Goal: Task Accomplishment & Management: Use online tool/utility

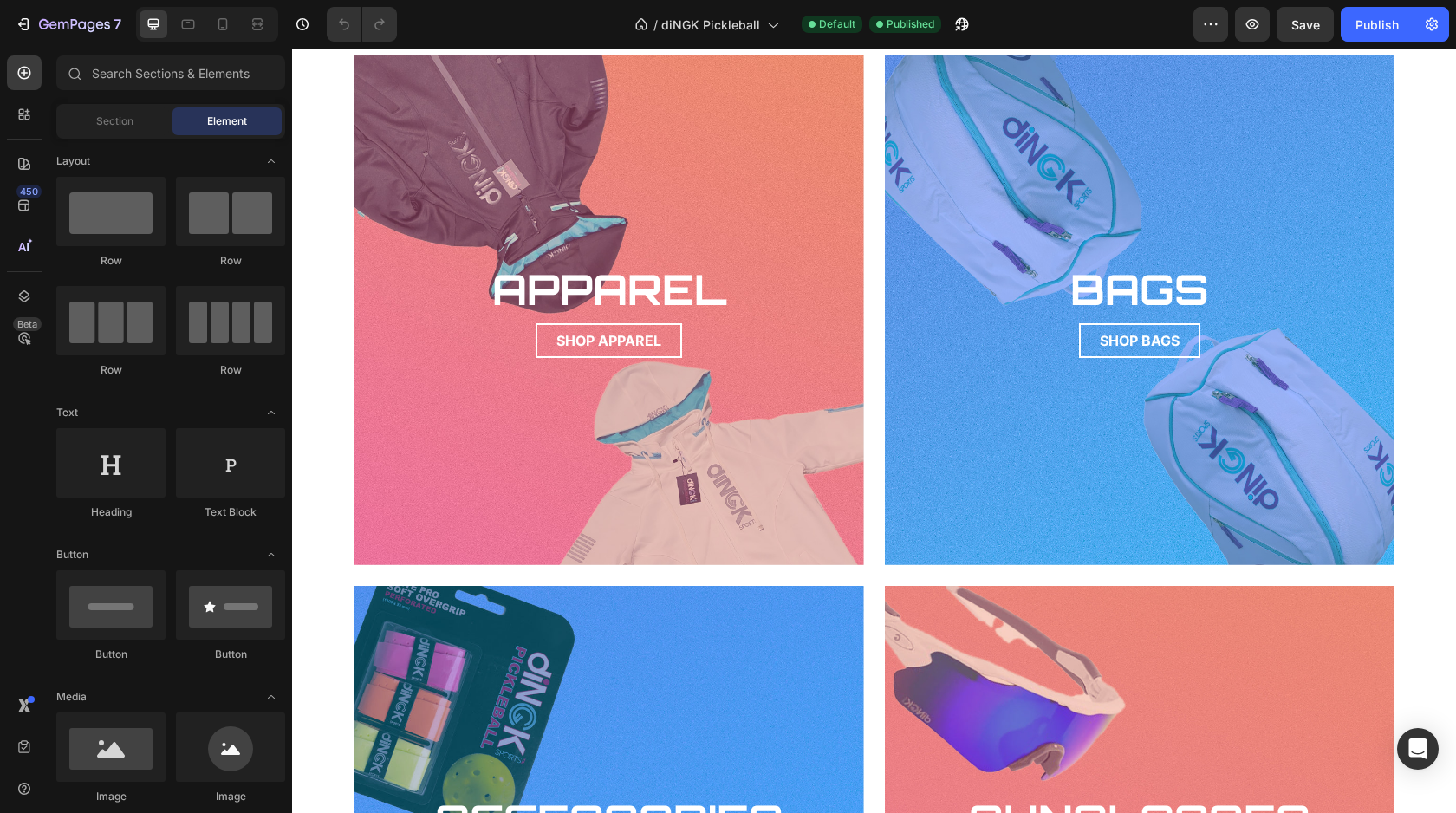
scroll to position [2017, 0]
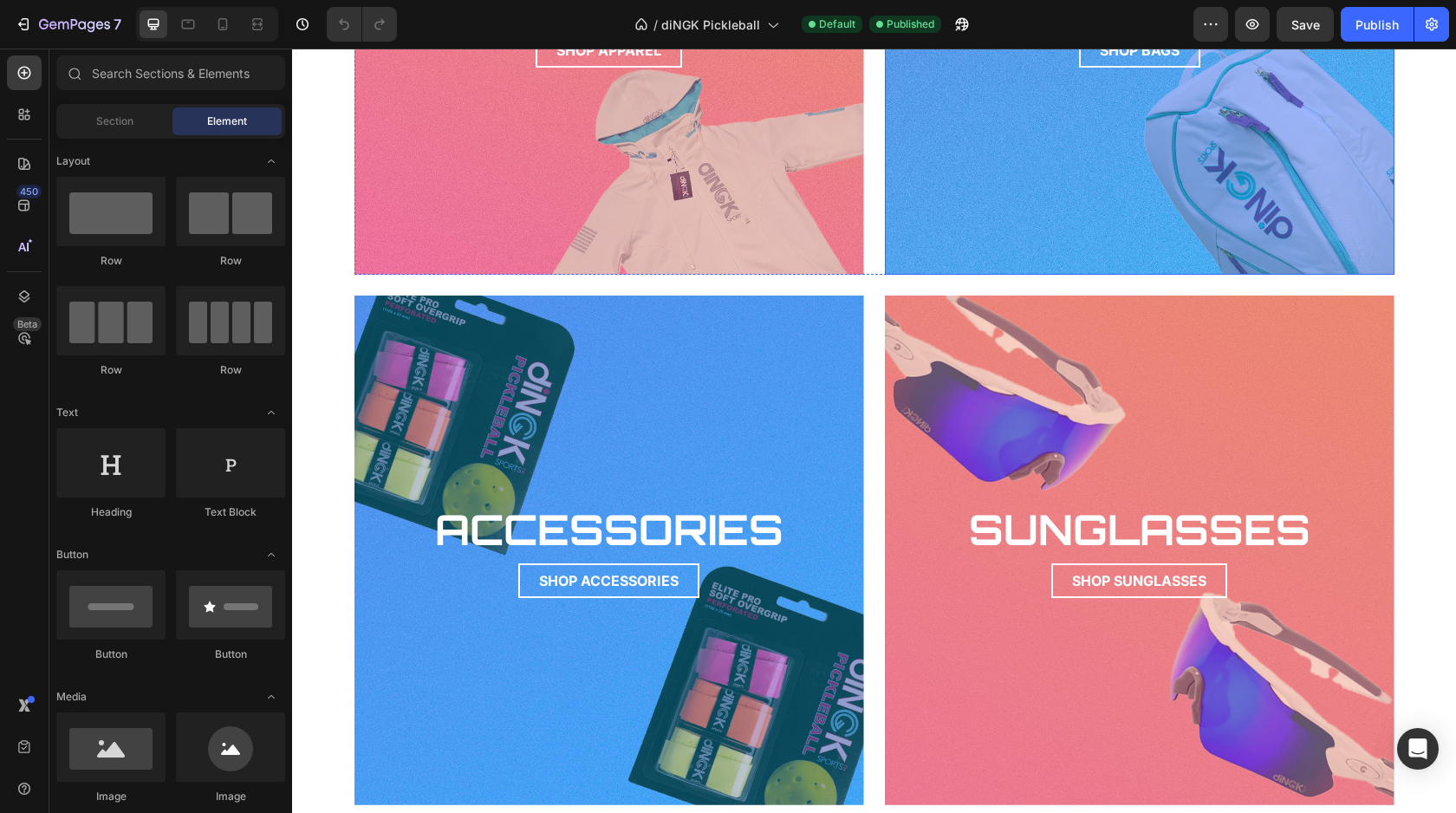
click at [970, 221] on div "Background Image" at bounding box center [1140, 19] width 561 height 561
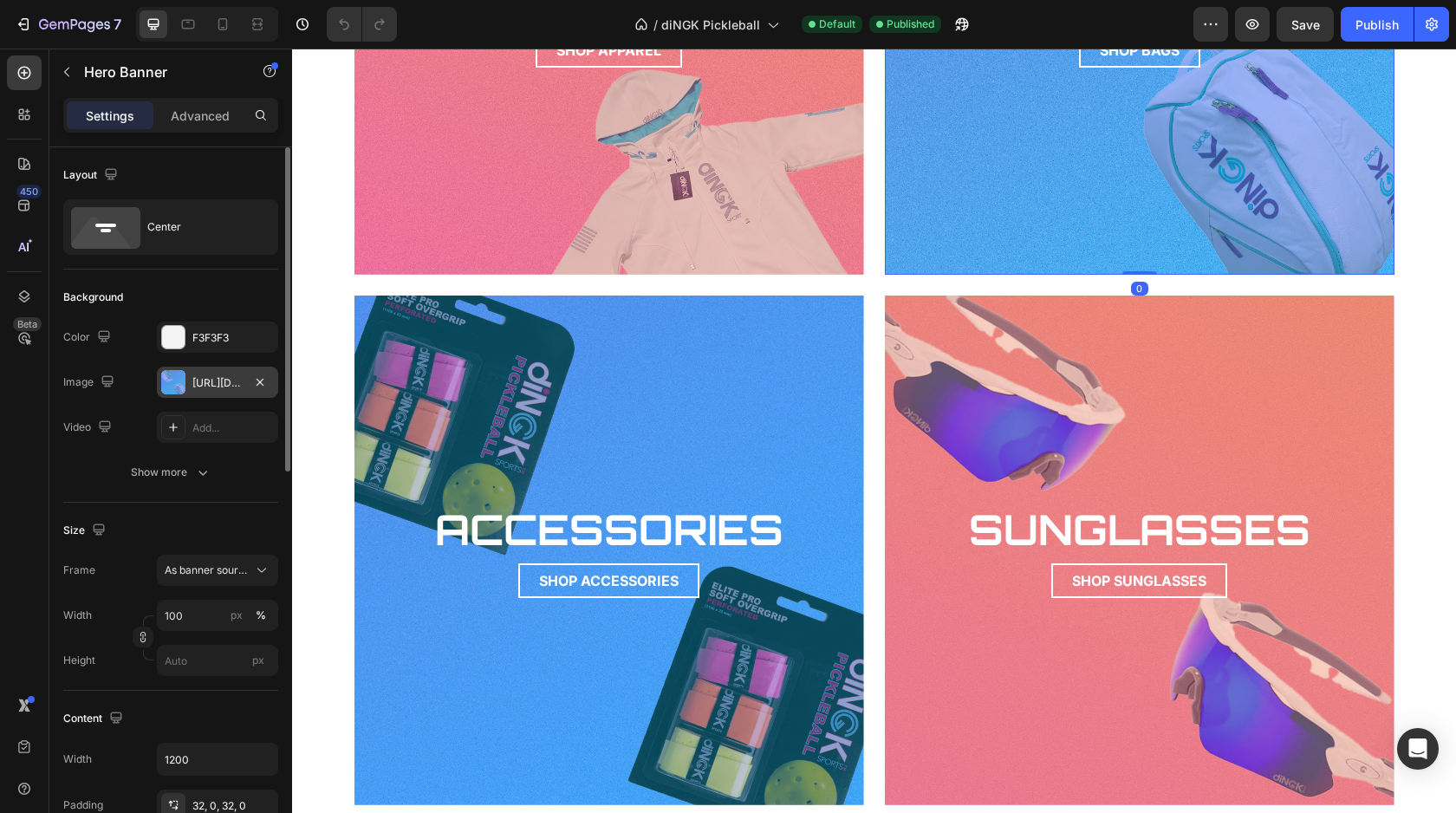
click at [174, 378] on div at bounding box center [174, 382] width 25 height 25
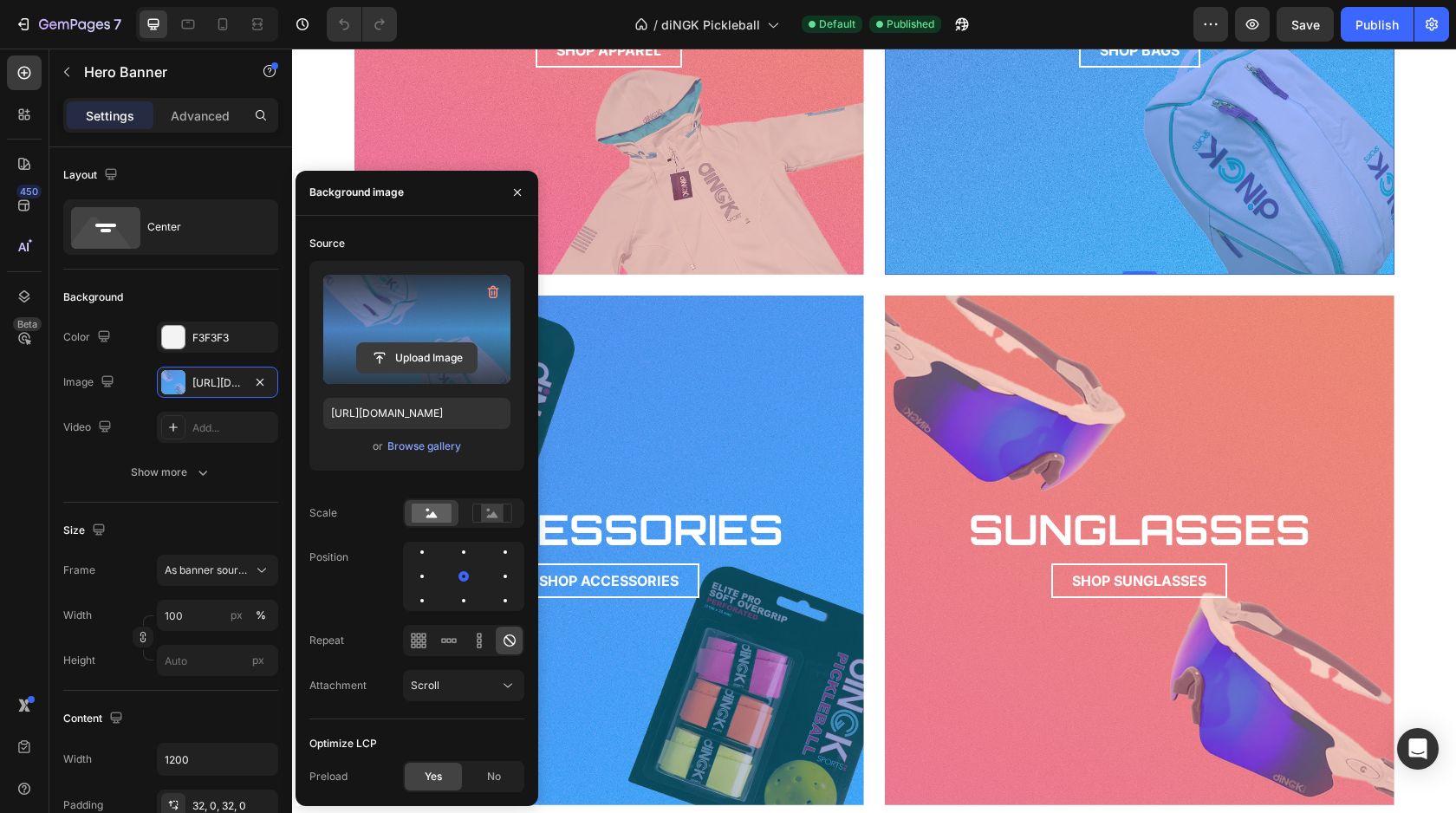
click at [405, 350] on input "file" at bounding box center [416, 358] width 119 height 30
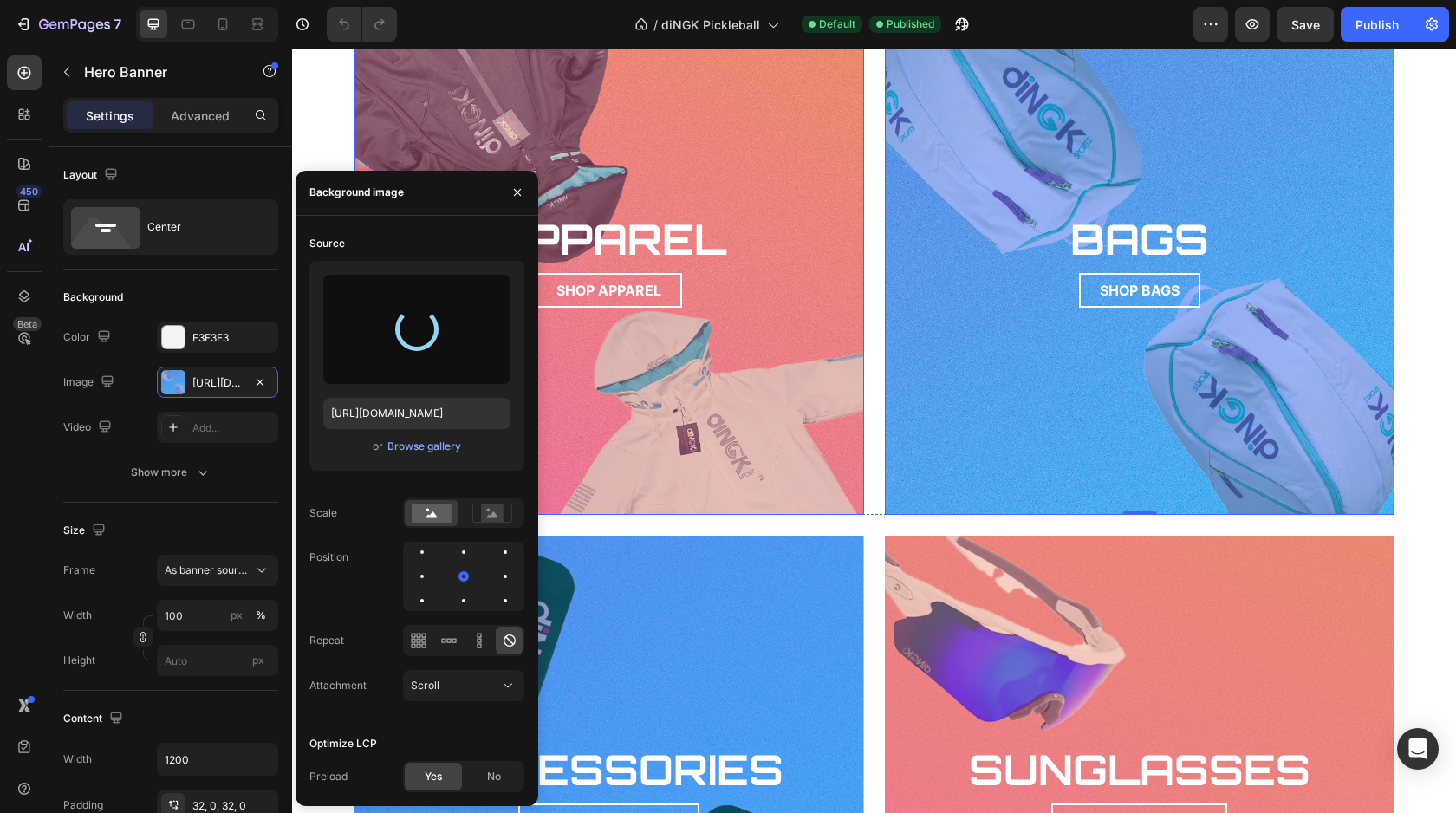
type input "https://cdn.shopify.com/s/files/1/0561/2902/8279/files/gempages_500783108908385…"
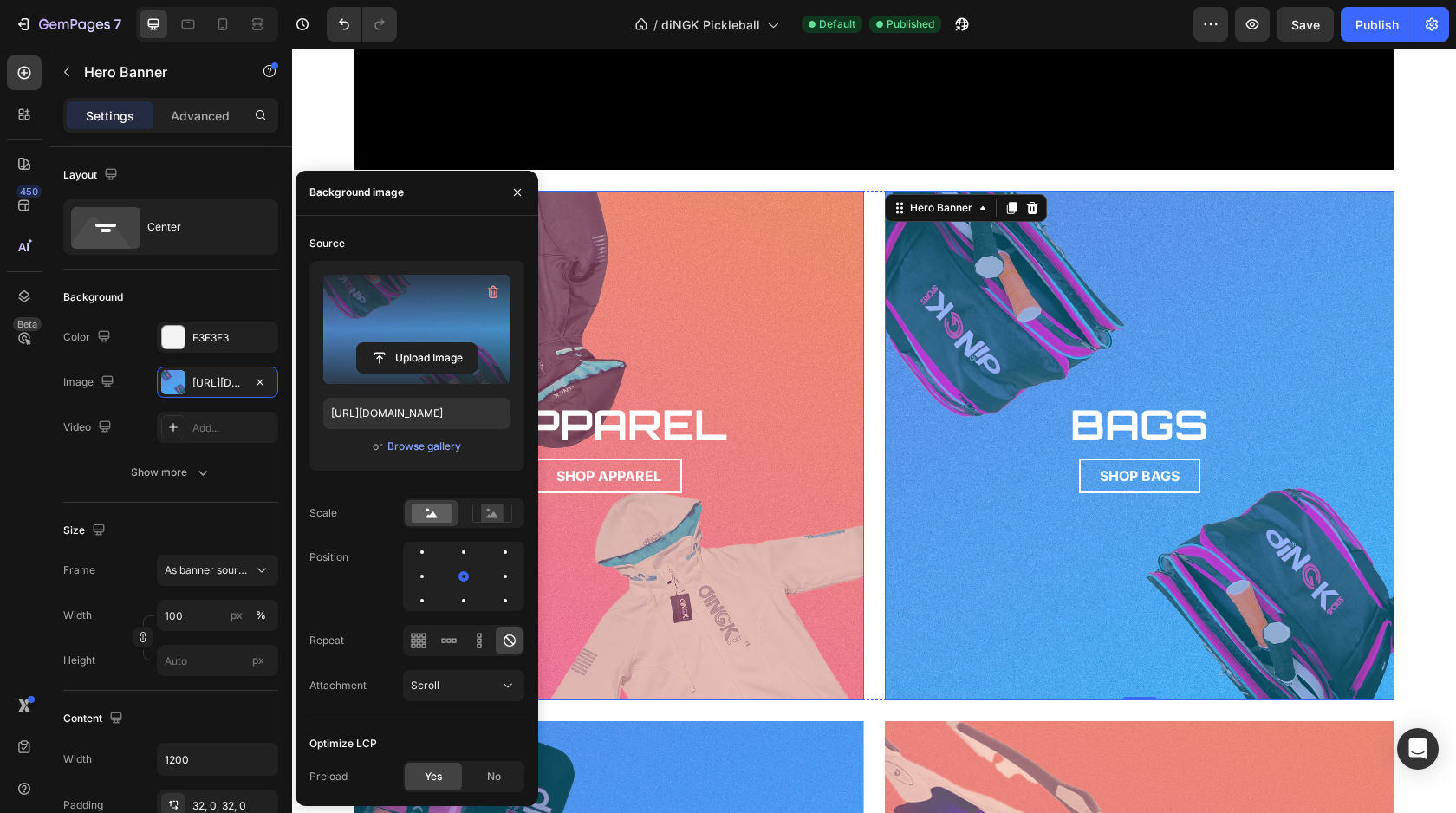
scroll to position [1679, 0]
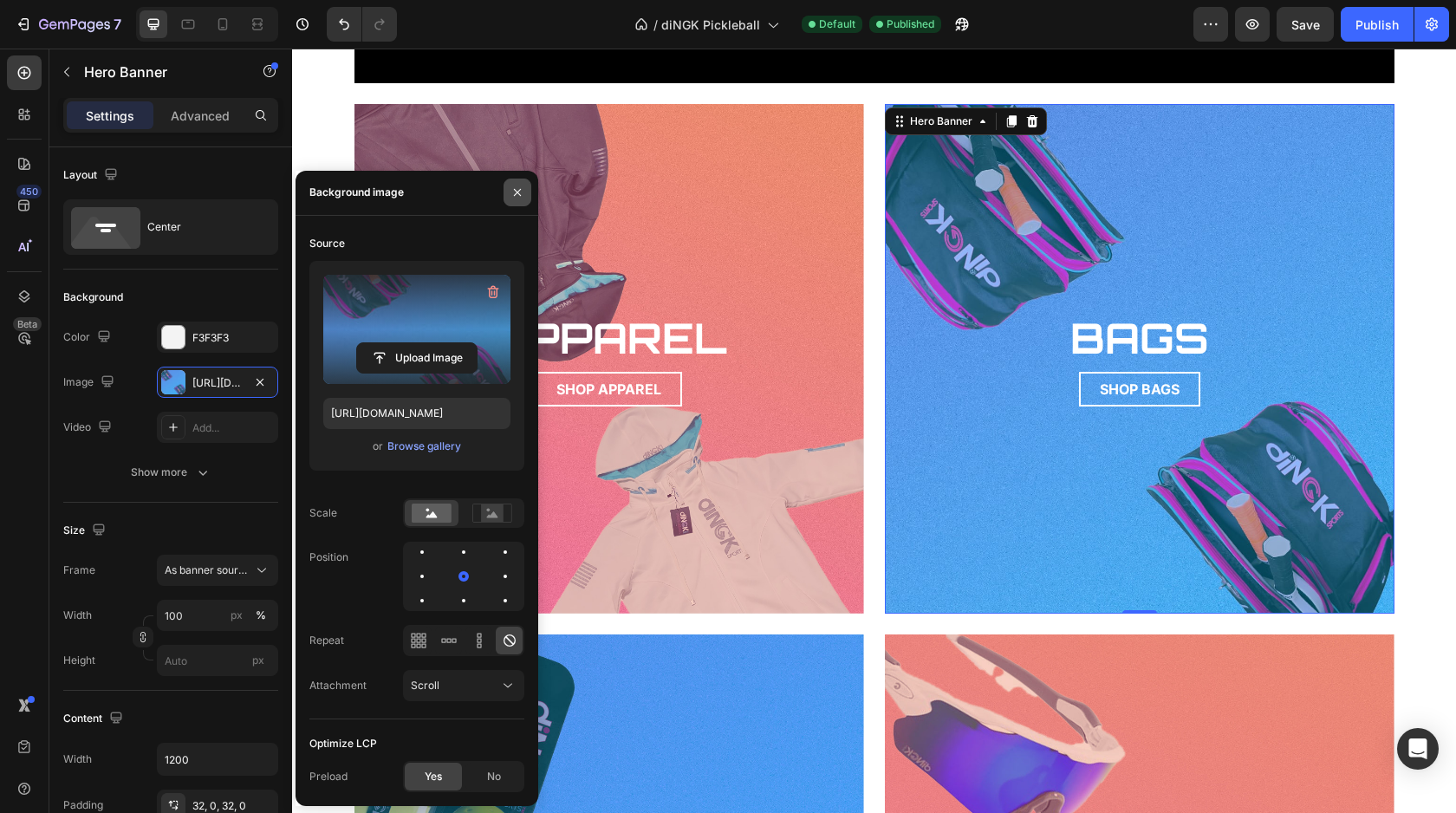
click at [515, 188] on icon "button" at bounding box center [517, 193] width 14 height 14
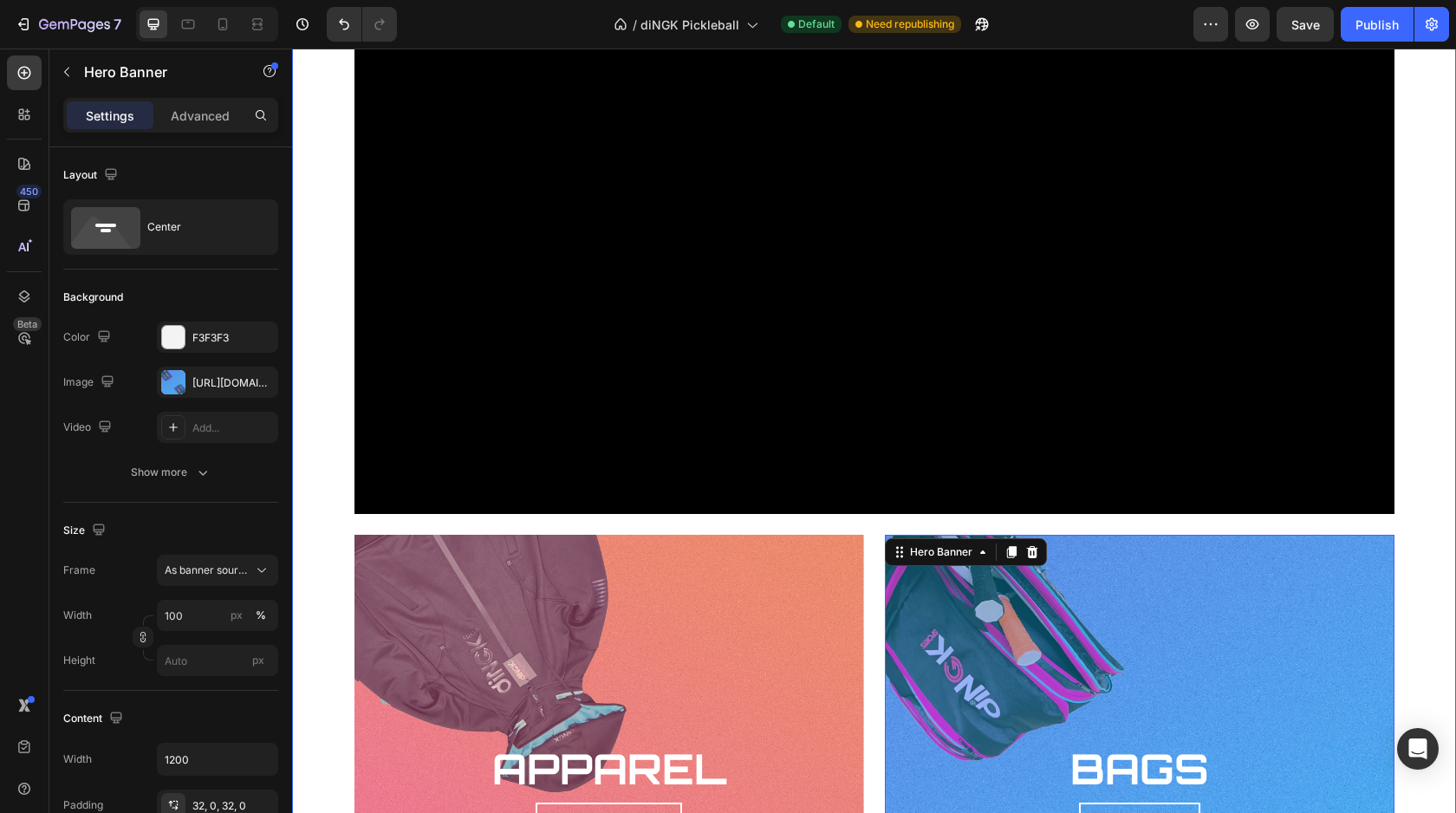
scroll to position [1601, 0]
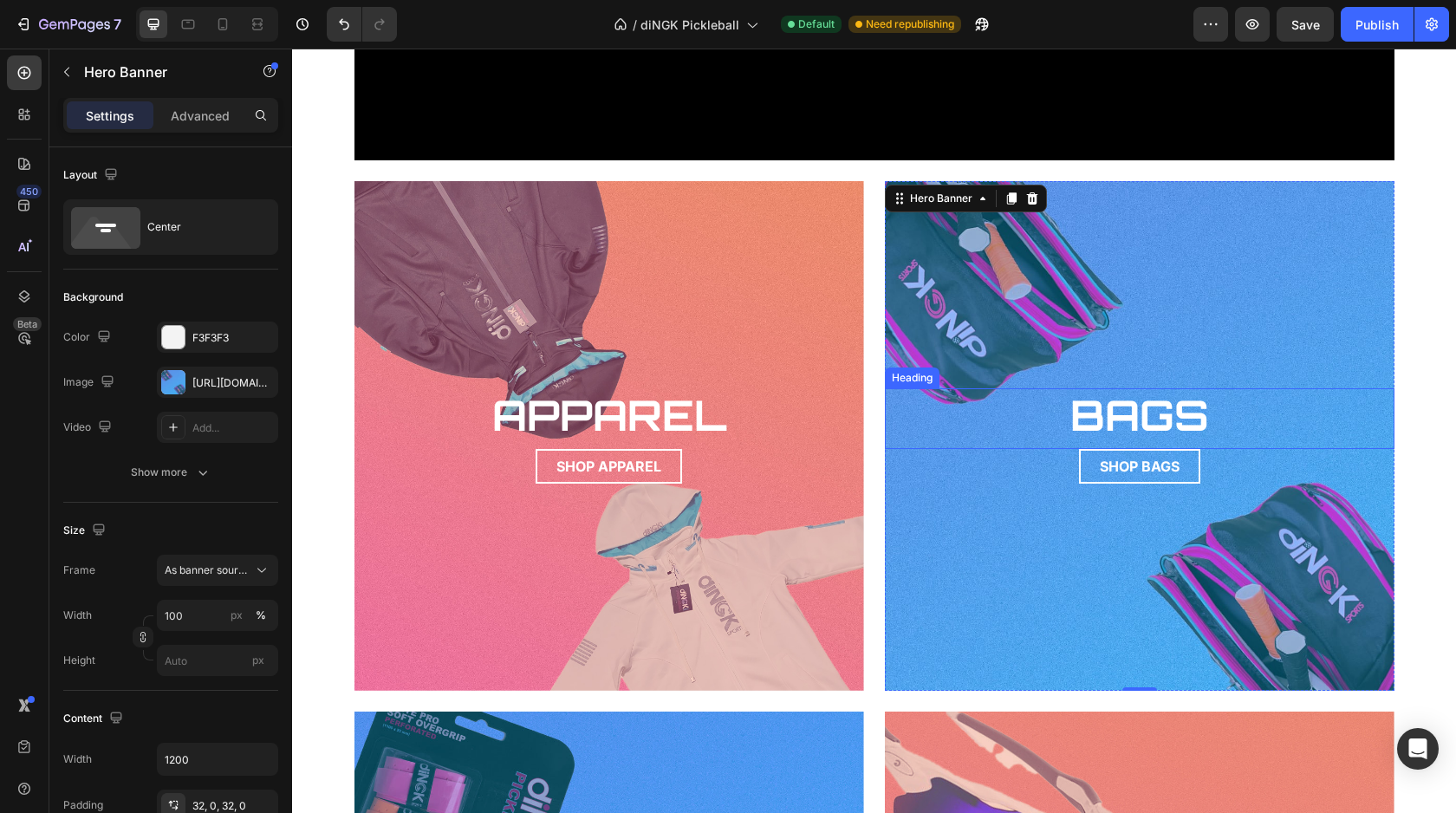
click at [1295, 446] on div "BAGS Heading" at bounding box center [1139, 418] width 509 height 61
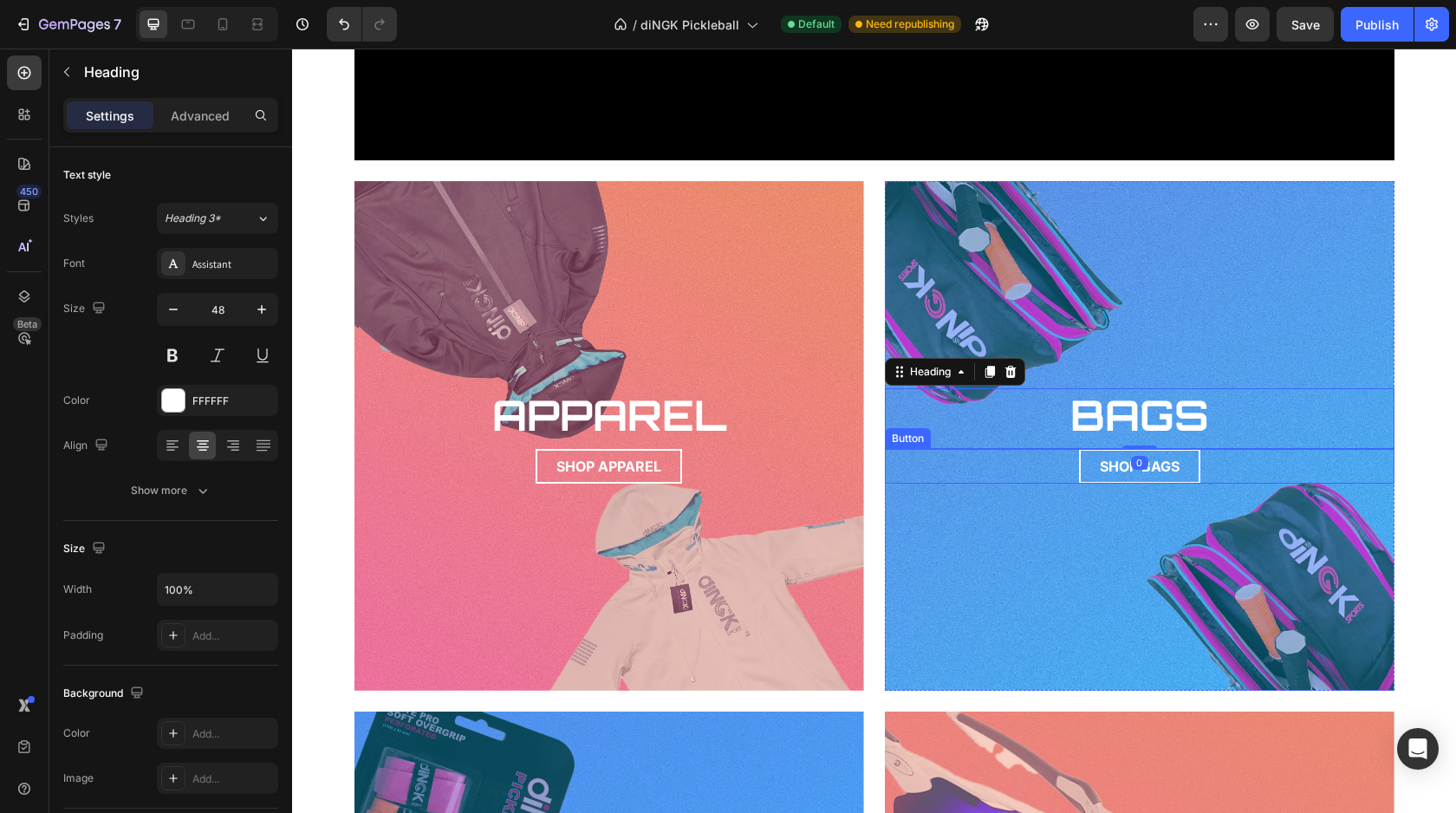
click at [1290, 467] on div "SHOP BAGS Button" at bounding box center [1139, 467] width 509 height 35
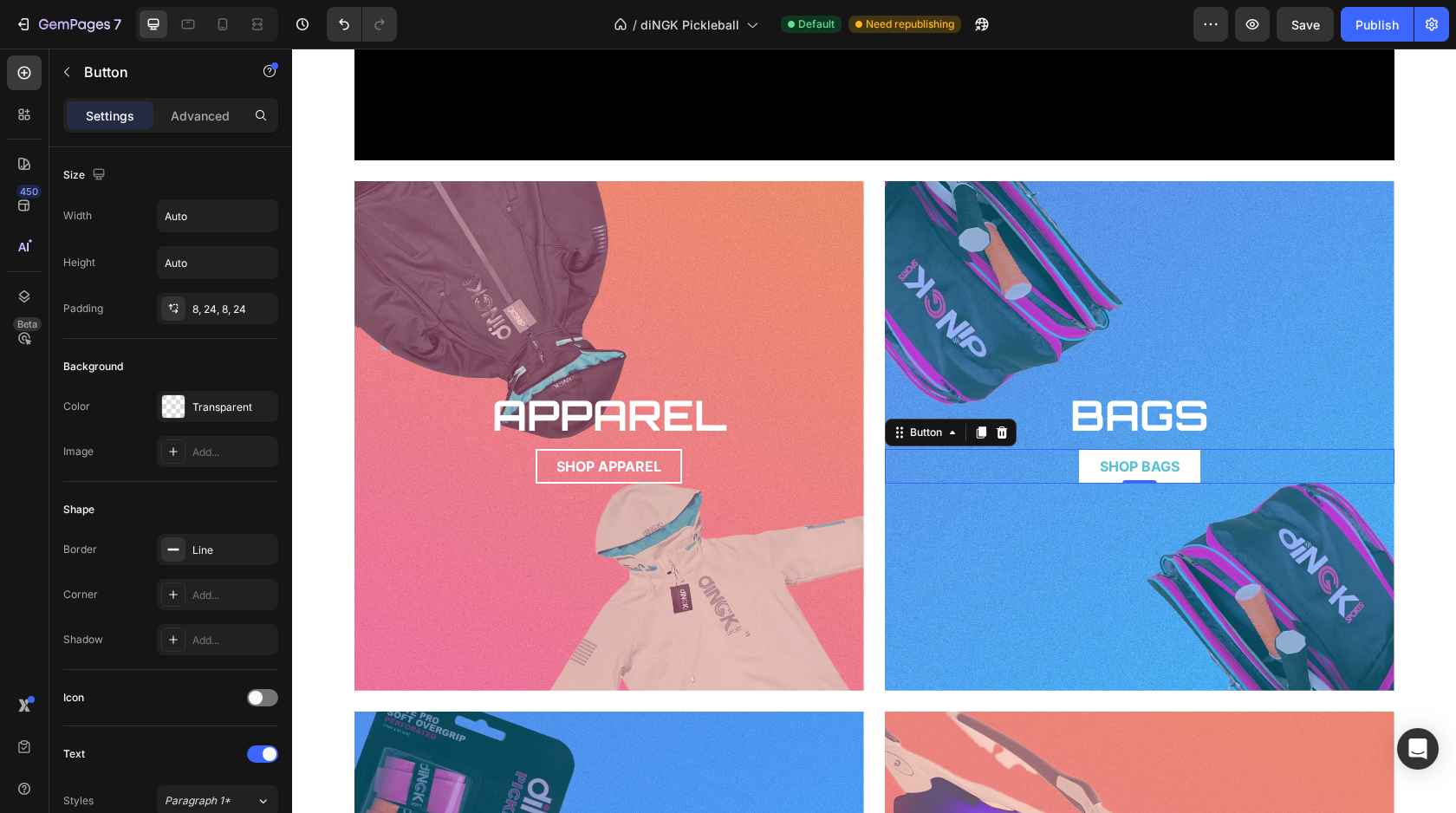
click at [1180, 456] on link "SHOP BAGS" at bounding box center [1140, 467] width 121 height 35
click at [925, 517] on div "Background Image" at bounding box center [1140, 436] width 561 height 561
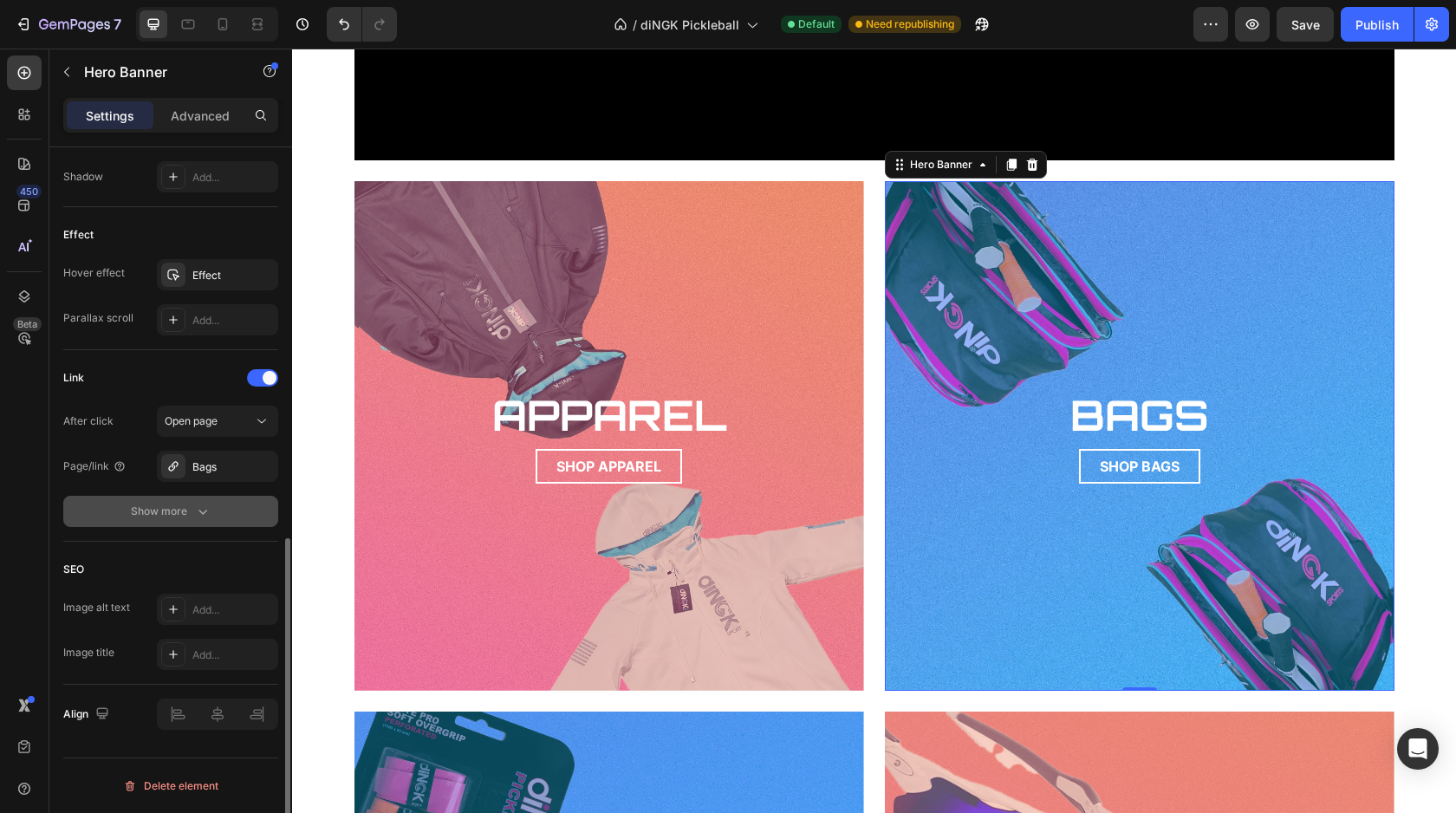
scroll to position [840, 0]
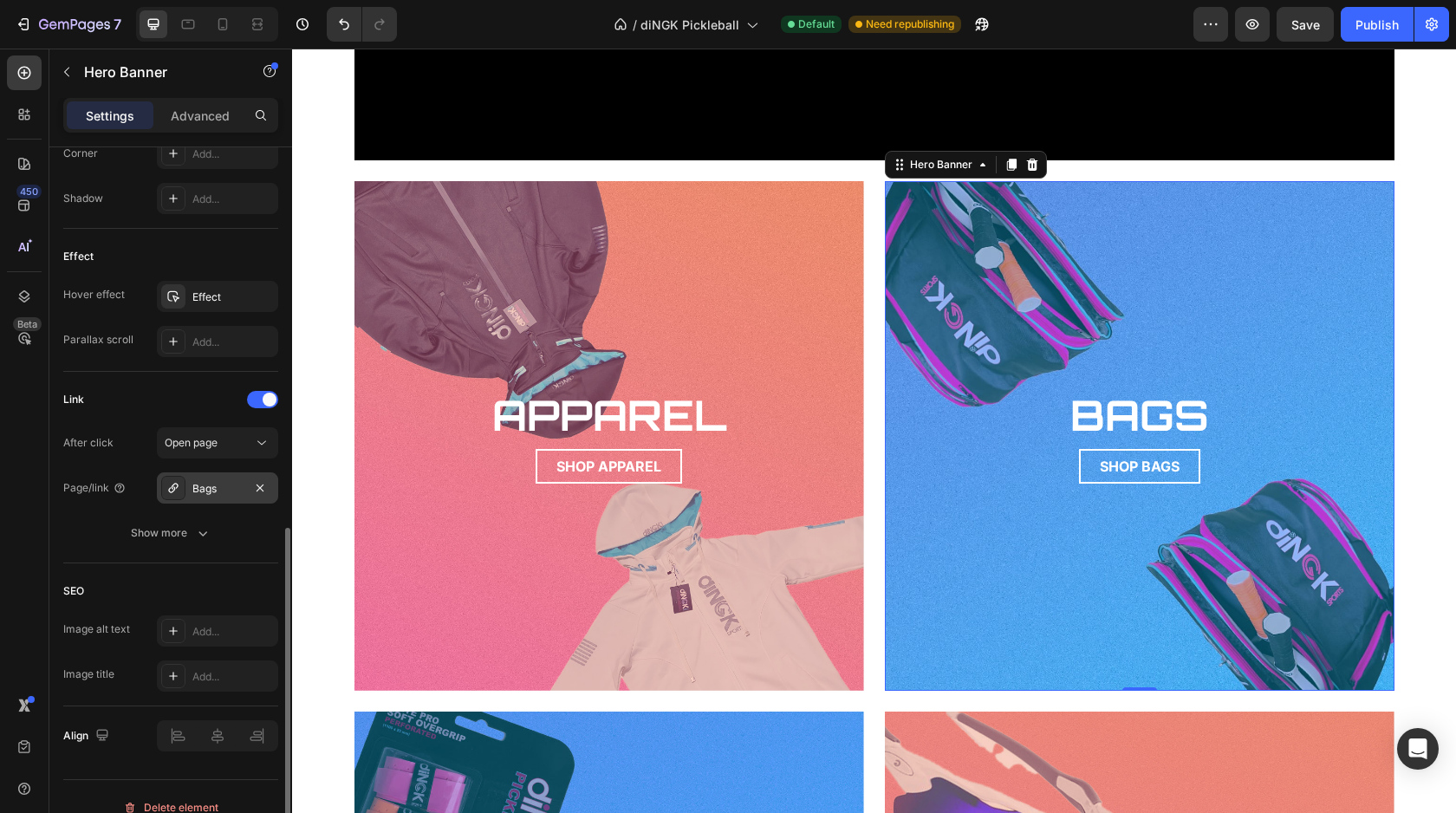
click at [181, 489] on div at bounding box center [174, 489] width 25 height 25
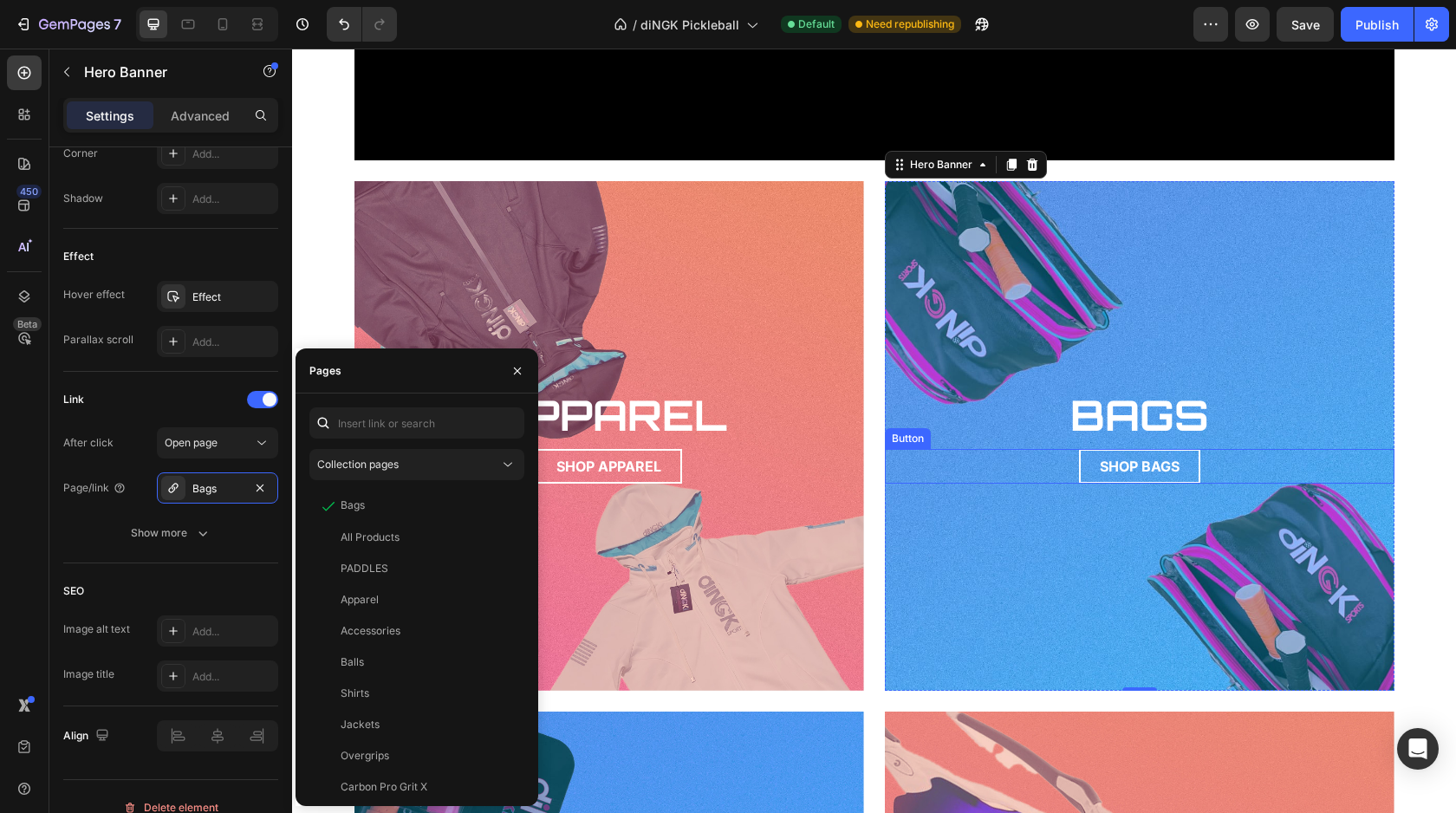
click at [1019, 476] on div "SHOP BAGS Button" at bounding box center [1139, 467] width 509 height 35
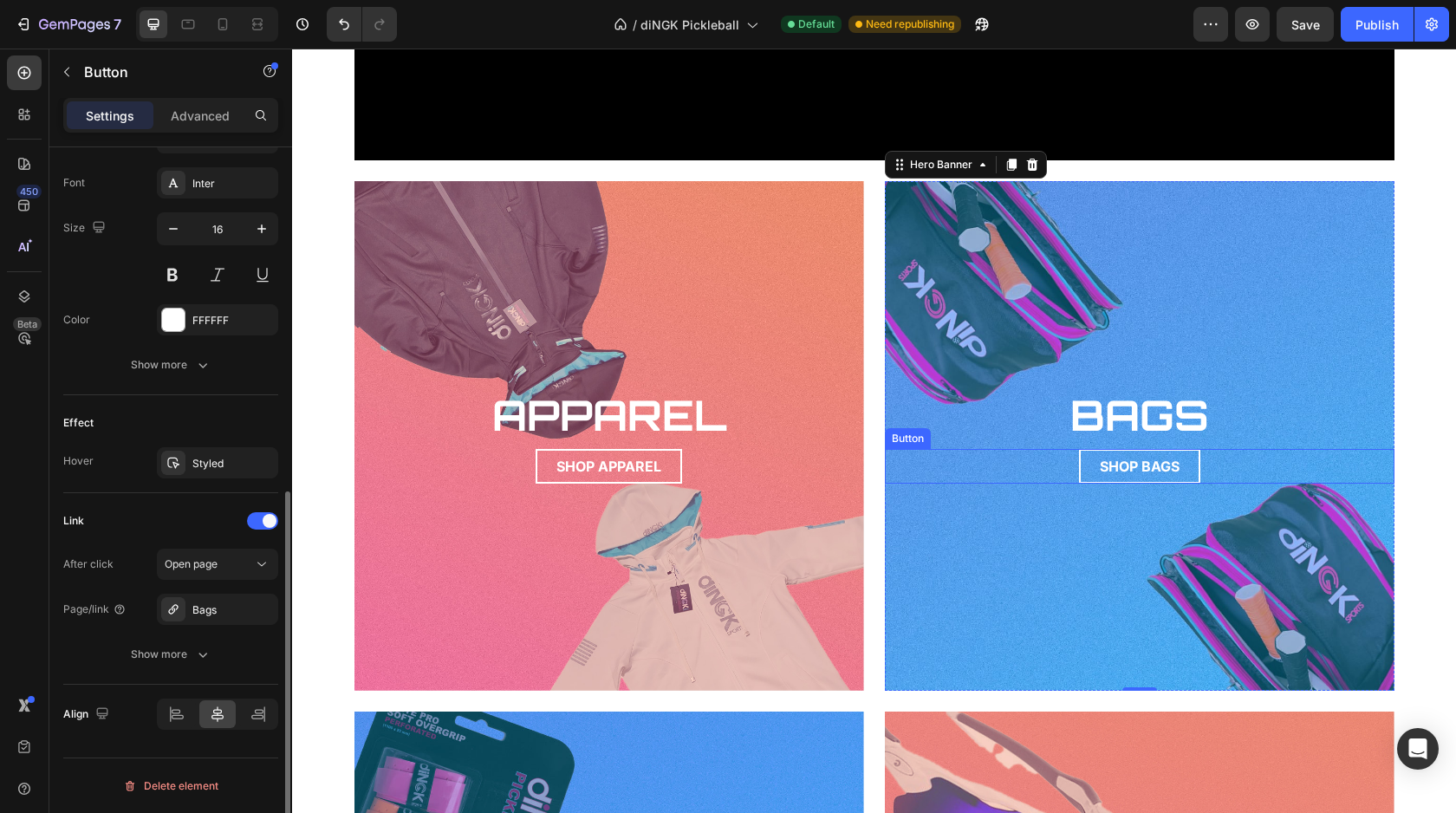
scroll to position [0, 0]
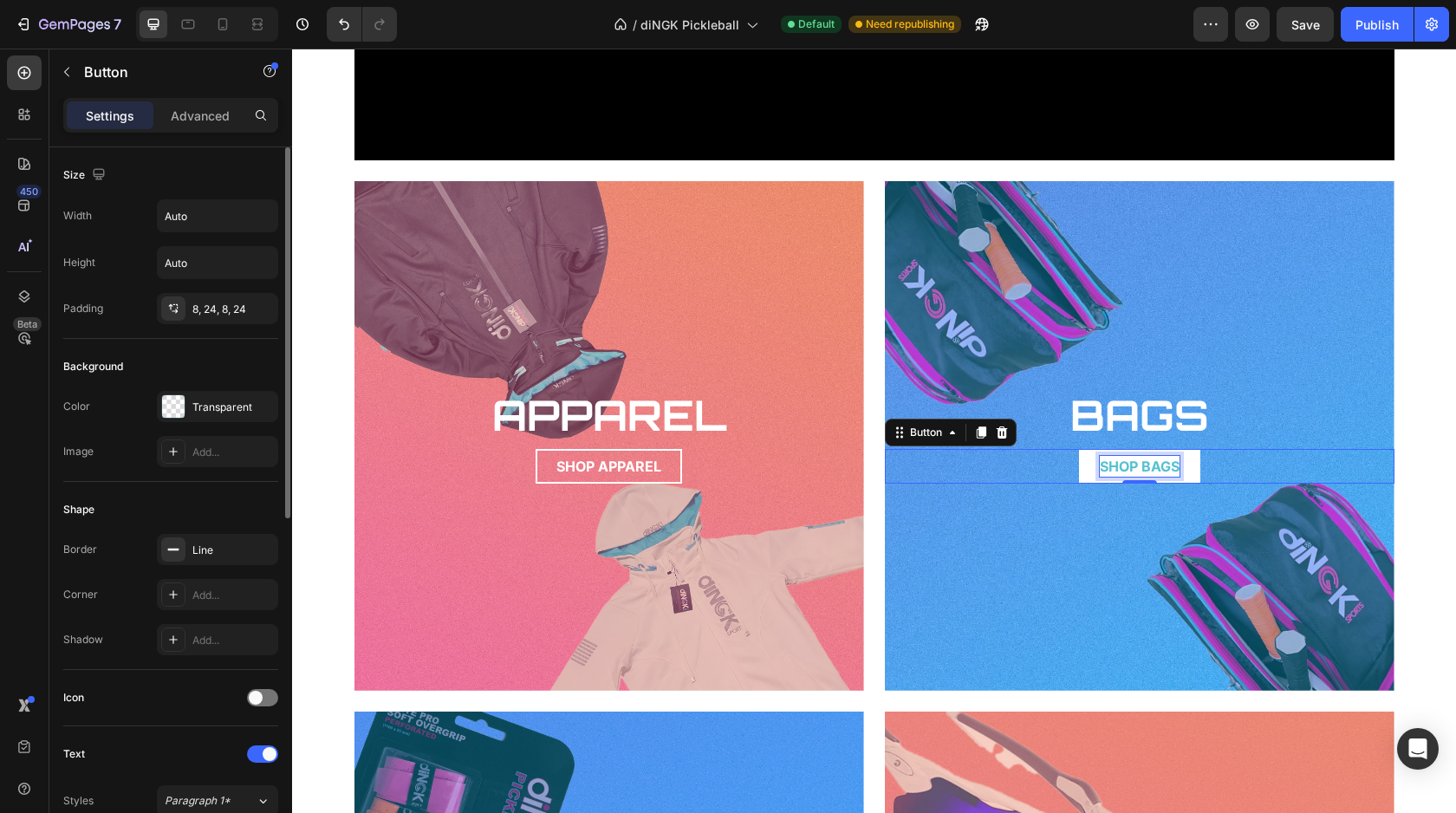
click at [1099, 467] on p "SHOP BAGS" at bounding box center [1139, 467] width 80 height 21
click at [1079, 471] on link "SHOP BAGS" at bounding box center [1140, 467] width 121 height 35
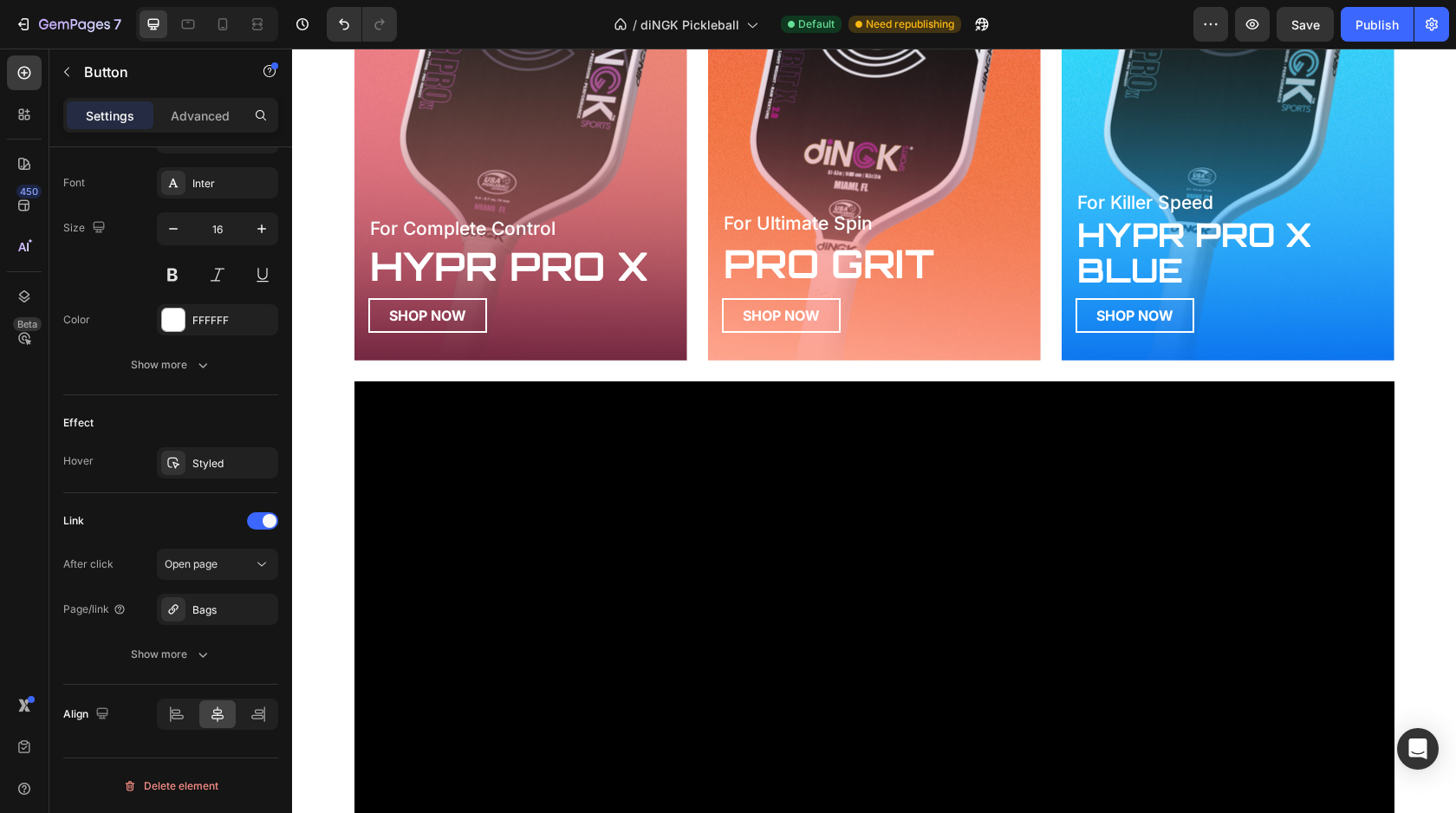
scroll to position [938, 0]
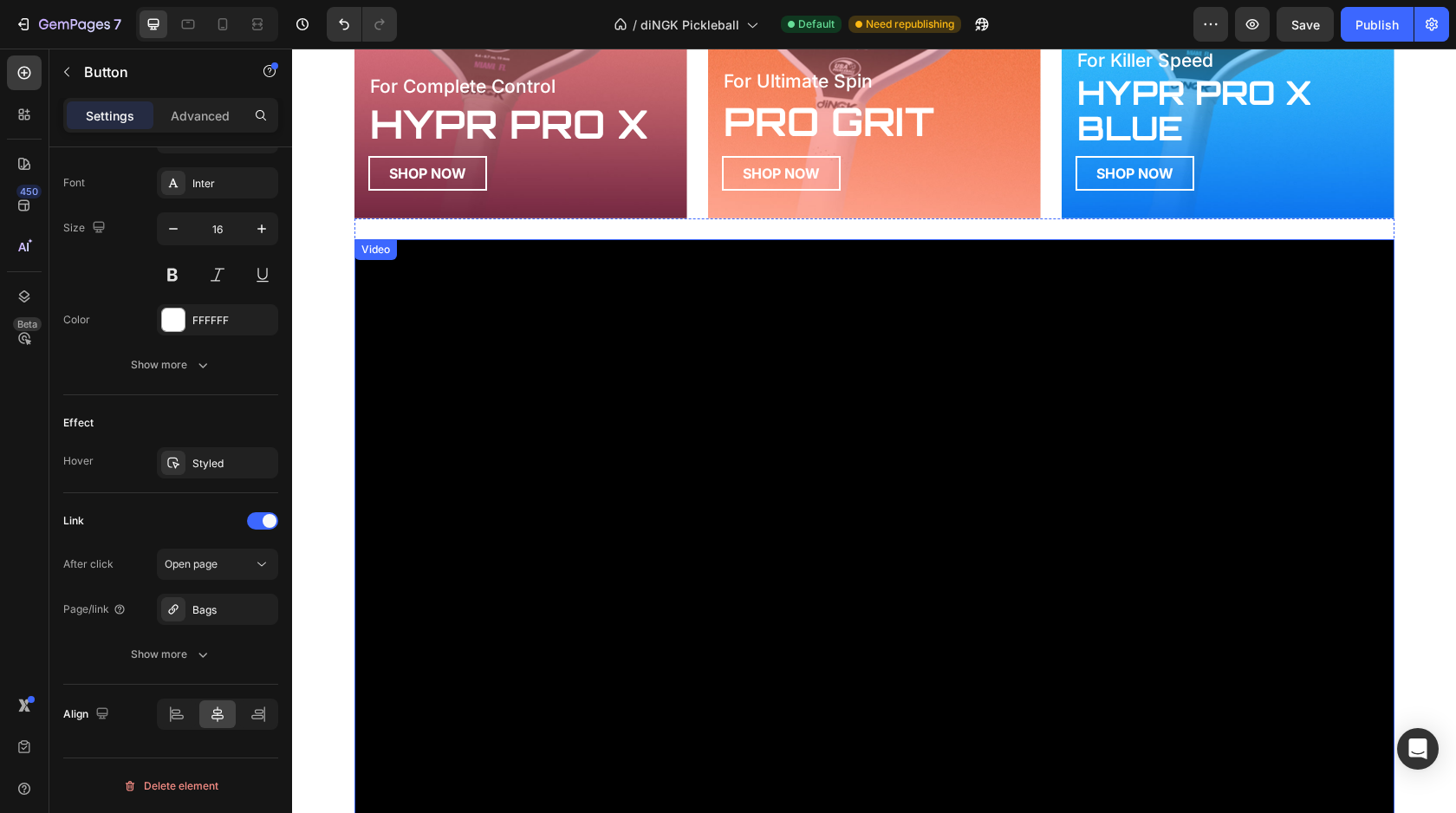
click at [365, 247] on div "Video" at bounding box center [375, 250] width 36 height 16
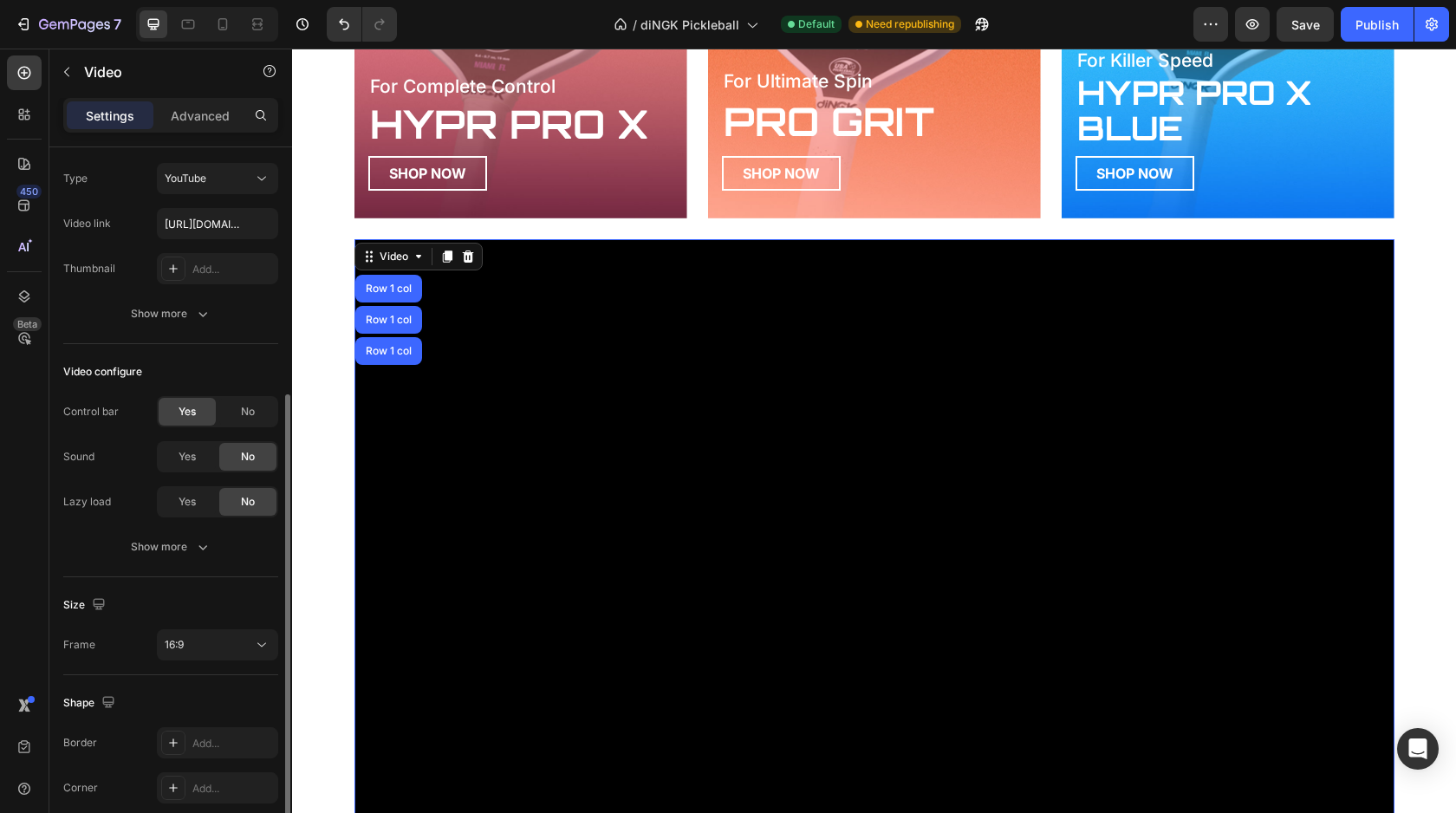
scroll to position [155, 0]
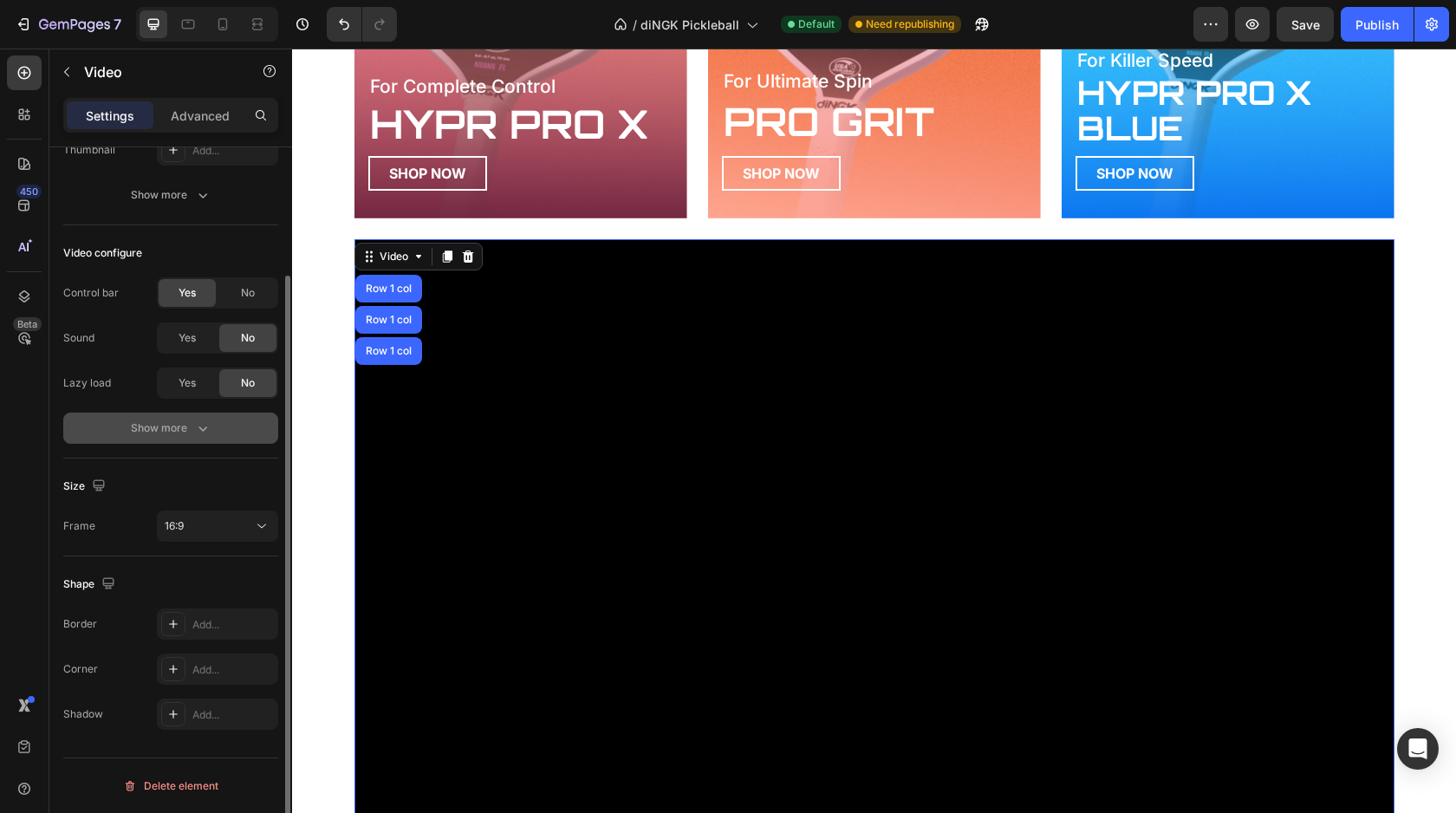
click at [197, 428] on icon "button" at bounding box center [202, 428] width 18 height 18
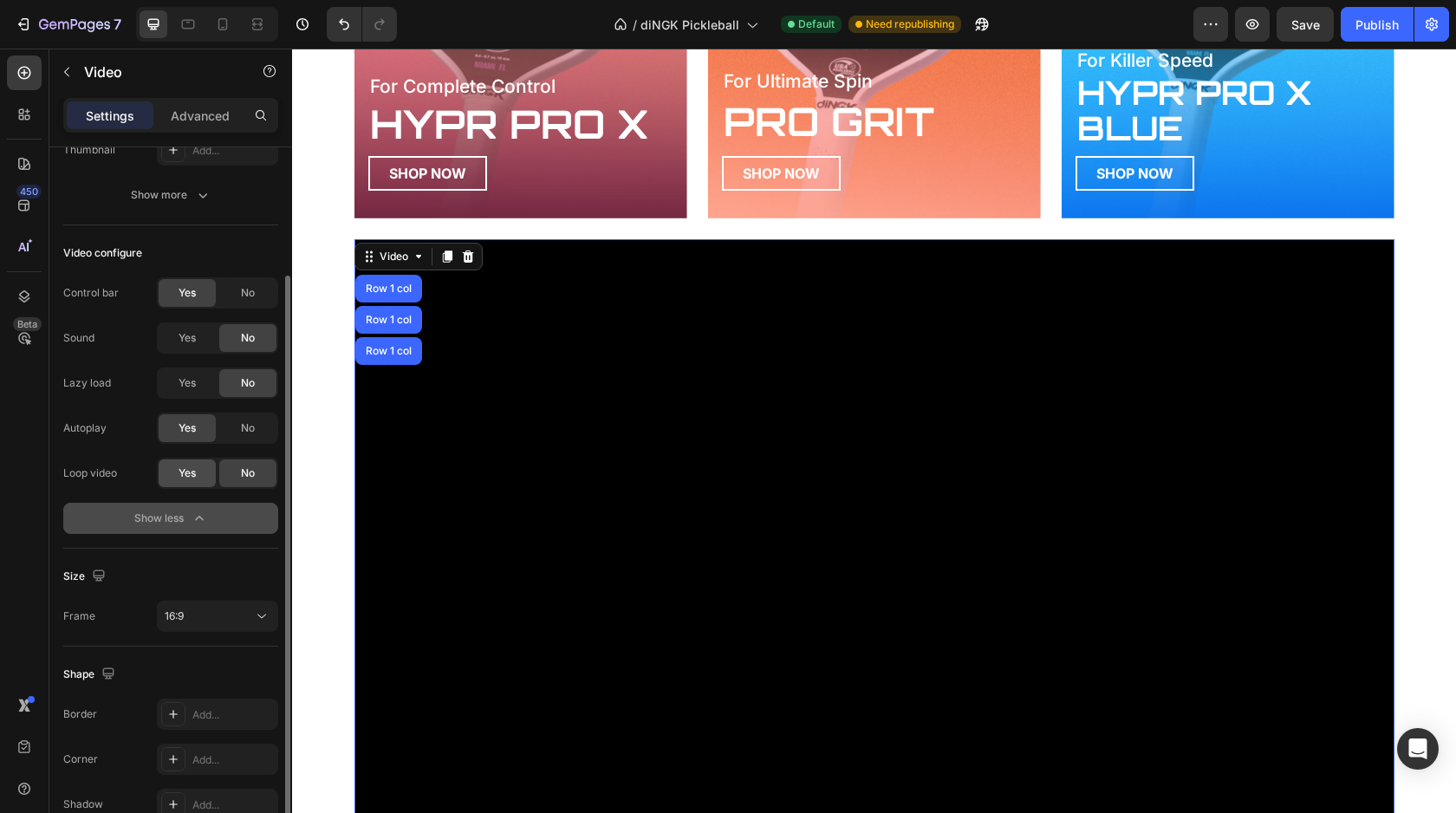
click at [194, 484] on div "Yes" at bounding box center [187, 474] width 57 height 28
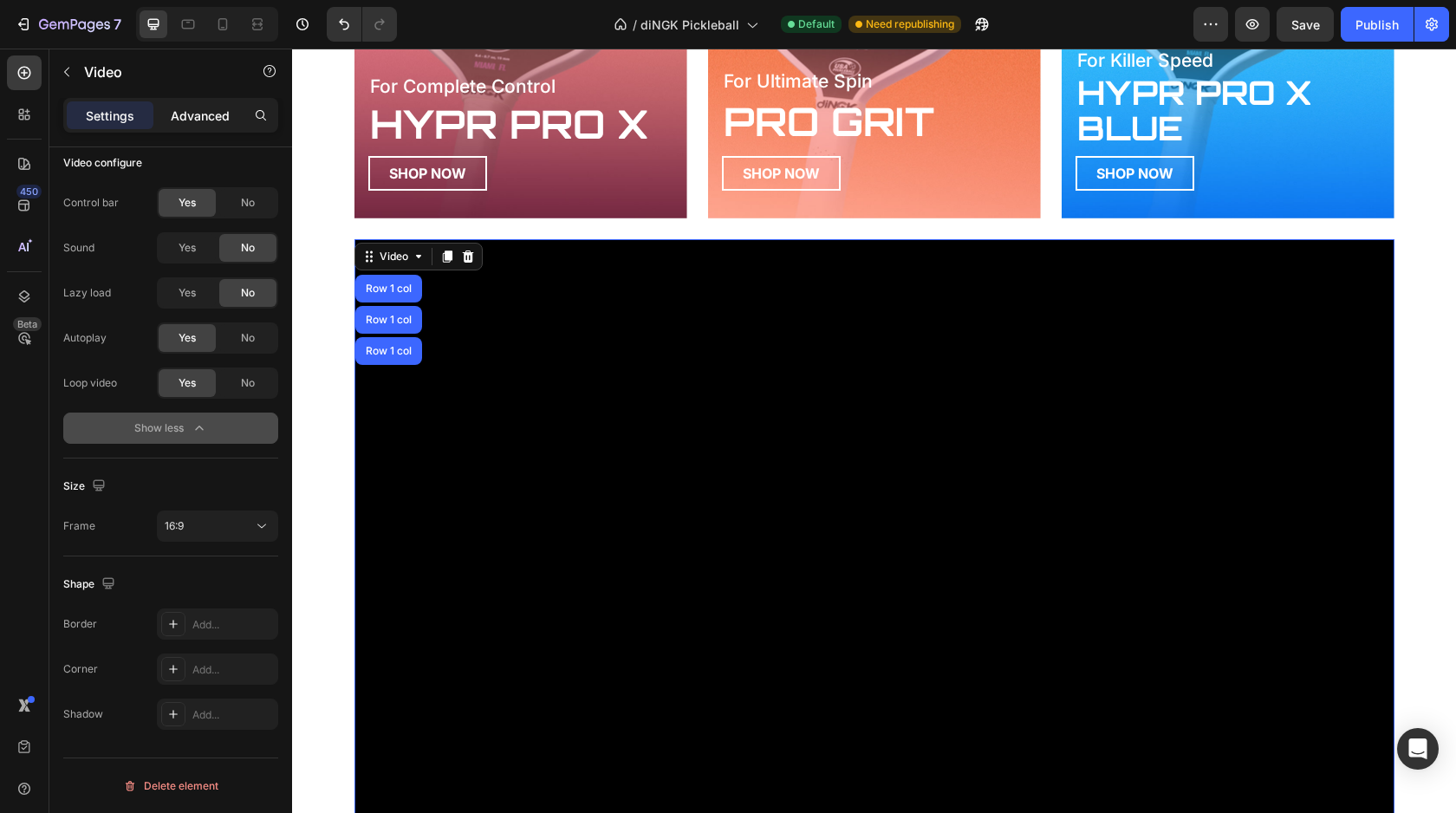
click at [194, 125] on div "Advanced" at bounding box center [200, 116] width 87 height 28
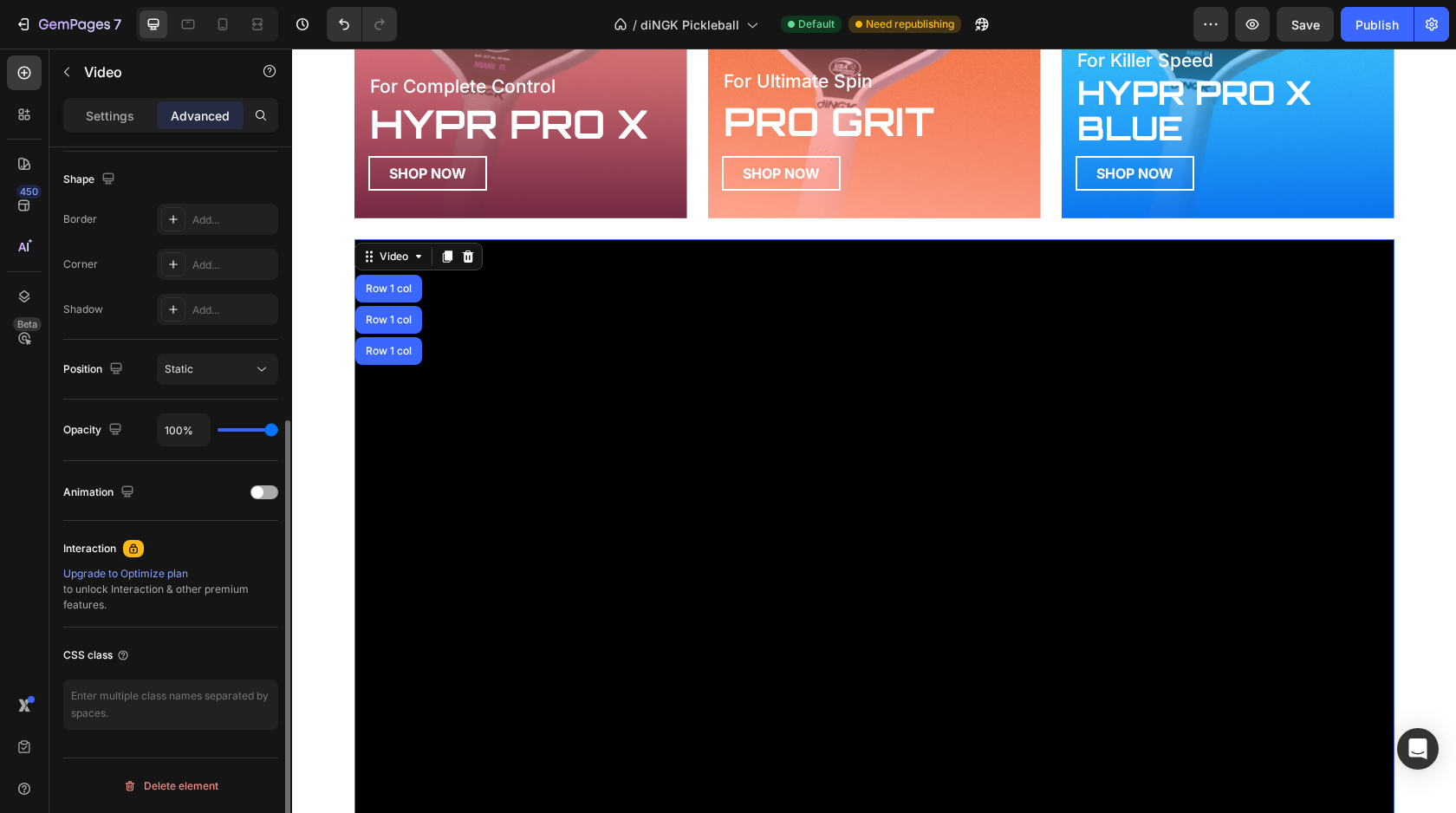
scroll to position [0, 0]
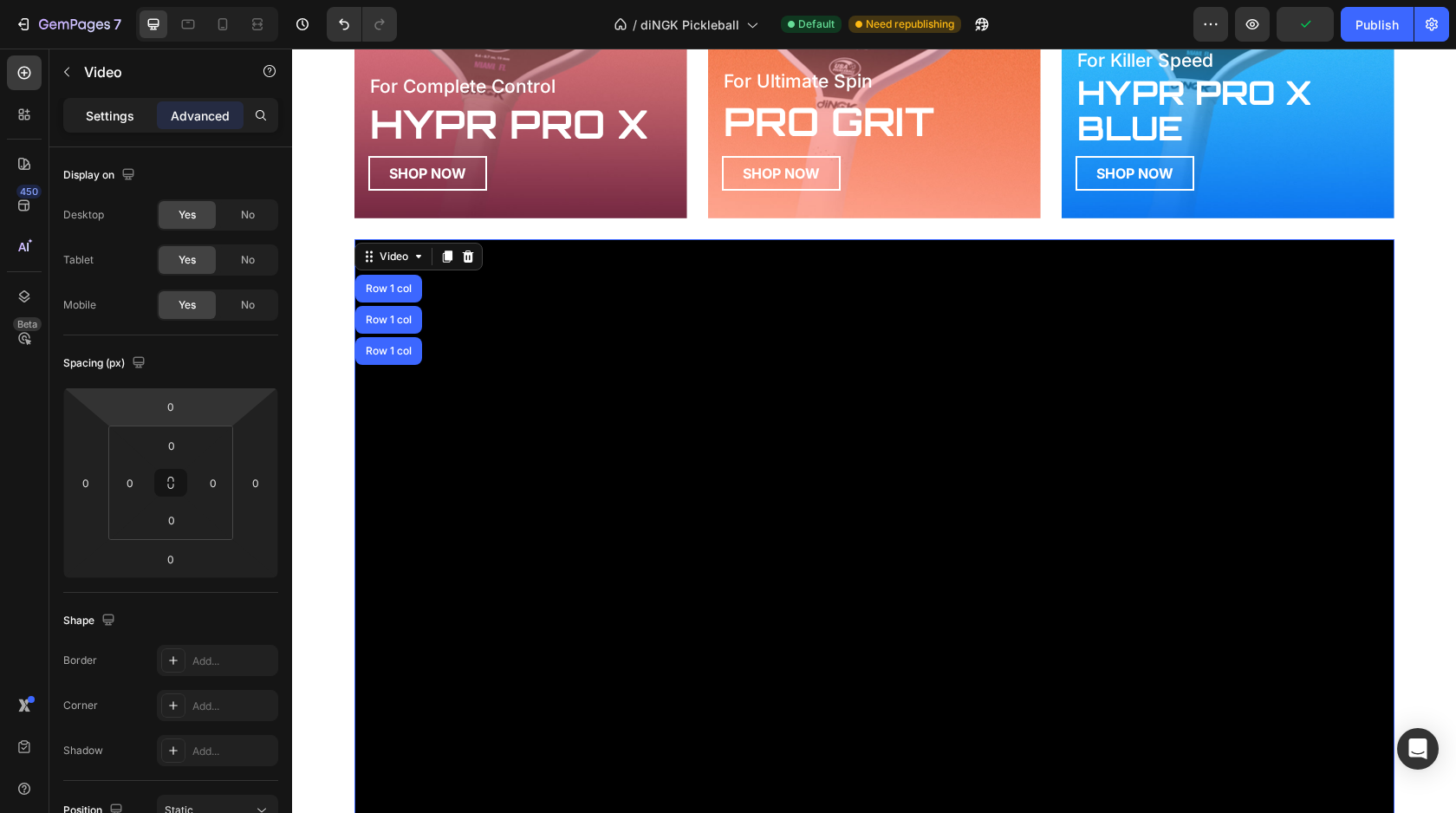
click at [120, 123] on p "Settings" at bounding box center [110, 116] width 48 height 18
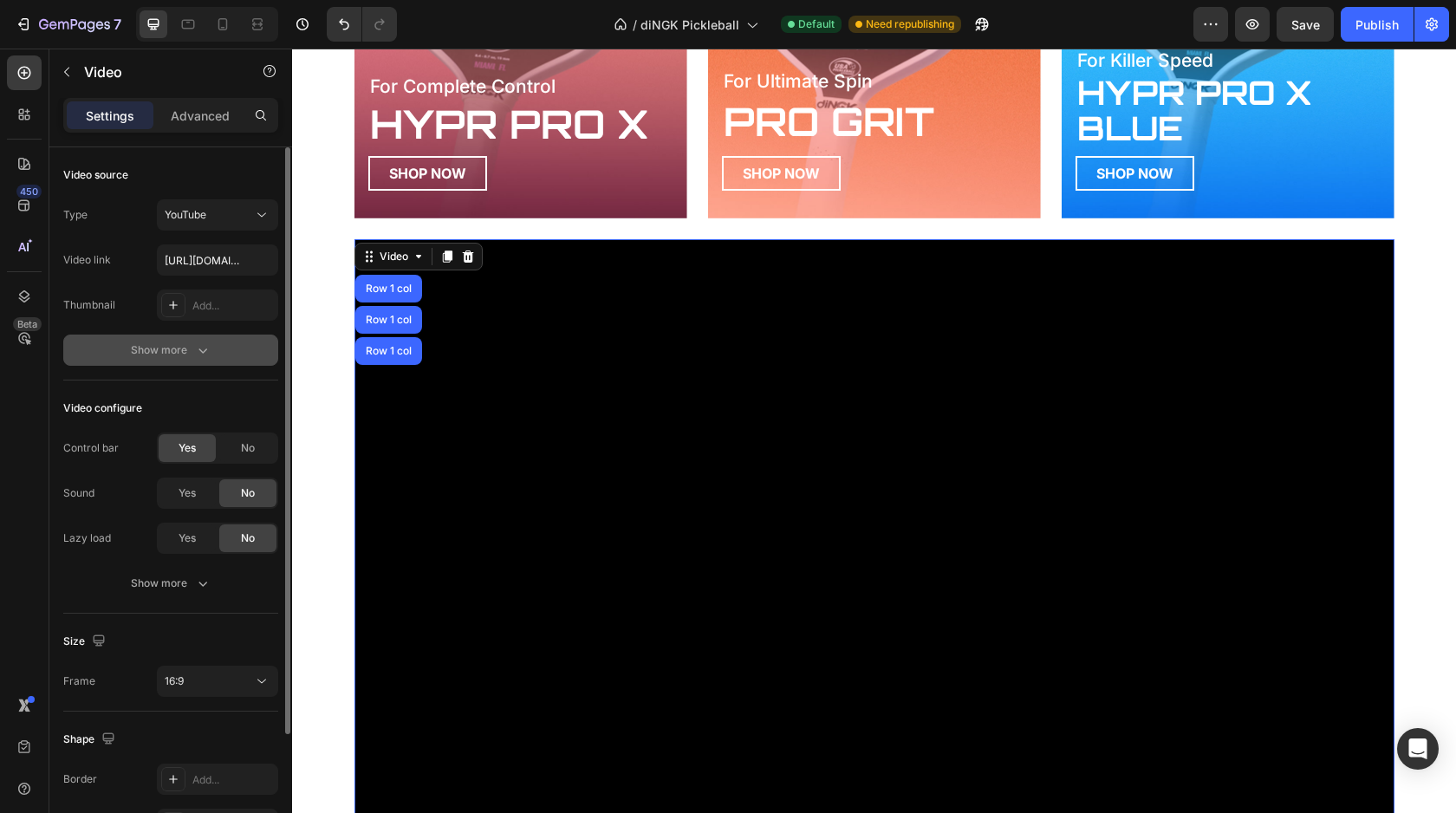
click at [183, 351] on div "Show more" at bounding box center [171, 350] width 81 height 18
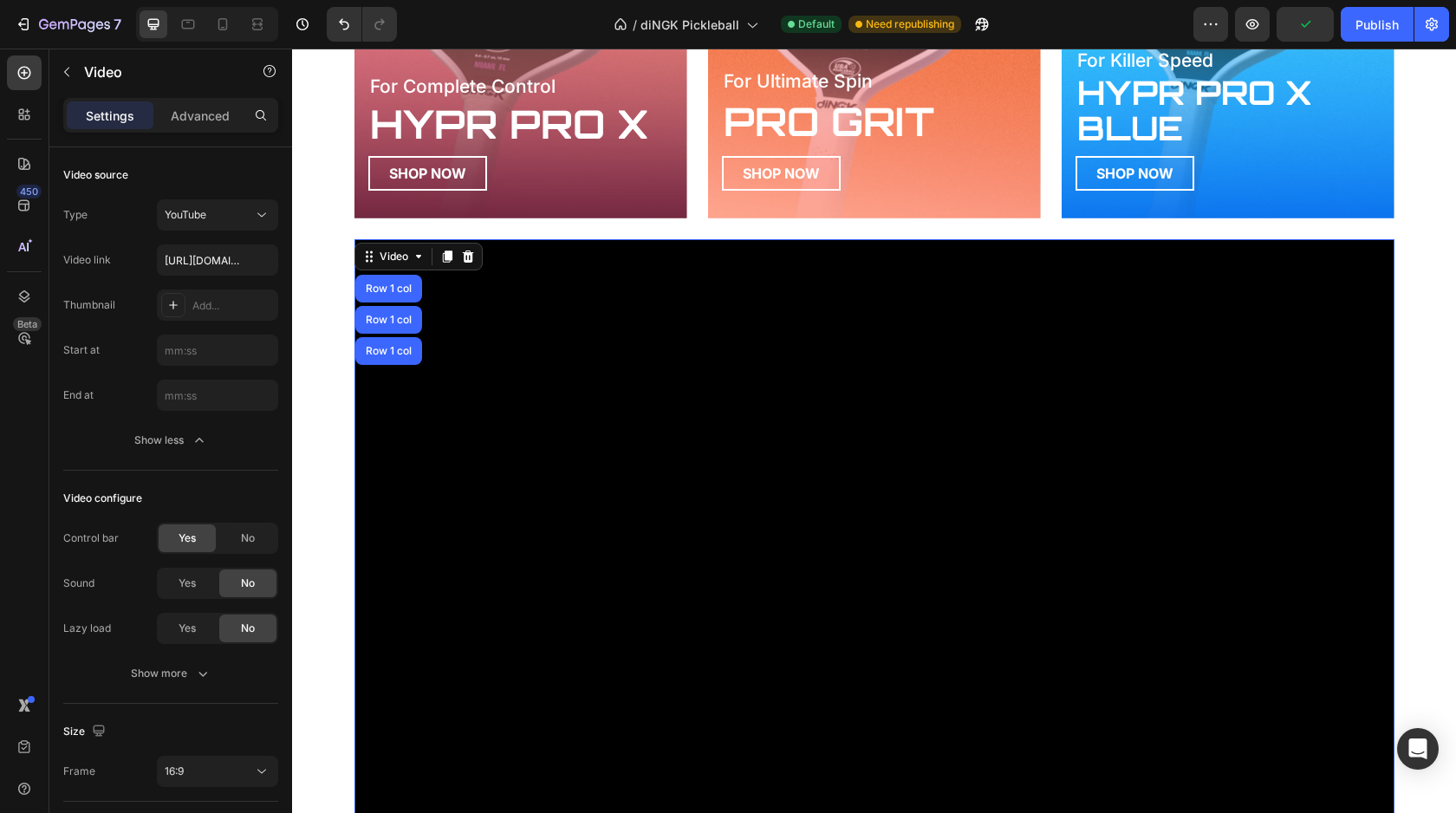
click at [202, 132] on div "Settings Advanced" at bounding box center [170, 116] width 215 height 35
click at [202, 115] on p "Advanced" at bounding box center [200, 116] width 59 height 18
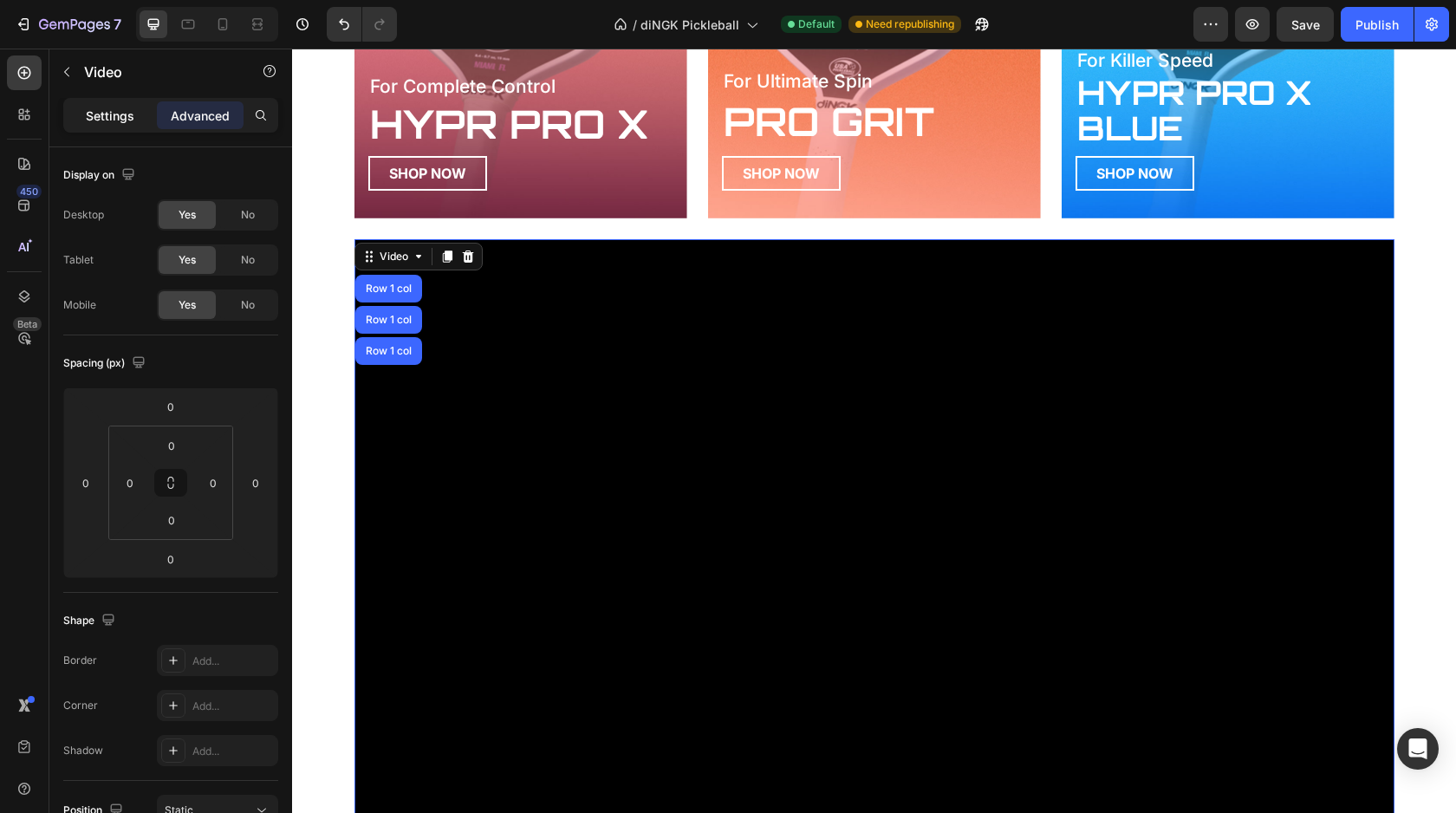
click at [114, 121] on p "Settings" at bounding box center [110, 116] width 48 height 18
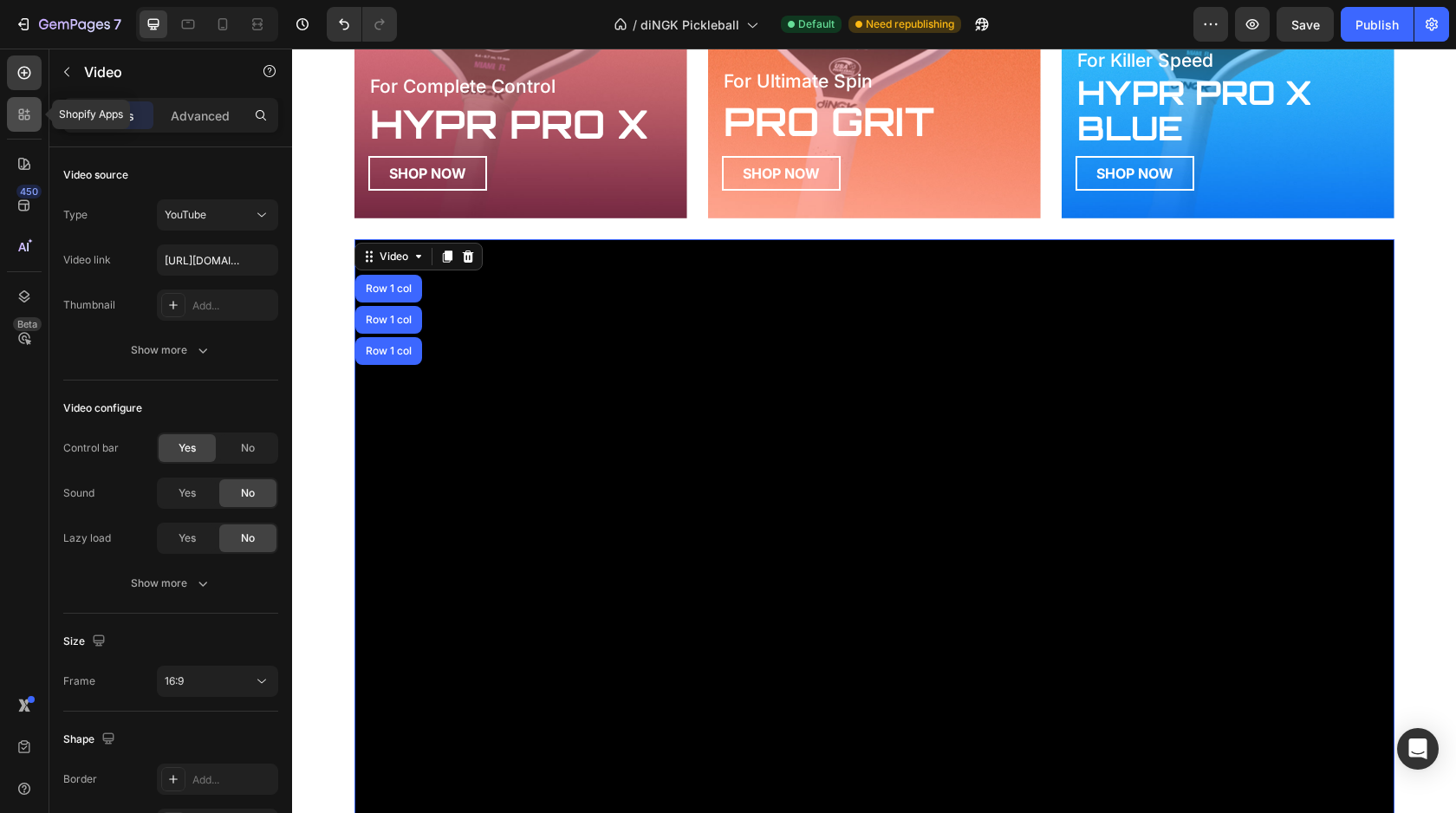
click at [32, 108] on icon at bounding box center [25, 115] width 18 height 18
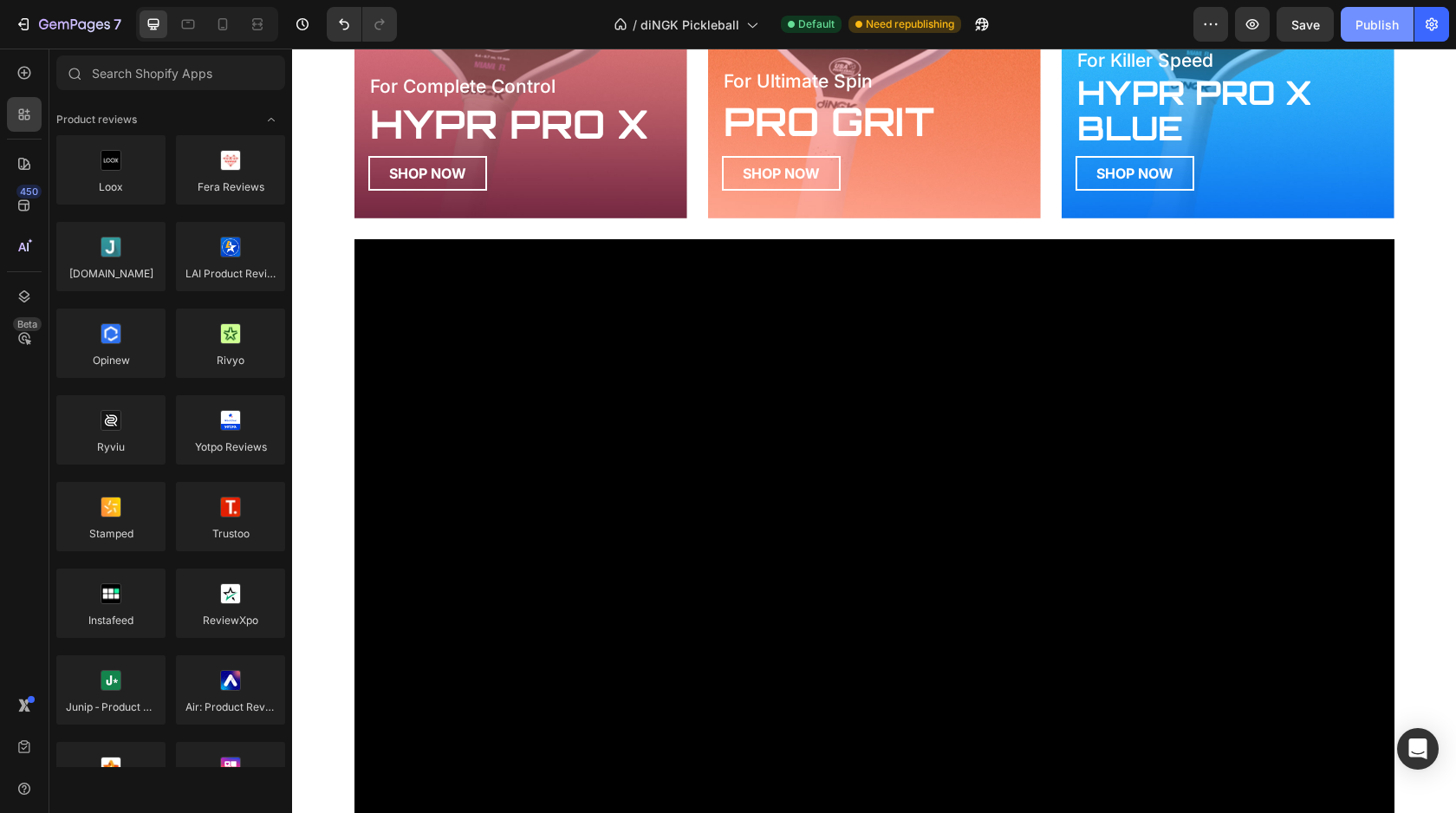
click at [1381, 23] on div "Publish" at bounding box center [1376, 25] width 43 height 18
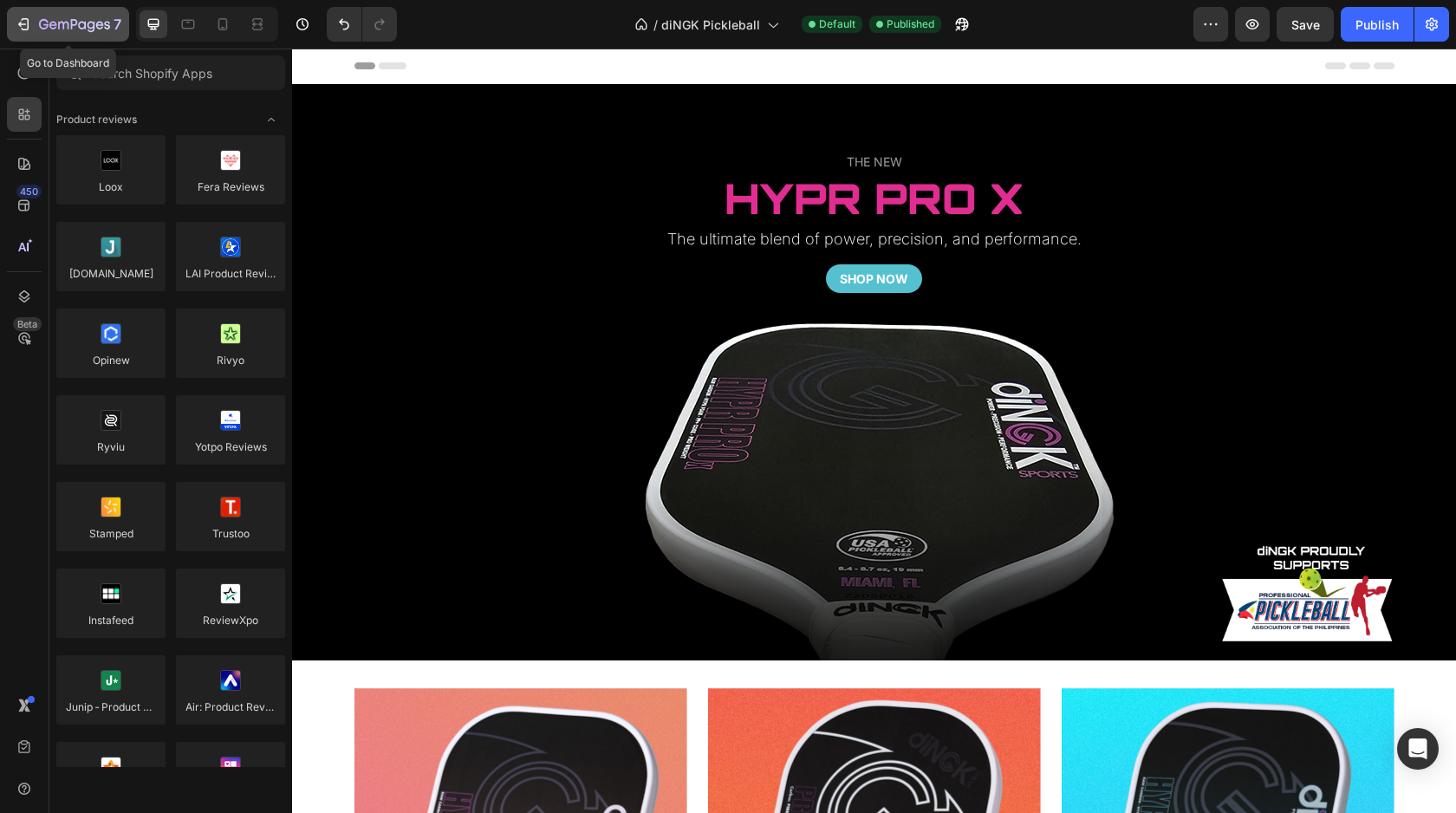
click at [46, 31] on icon "button" at bounding box center [74, 25] width 71 height 15
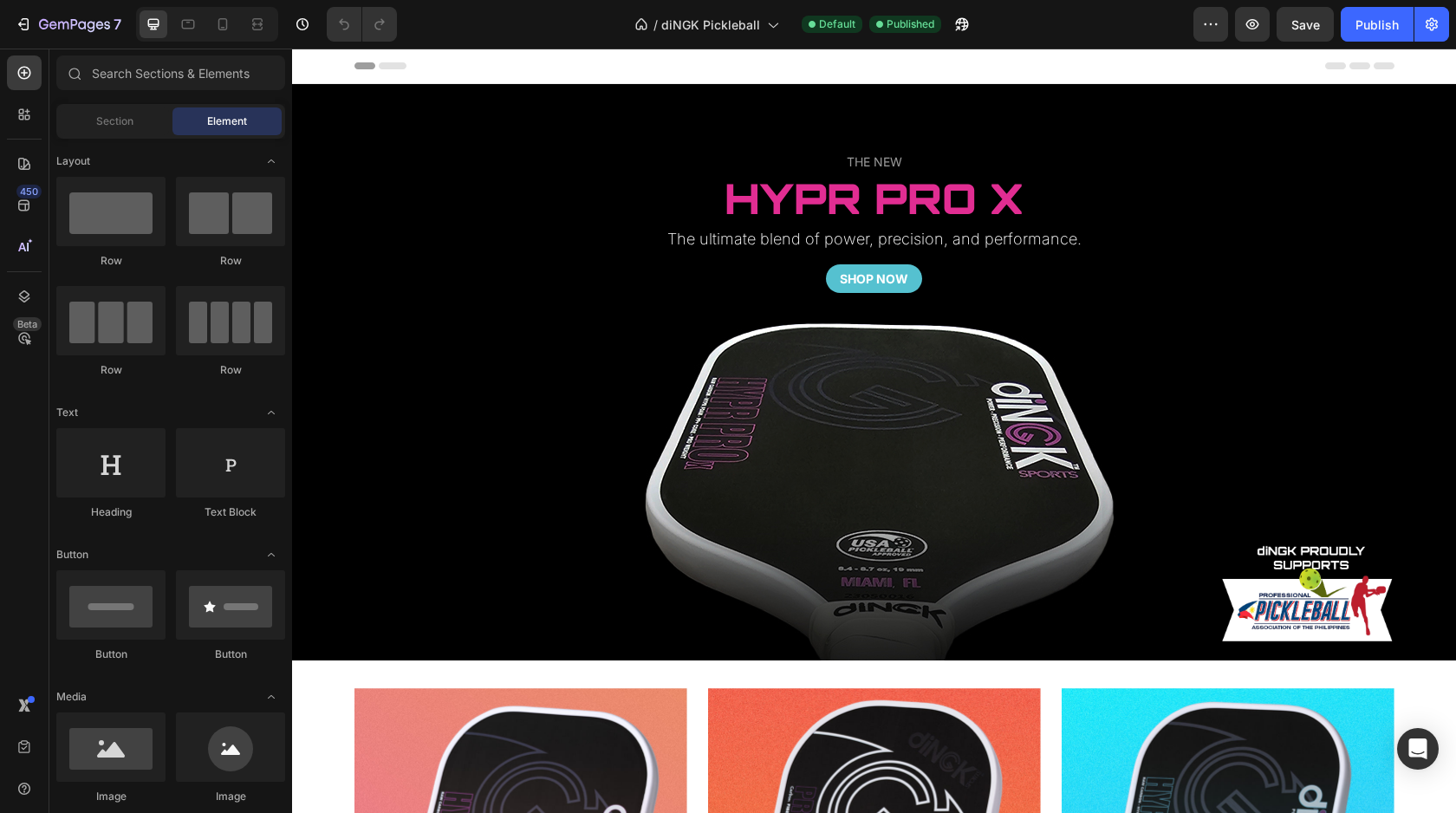
click at [352, 68] on span "Header" at bounding box center [344, 66] width 38 height 18
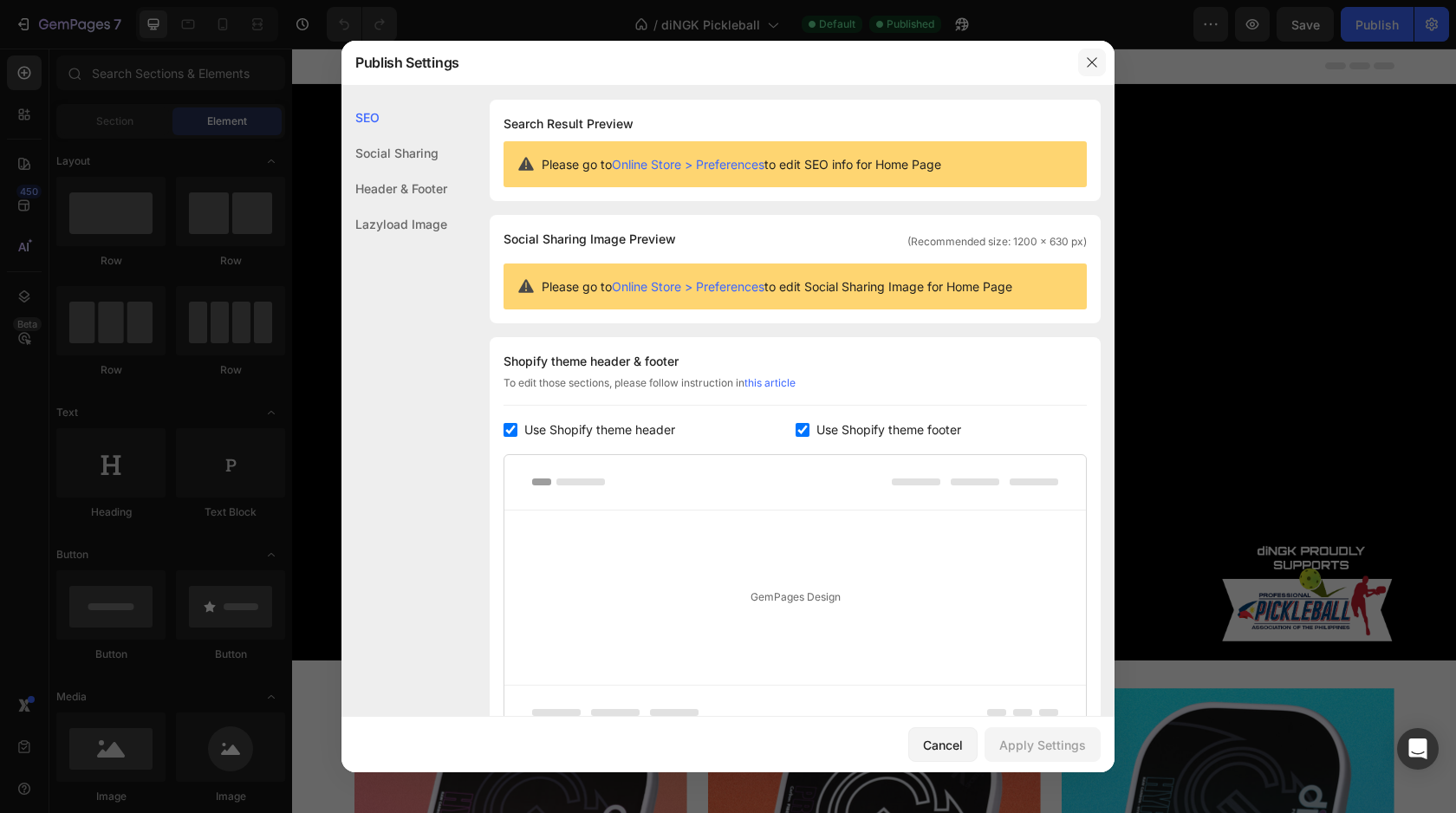
click at [1092, 61] on icon "button" at bounding box center [1091, 62] width 10 height 10
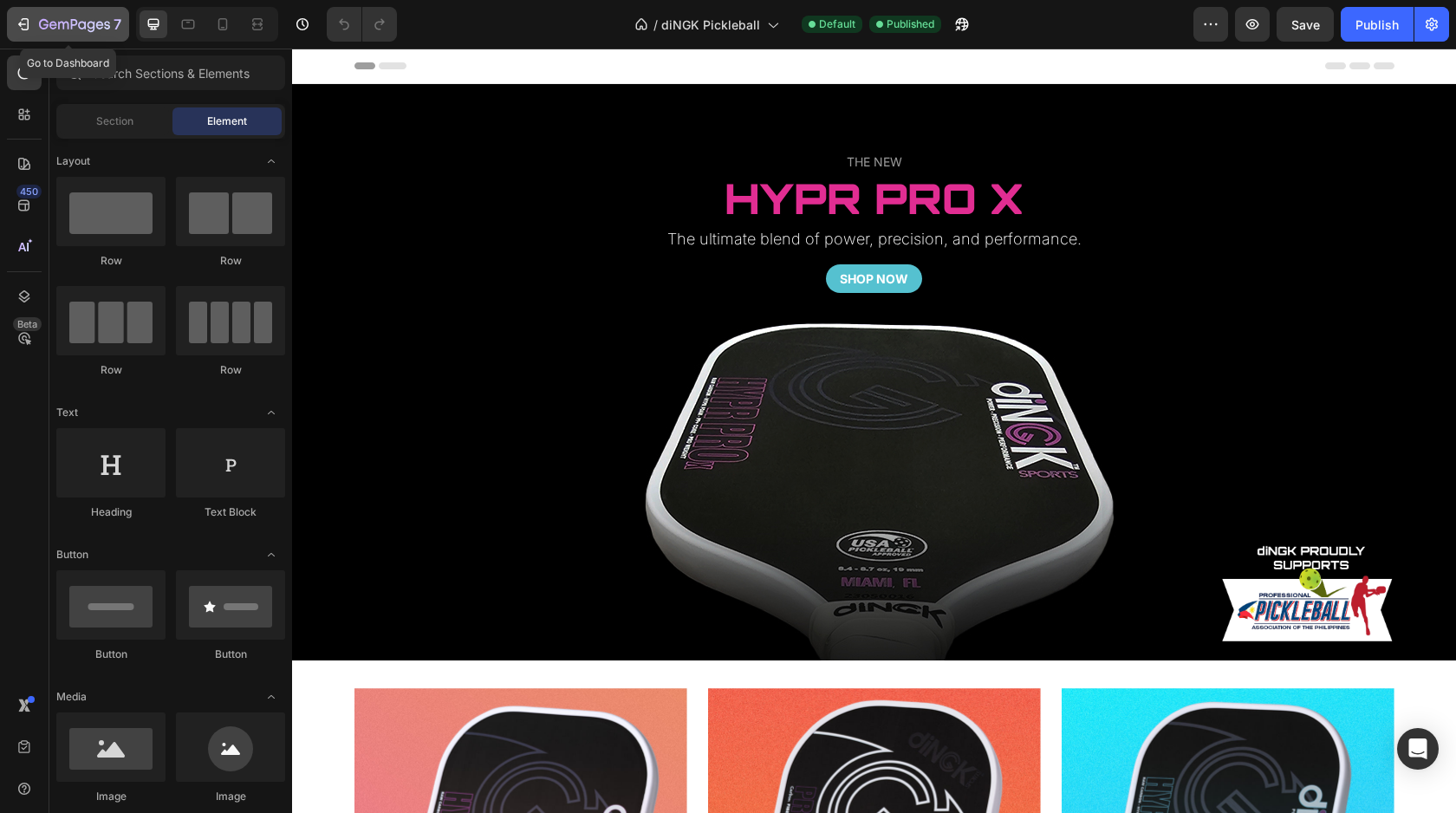
click at [46, 21] on icon "button" at bounding box center [43, 25] width 10 height 11
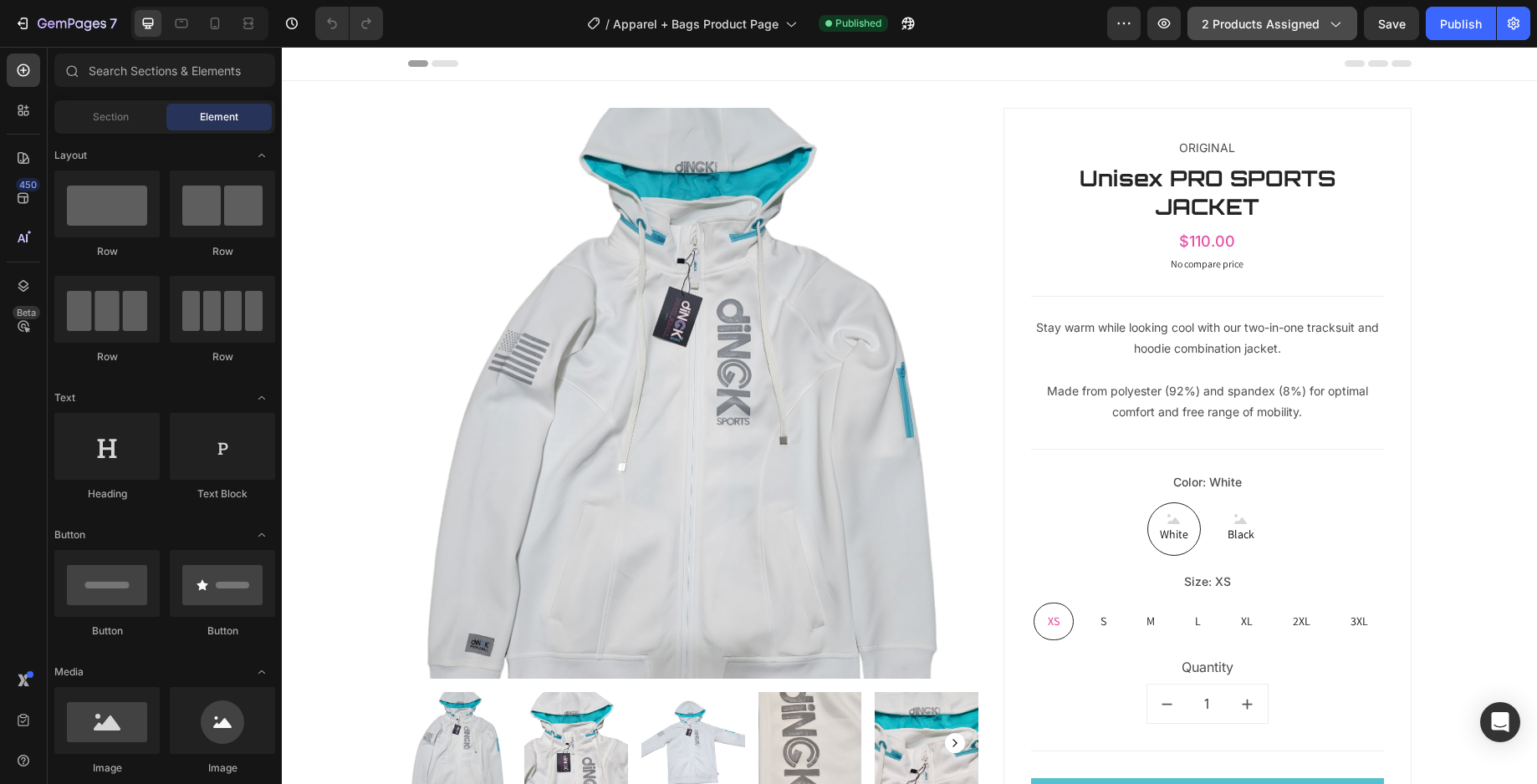
drag, startPoint x: 0, startPoint y: 0, endPoint x: 1294, endPoint y: 36, distance: 1294.5
click at [1294, 39] on button "2 products assigned" at bounding box center [1272, 24] width 170 height 34
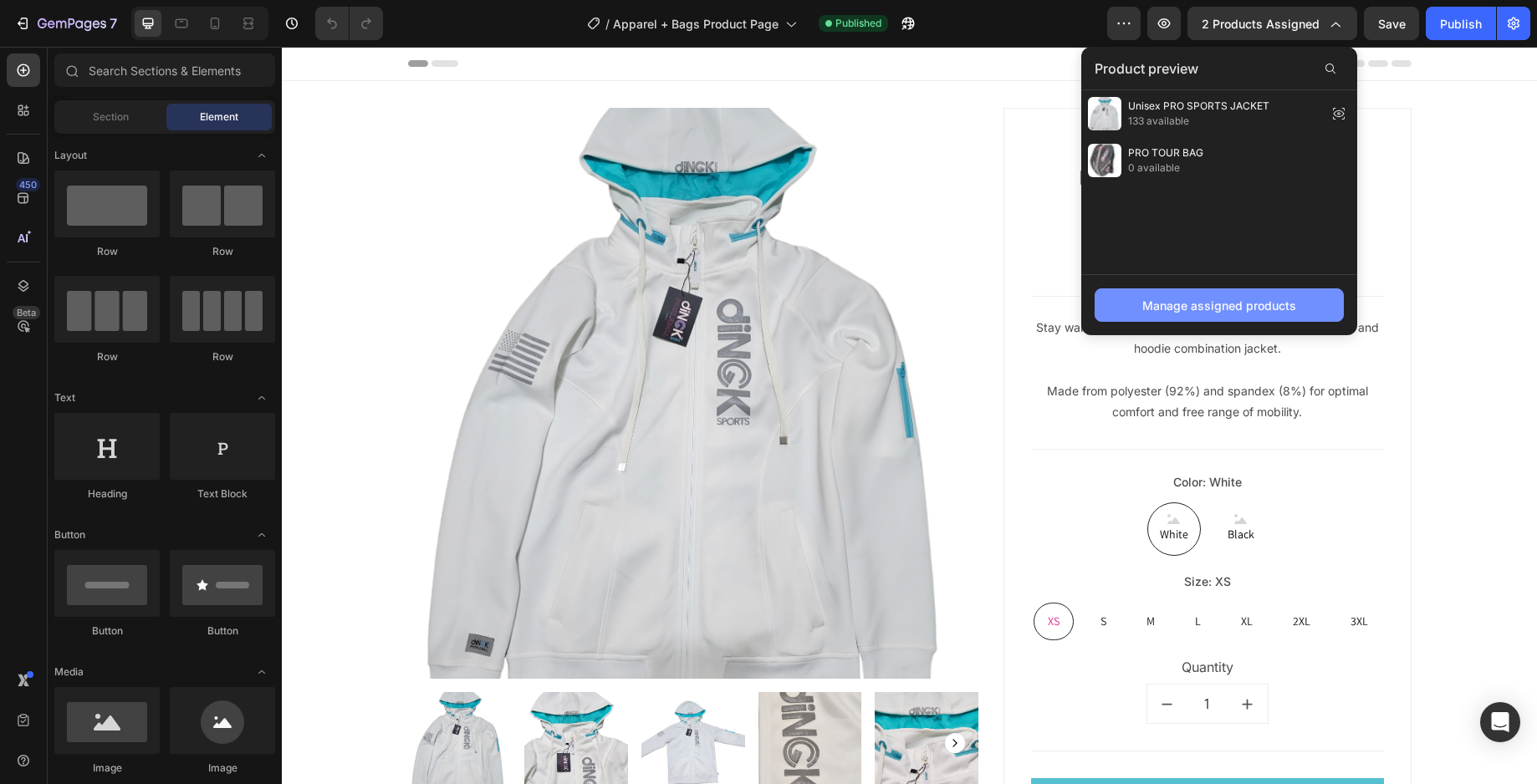
click at [1232, 301] on div "Manage assigned products" at bounding box center [1219, 305] width 154 height 18
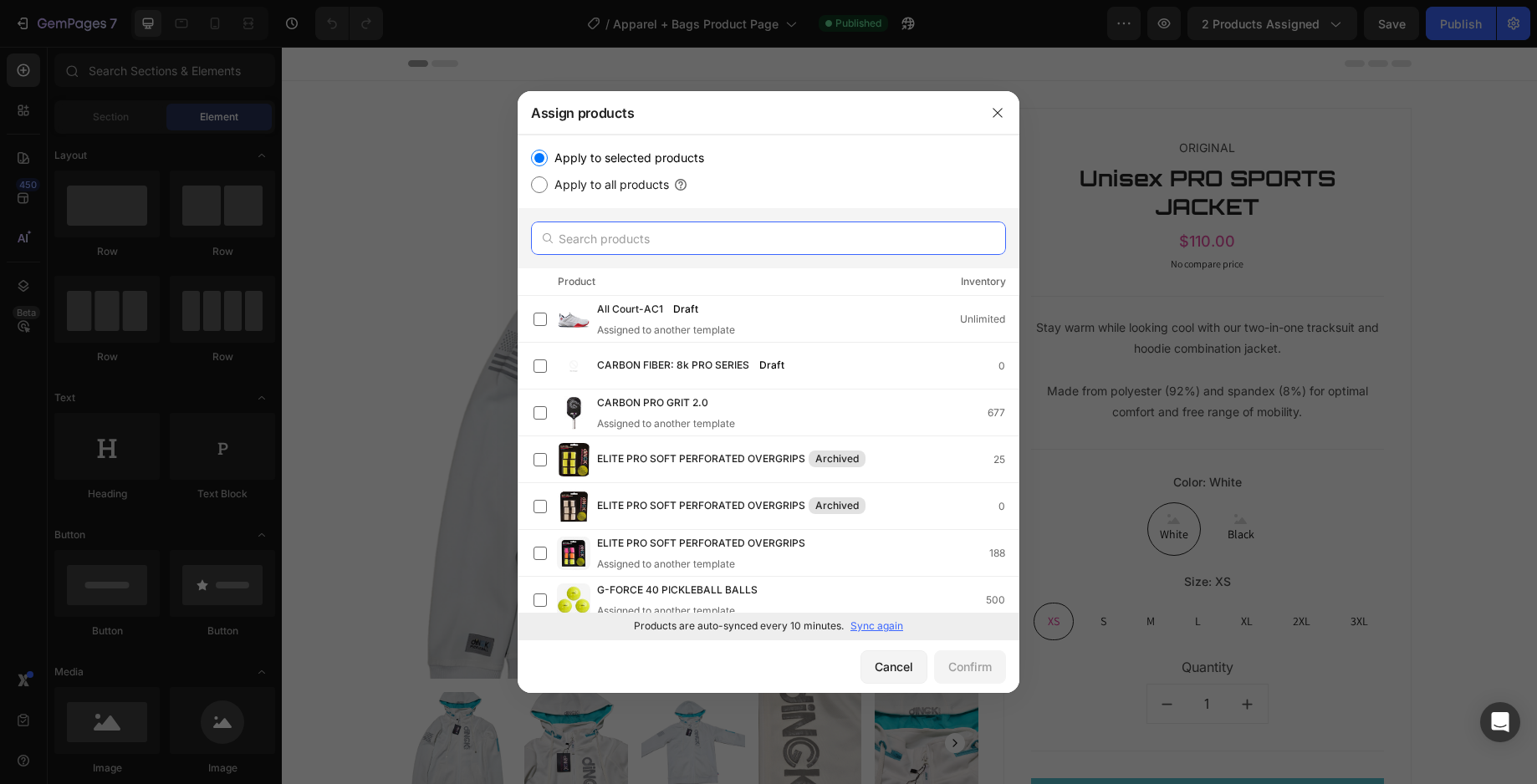
click at [641, 242] on input "text" at bounding box center [768, 238] width 475 height 34
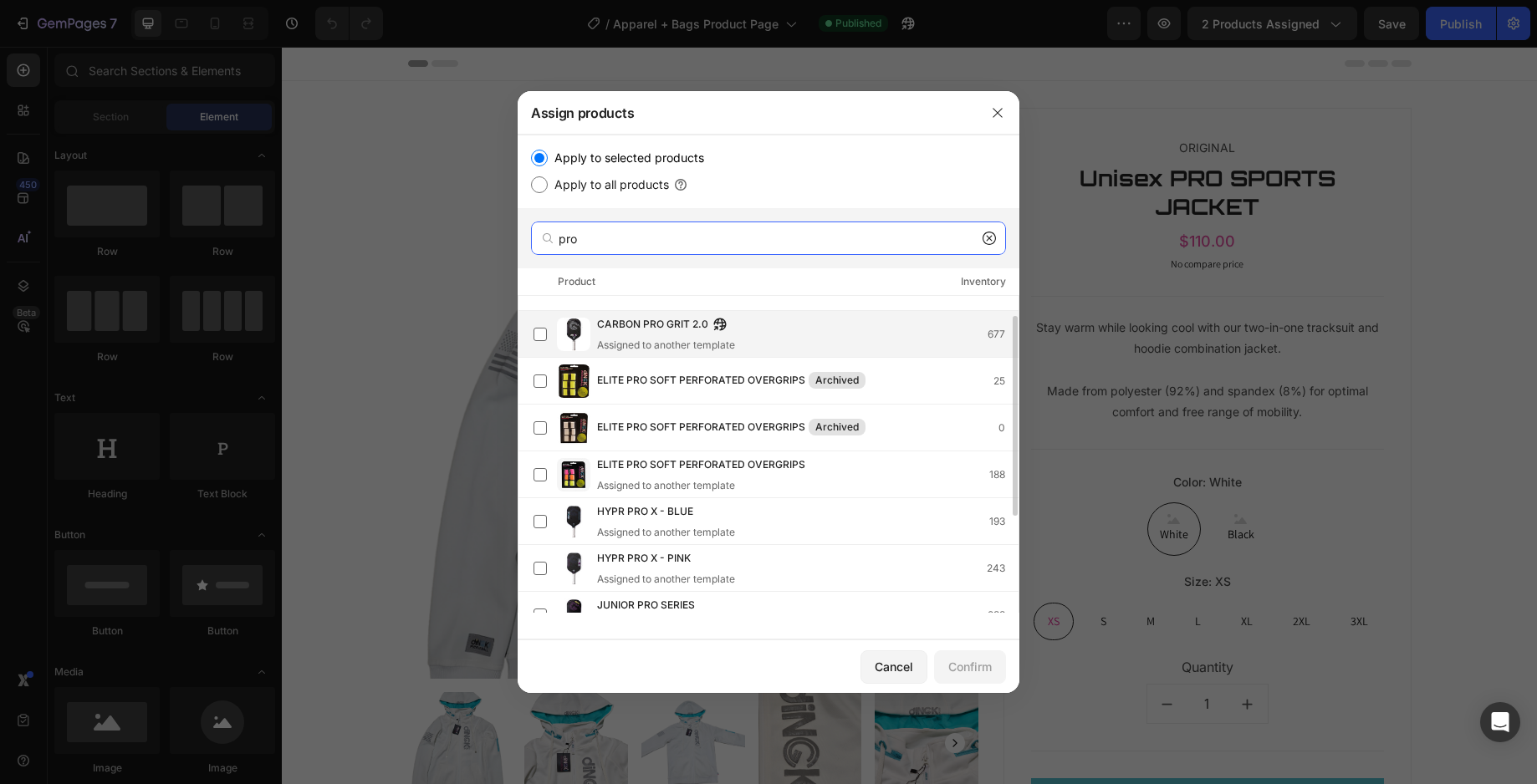
scroll to position [184, 0]
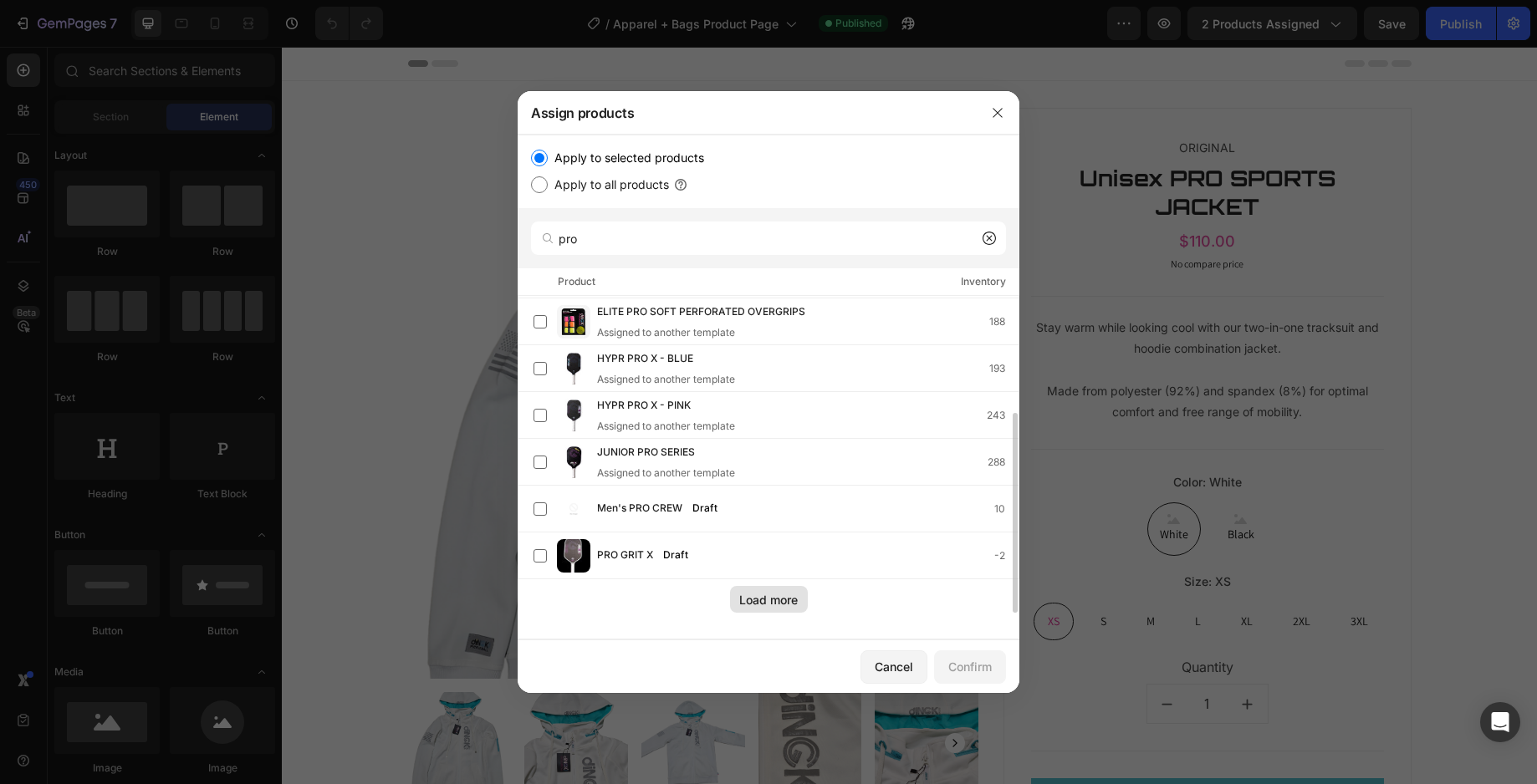
click at [766, 610] on button "Load more" at bounding box center [769, 600] width 78 height 27
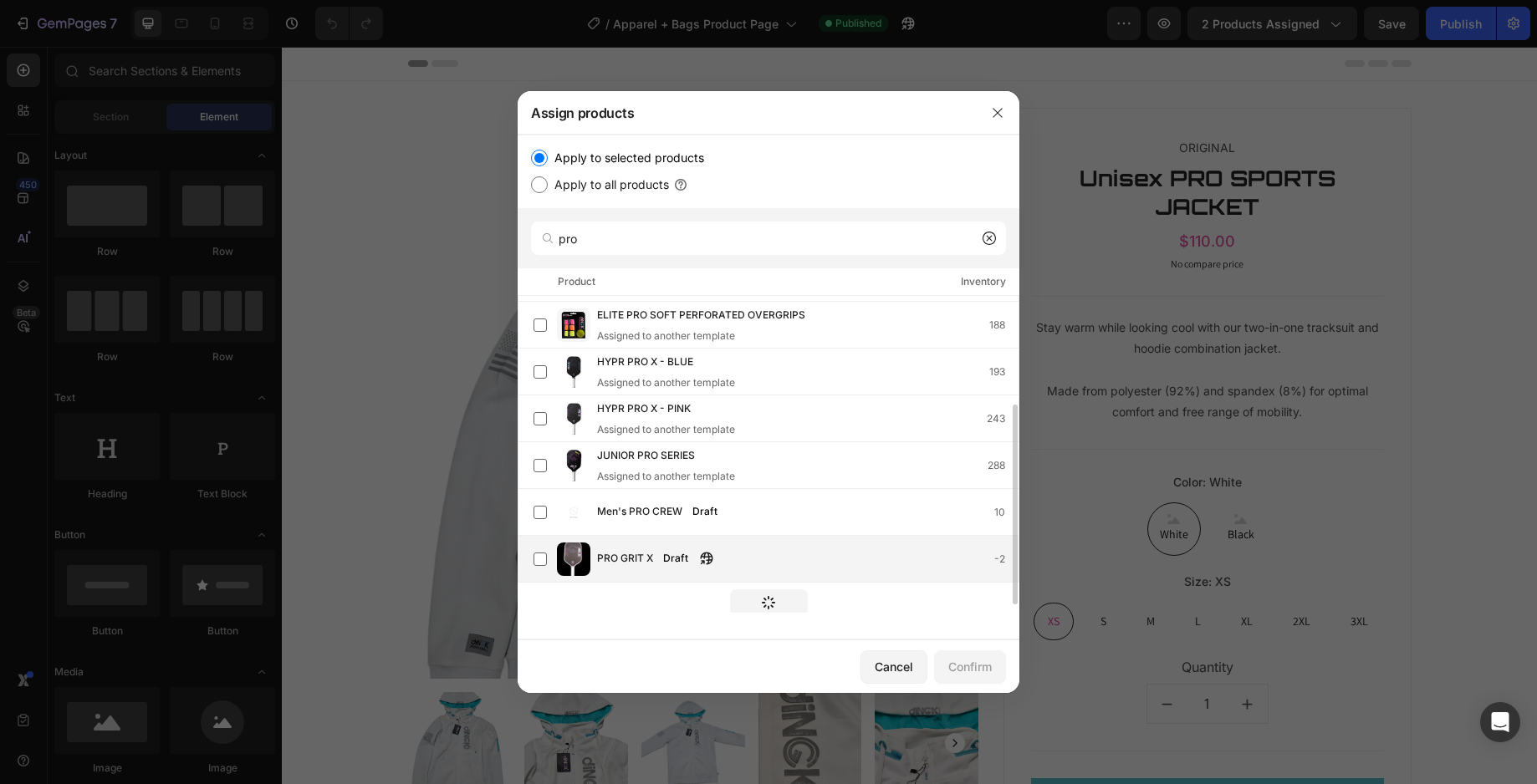
scroll to position [0, 0]
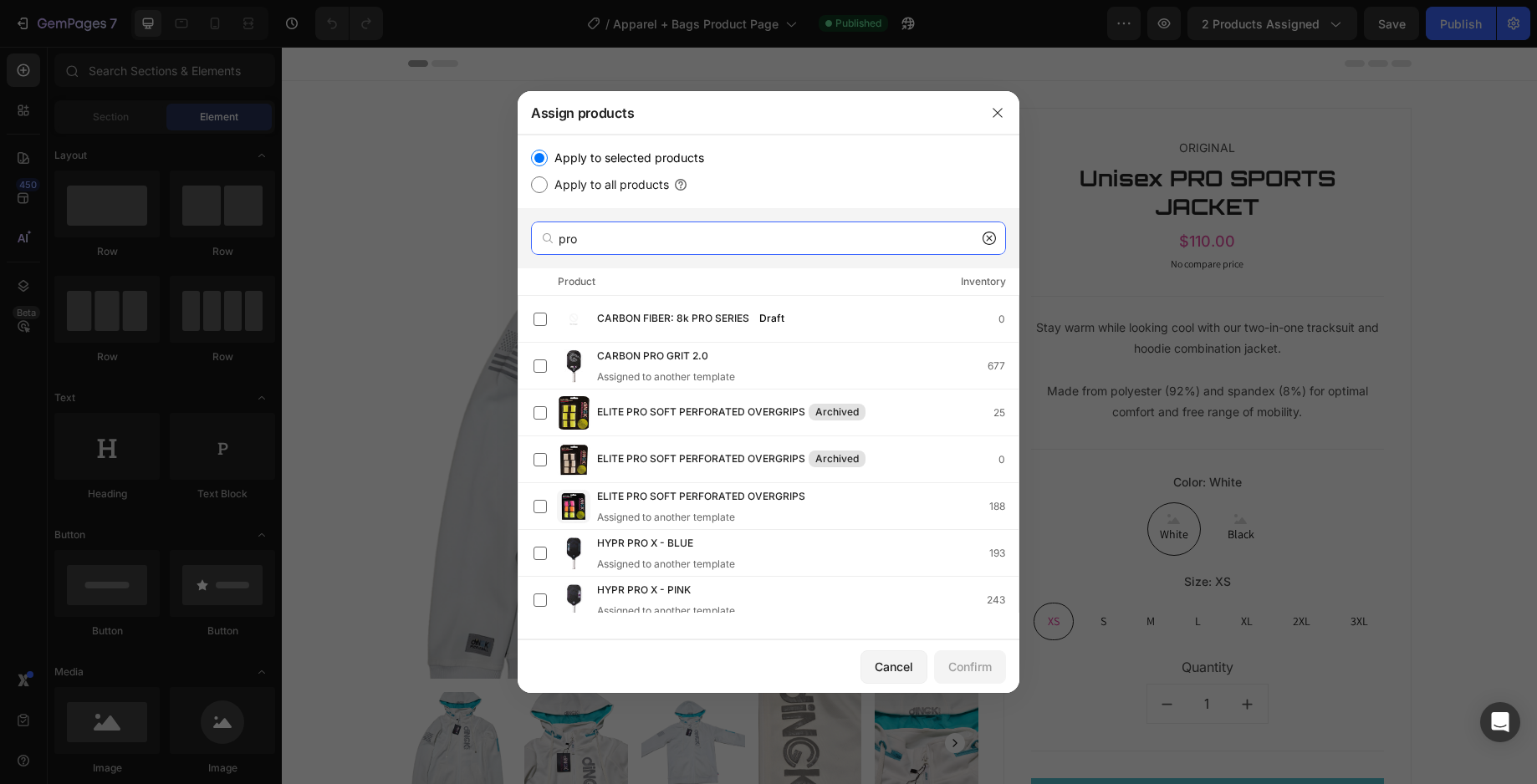
click at [667, 237] on input "pro" at bounding box center [768, 238] width 475 height 34
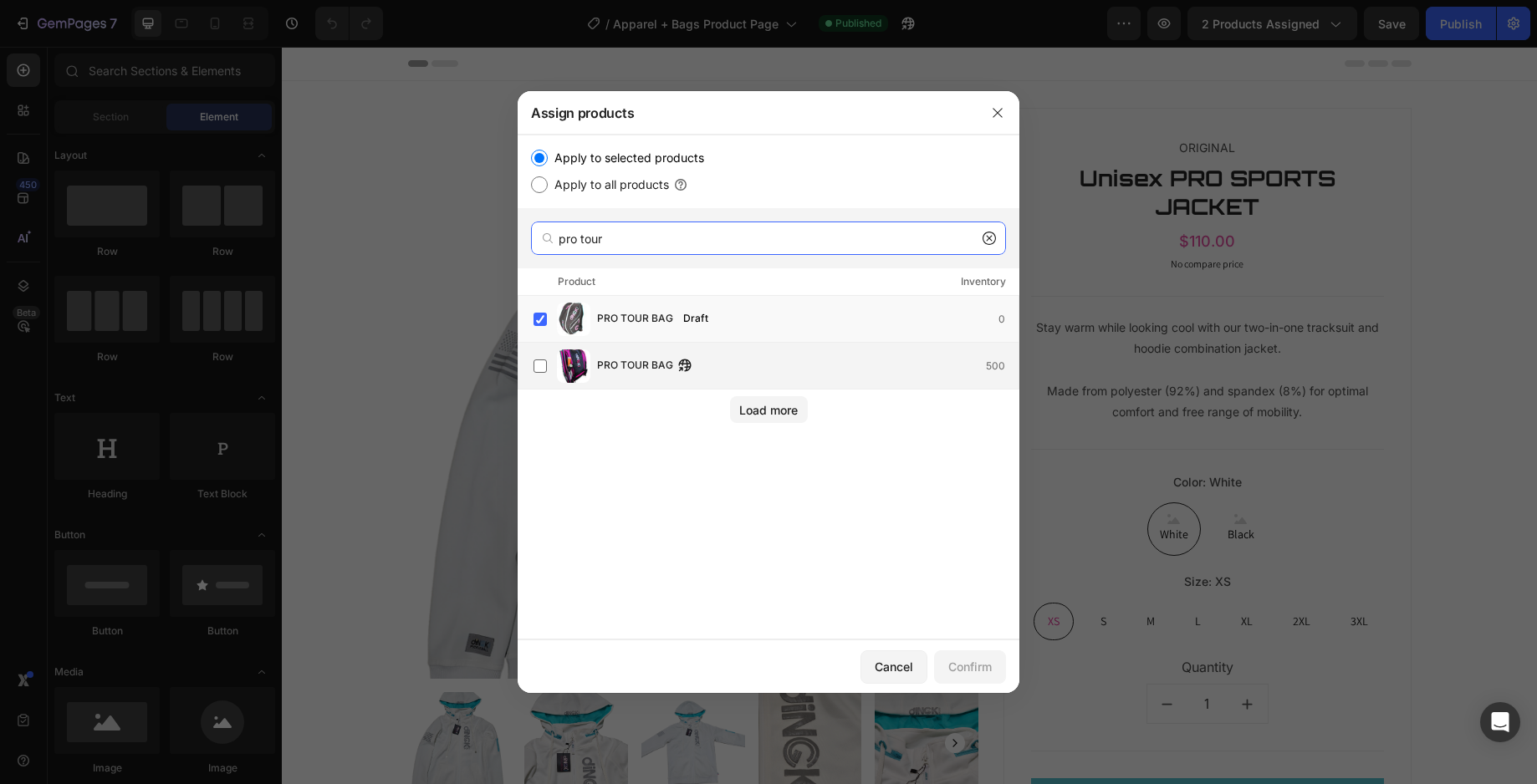
type input "pro tour"
click at [576, 364] on img at bounding box center [574, 366] width 34 height 34
click at [776, 319] on div "PRO TOUR BAG Draft 0" at bounding box center [808, 320] width 421 height 19
click at [964, 668] on div "Confirm" at bounding box center [969, 666] width 43 height 18
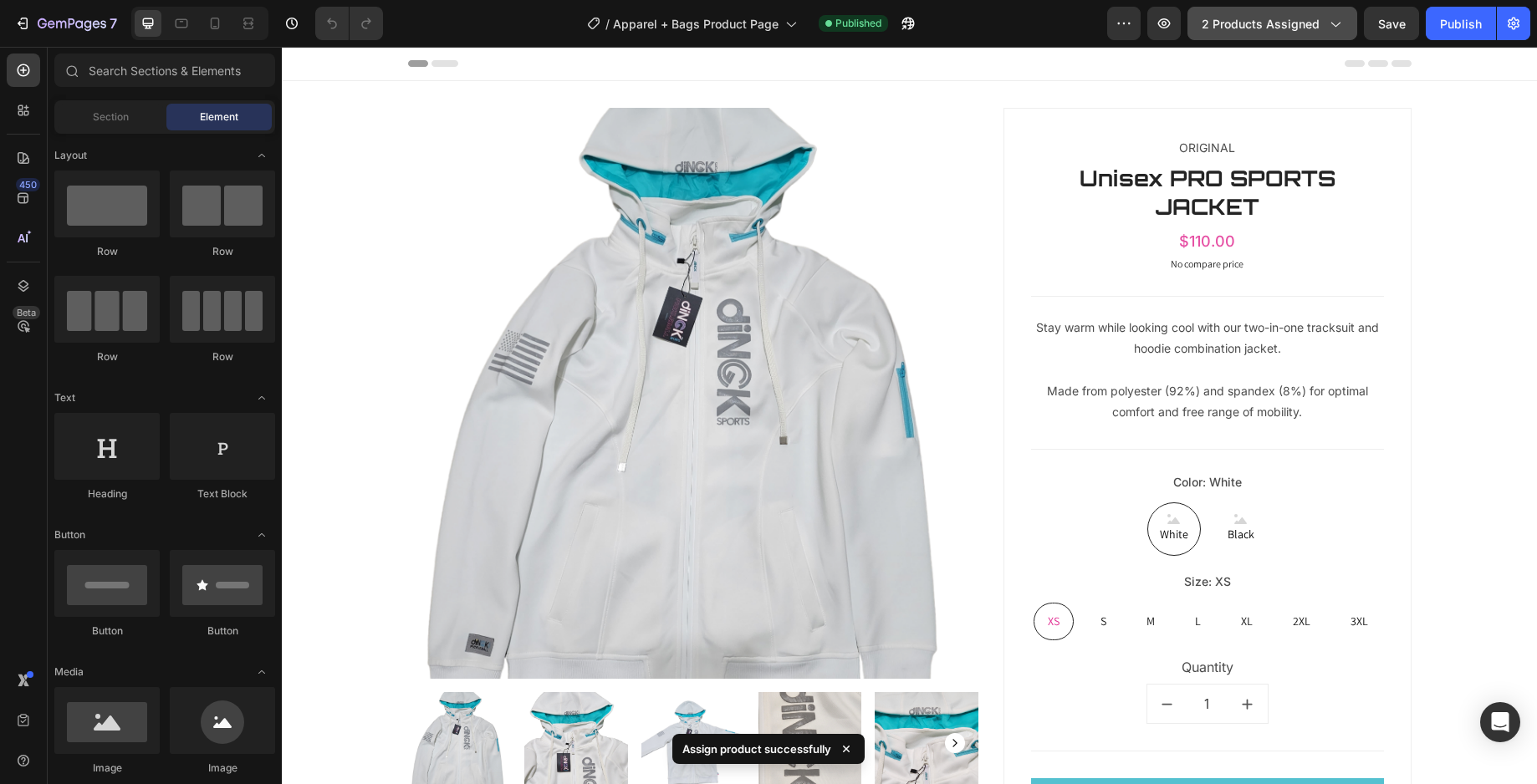
click at [1249, 28] on span "2 products assigned" at bounding box center [1260, 24] width 118 height 18
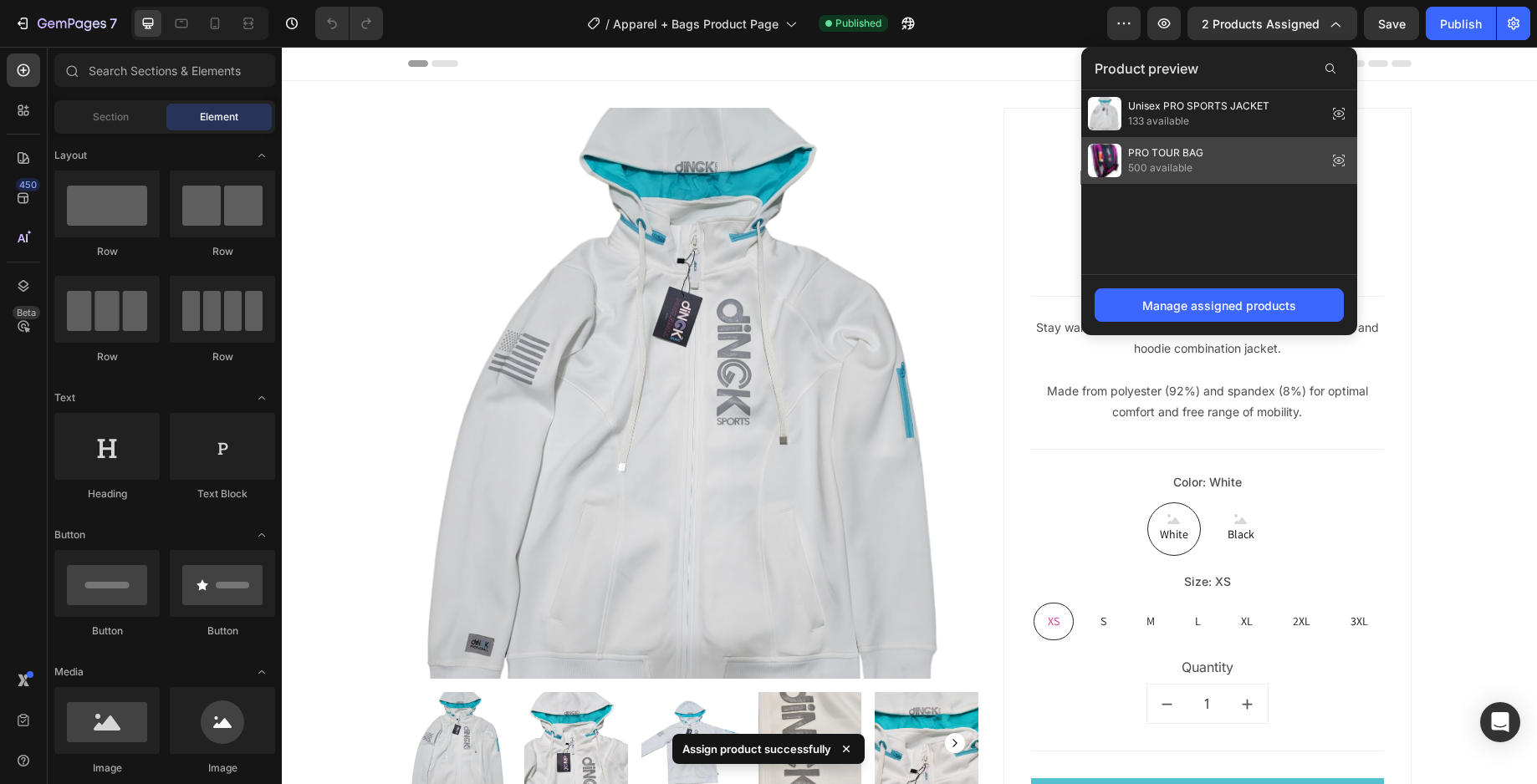
click at [1223, 162] on div "PRO TOUR BAG 500 available" at bounding box center [1219, 160] width 276 height 47
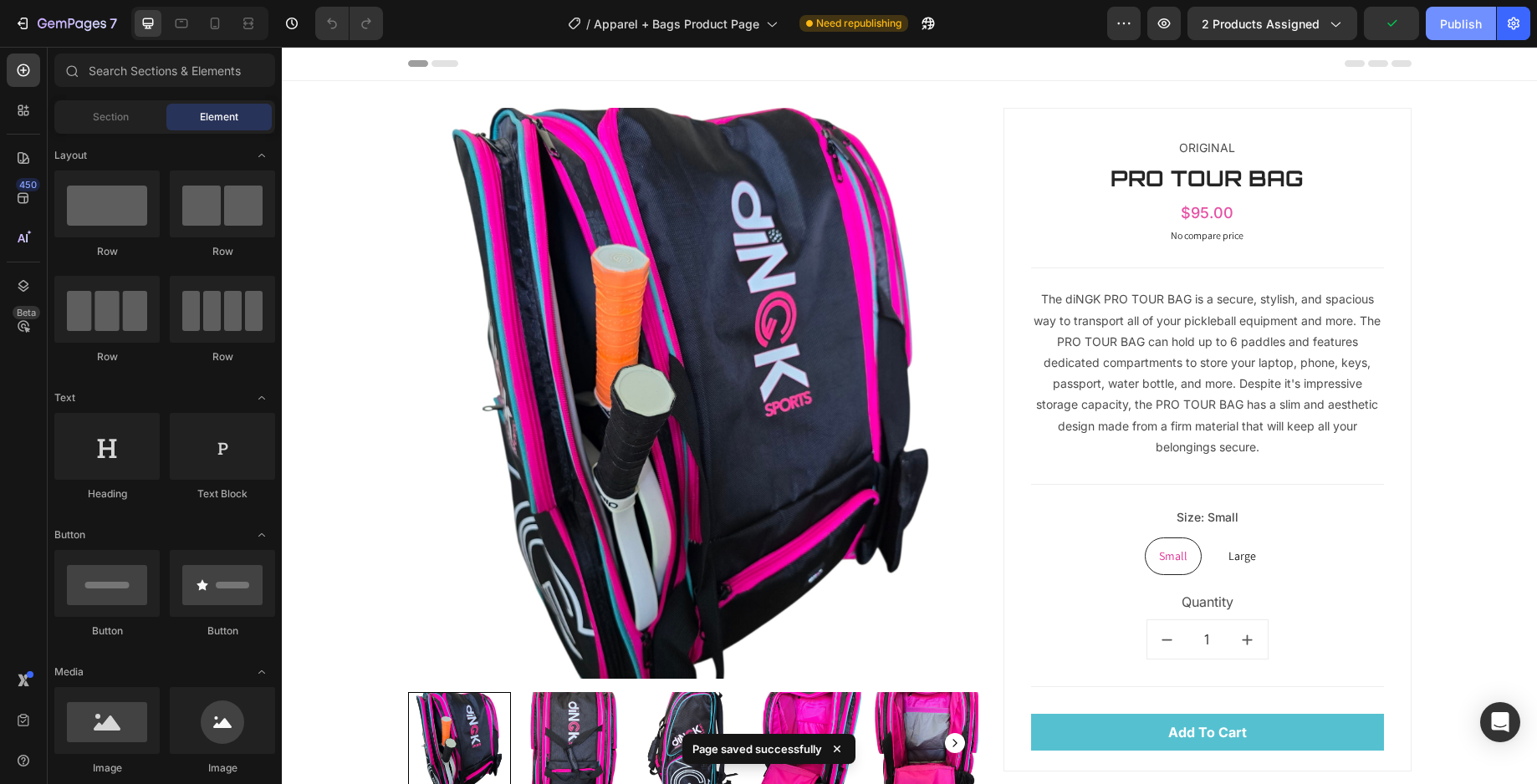
click at [1459, 9] on button "Publish" at bounding box center [1460, 24] width 70 height 34
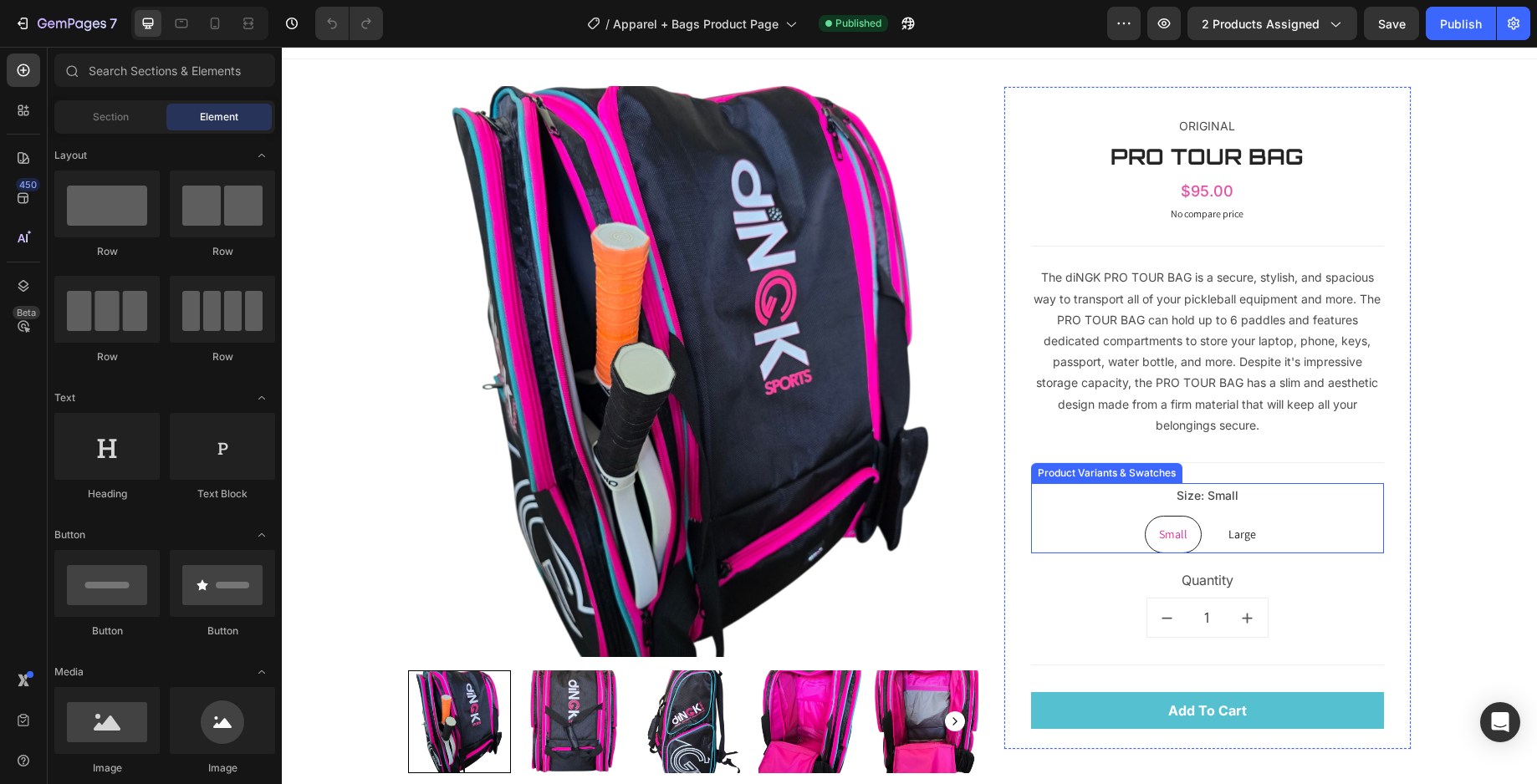
scroll to position [54, 0]
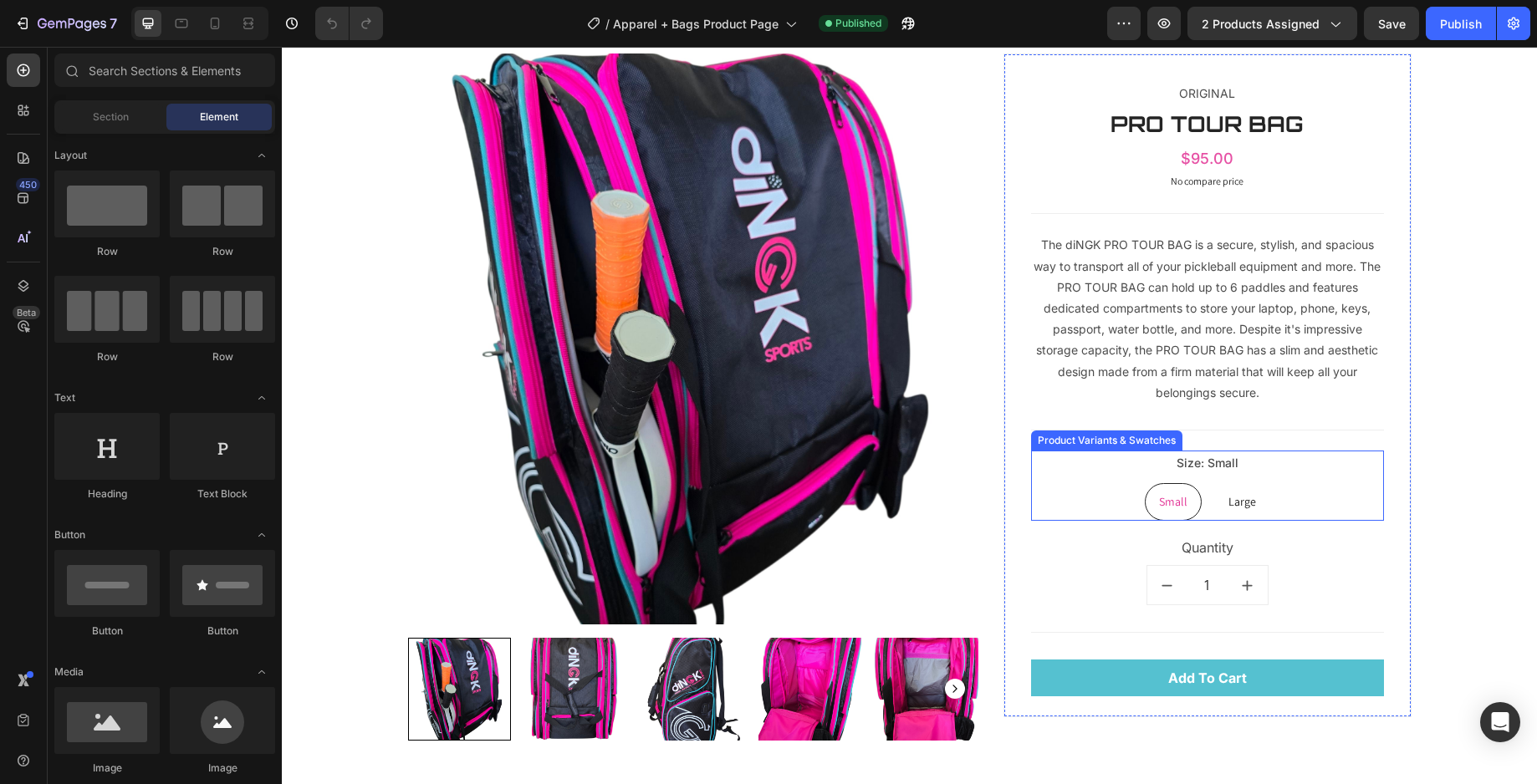
click at [1145, 514] on div "Small" at bounding box center [1172, 502] width 55 height 35
click at [1172, 483] on input "Small Small Small" at bounding box center [1172, 482] width 1 height 1
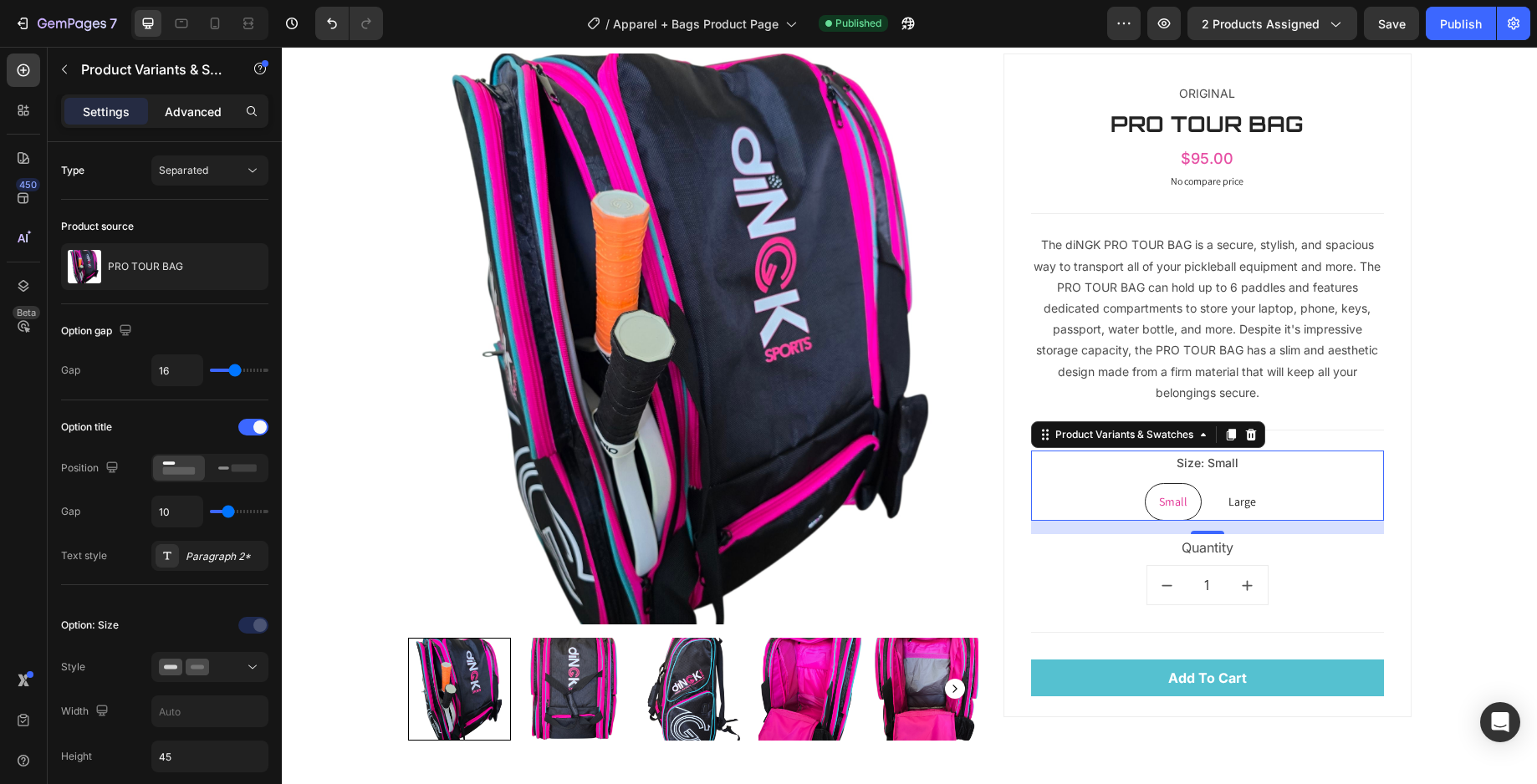
click at [167, 113] on p "Advanced" at bounding box center [193, 112] width 57 height 18
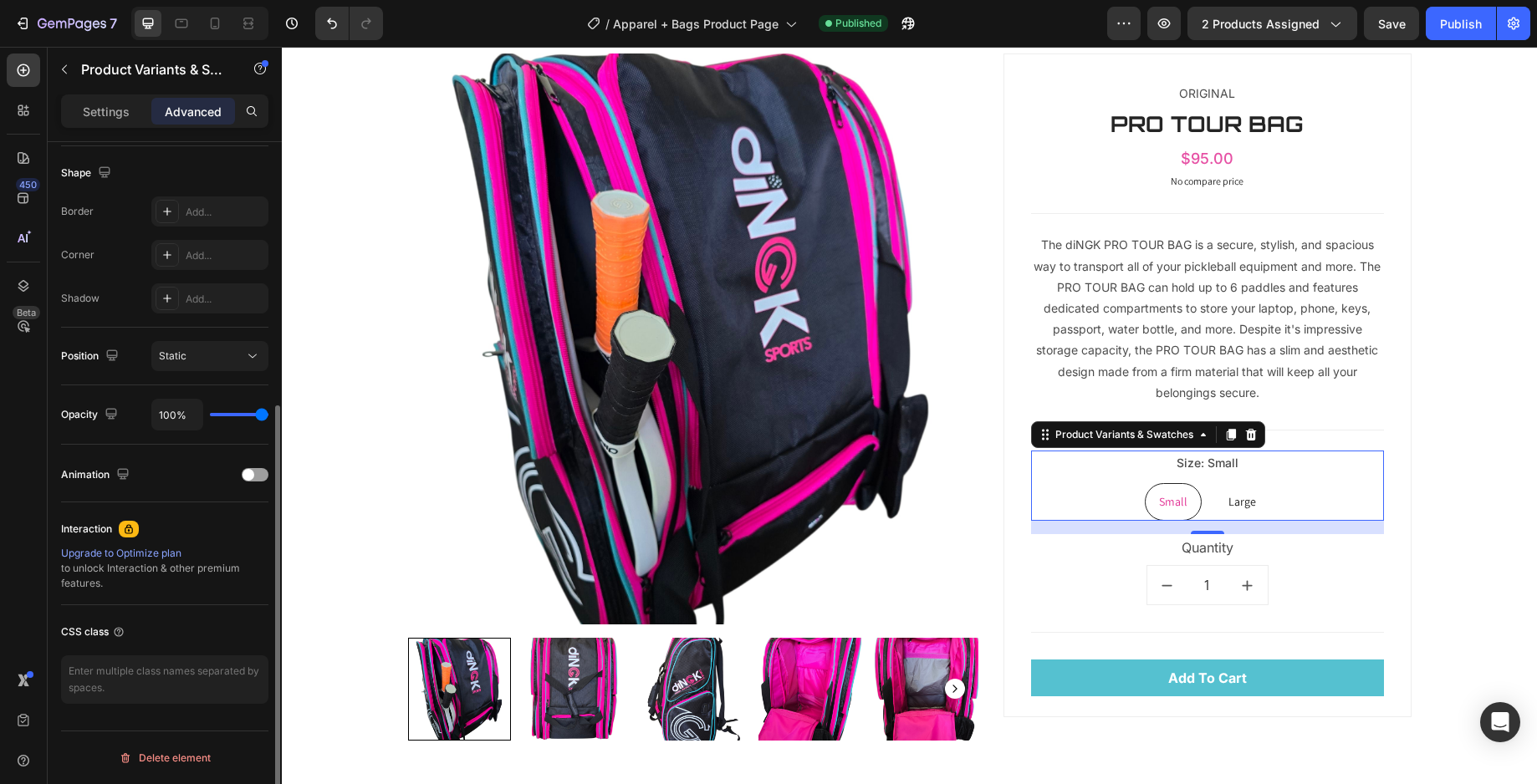
scroll to position [0, 0]
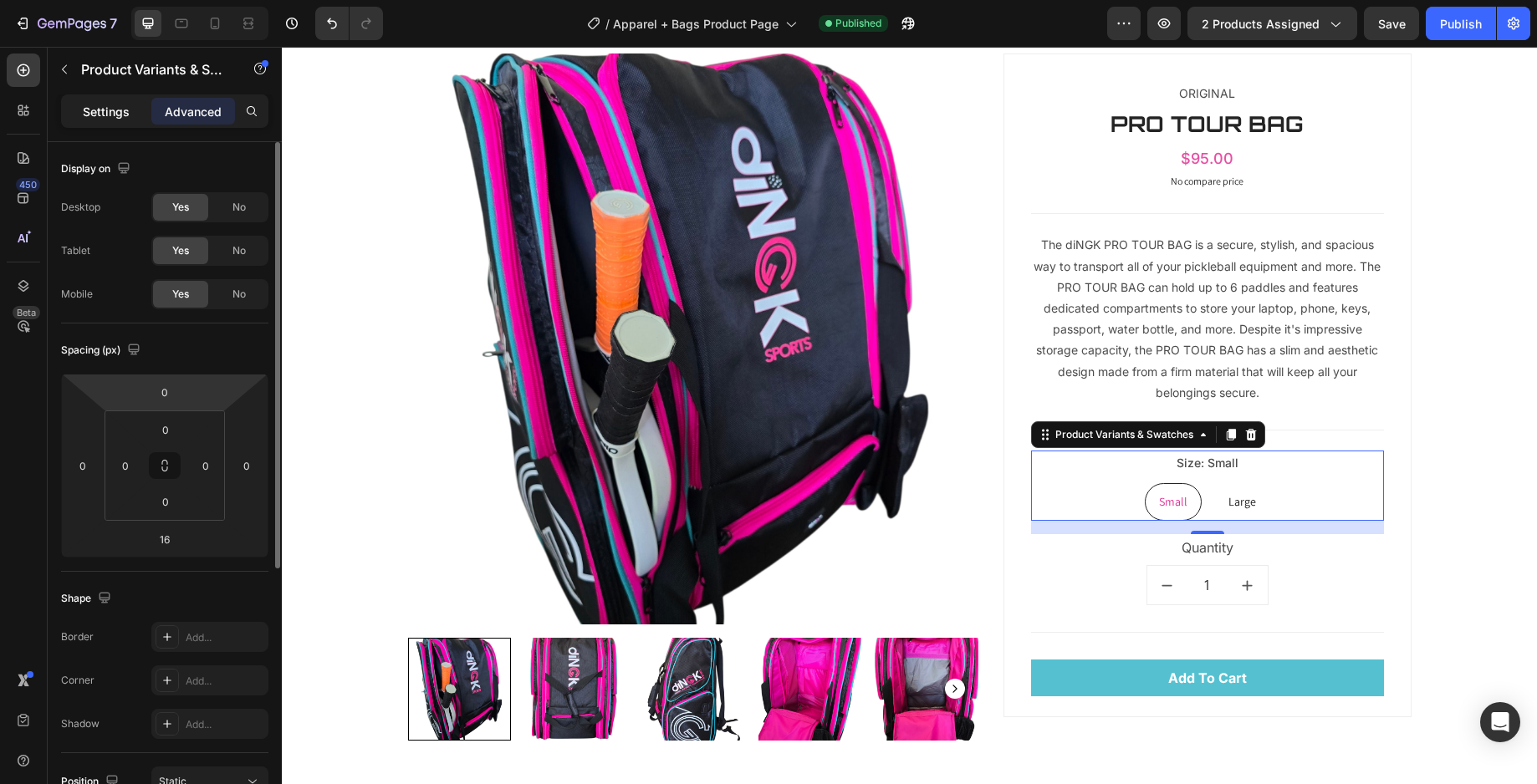
click at [113, 112] on p "Settings" at bounding box center [106, 112] width 47 height 18
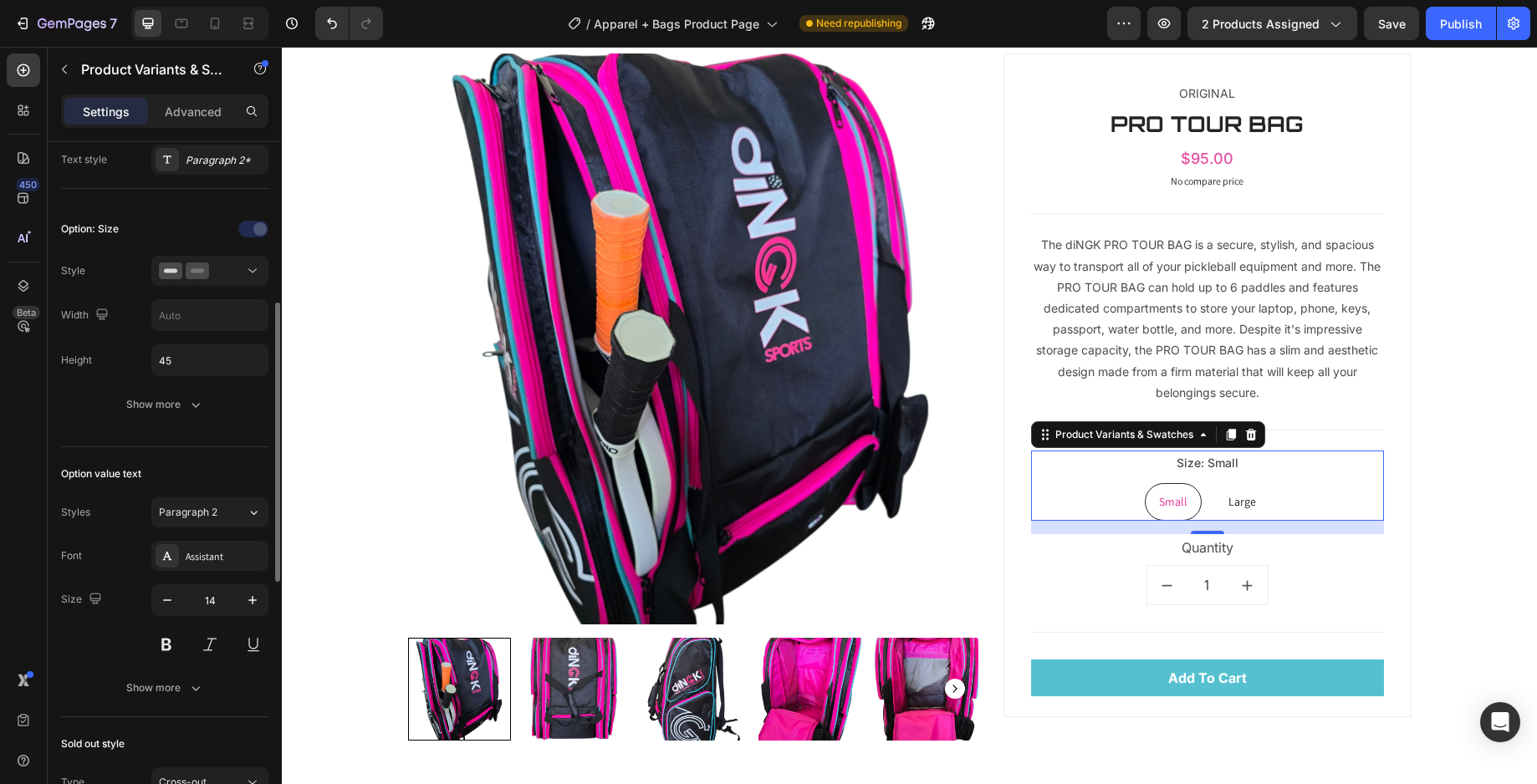
scroll to position [349, 0]
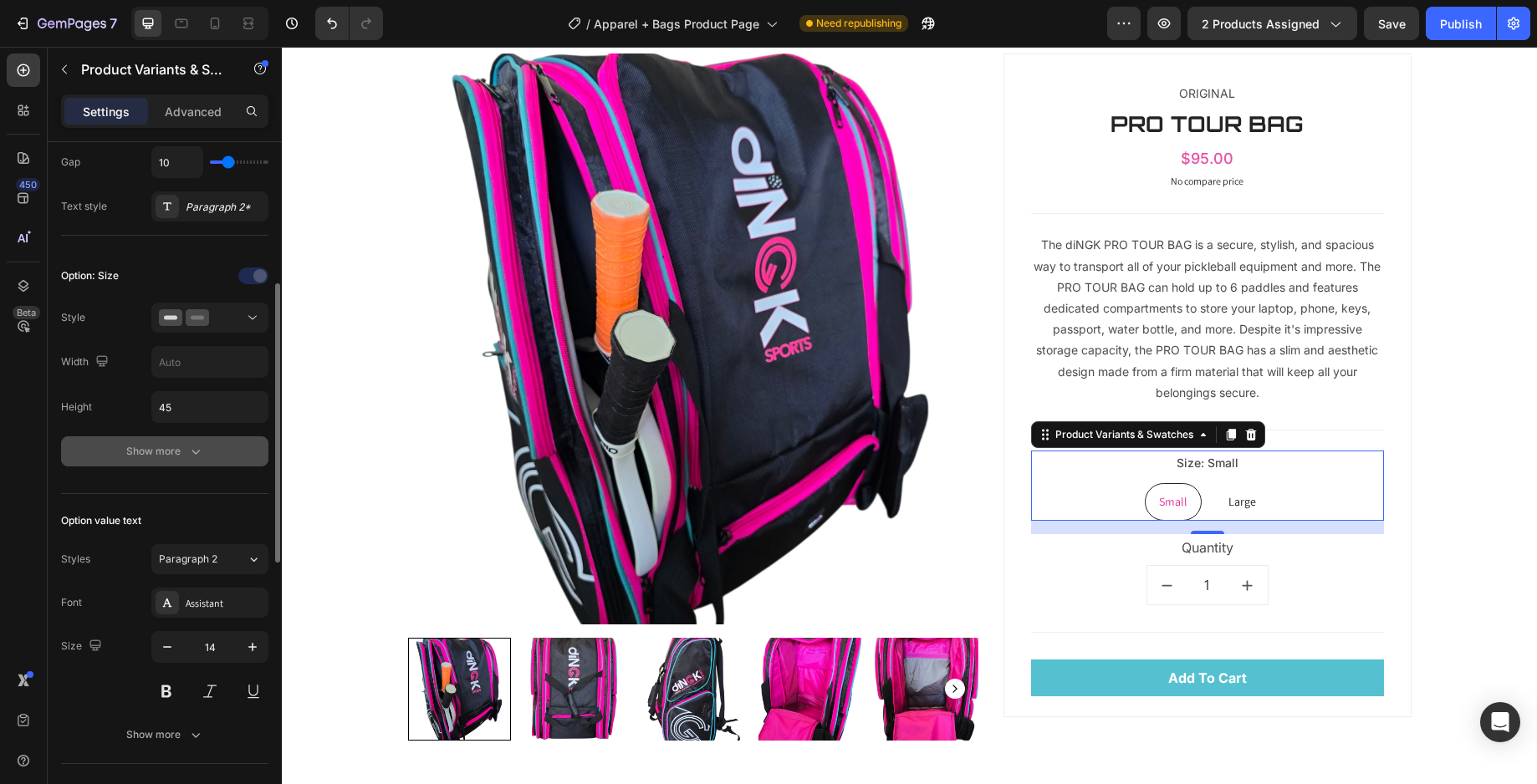
click at [184, 453] on div "Show more" at bounding box center [165, 452] width 78 height 17
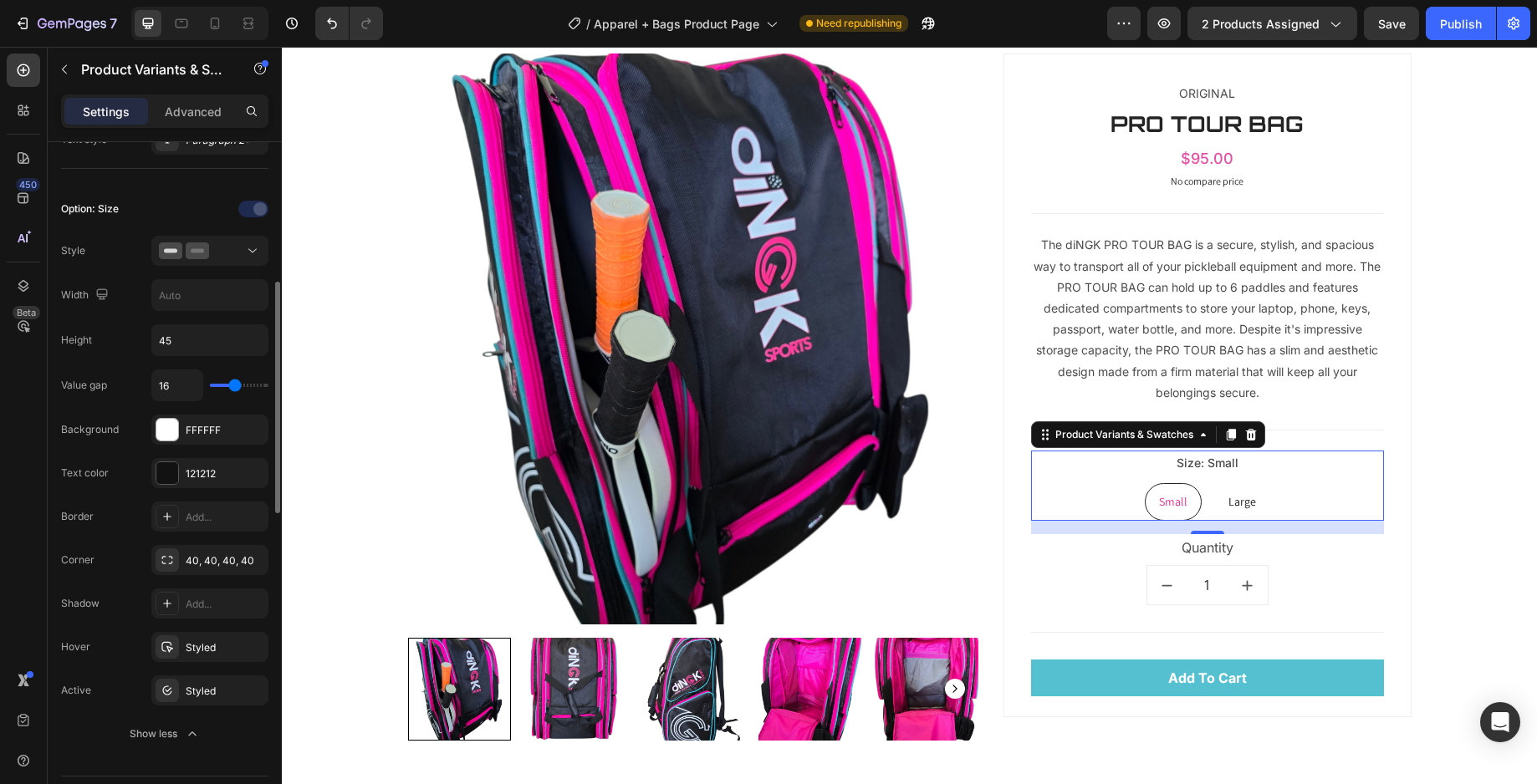
scroll to position [445, 0]
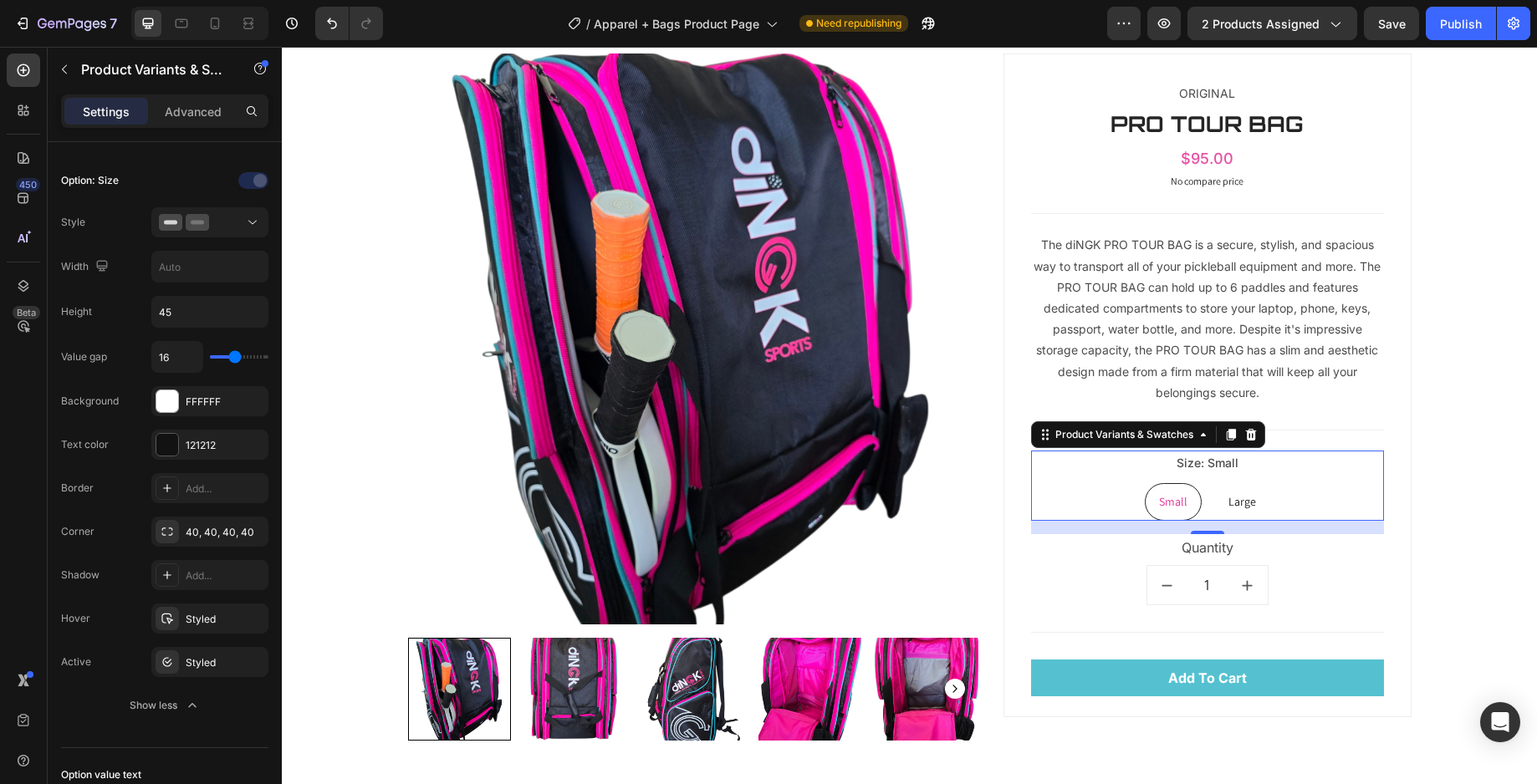
click at [1132, 498] on div "Small Small Small Large Large Large" at bounding box center [1207, 502] width 353 height 37
click at [1148, 504] on div "Small" at bounding box center [1172, 502] width 55 height 35
click at [1172, 483] on input "Small Small Small" at bounding box center [1172, 482] width 1 height 1
click at [173, 119] on p "Advanced" at bounding box center [193, 112] width 57 height 18
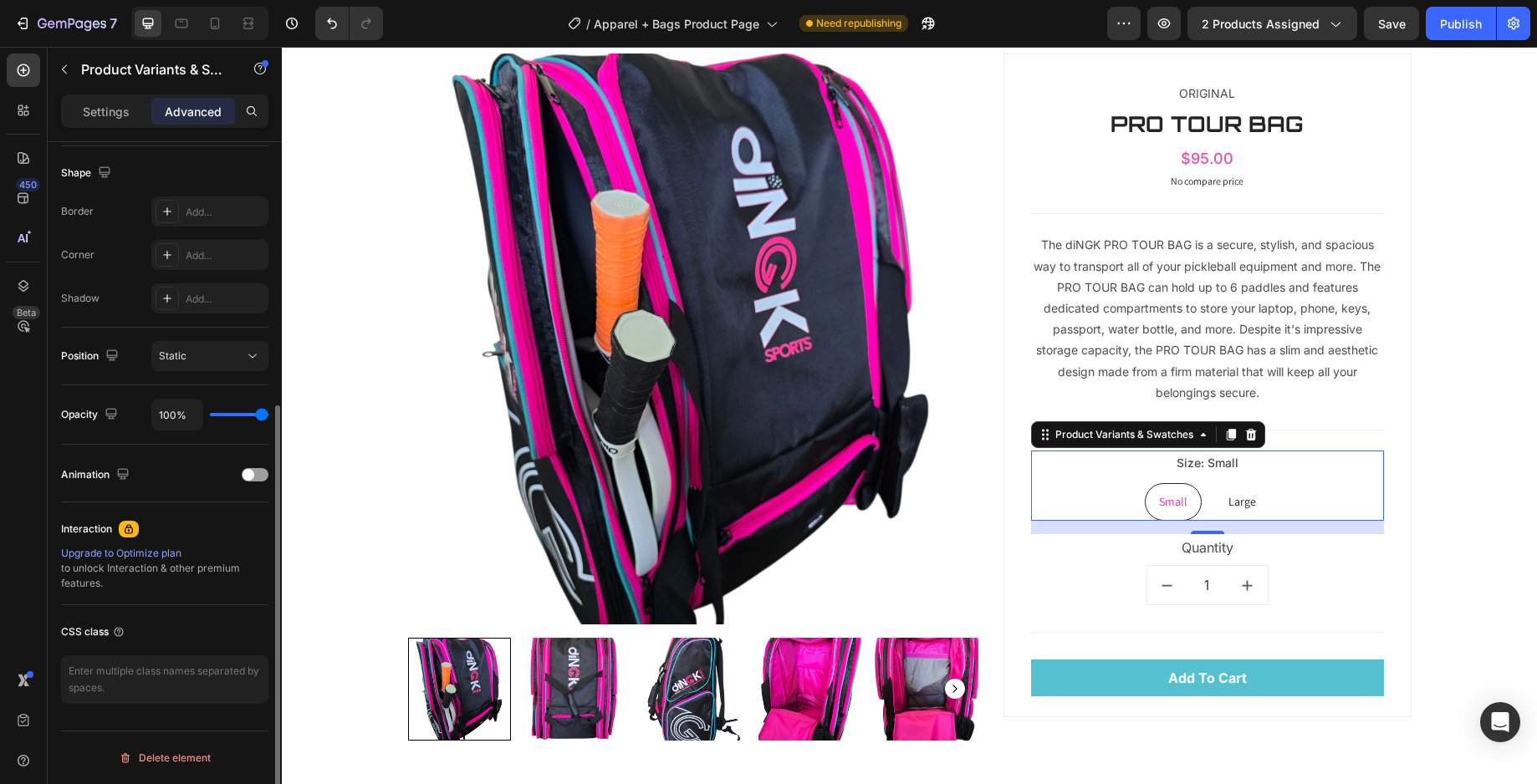
scroll to position [0, 0]
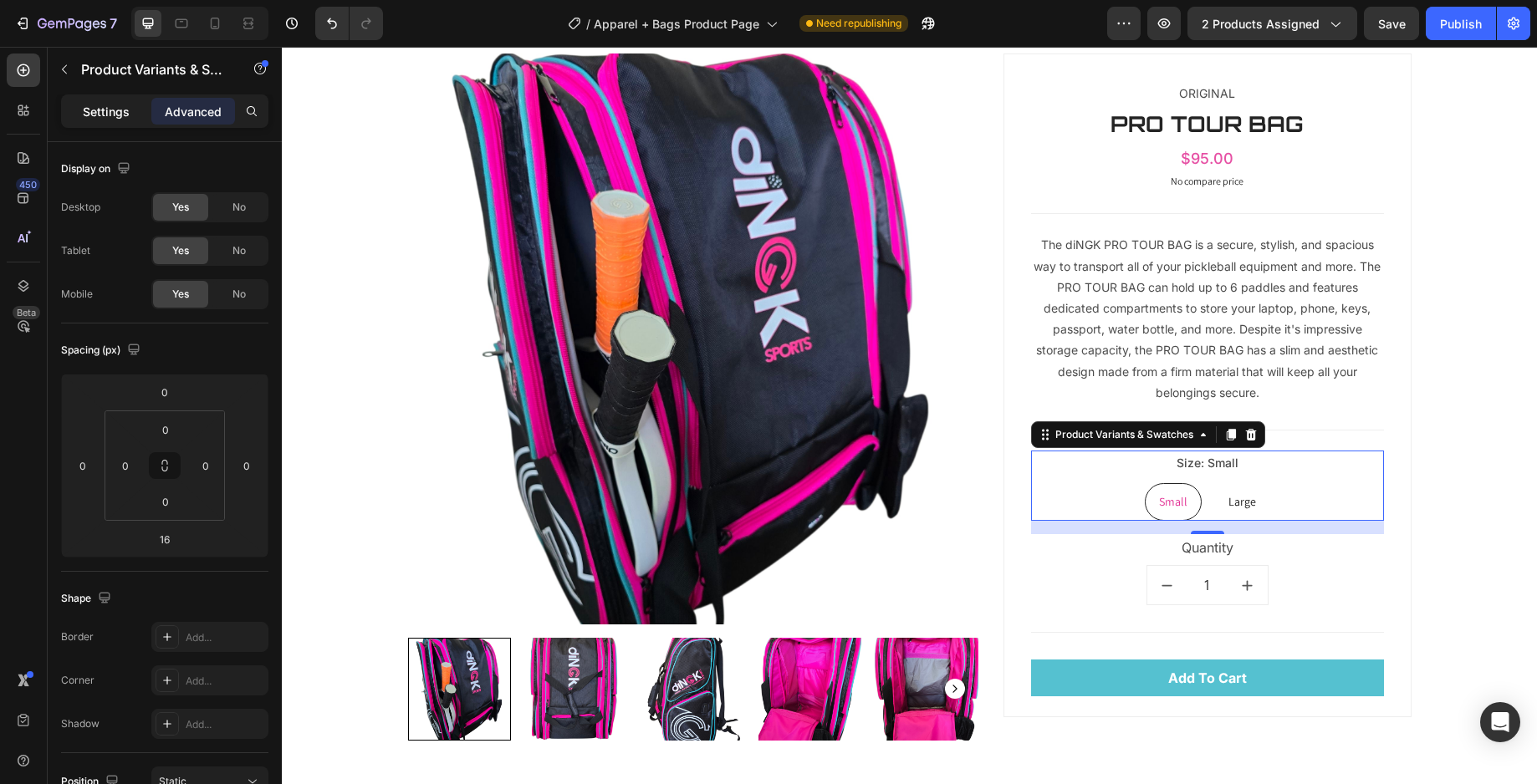
click at [128, 109] on p "Settings" at bounding box center [106, 112] width 47 height 18
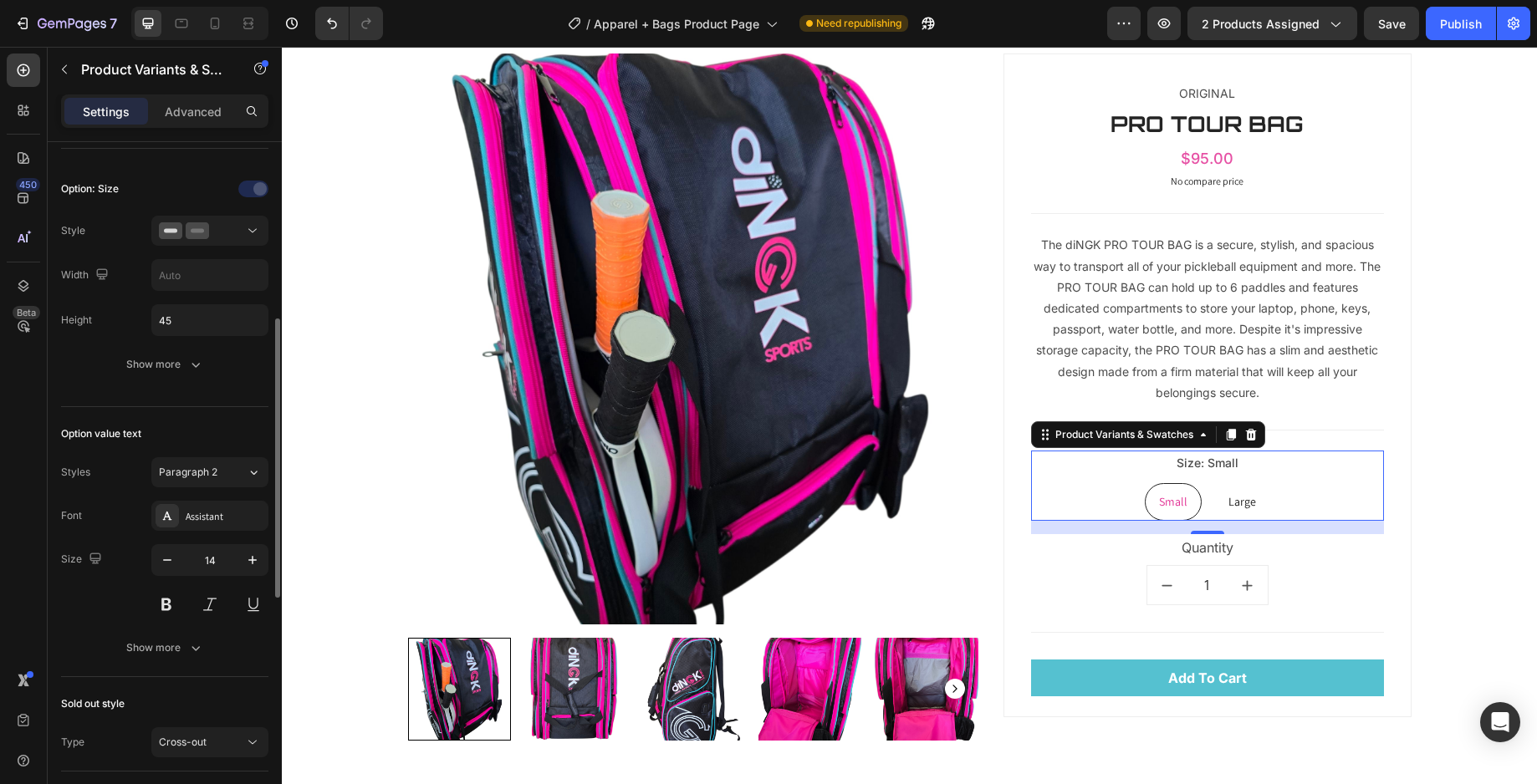
scroll to position [541, 0]
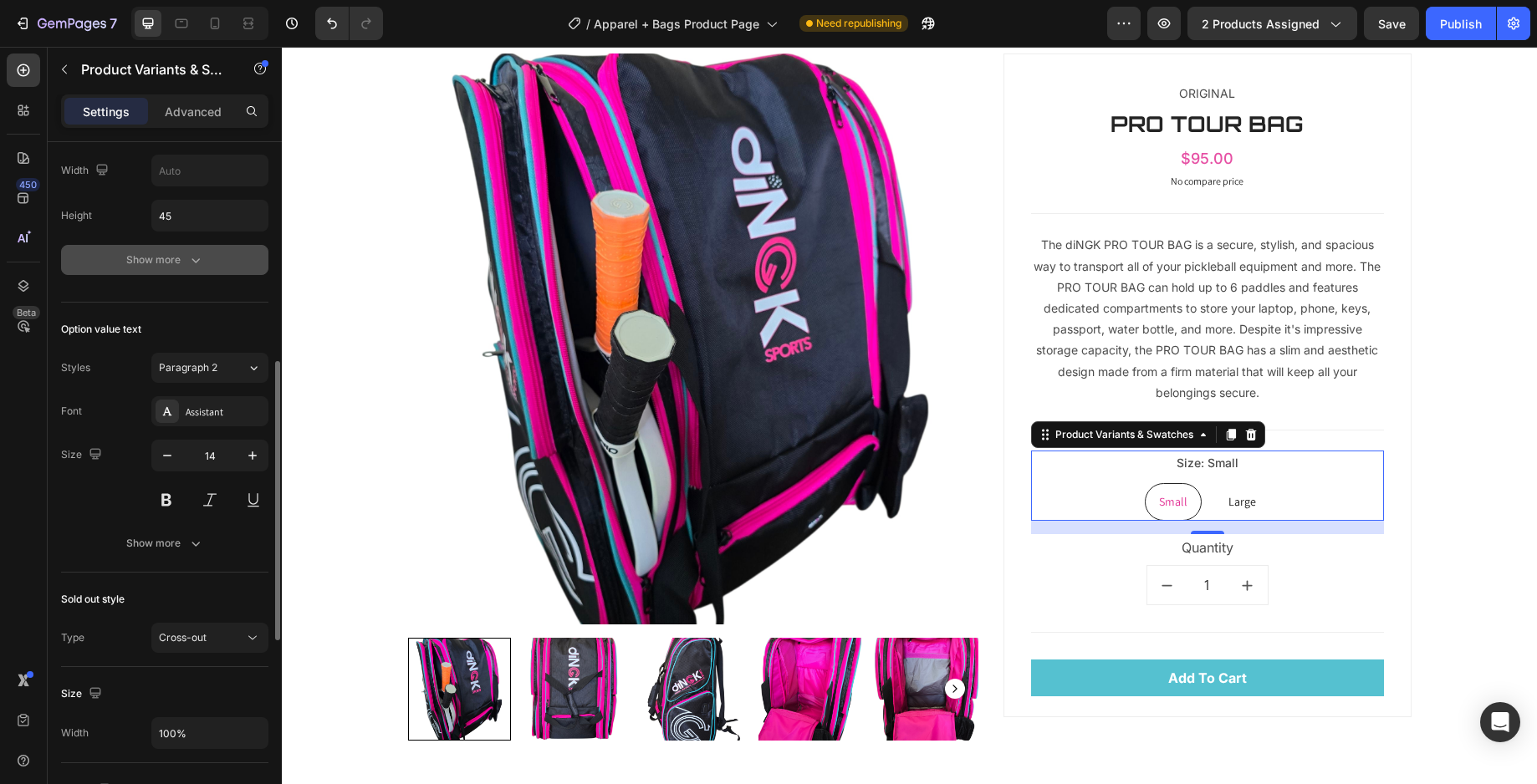
click at [178, 256] on div "Show more" at bounding box center [165, 260] width 78 height 17
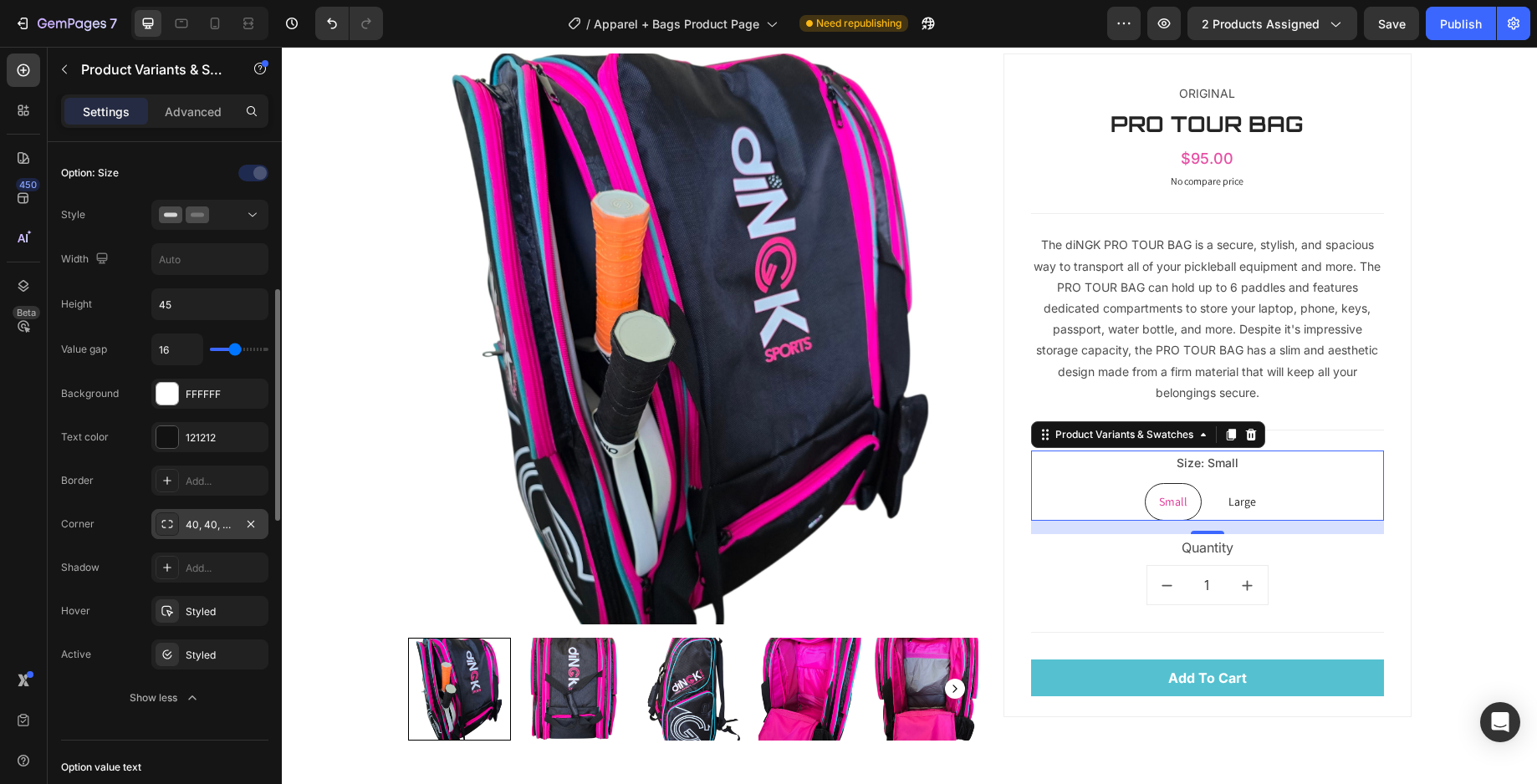
scroll to position [432, 0]
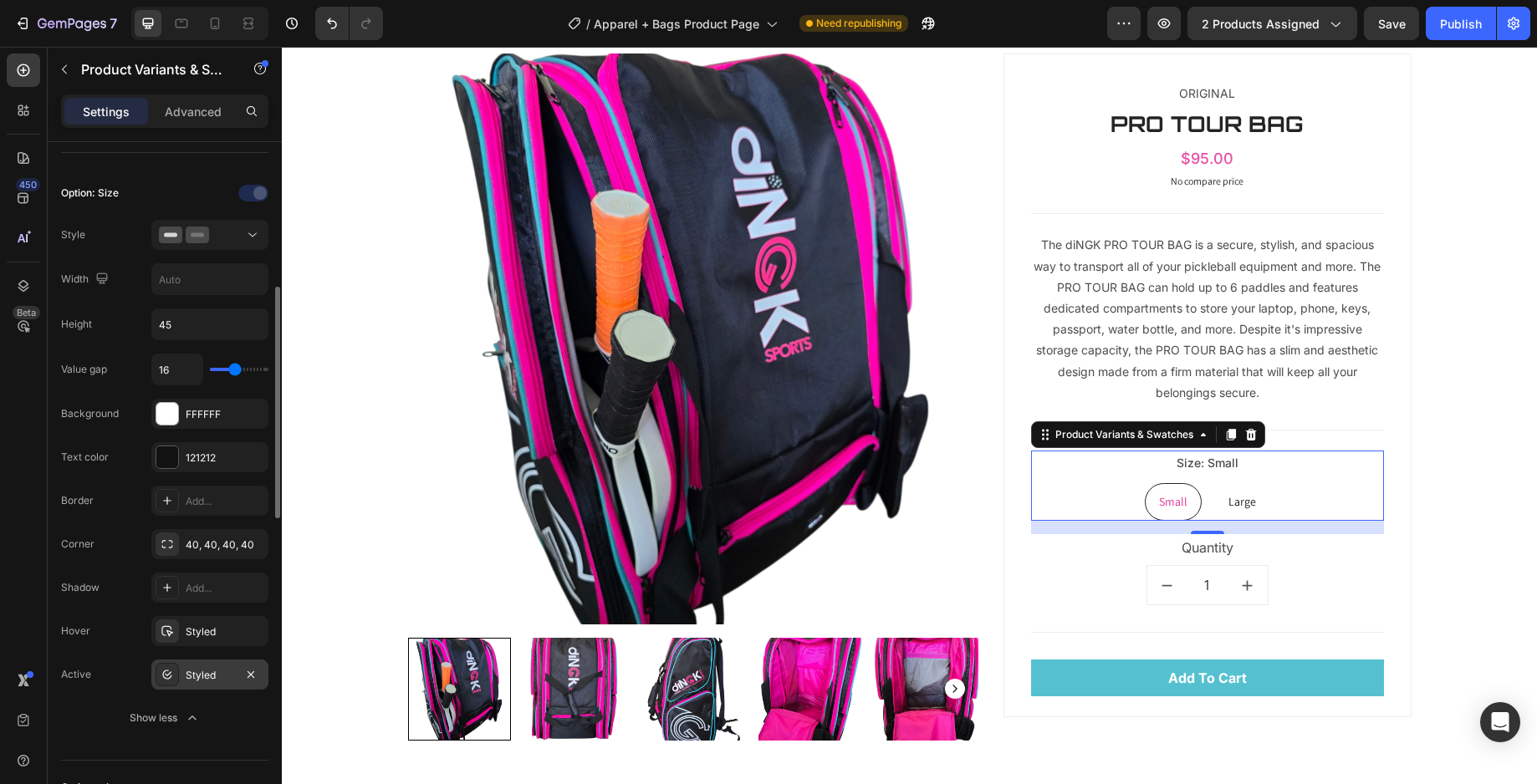
click at [168, 682] on icon at bounding box center [167, 675] width 14 height 14
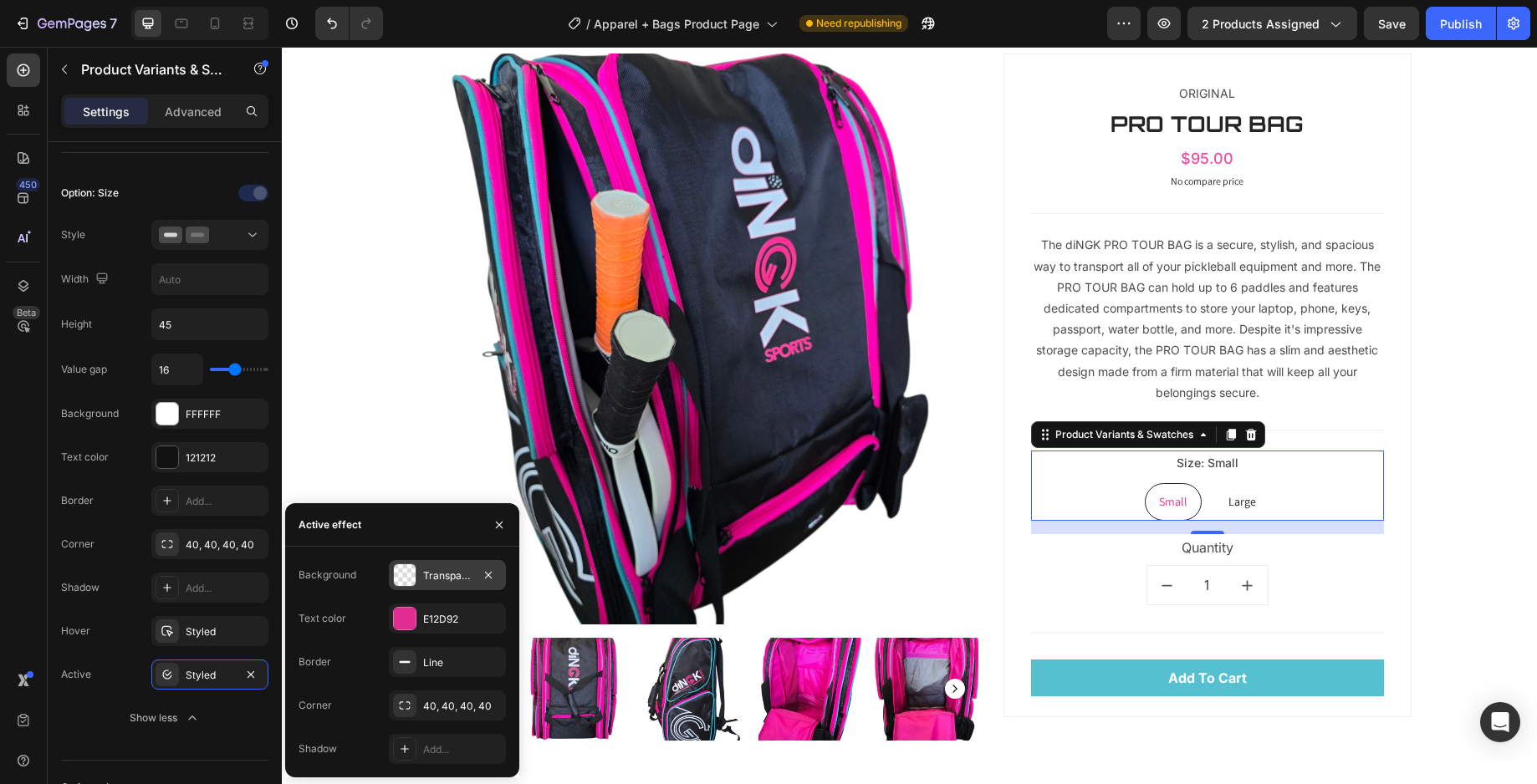
click at [398, 573] on div at bounding box center [405, 575] width 22 height 22
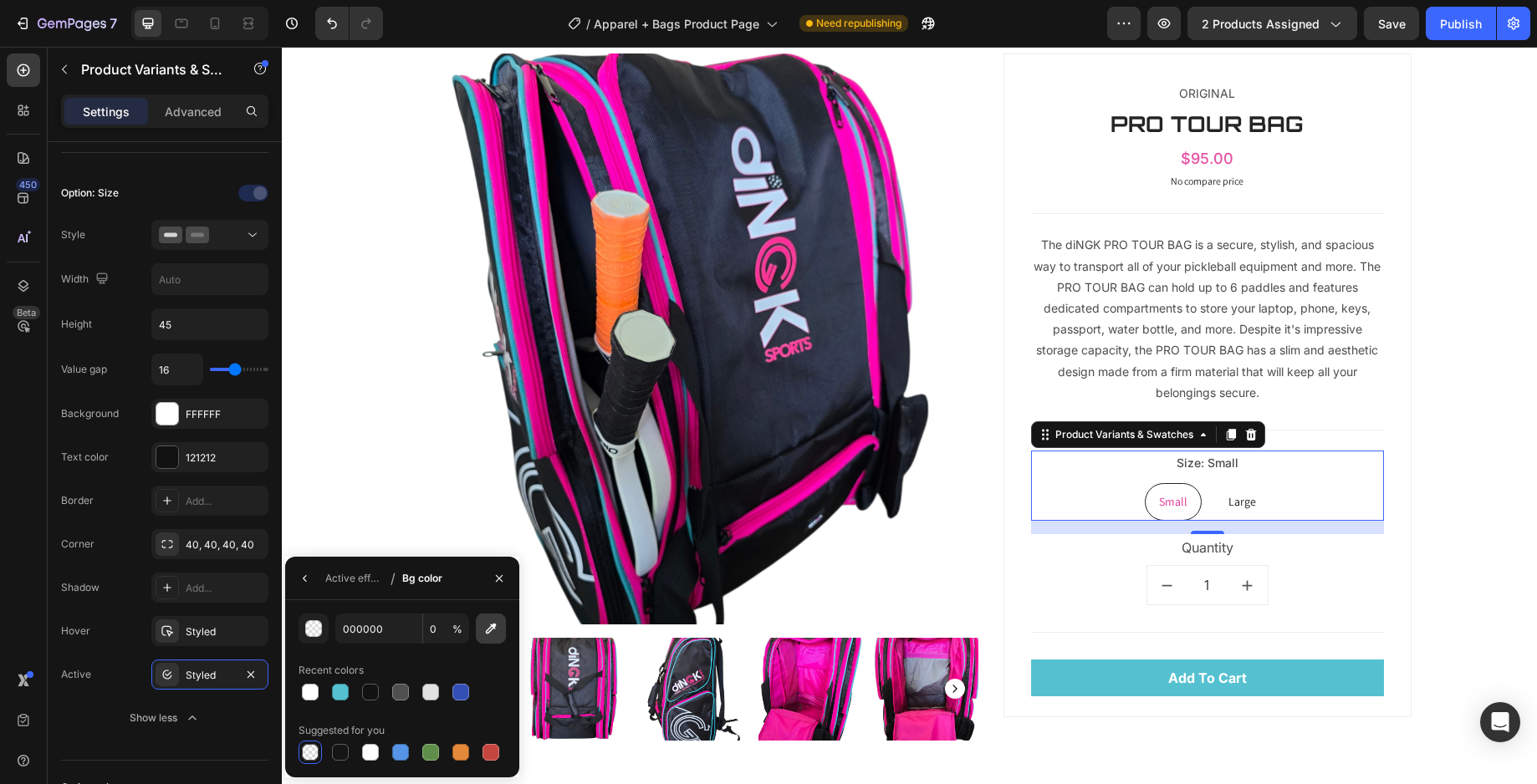
click at [486, 631] on icon "button" at bounding box center [491, 628] width 11 height 11
click at [311, 584] on icon "button" at bounding box center [305, 578] width 14 height 14
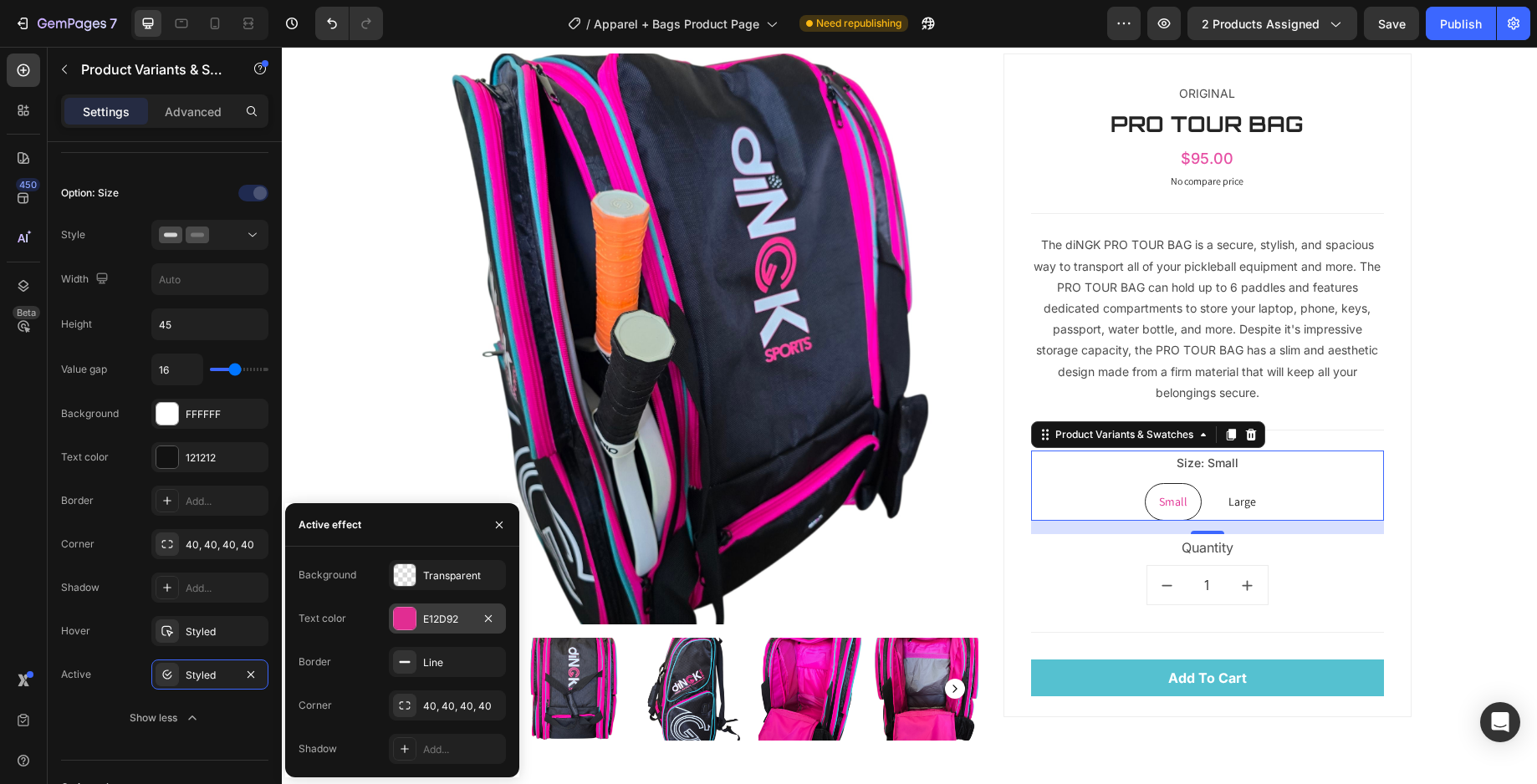
click at [464, 616] on div "E12D92" at bounding box center [447, 620] width 48 height 15
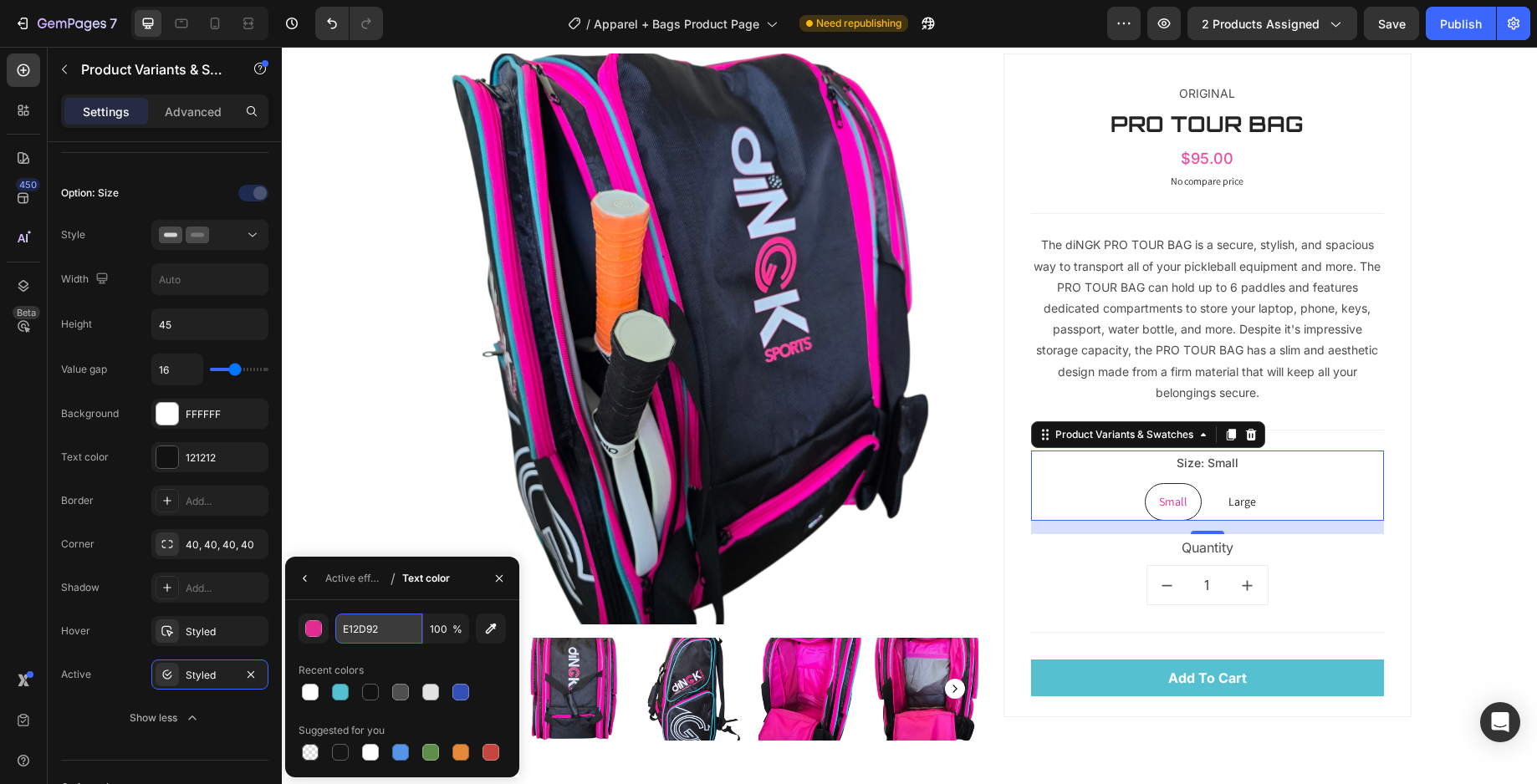
click at [392, 626] on input "E12D92" at bounding box center [378, 629] width 87 height 30
click at [304, 584] on icon "button" at bounding box center [305, 578] width 14 height 14
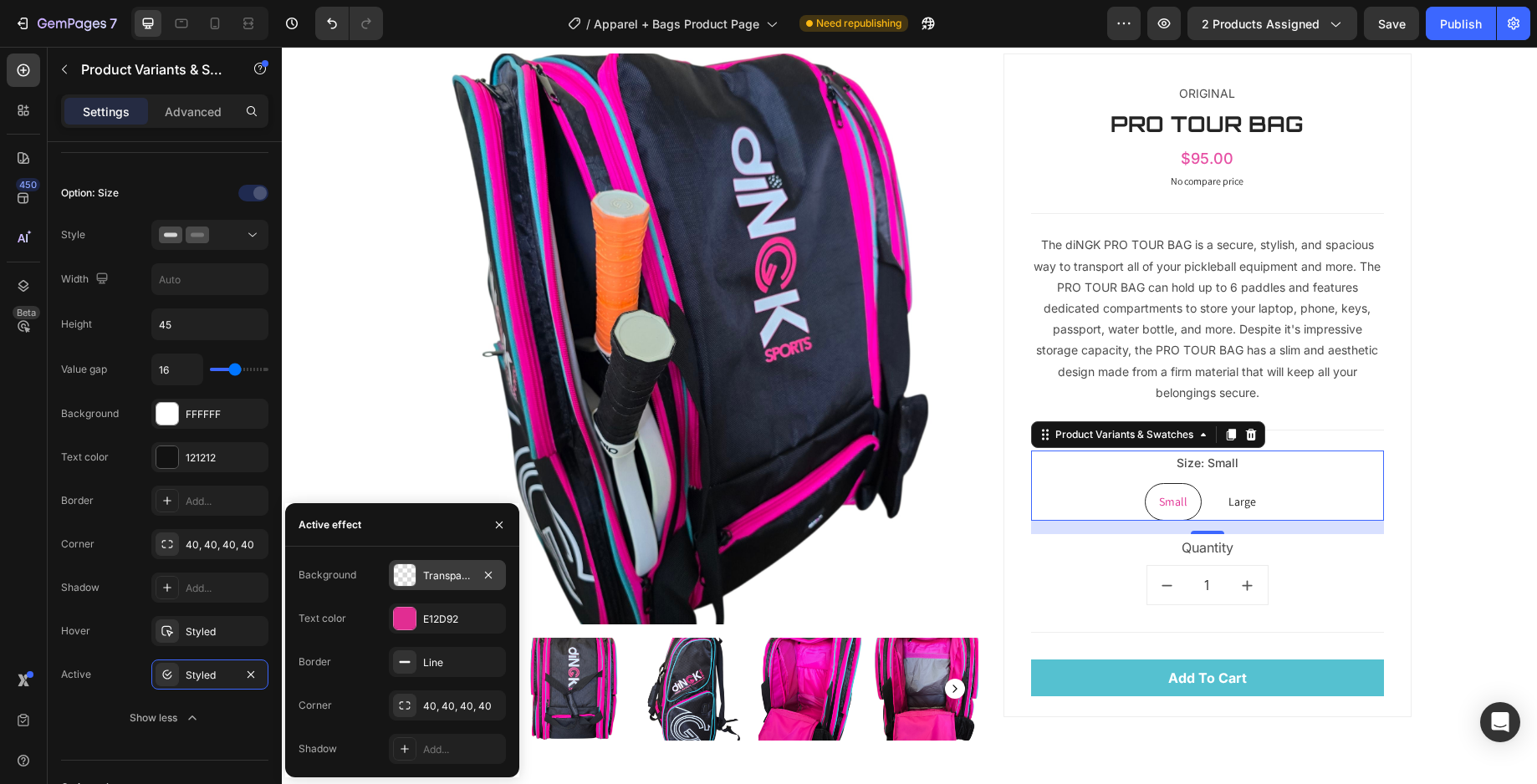
click at [449, 586] on div "Transparent" at bounding box center [447, 575] width 117 height 30
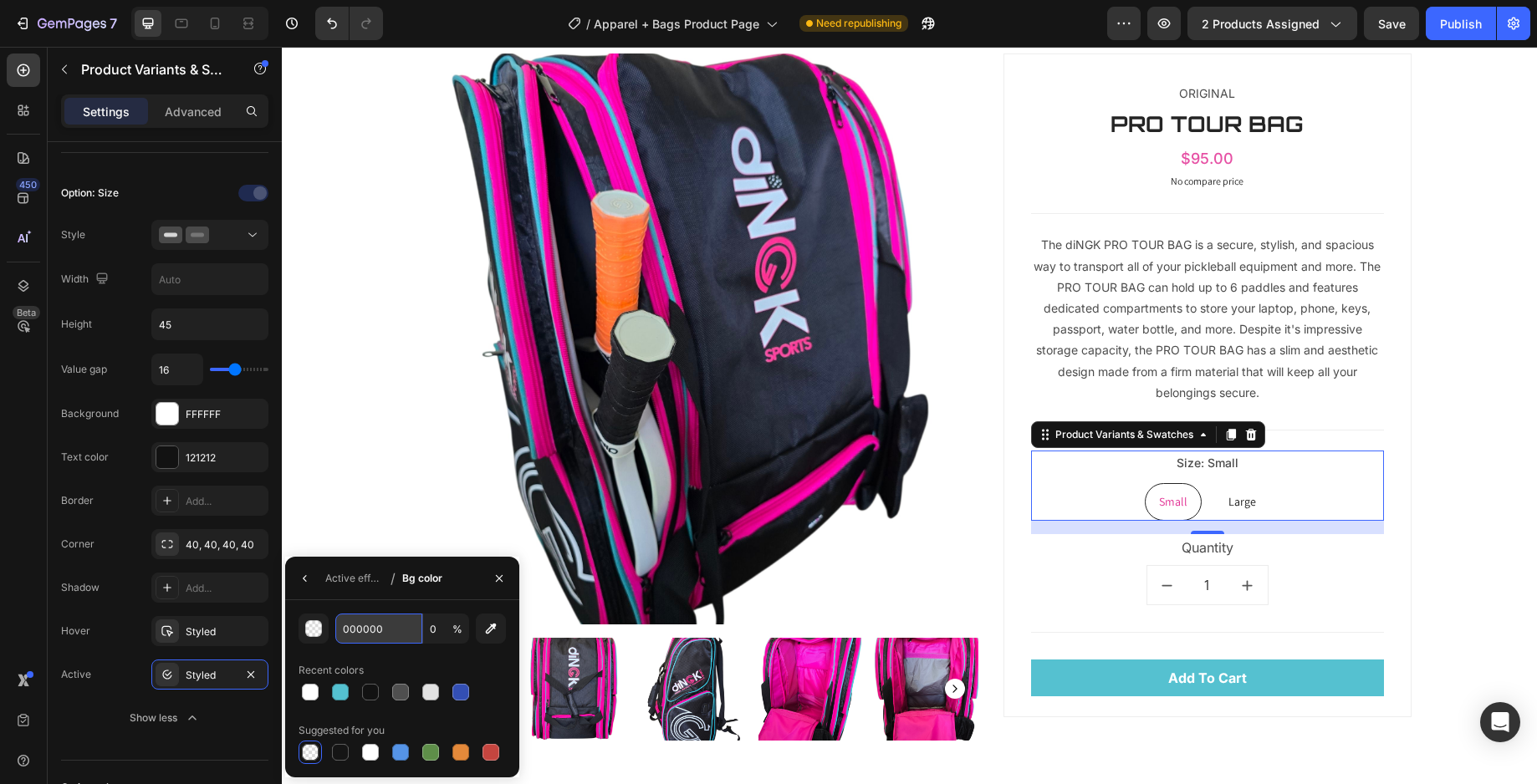
click at [388, 633] on input "000000" at bounding box center [378, 629] width 87 height 30
paste input "E12D92"
type input "E12D92"
click at [306, 575] on icon "button" at bounding box center [305, 578] width 14 height 14
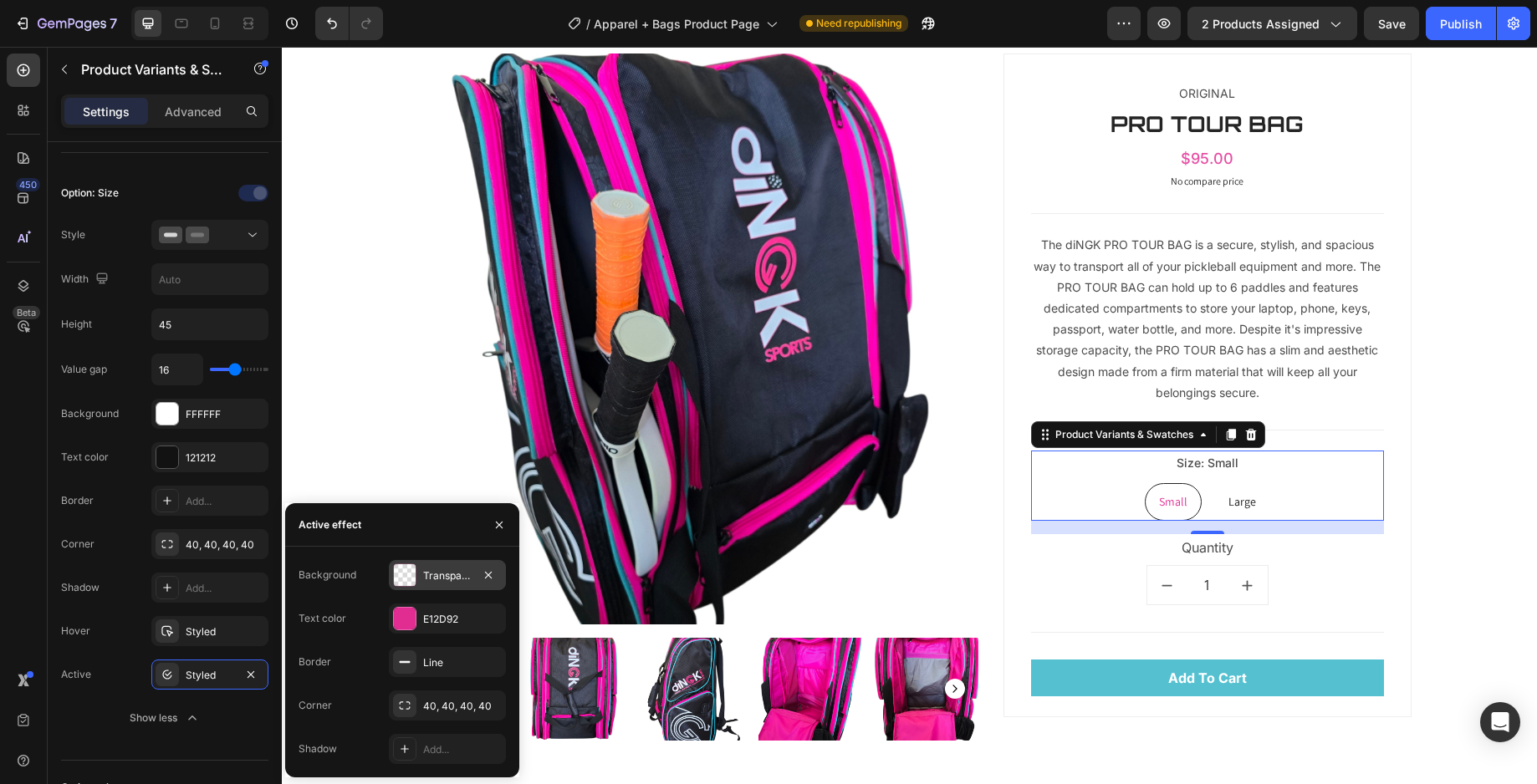
click at [402, 573] on div at bounding box center [405, 575] width 22 height 22
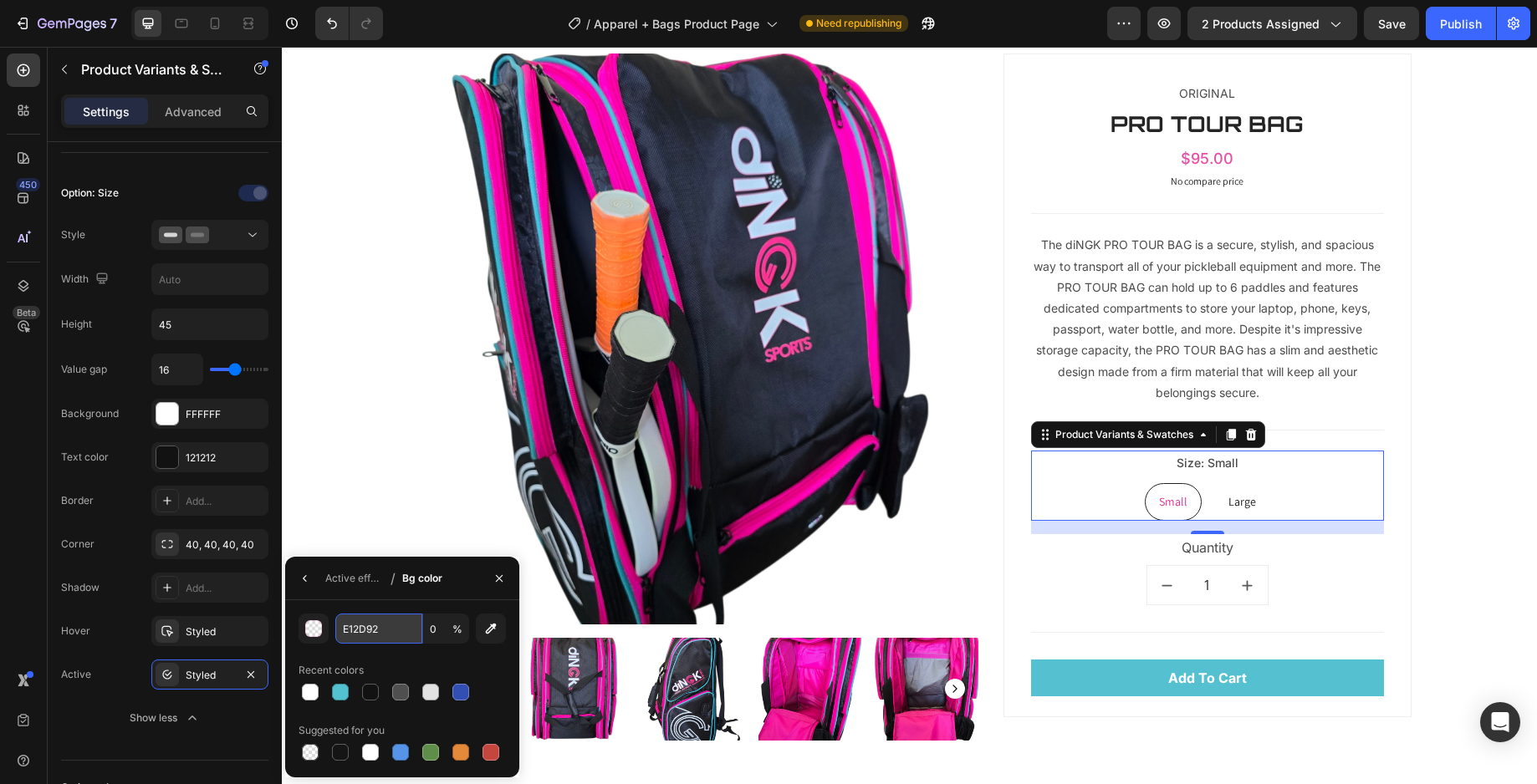
click at [398, 636] on input "E12D92" at bounding box center [378, 629] width 87 height 30
click at [448, 628] on input "0" at bounding box center [446, 629] width 46 height 30
type input "100"
click at [307, 585] on button "button" at bounding box center [305, 578] width 27 height 27
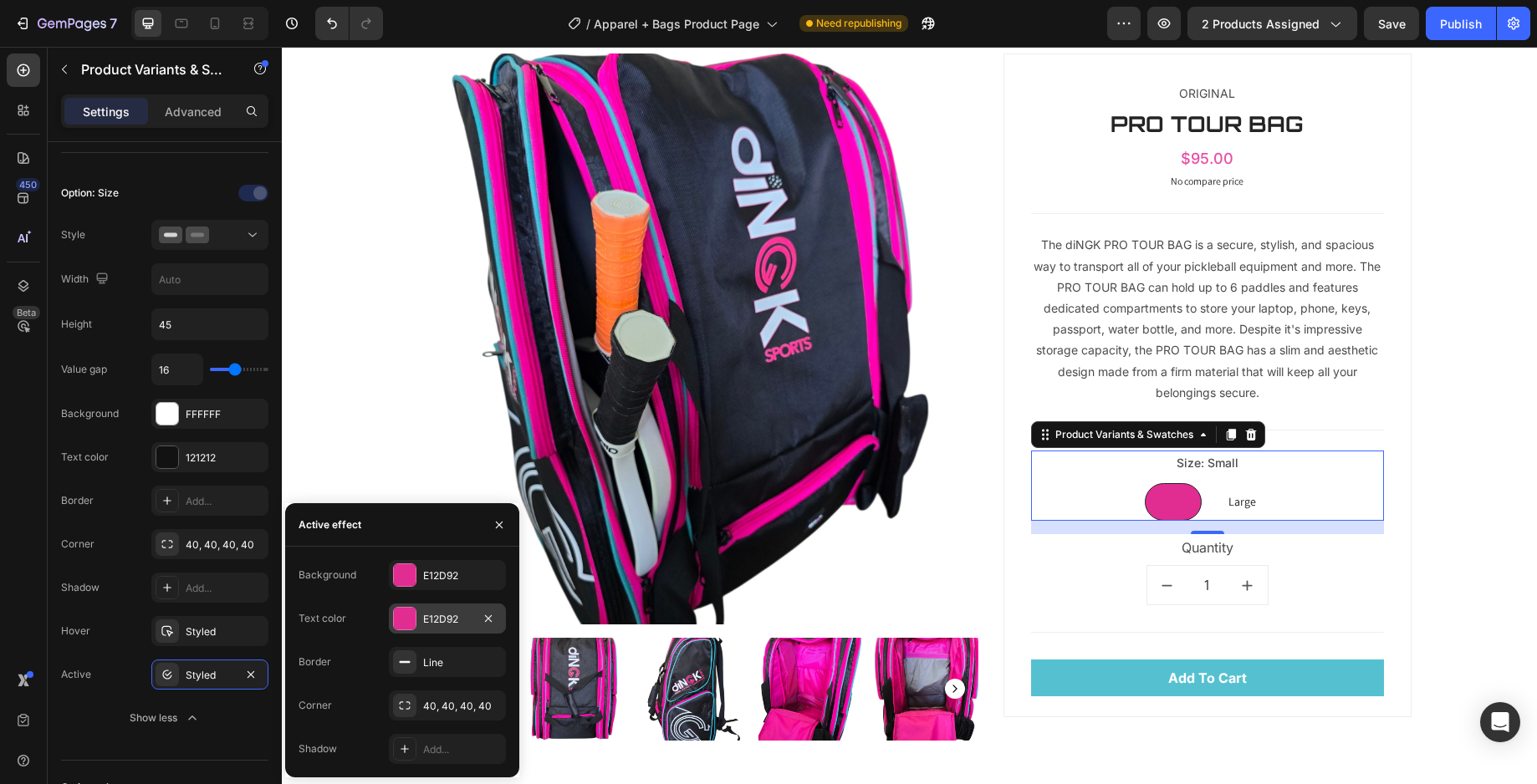
click at [426, 616] on div "E12D92" at bounding box center [447, 620] width 48 height 15
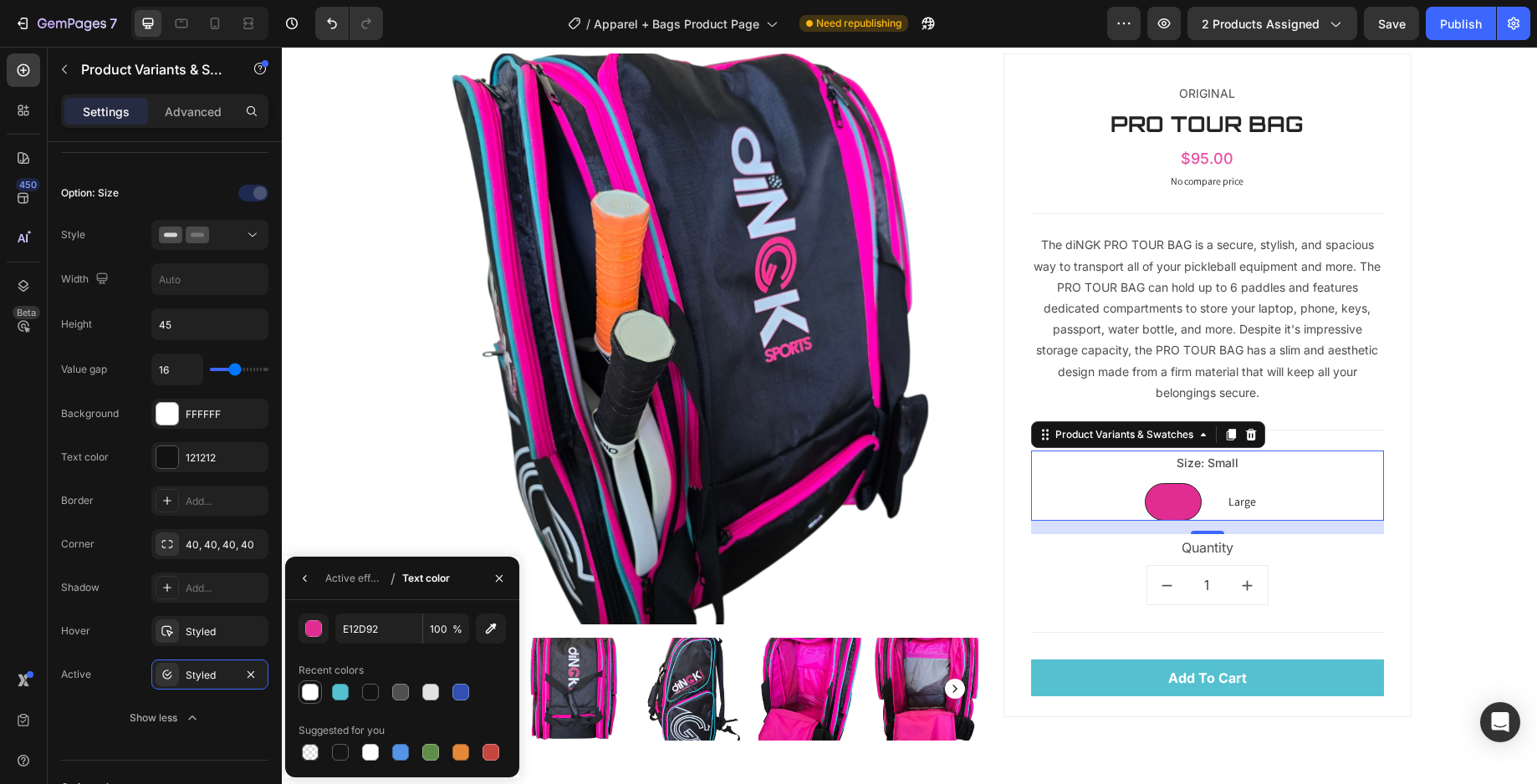
click at [311, 697] on div at bounding box center [310, 693] width 17 height 17
type input "FFFFFF"
click at [302, 572] on icon "button" at bounding box center [305, 578] width 14 height 14
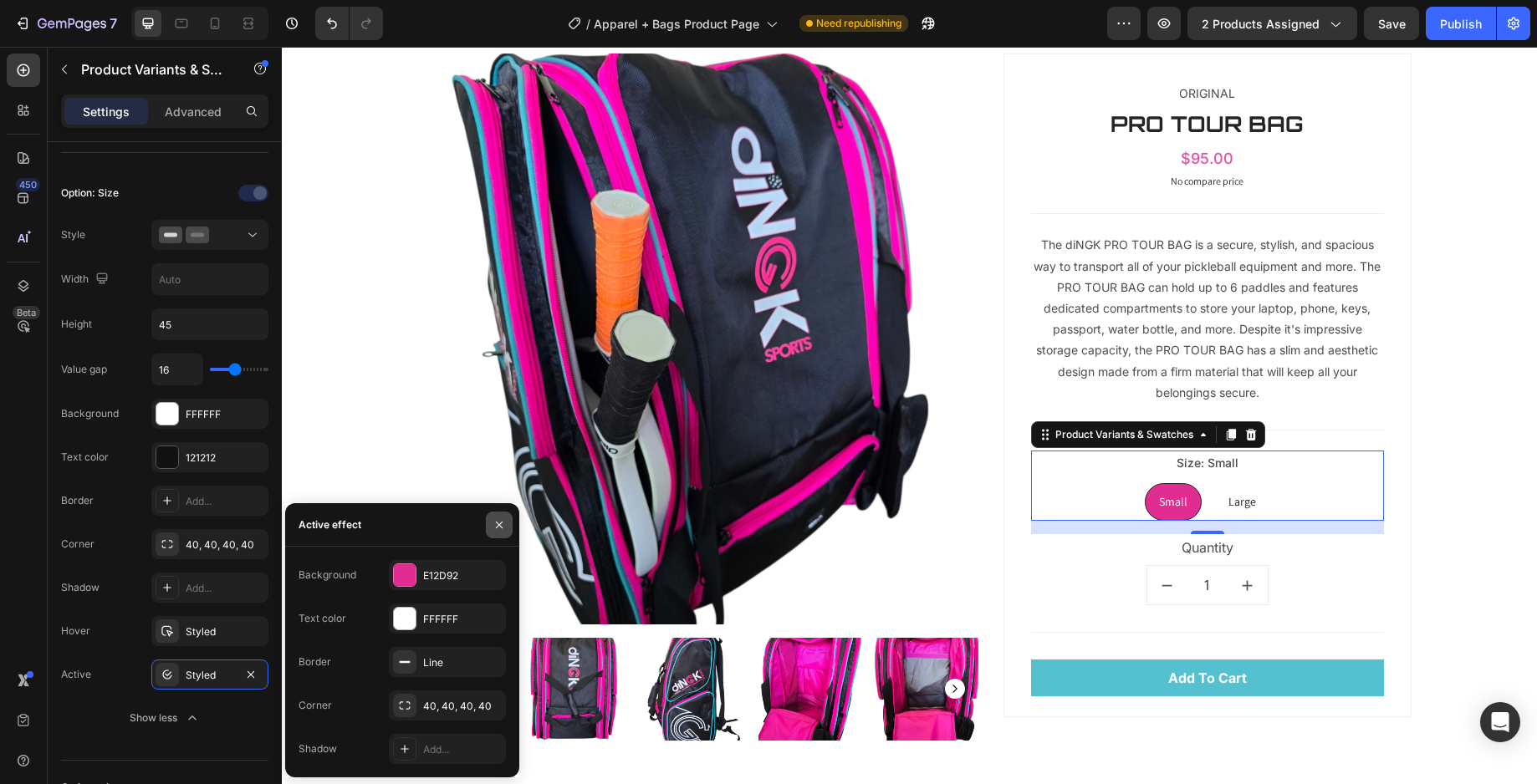
click at [502, 525] on icon "button" at bounding box center [499, 525] width 14 height 14
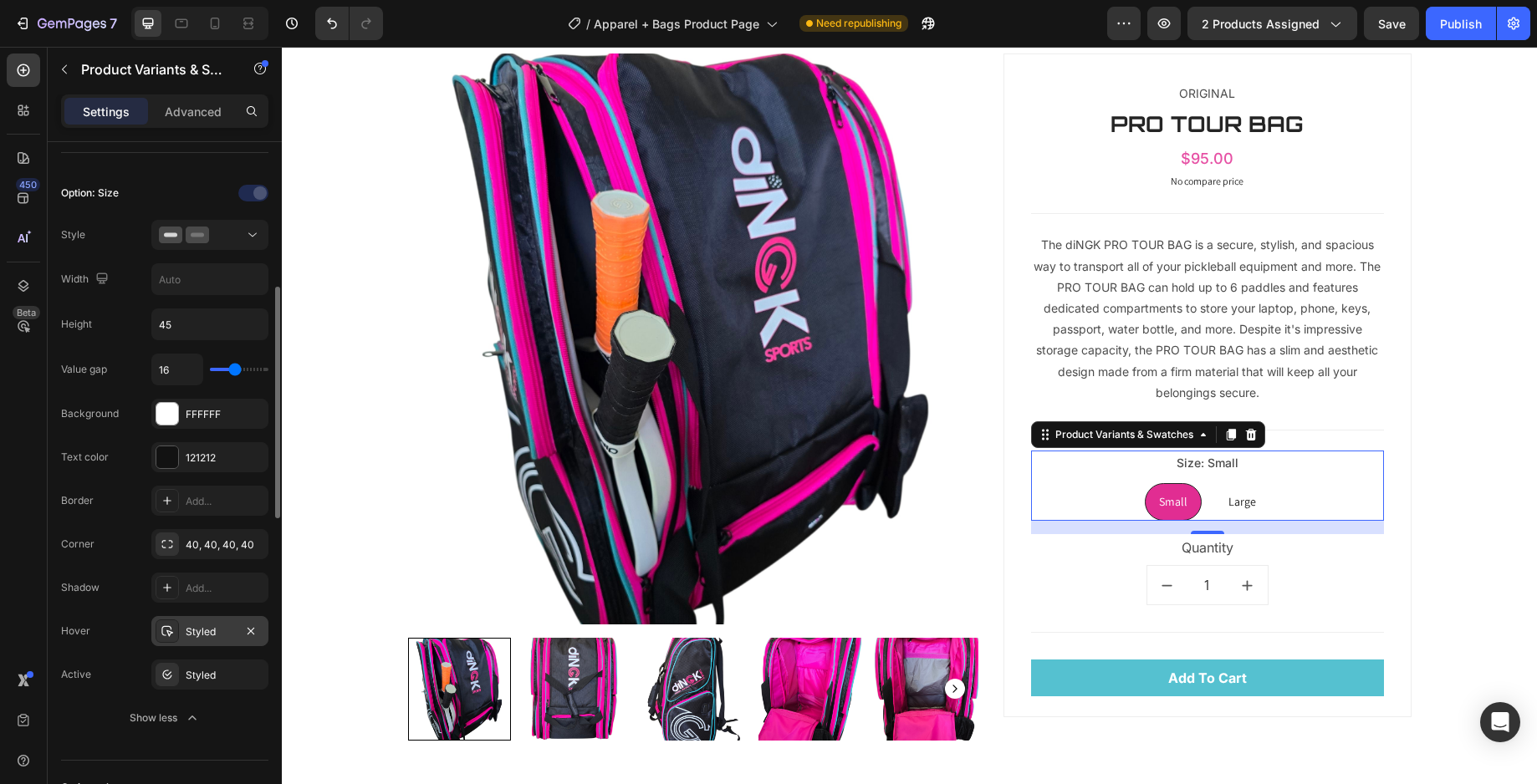
click at [156, 635] on div at bounding box center [167, 631] width 24 height 24
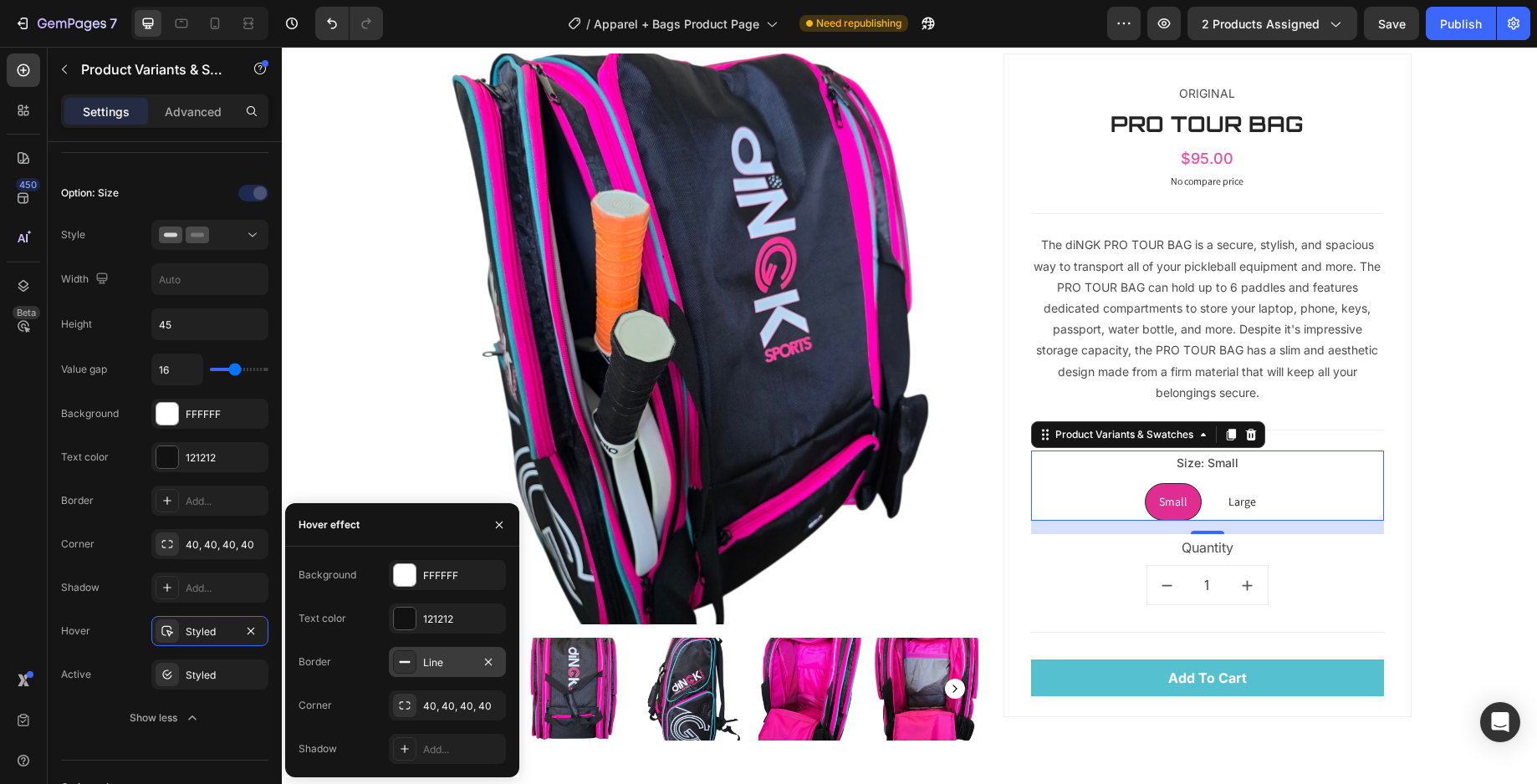
click at [409, 659] on icon at bounding box center [405, 662] width 14 height 14
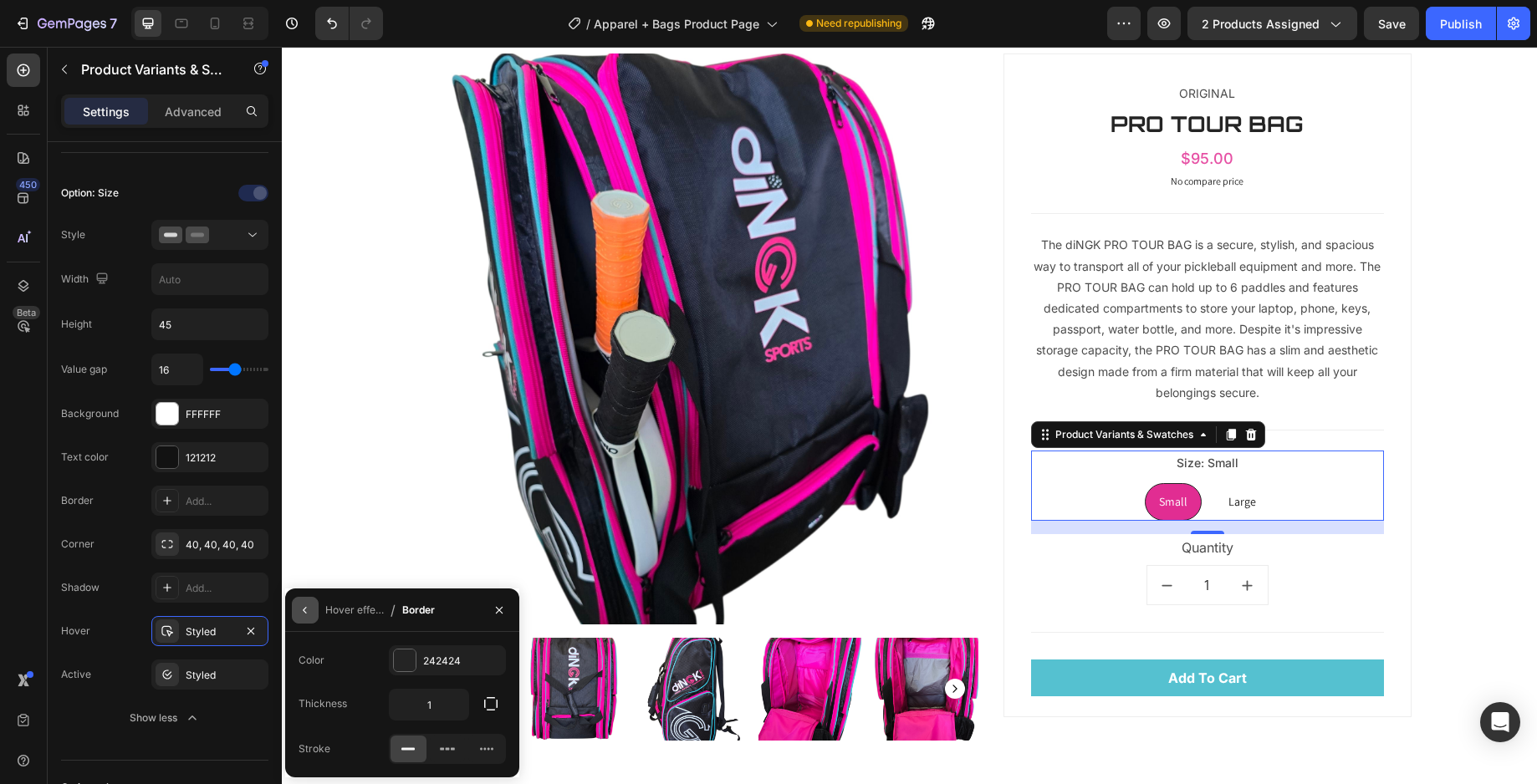
click at [309, 613] on icon "button" at bounding box center [305, 611] width 14 height 14
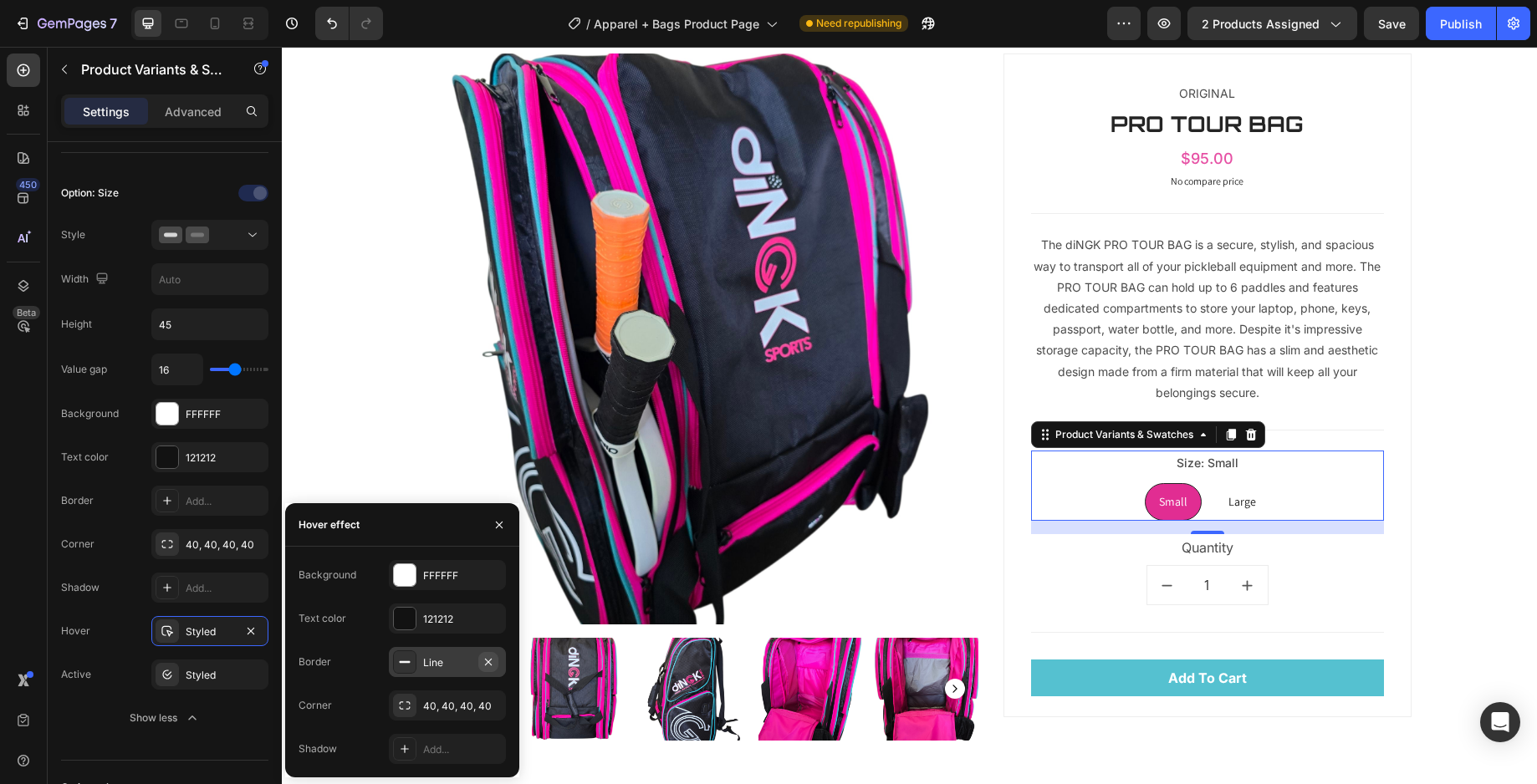
click at [488, 663] on icon "button" at bounding box center [488, 661] width 7 height 7
click at [187, 666] on div "Styled" at bounding box center [210, 675] width 117 height 30
click at [413, 670] on div at bounding box center [405, 662] width 24 height 24
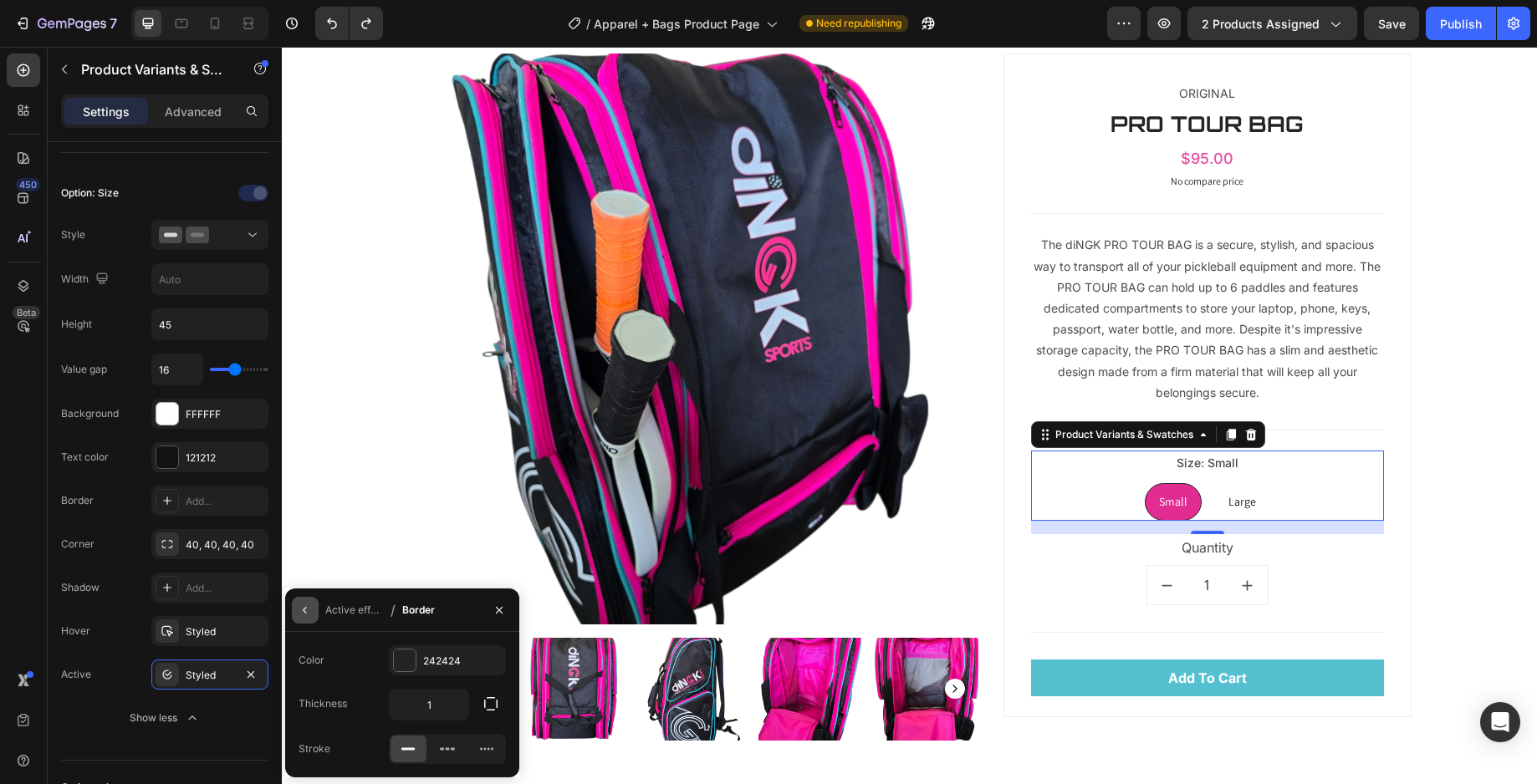
click at [316, 617] on button "button" at bounding box center [305, 611] width 27 height 27
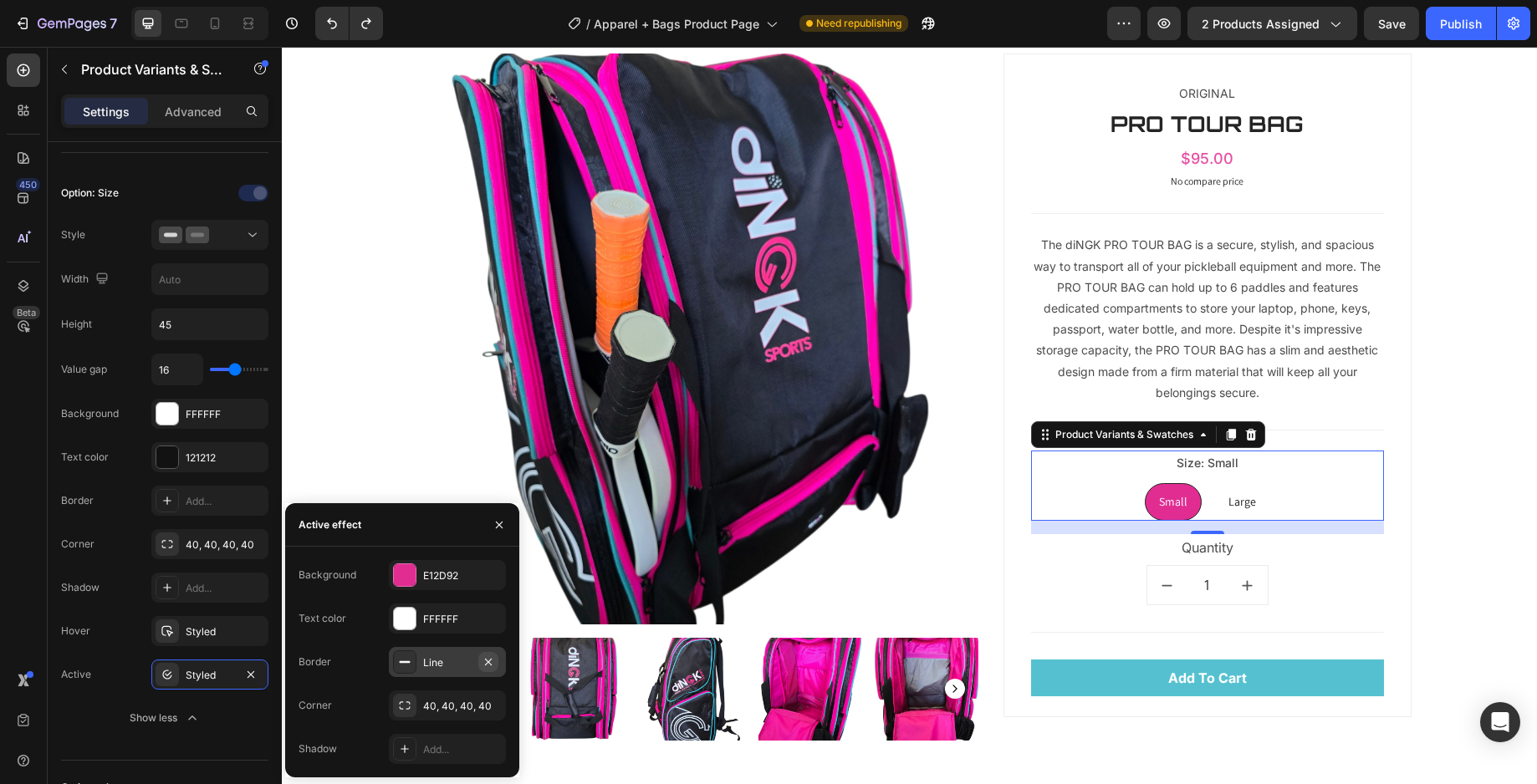
click at [491, 658] on icon "button" at bounding box center [488, 662] width 14 height 14
click at [405, 617] on div at bounding box center [405, 619] width 22 height 22
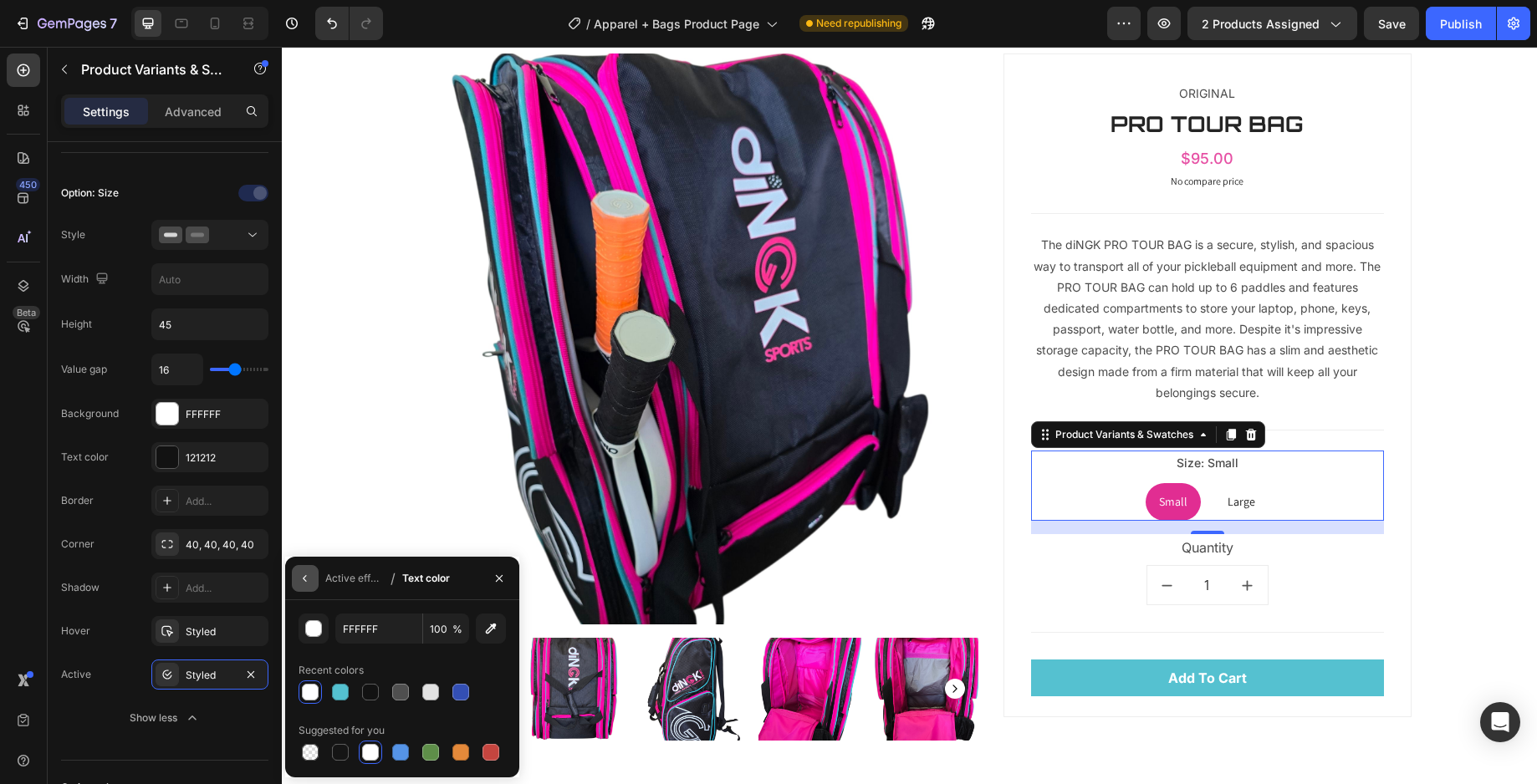
click at [309, 579] on icon "button" at bounding box center [305, 578] width 14 height 14
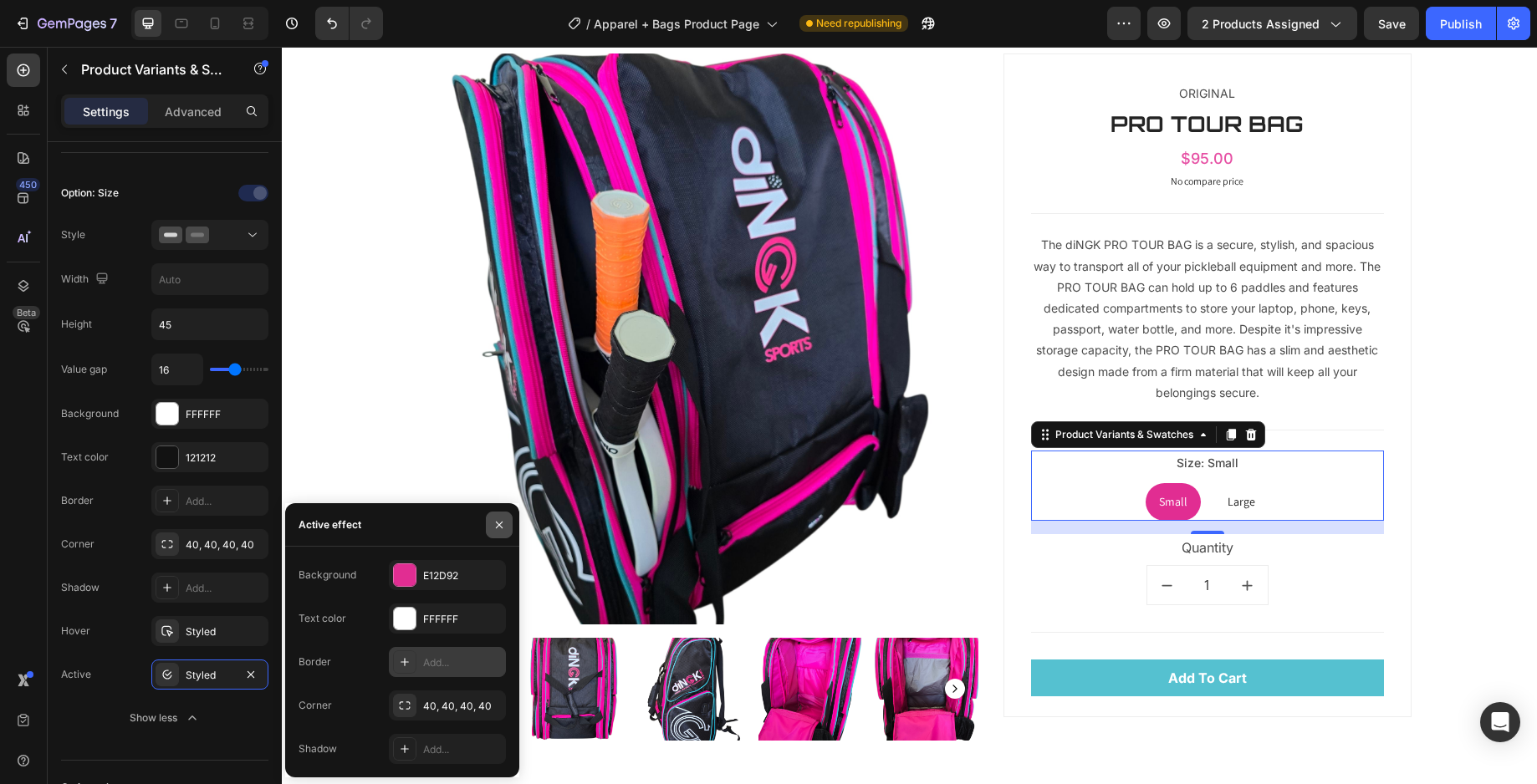
click at [501, 524] on icon "button" at bounding box center [499, 525] width 14 height 14
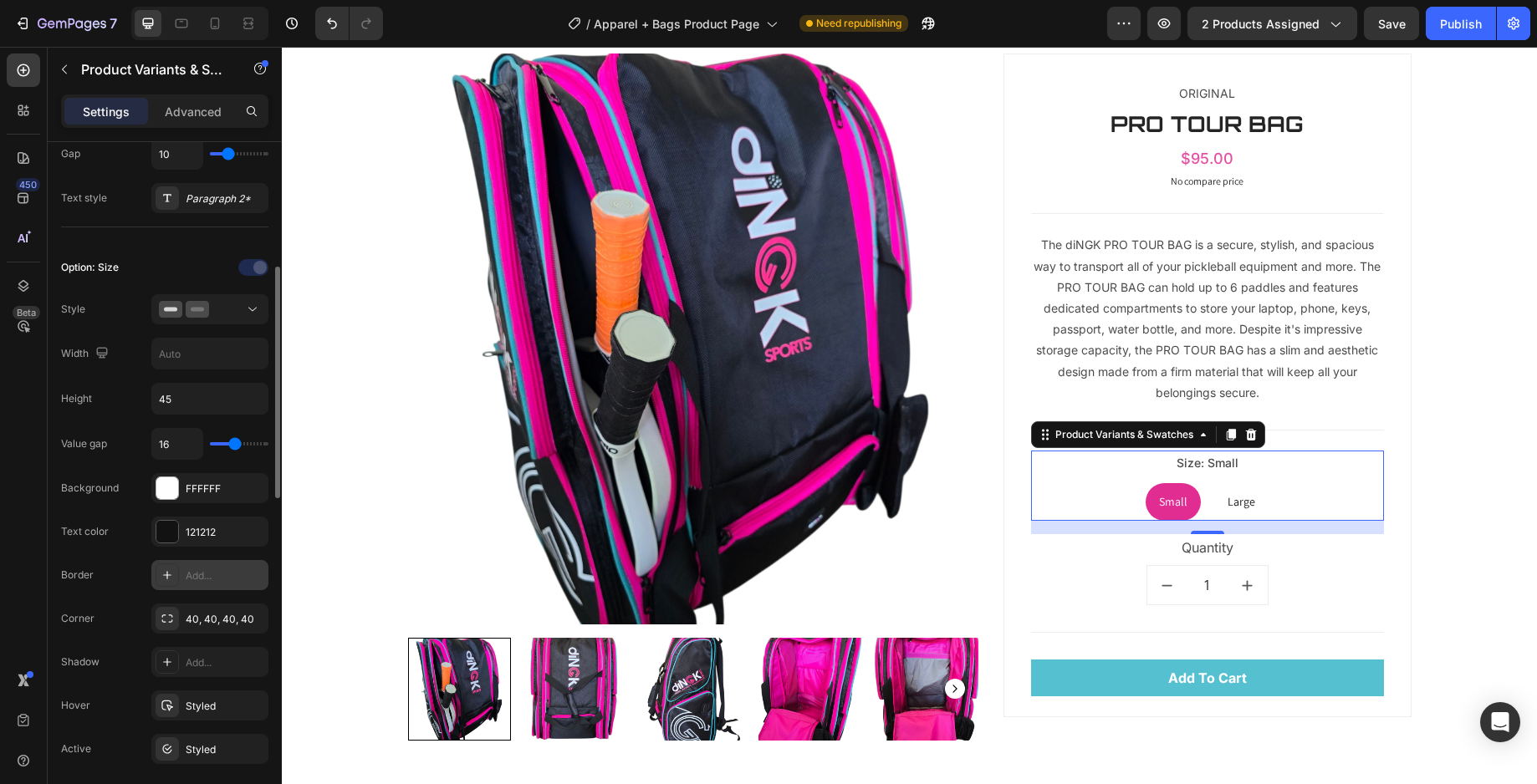
scroll to position [748, 0]
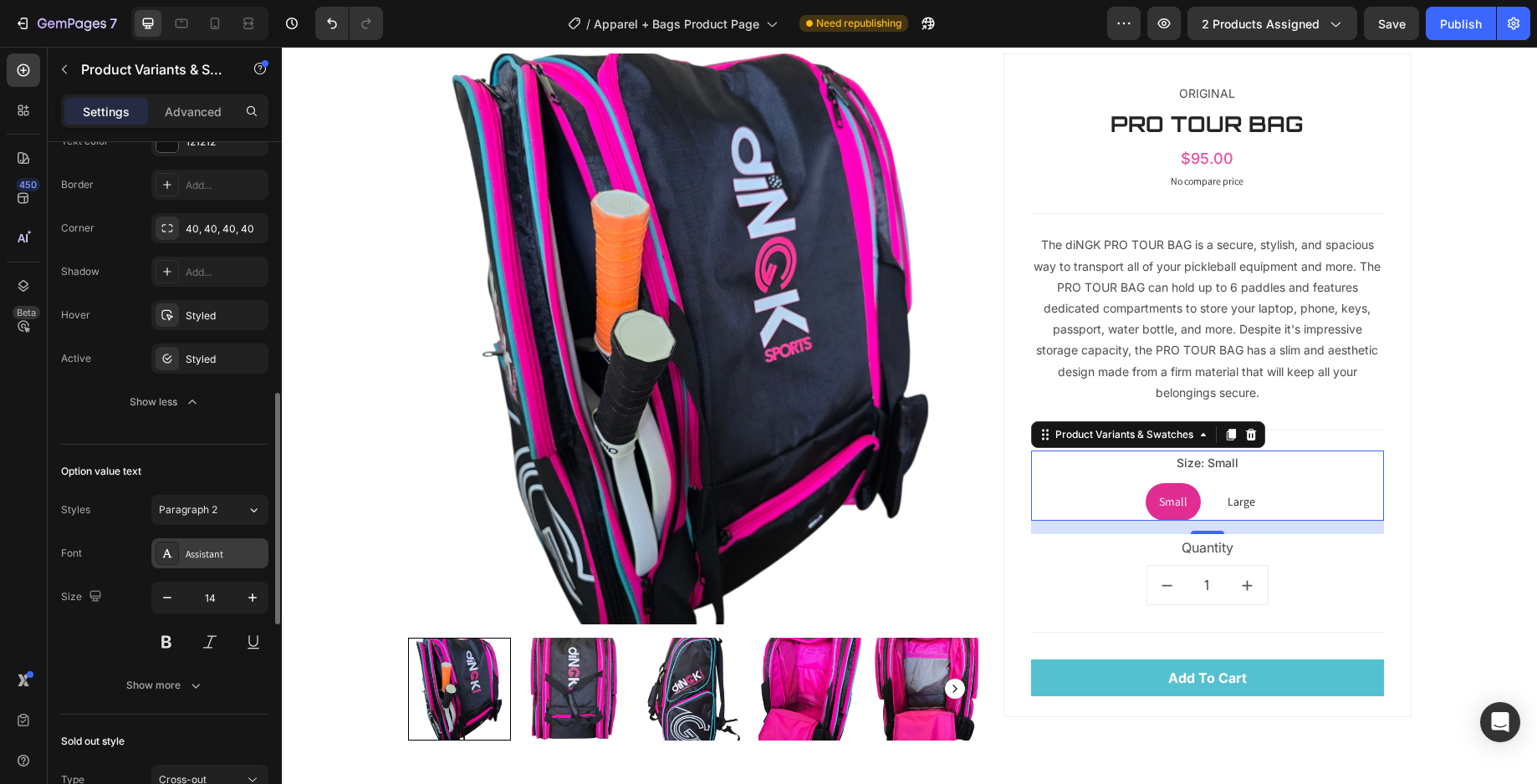
click at [177, 552] on div at bounding box center [167, 554] width 24 height 24
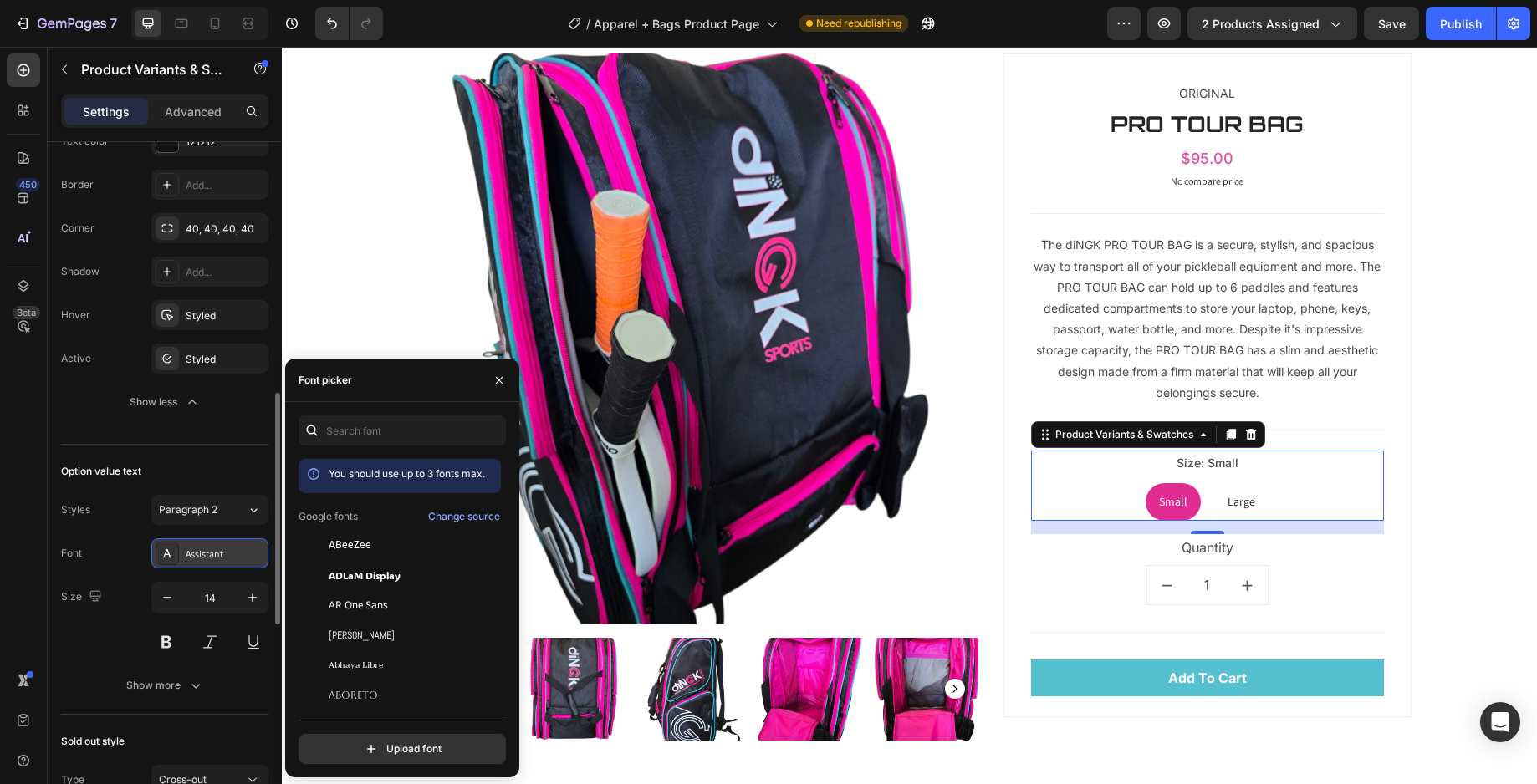
click at [191, 556] on div "Assistant" at bounding box center [224, 554] width 79 height 15
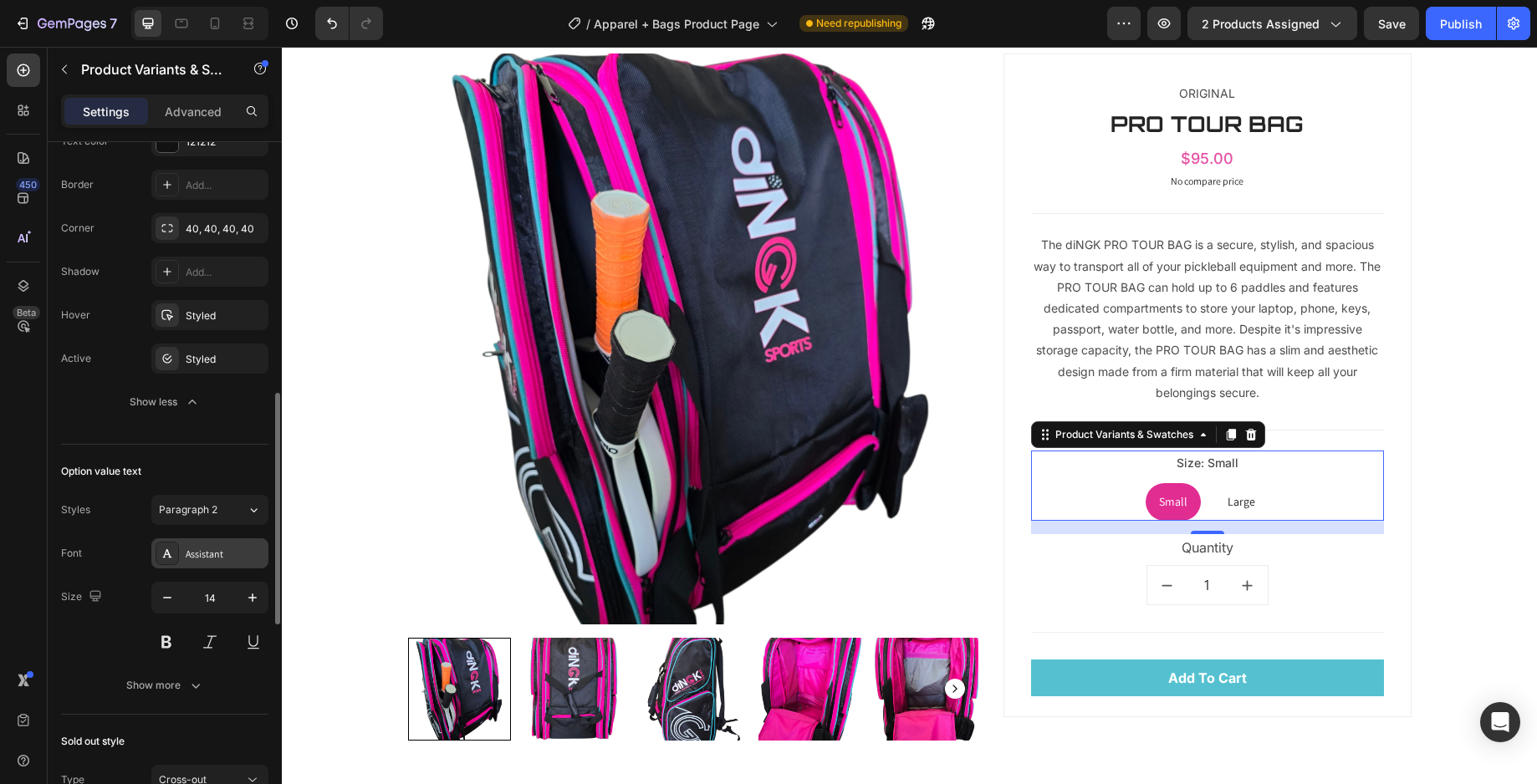
click at [173, 555] on icon at bounding box center [167, 553] width 14 height 14
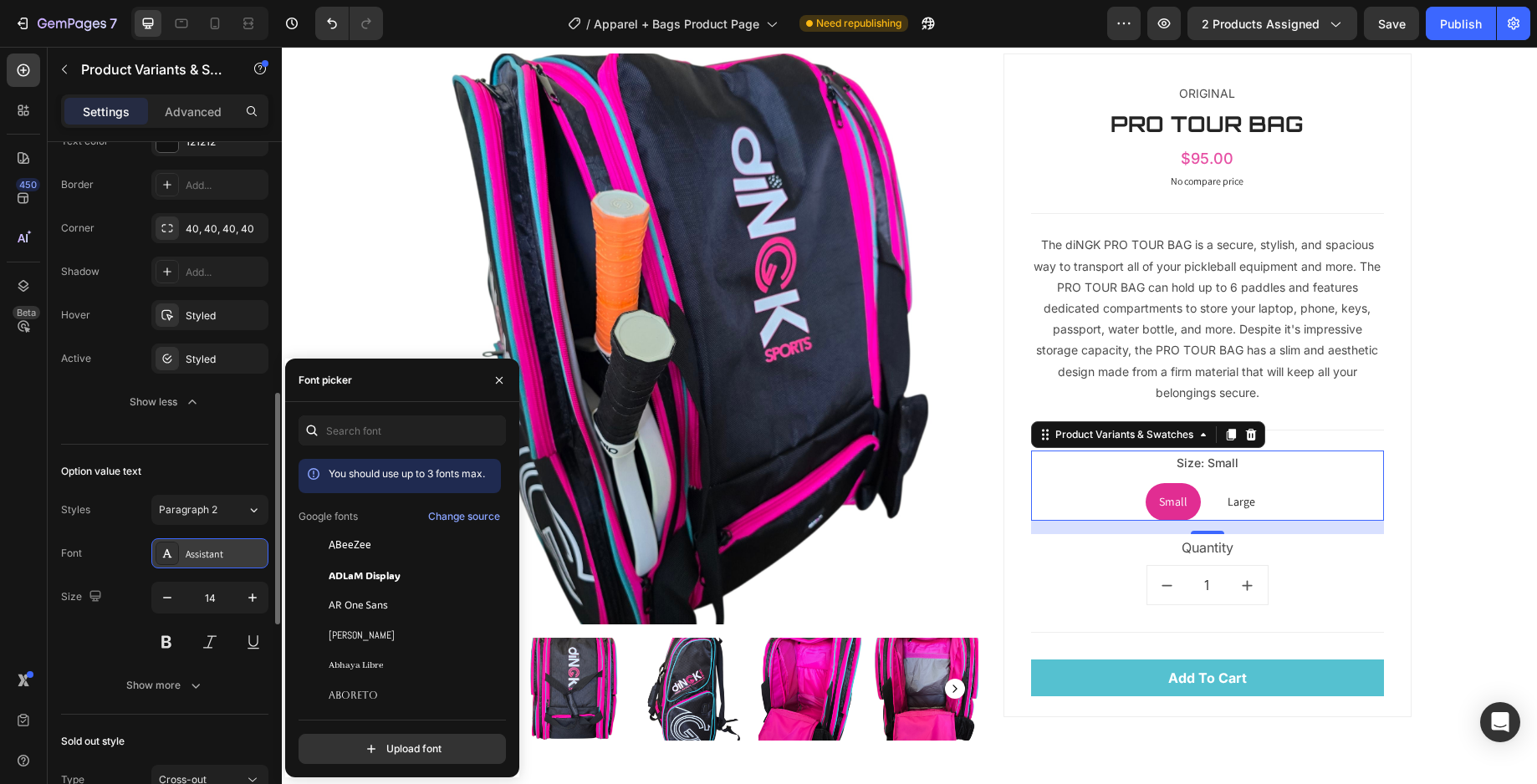
click at [173, 555] on icon at bounding box center [167, 553] width 14 height 14
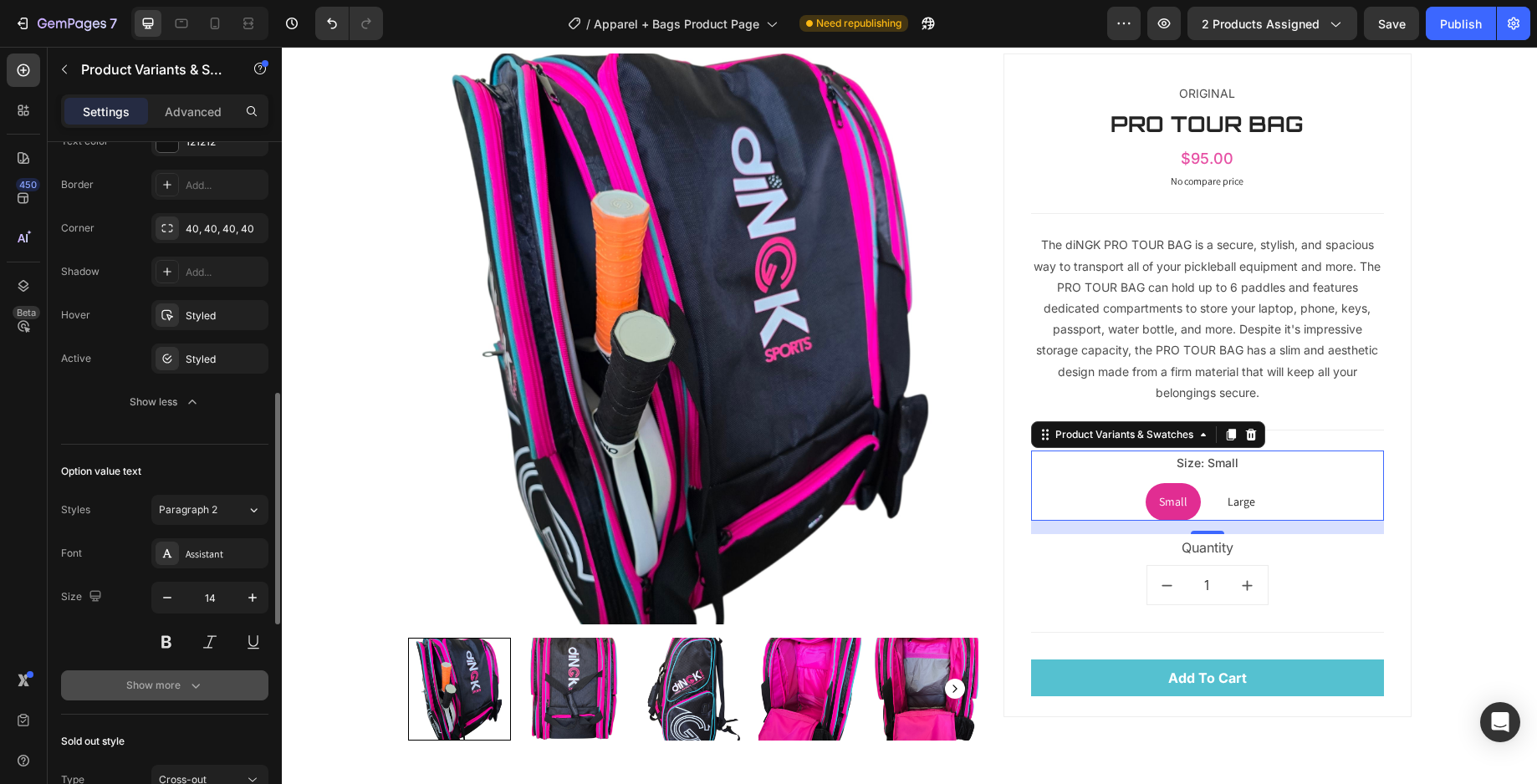
click at [173, 686] on div "Show more" at bounding box center [165, 686] width 78 height 17
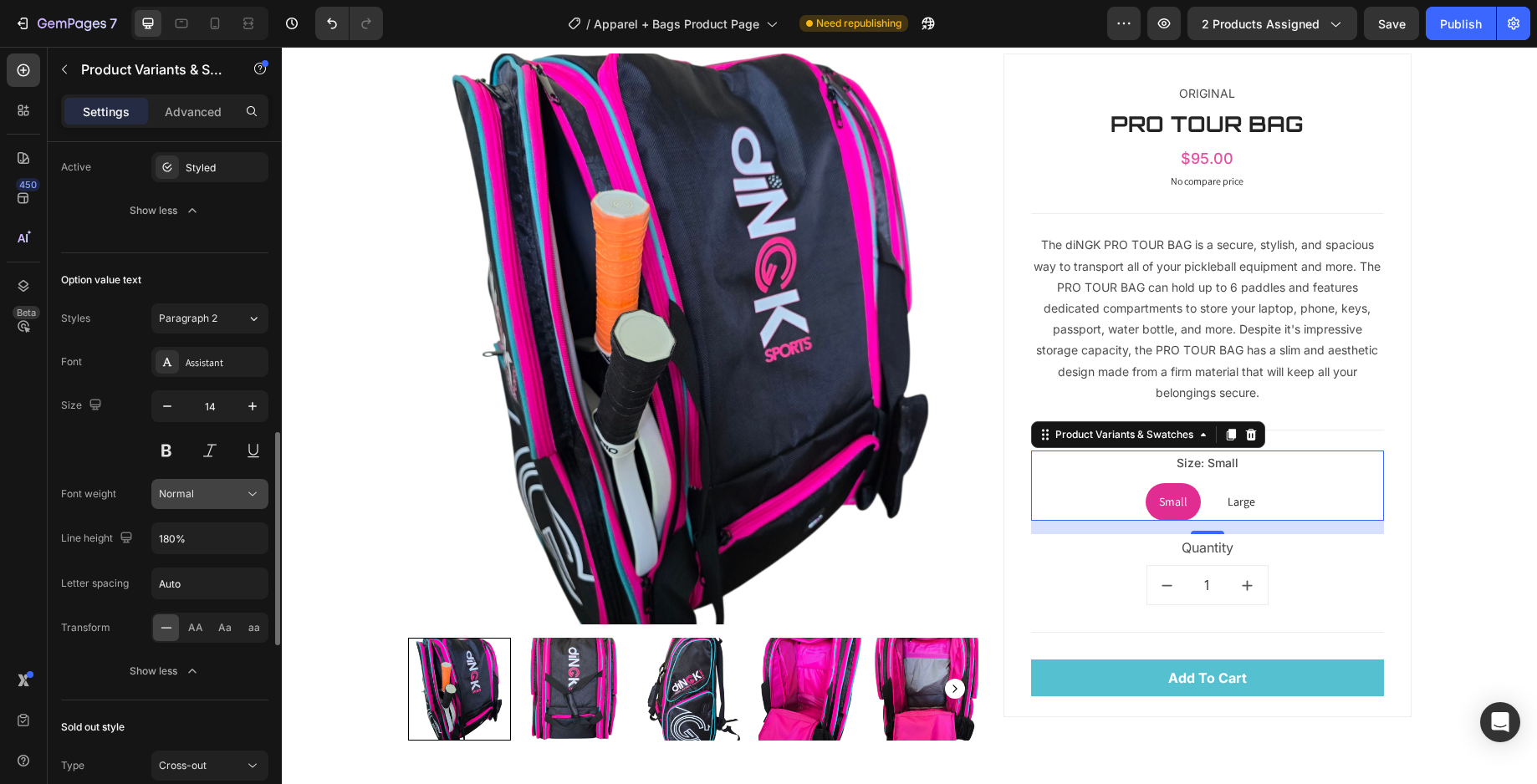
click at [194, 504] on button "Normal" at bounding box center [210, 494] width 117 height 30
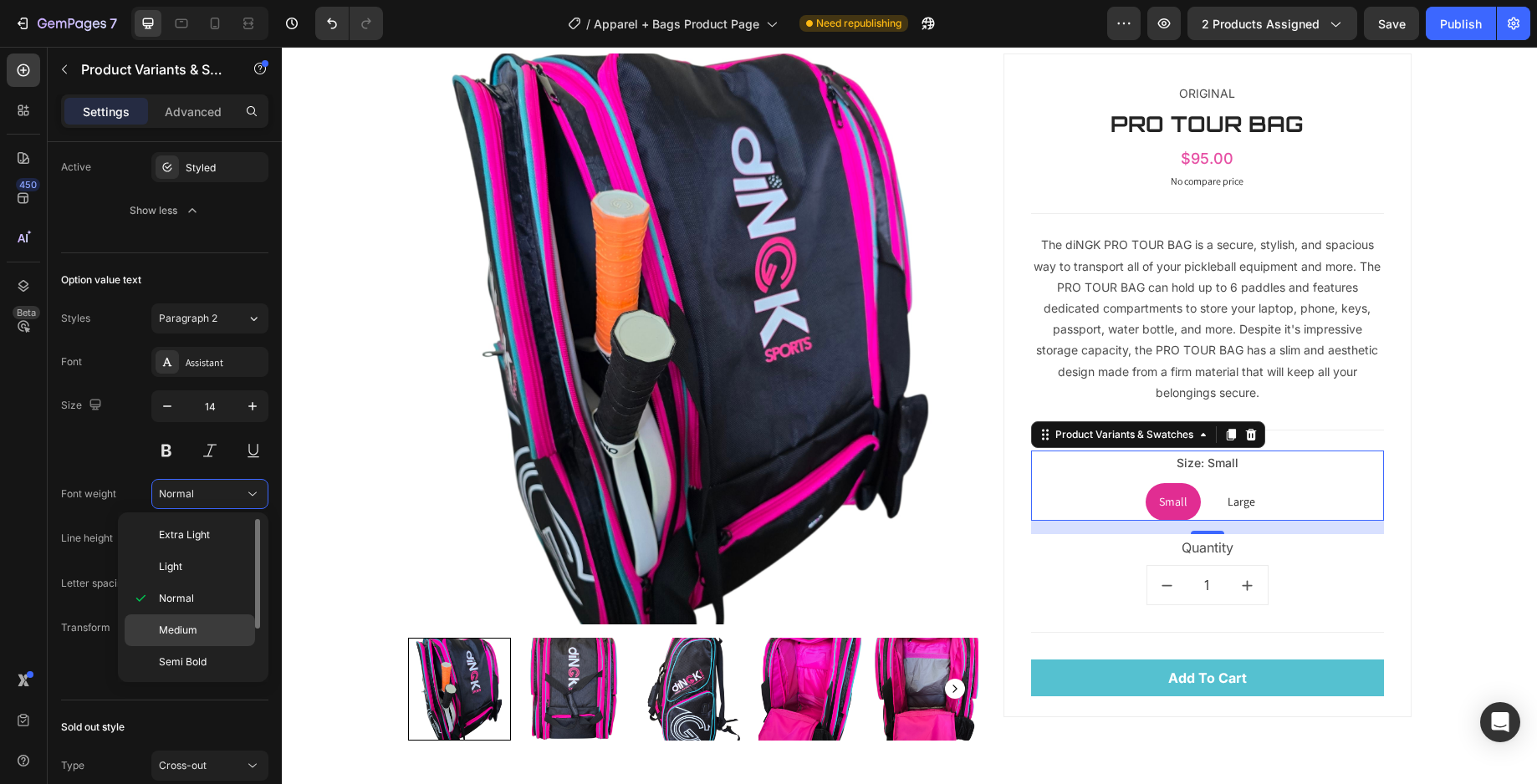
click at [184, 616] on div "Medium" at bounding box center [189, 631] width 130 height 32
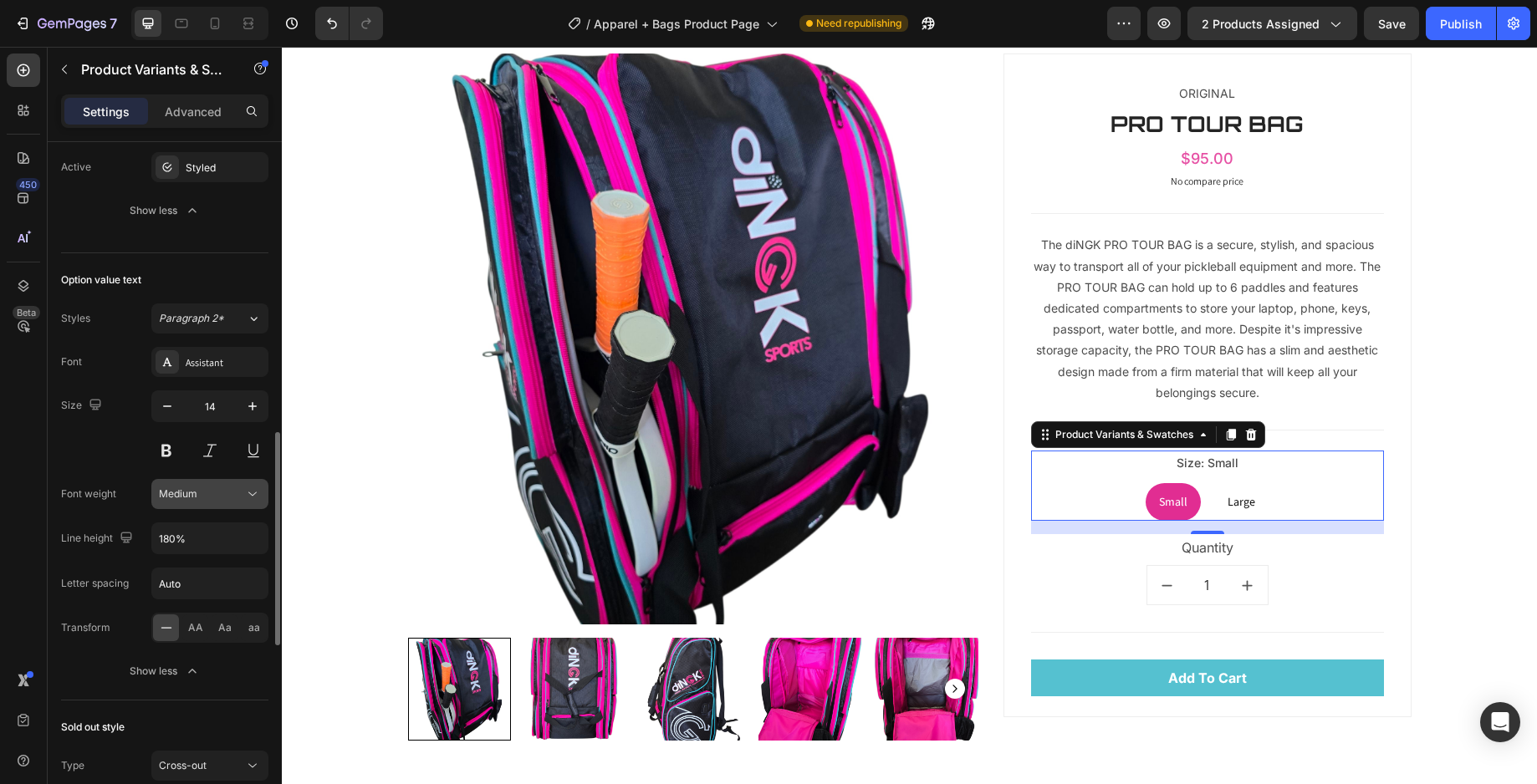
click at [181, 499] on span "Medium" at bounding box center [178, 493] width 38 height 13
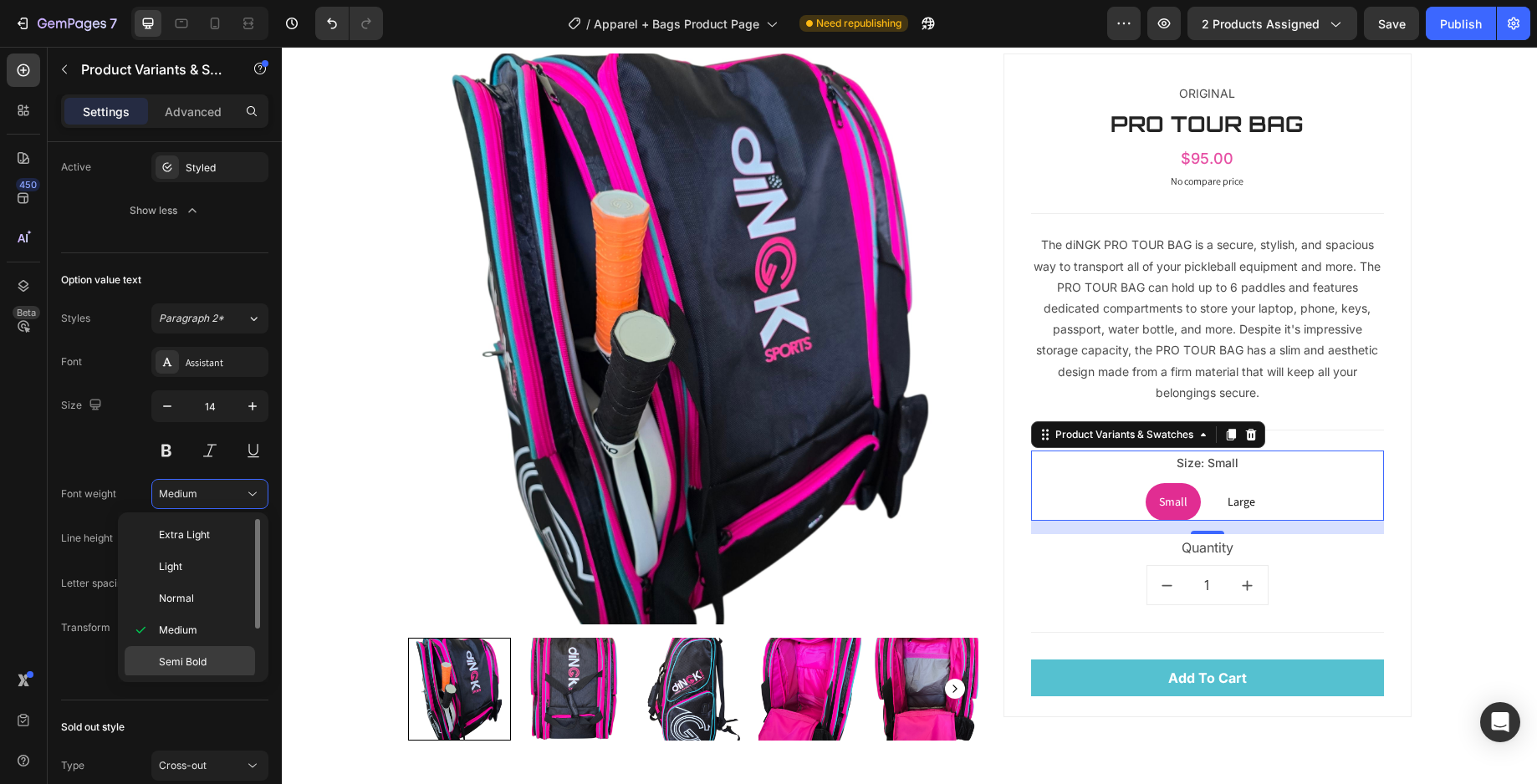
click at [181, 664] on span "Semi Bold" at bounding box center [183, 662] width 47 height 15
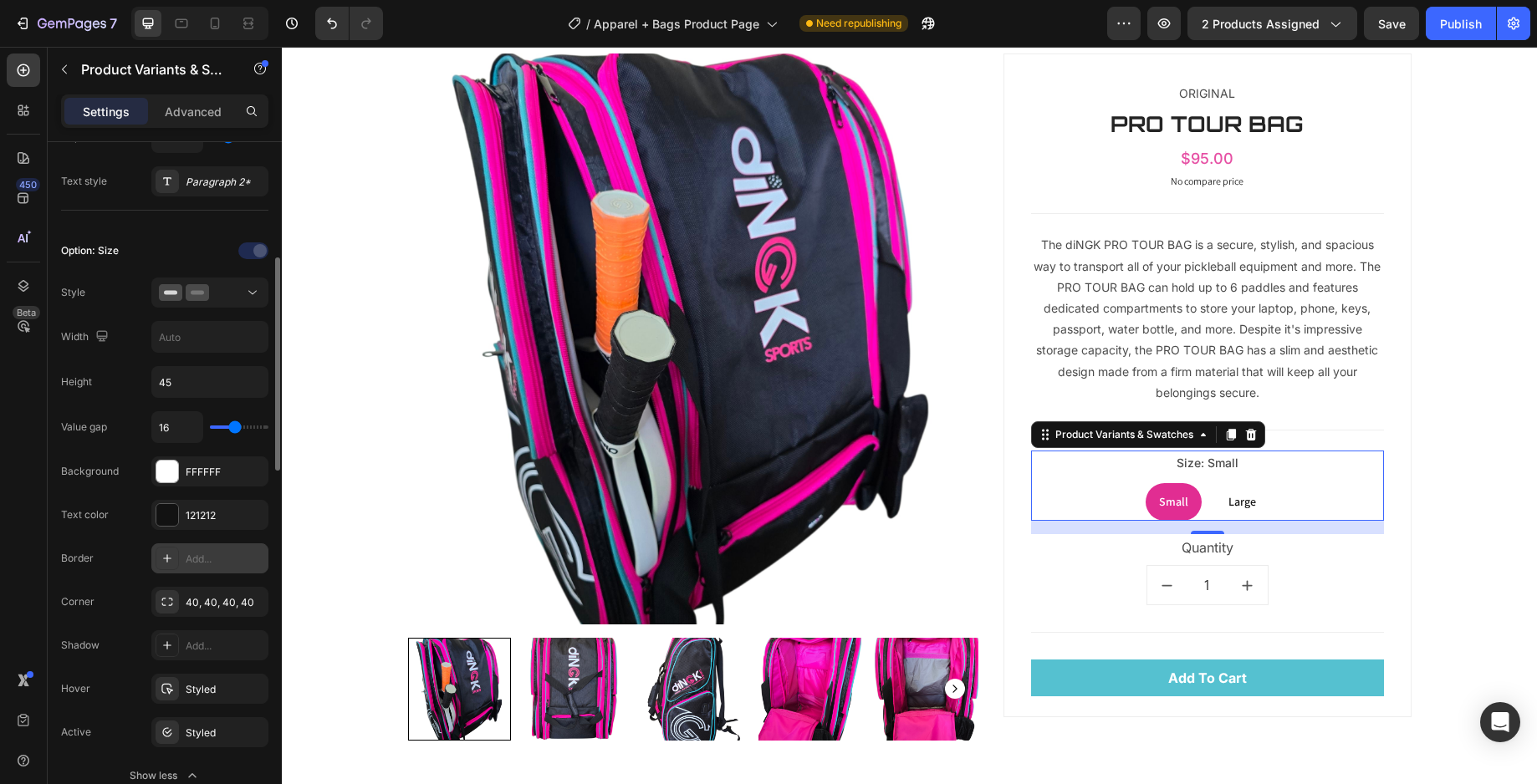
scroll to position [468, 0]
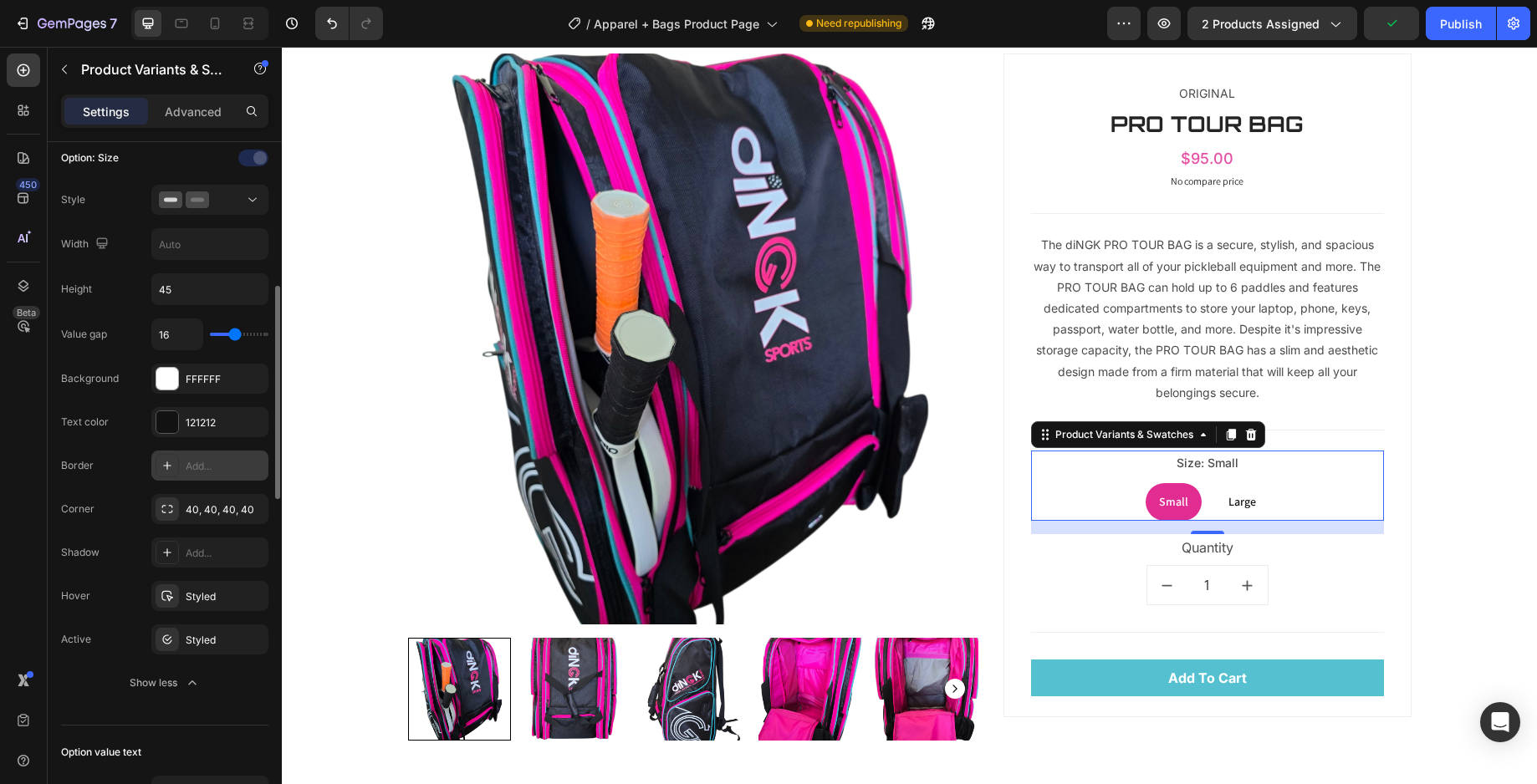
click at [169, 463] on icon at bounding box center [167, 466] width 14 height 14
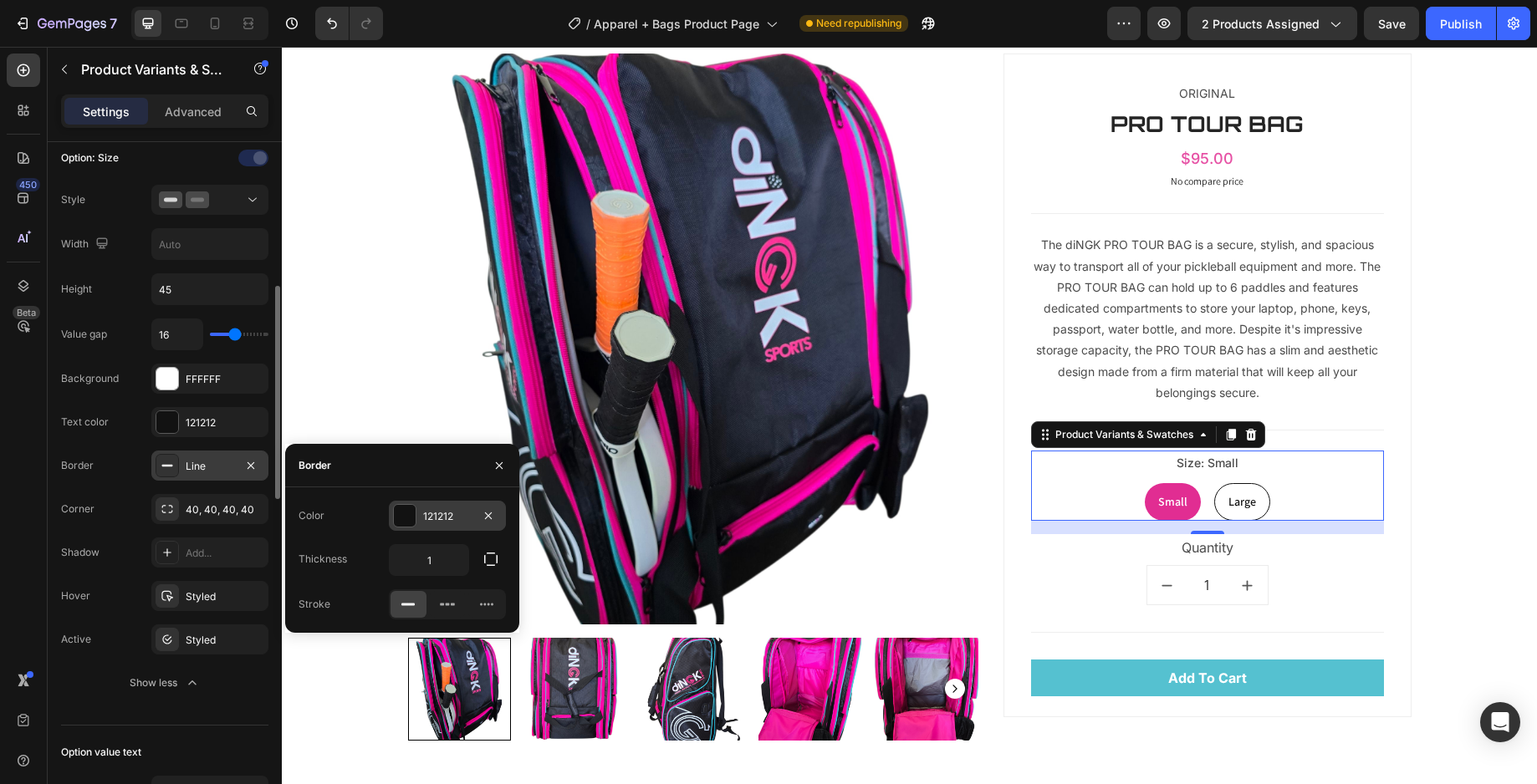
click at [411, 518] on div at bounding box center [405, 516] width 22 height 22
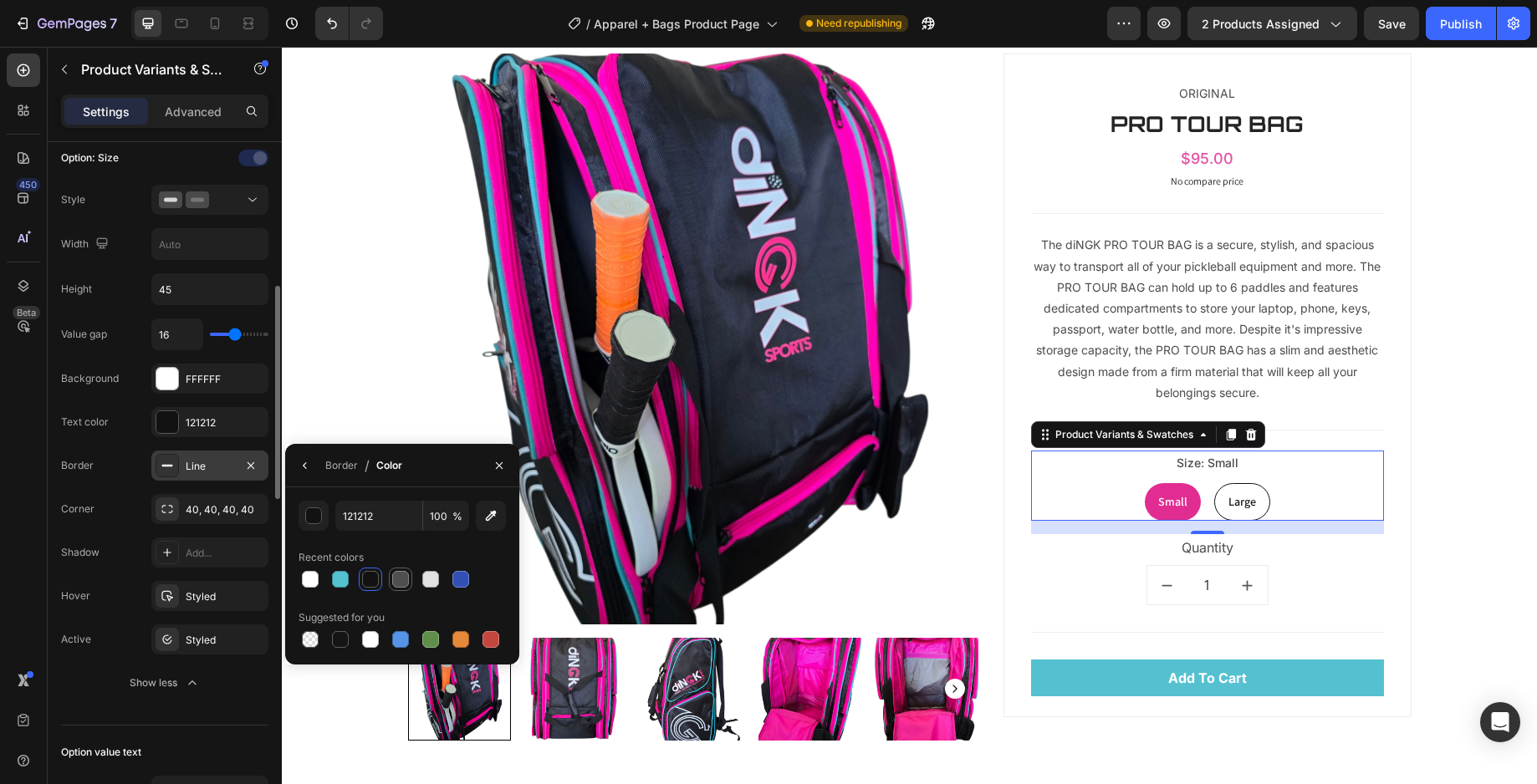
click at [401, 583] on div at bounding box center [401, 579] width 17 height 17
click at [318, 518] on div "button" at bounding box center [315, 517] width 17 height 17
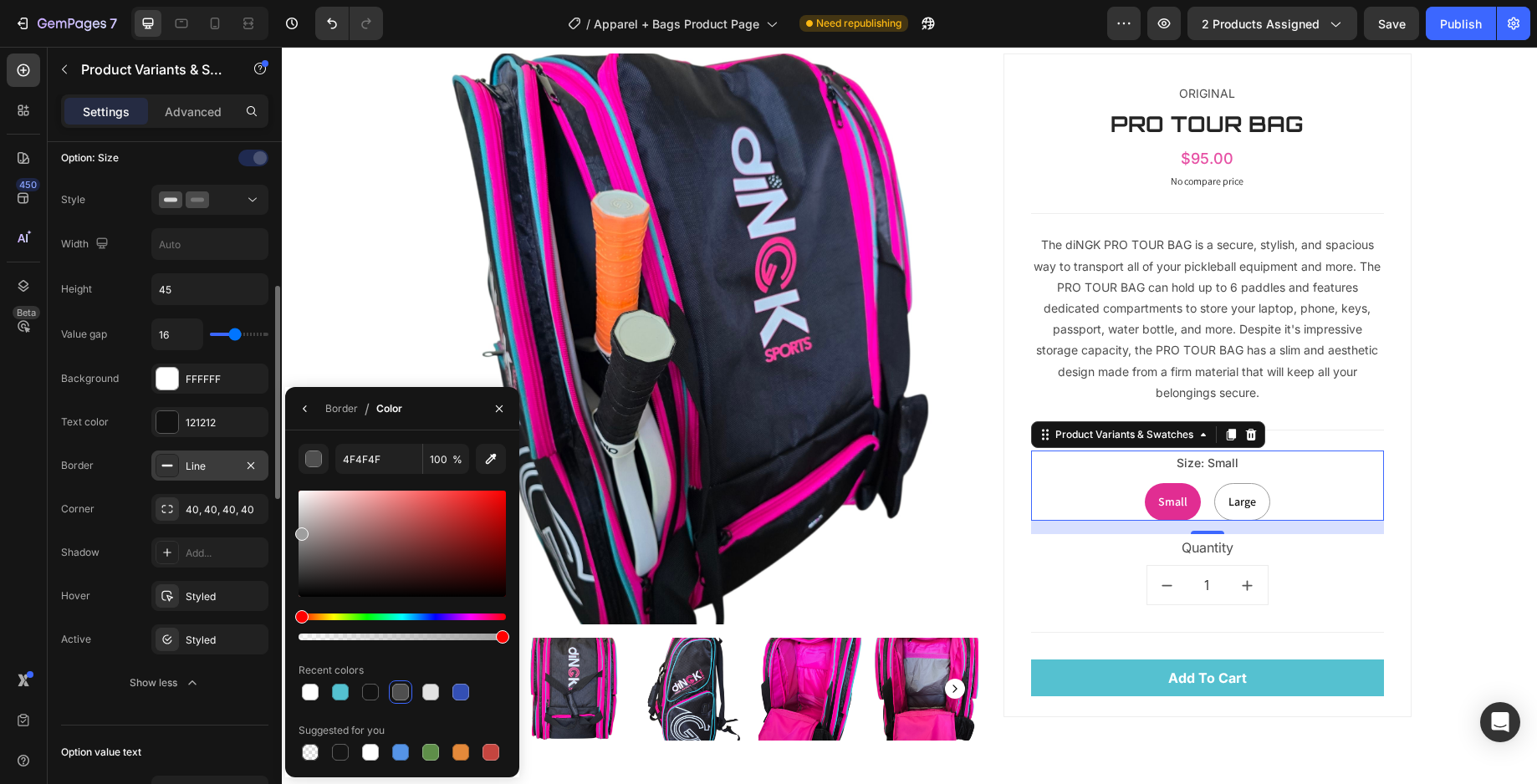
drag, startPoint x: 314, startPoint y: 540, endPoint x: 264, endPoint y: 531, distance: 50.8
click at [264, 531] on div "450 Beta Sections(18) Elements(84) Section Element Hero Section Product Detail …" at bounding box center [140, 415] width 282 height 737
type input "9E9E9E"
click at [498, 406] on icon "button" at bounding box center [499, 408] width 14 height 14
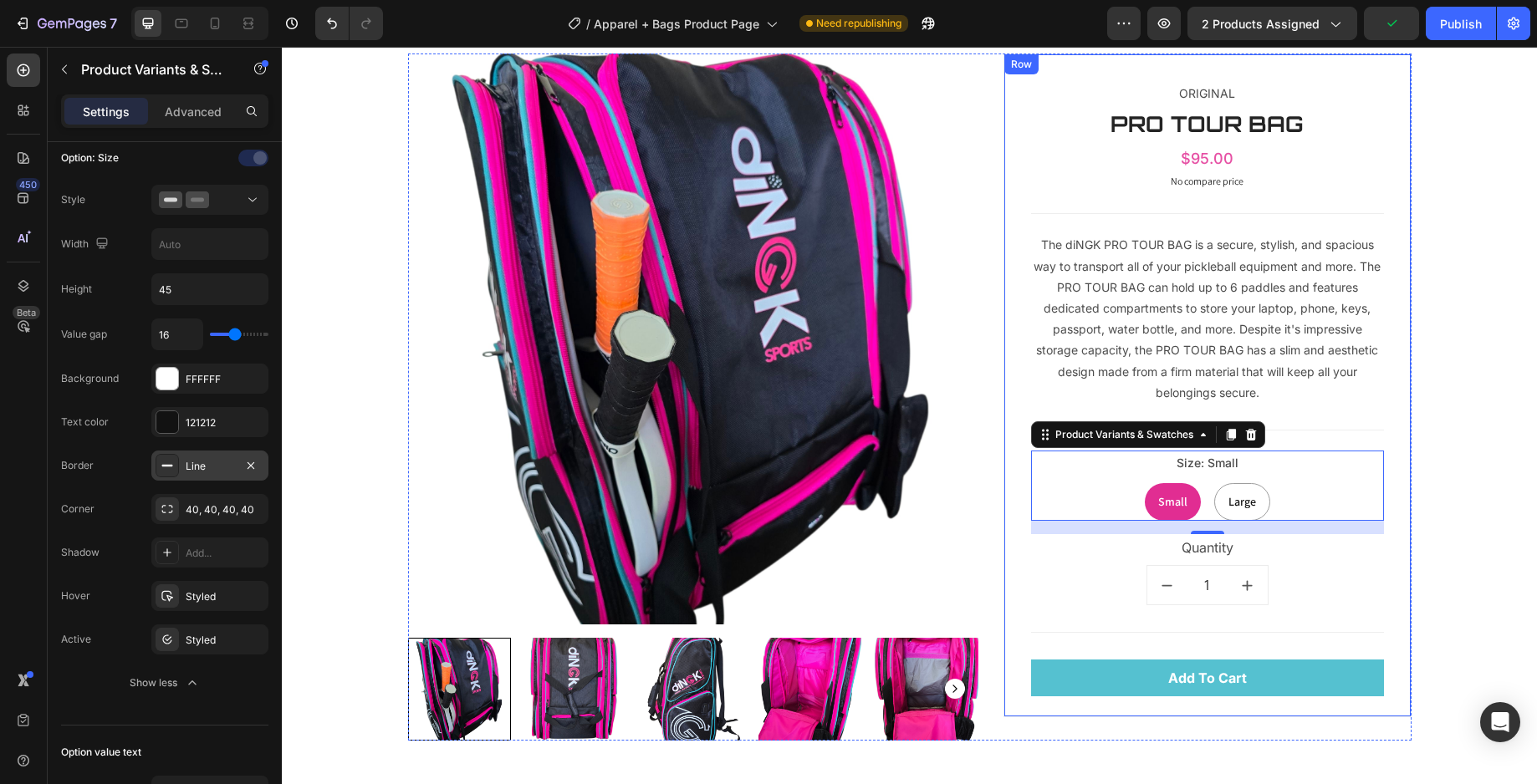
click at [1385, 553] on div "ORIGINAL Text Block PRO TOUR BAG (P) Title $95.00 (P) Price (P) Price No compar…" at bounding box center [1207, 385] width 408 height 664
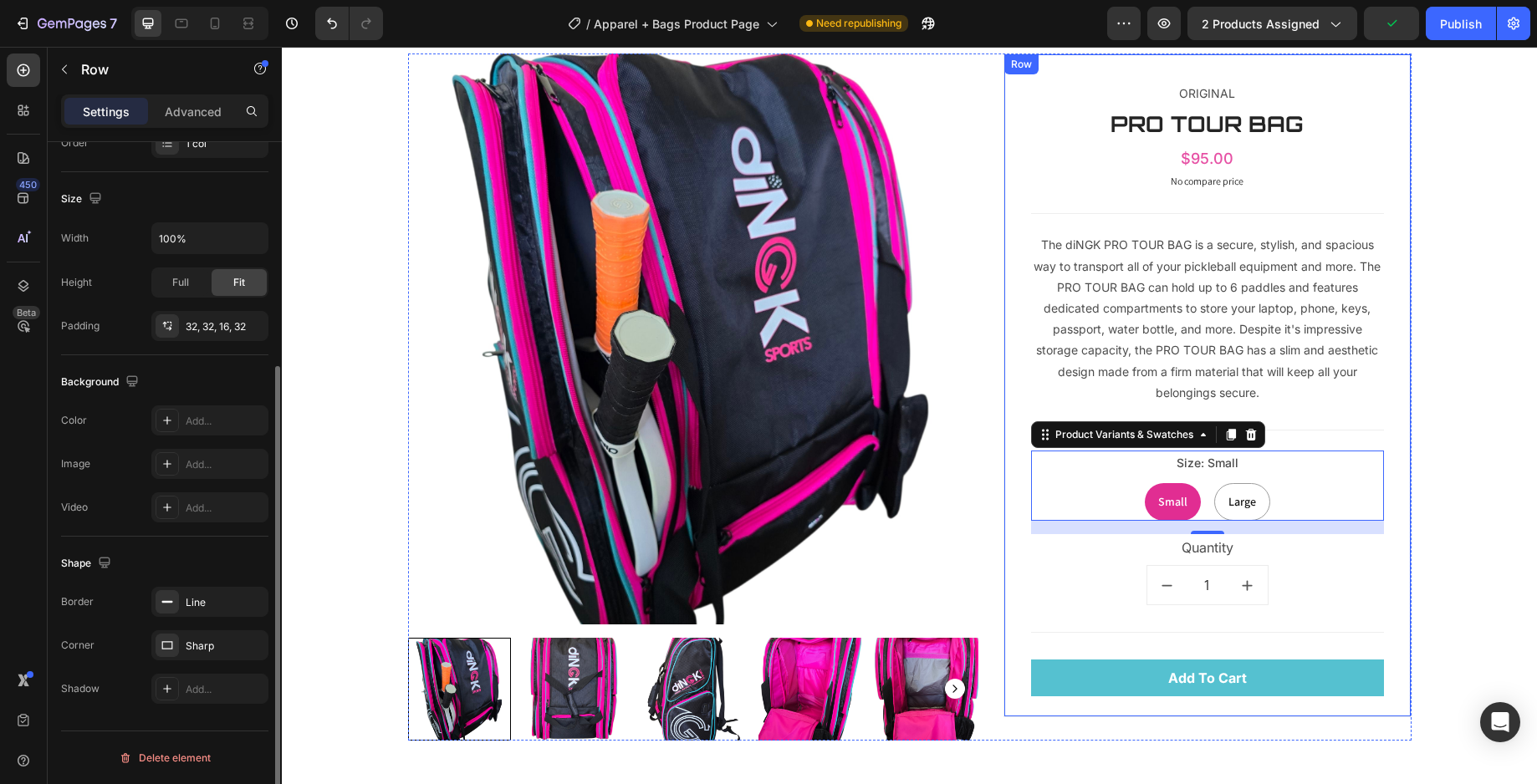
scroll to position [0, 0]
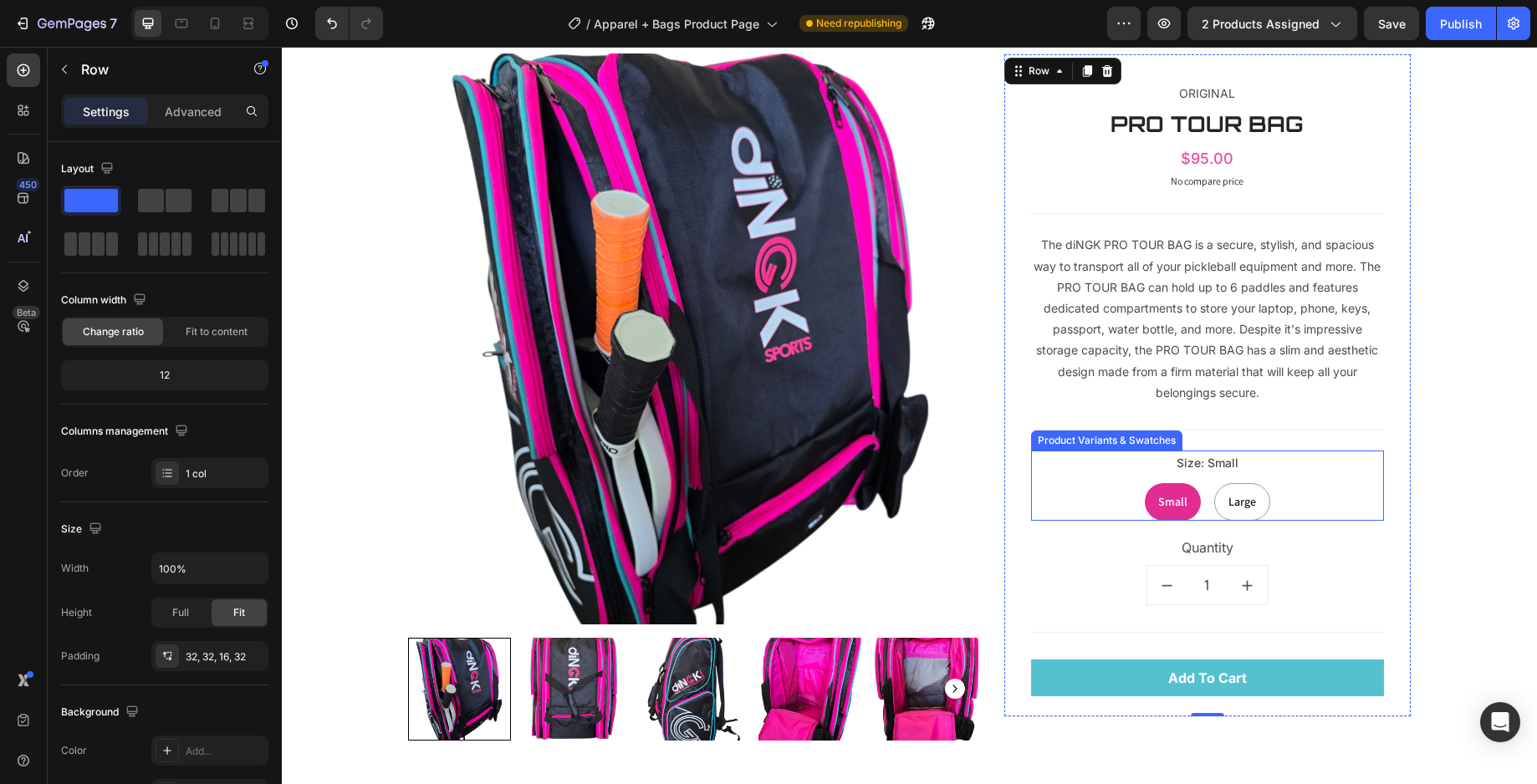
click at [1177, 512] on div "Small" at bounding box center [1172, 502] width 56 height 35
click at [1172, 483] on input "Small Small Small" at bounding box center [1172, 482] width 1 height 1
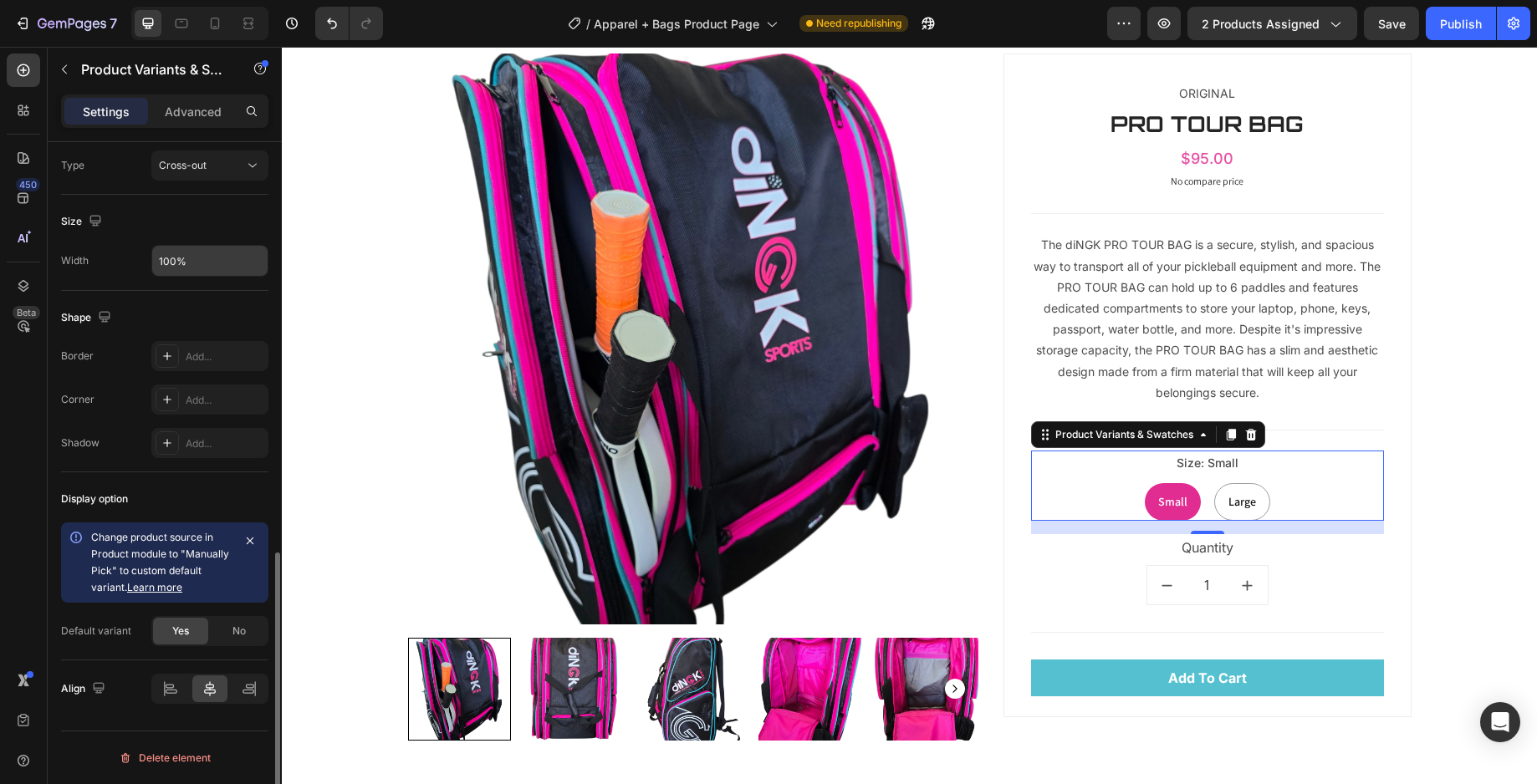
scroll to position [397, 0]
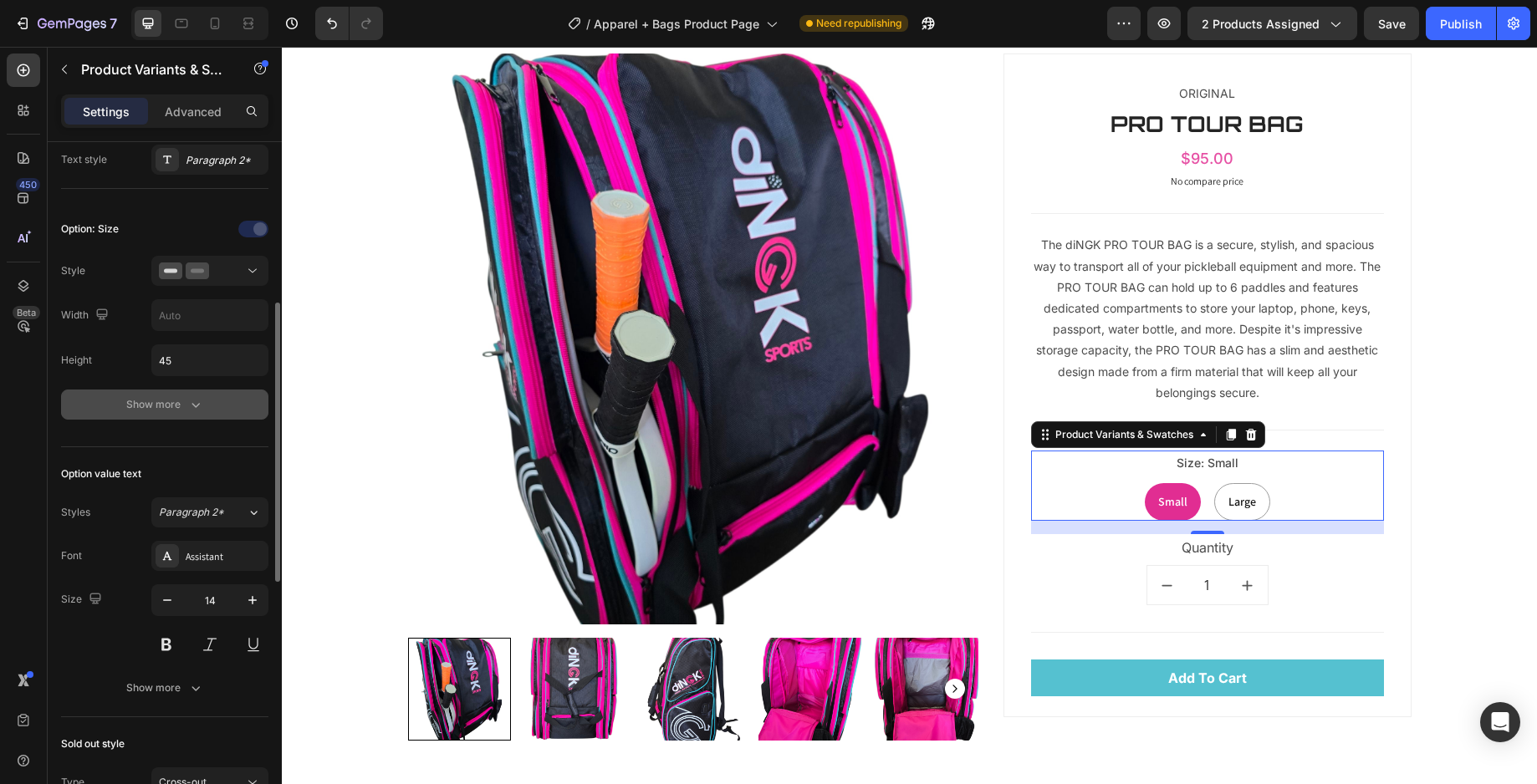
click at [182, 401] on div "Show more" at bounding box center [165, 405] width 78 height 17
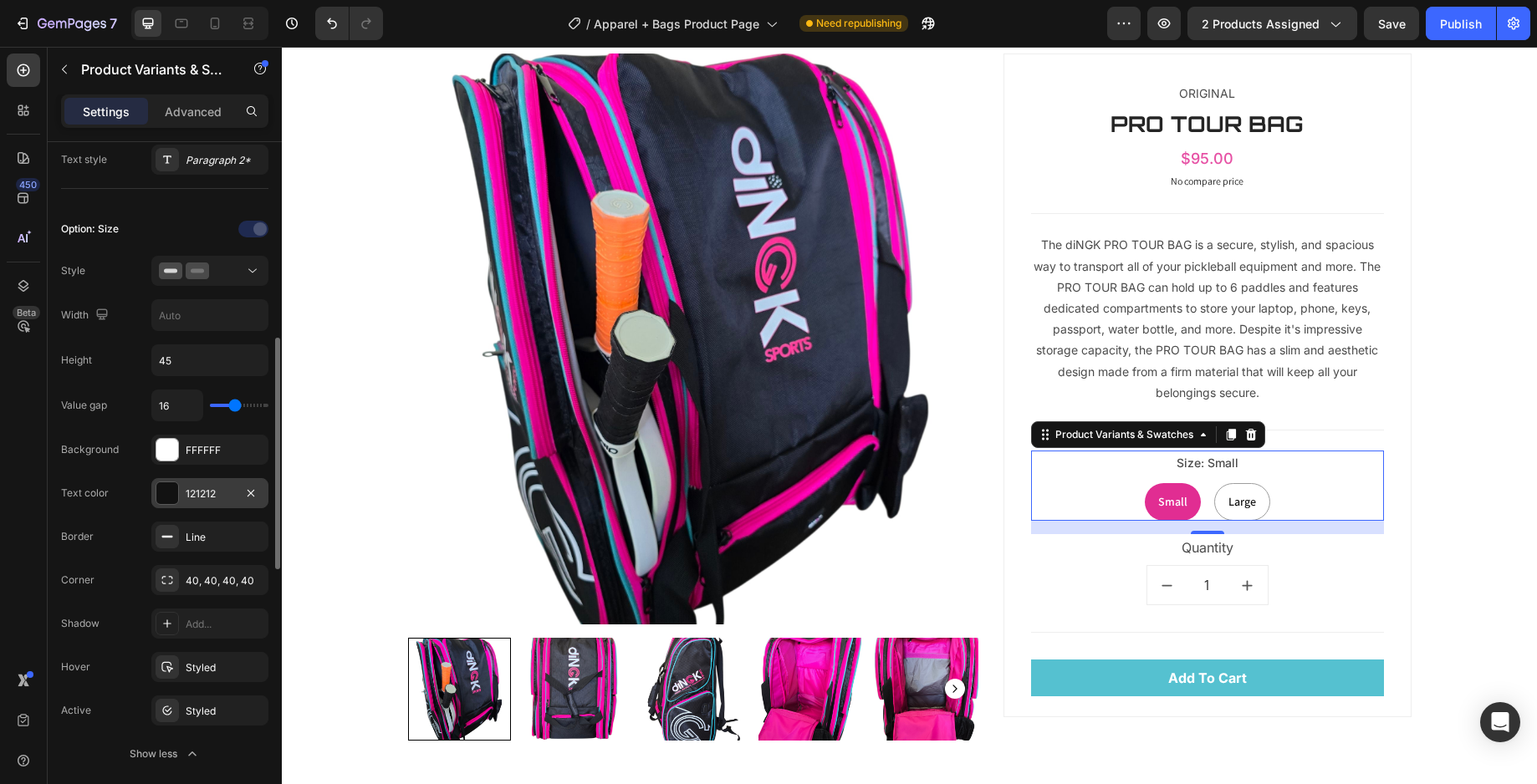
scroll to position [443, 0]
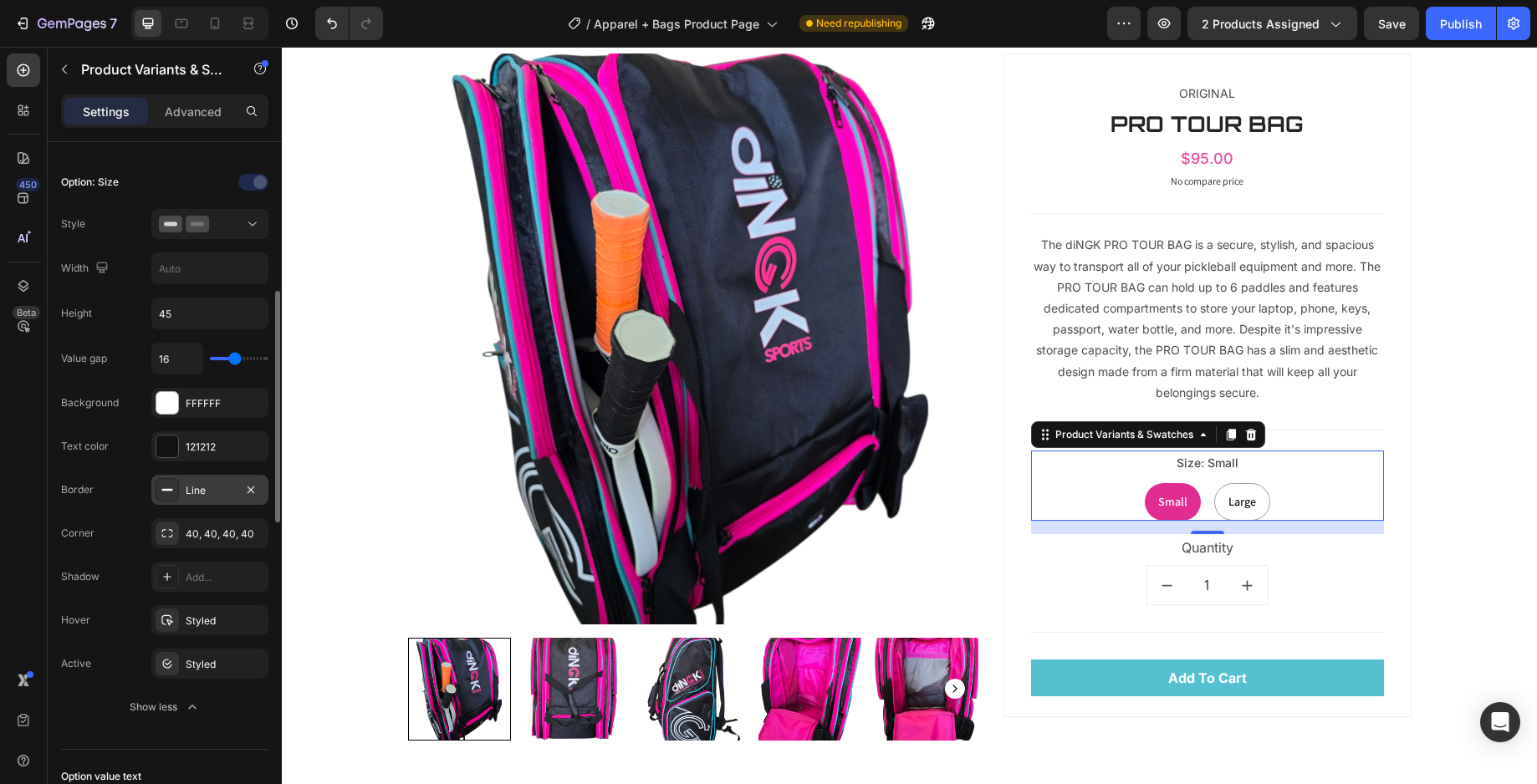
click at [164, 491] on icon at bounding box center [167, 490] width 14 height 14
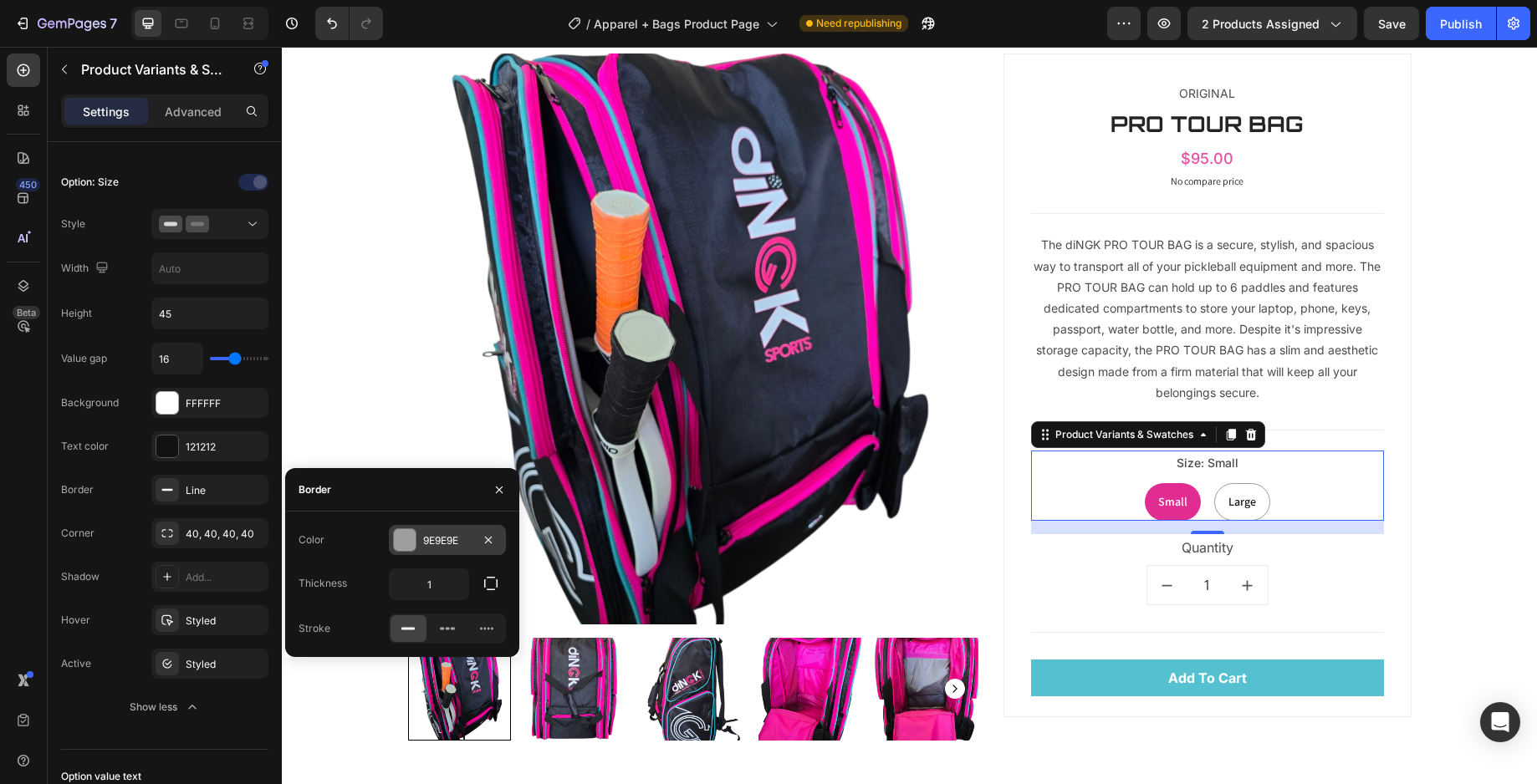
click at [450, 542] on div "9E9E9E" at bounding box center [447, 541] width 48 height 15
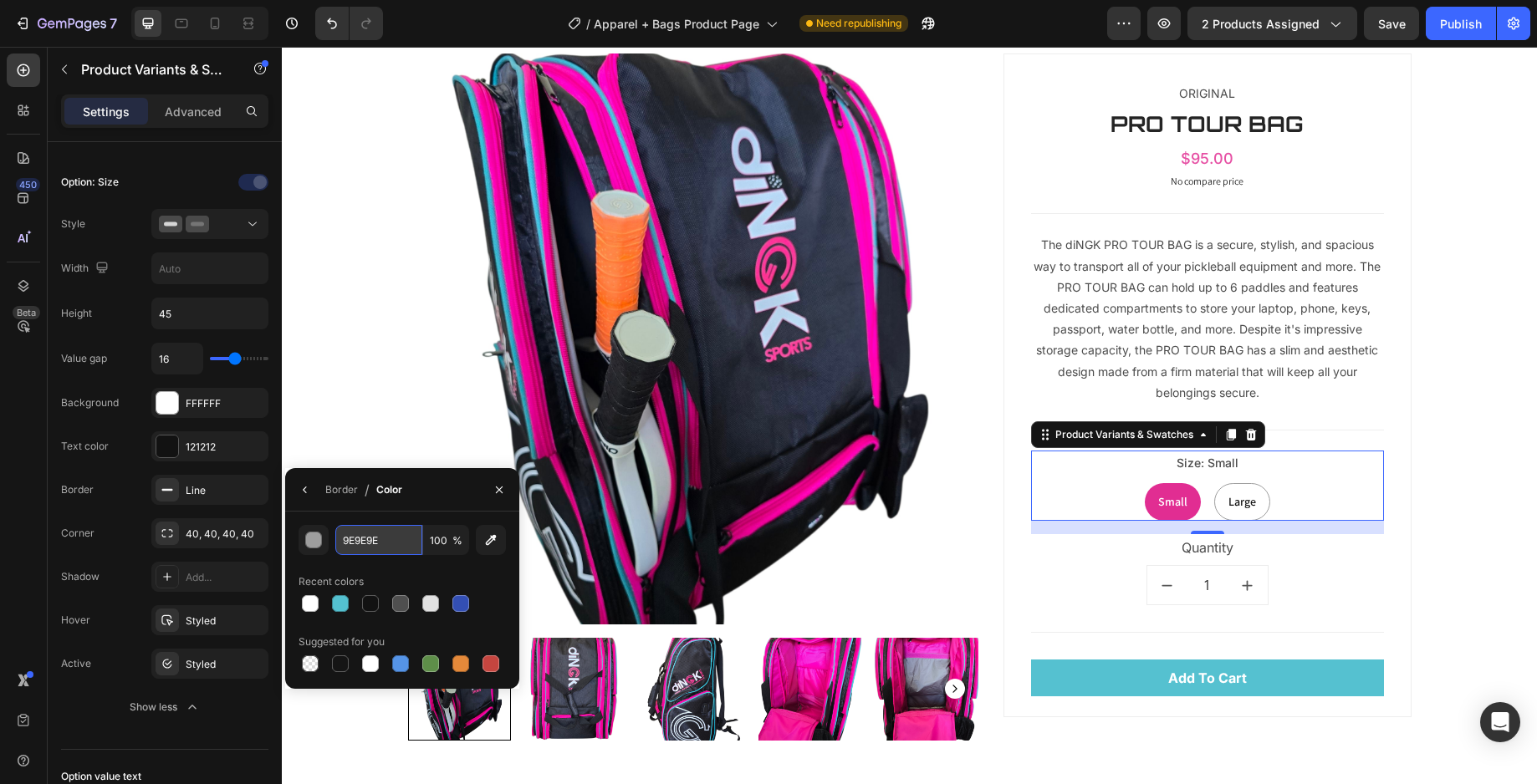
click at [376, 544] on input "9E9E9E" at bounding box center [378, 540] width 87 height 30
click at [167, 664] on icon at bounding box center [167, 664] width 14 height 14
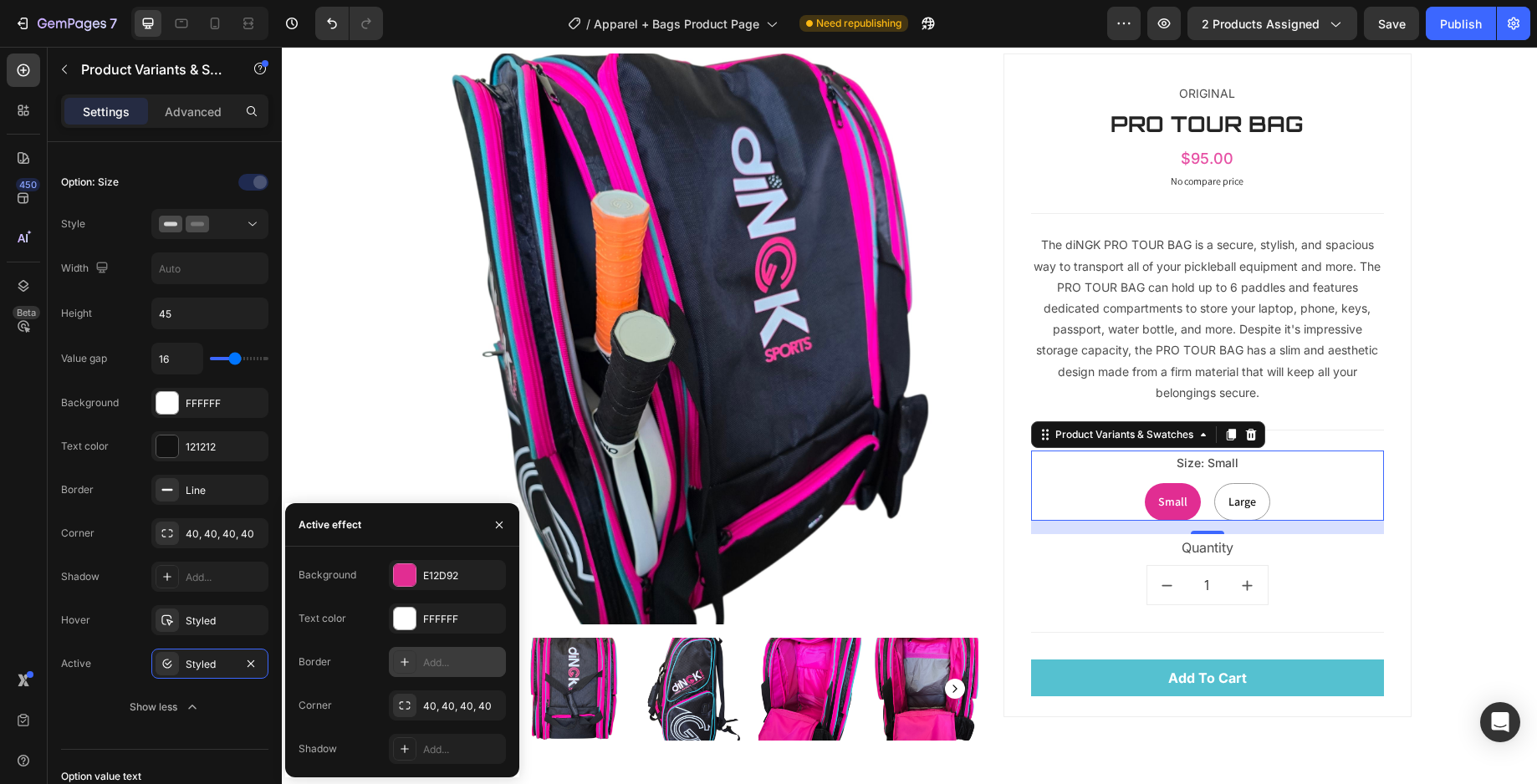
click at [412, 666] on div at bounding box center [405, 662] width 24 height 24
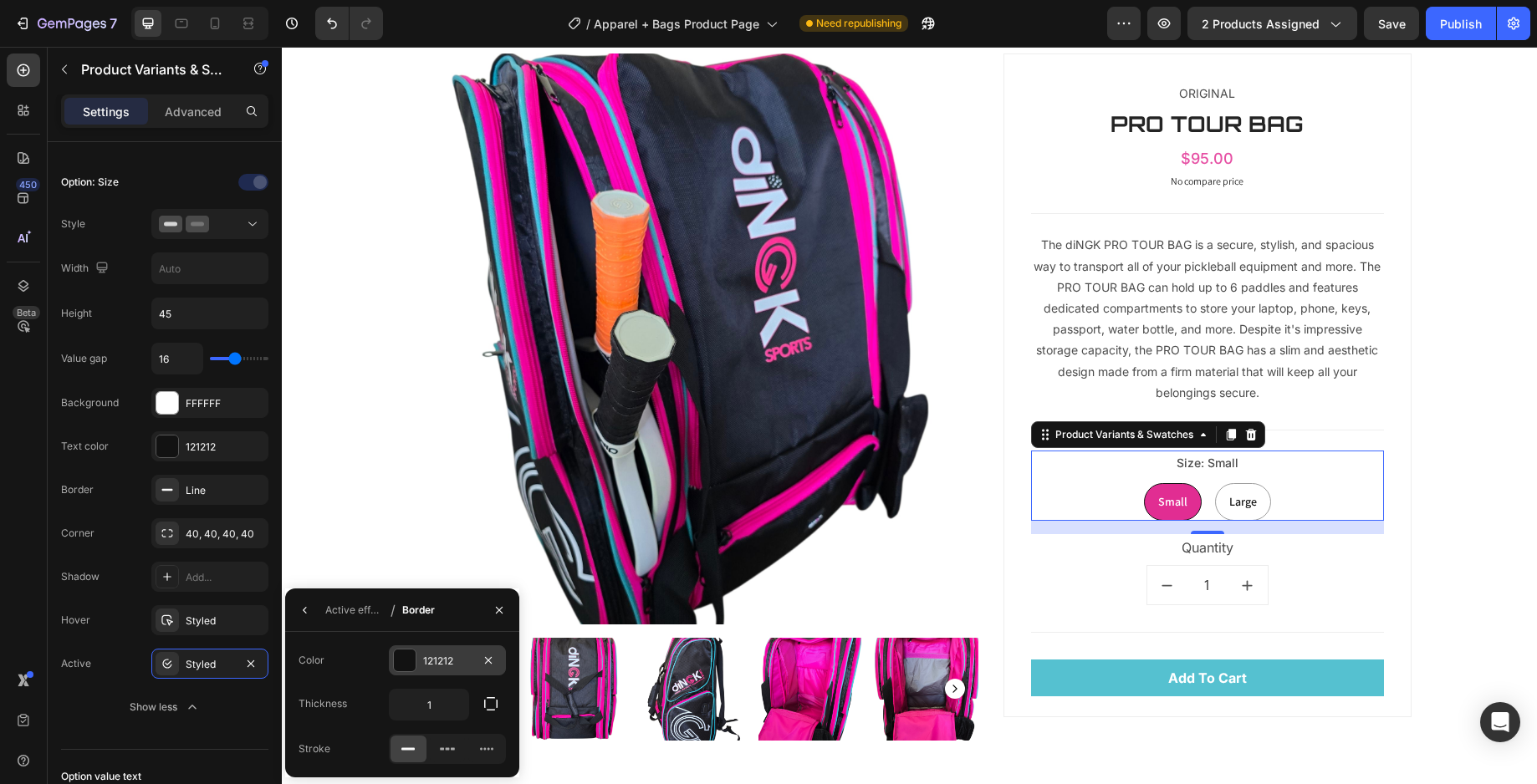
click at [438, 664] on div "121212" at bounding box center [447, 661] width 48 height 15
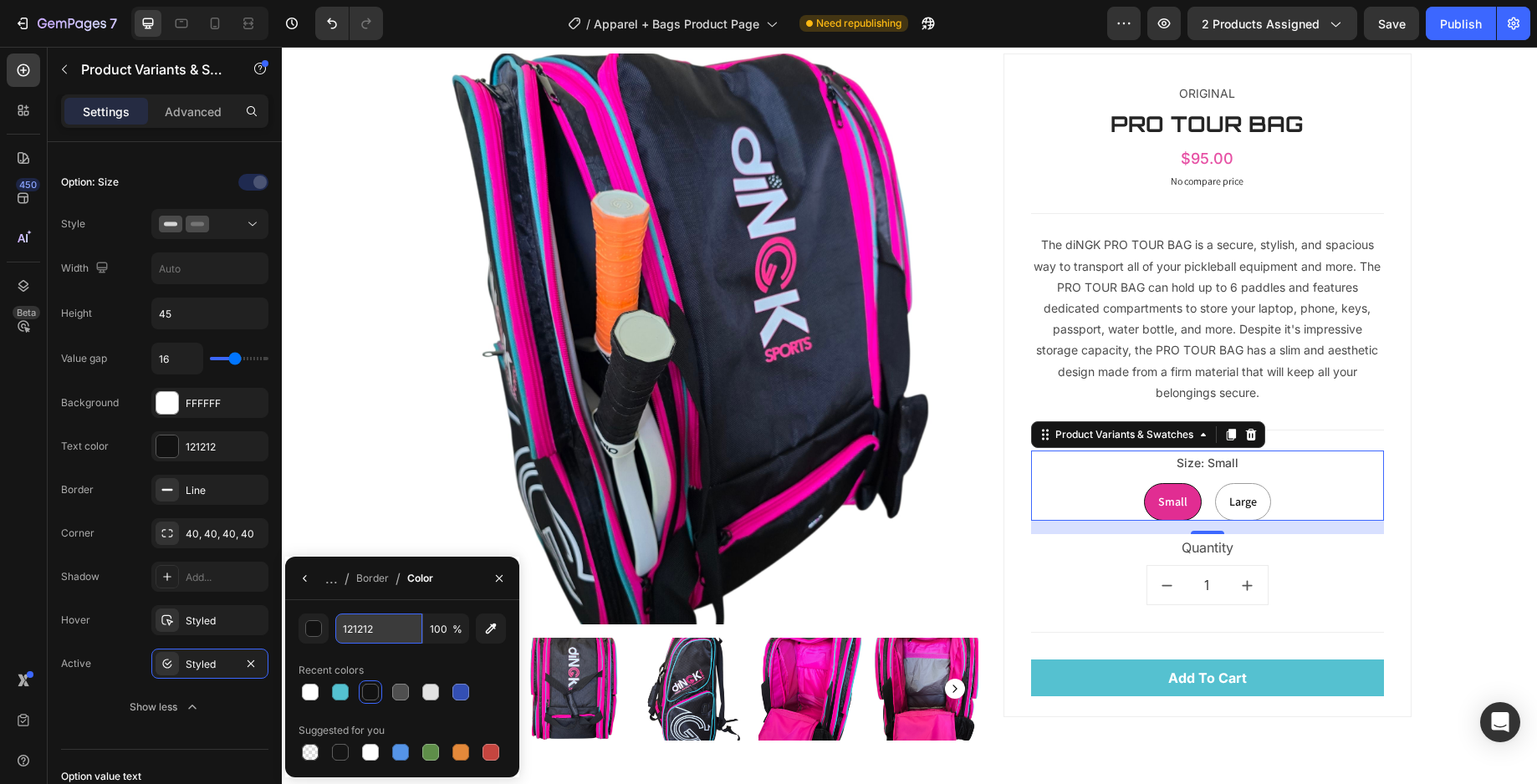
click at [373, 636] on input "121212" at bounding box center [378, 629] width 87 height 30
paste input "9E9E9E"
type input "9E9E9E"
click at [314, 579] on button "button" at bounding box center [305, 578] width 27 height 27
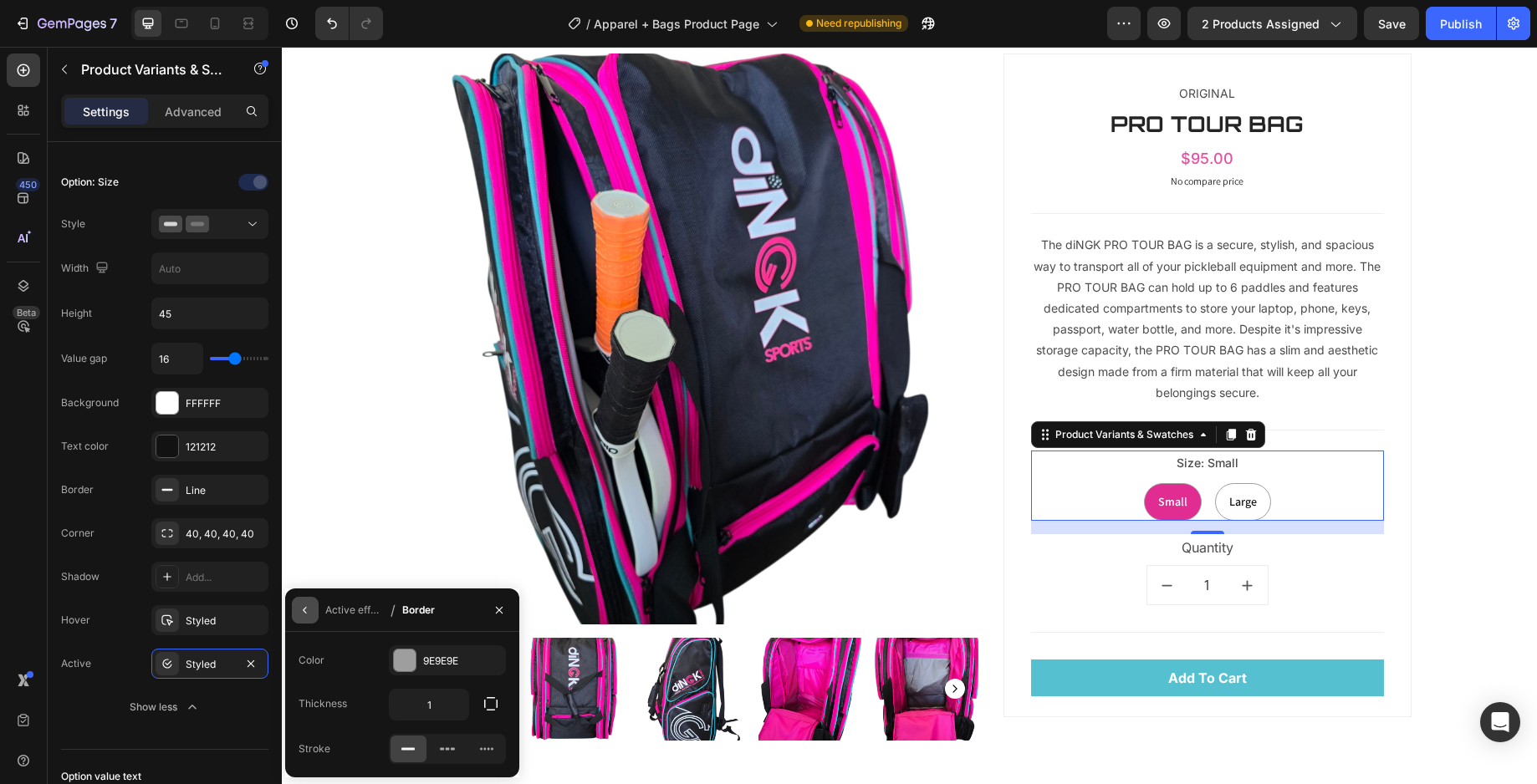
click at [300, 611] on icon "button" at bounding box center [305, 611] width 14 height 14
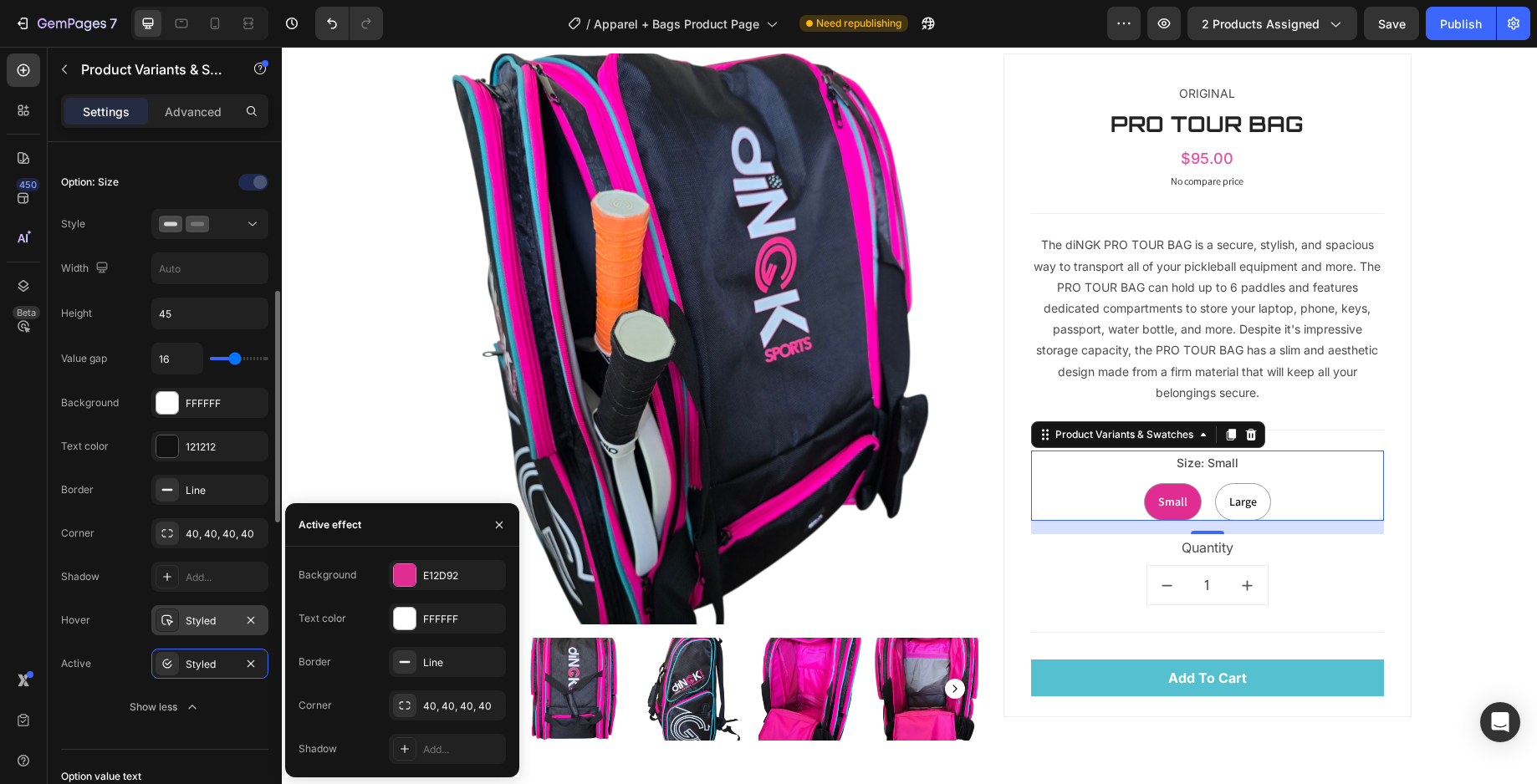
click at [176, 627] on div at bounding box center [167, 621] width 24 height 24
click at [491, 516] on button "button" at bounding box center [499, 525] width 27 height 27
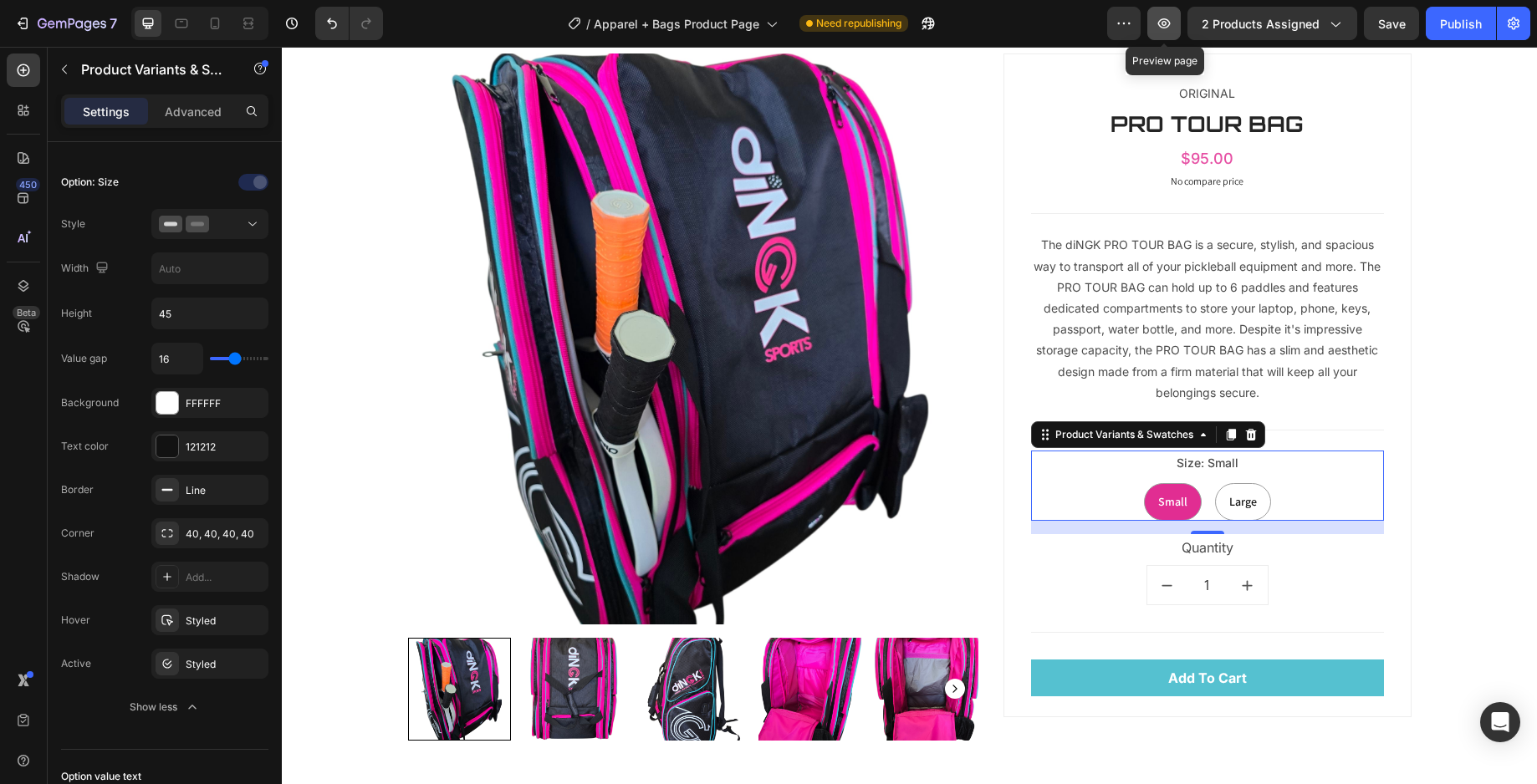
click at [1172, 30] on icon "button" at bounding box center [1164, 24] width 17 height 17
click at [1442, 28] on div "Publish" at bounding box center [1460, 24] width 41 height 18
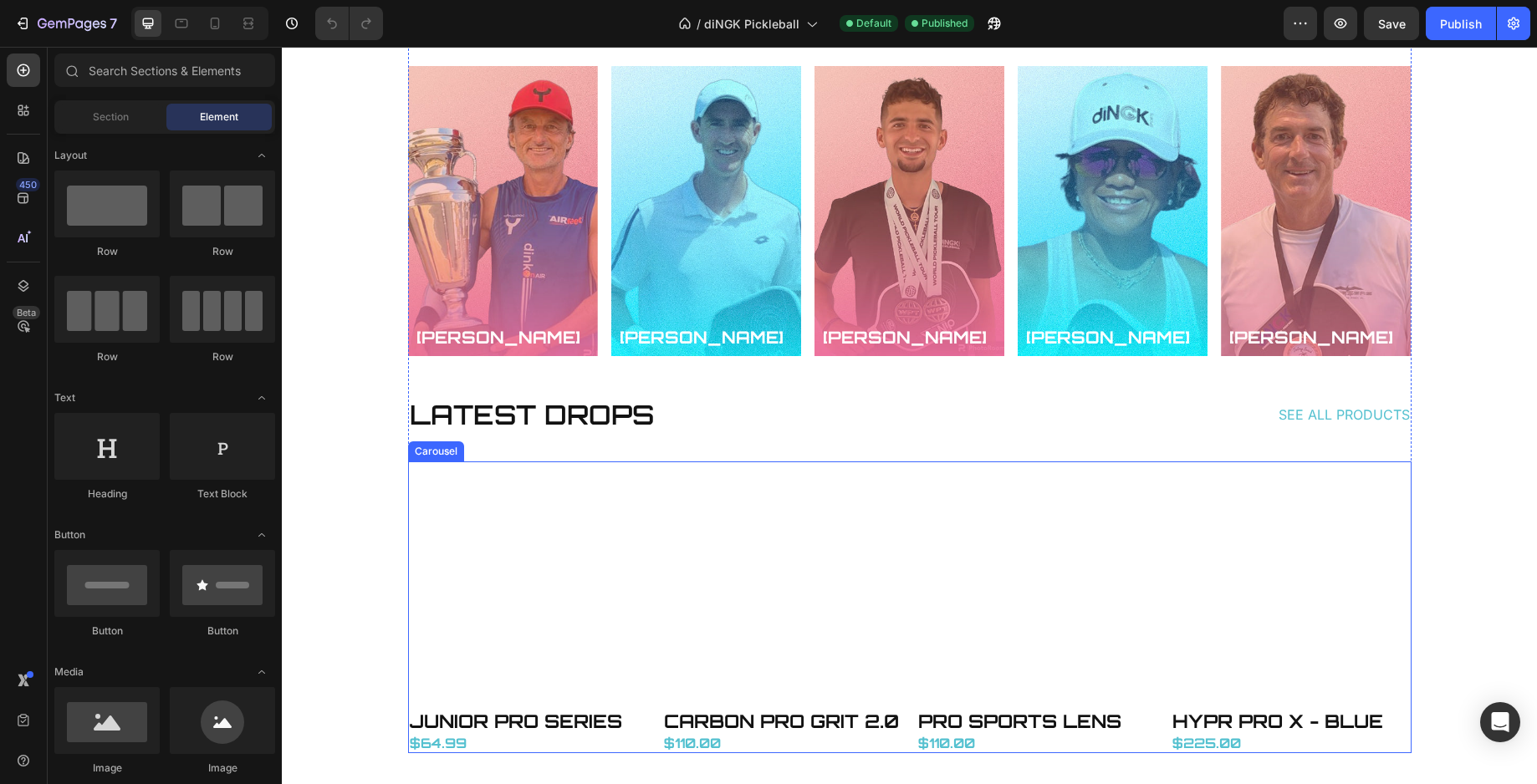
scroll to position [2770, 0]
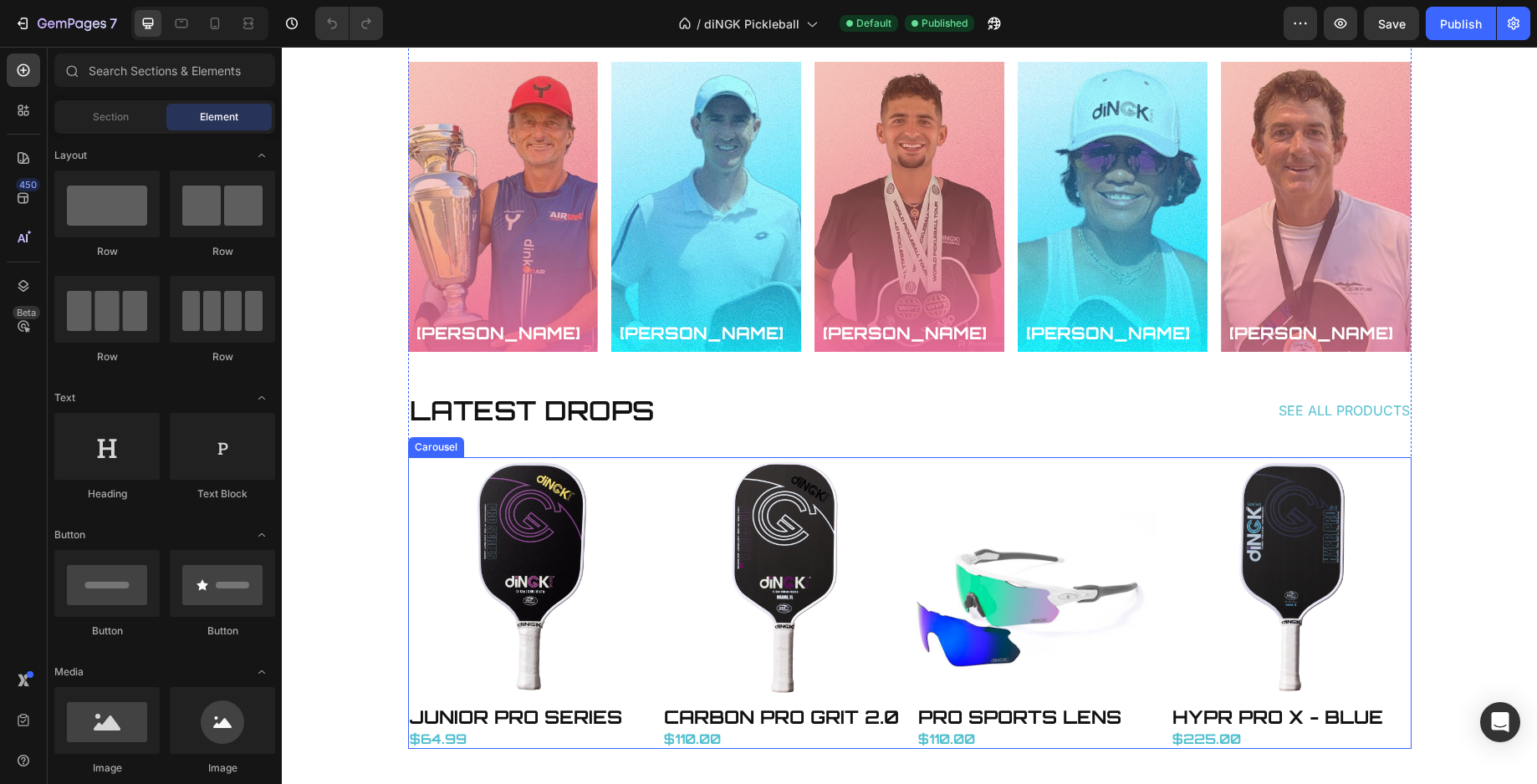
click at [651, 537] on div "Product Images JUNIOR PRO SERIES Product Title $64.99 Price Price Product Produ…" at bounding box center [909, 604] width 1003 height 293
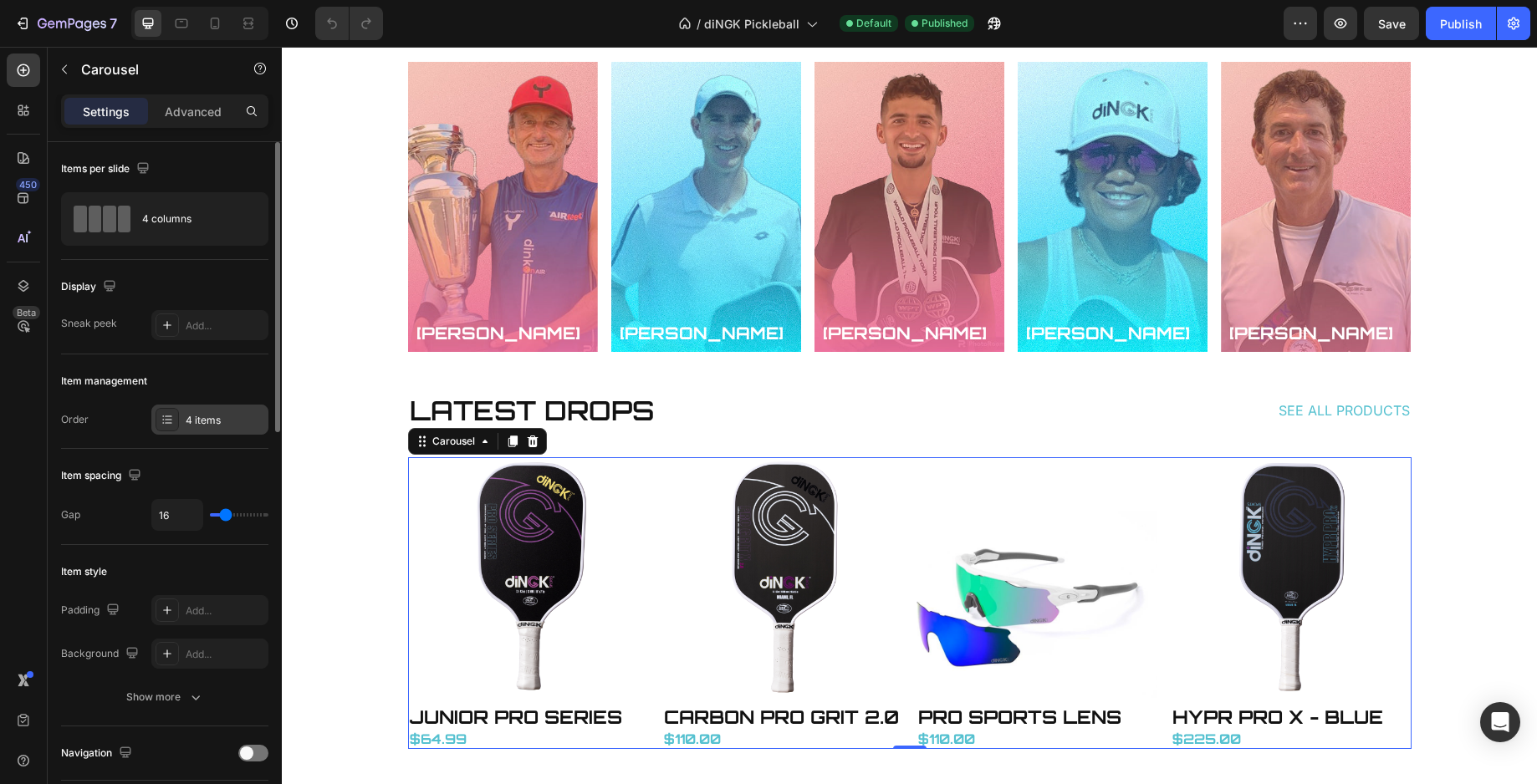
click at [199, 425] on div "4 items" at bounding box center [224, 420] width 79 height 15
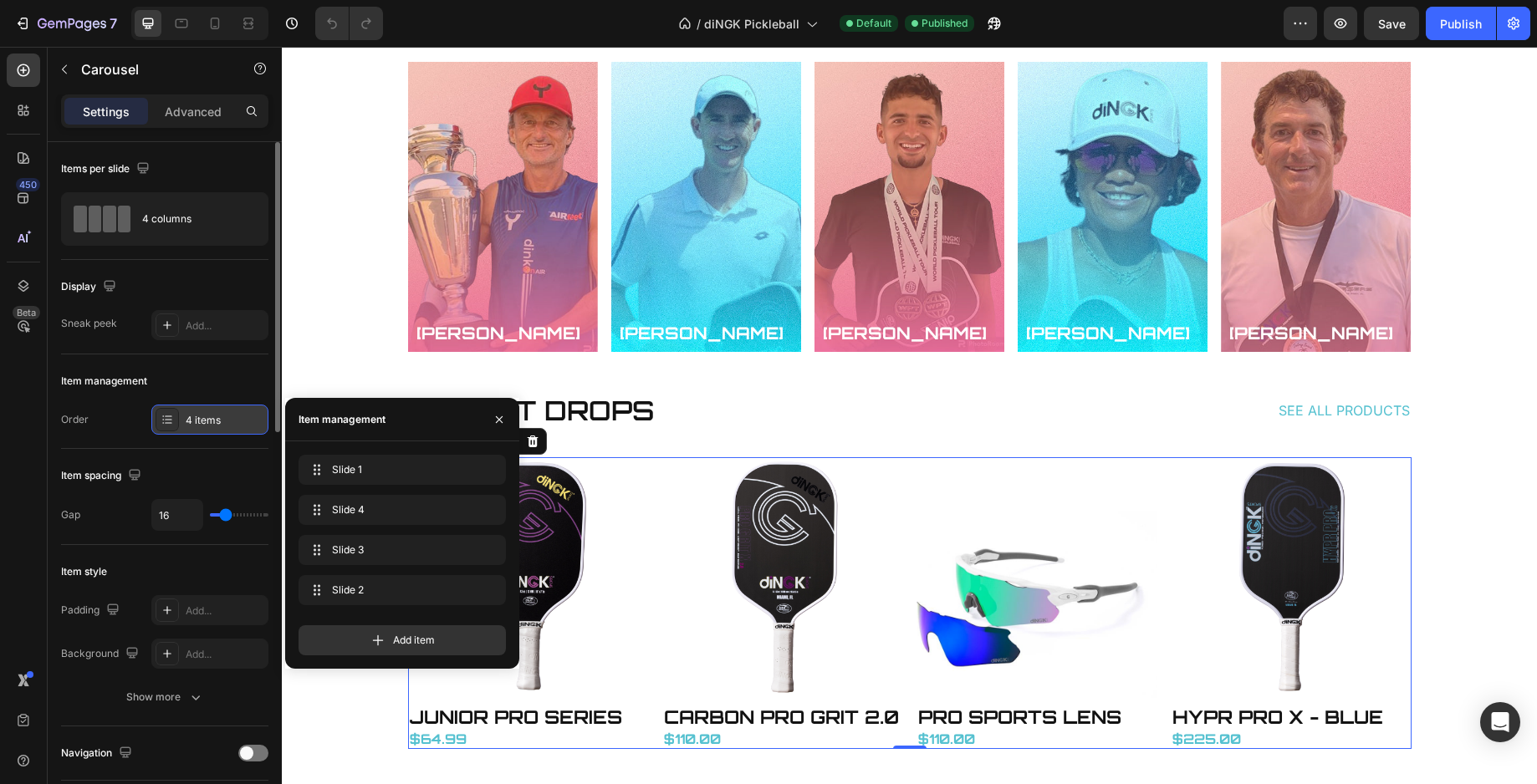
click at [199, 421] on div "4 items" at bounding box center [224, 420] width 79 height 15
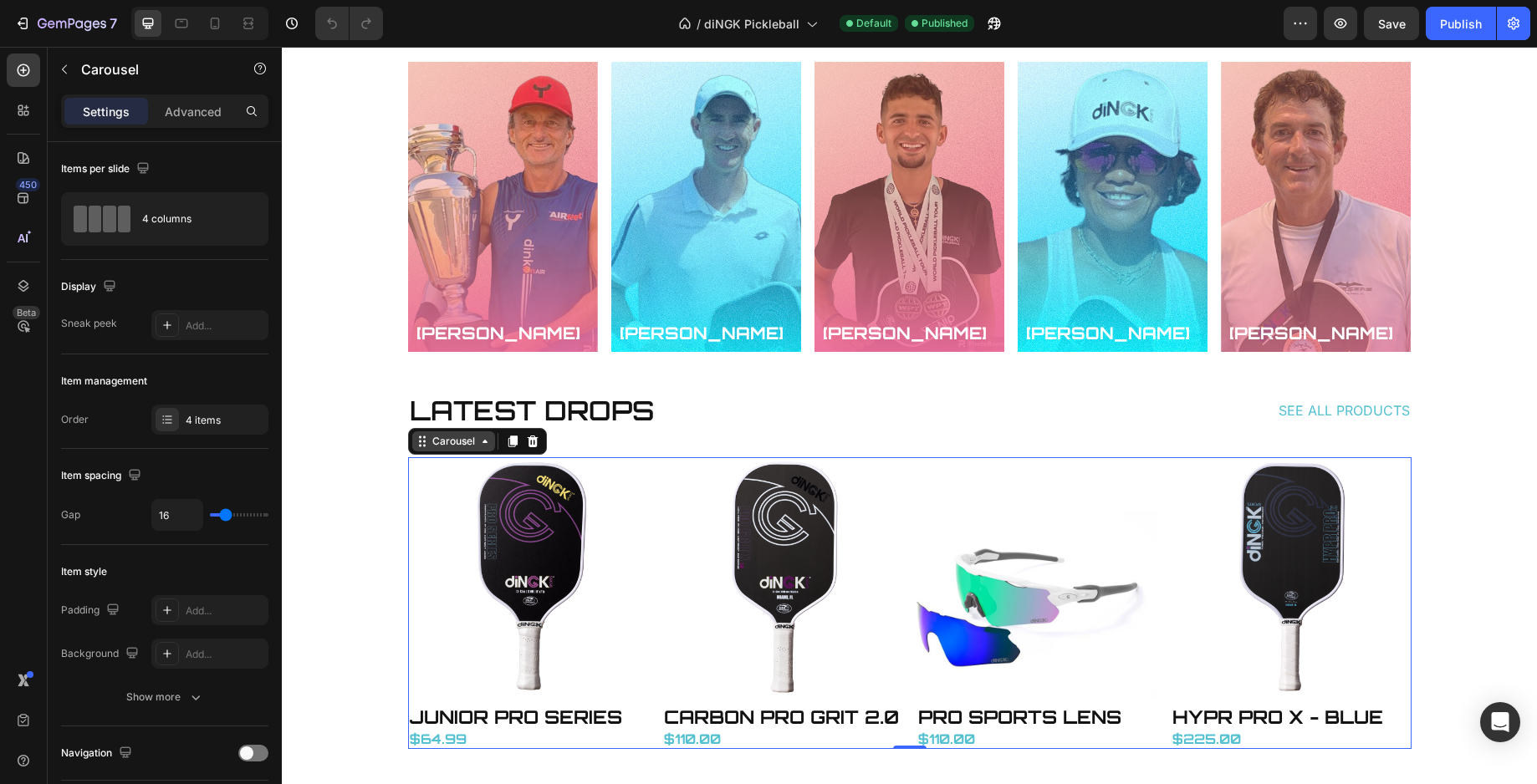
click at [458, 445] on div "Carousel" at bounding box center [453, 441] width 49 height 15
click at [440, 445] on div "Carousel" at bounding box center [453, 441] width 49 height 15
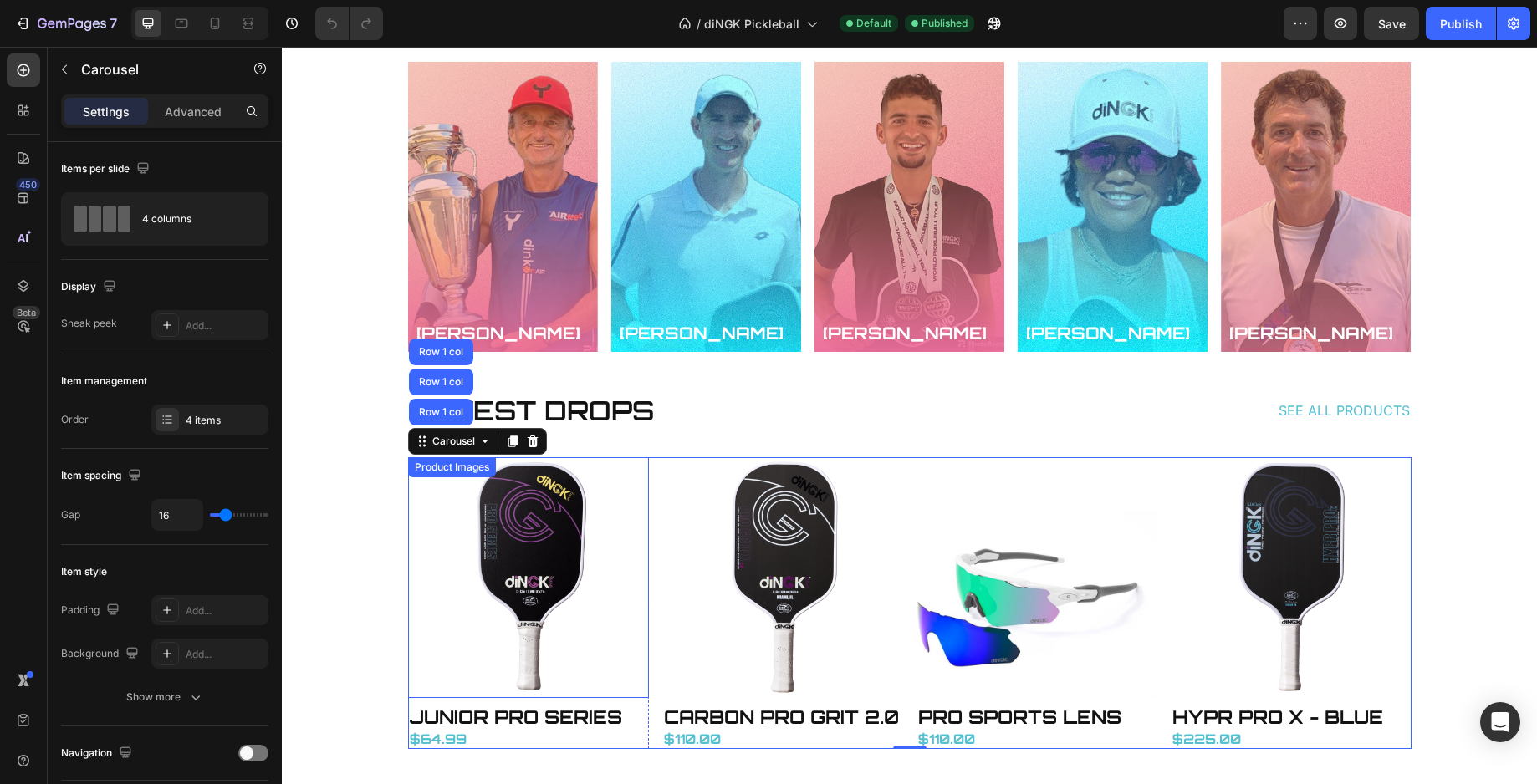
click at [428, 553] on img at bounding box center [528, 578] width 241 height 241
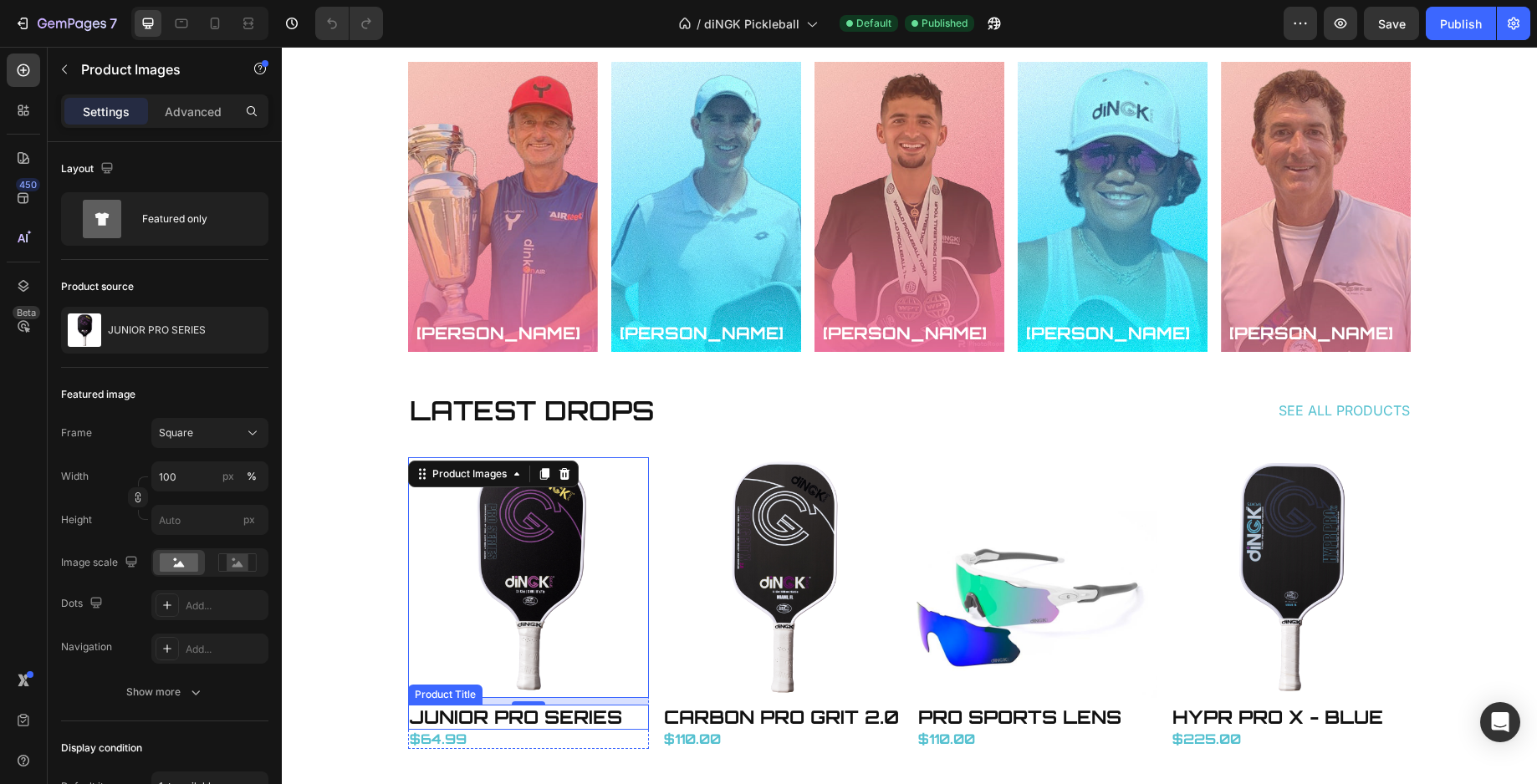
click at [625, 707] on h1 "JUNIOR PRO SERIES" at bounding box center [528, 717] width 241 height 25
click at [453, 467] on div "Product Images" at bounding box center [469, 474] width 81 height 15
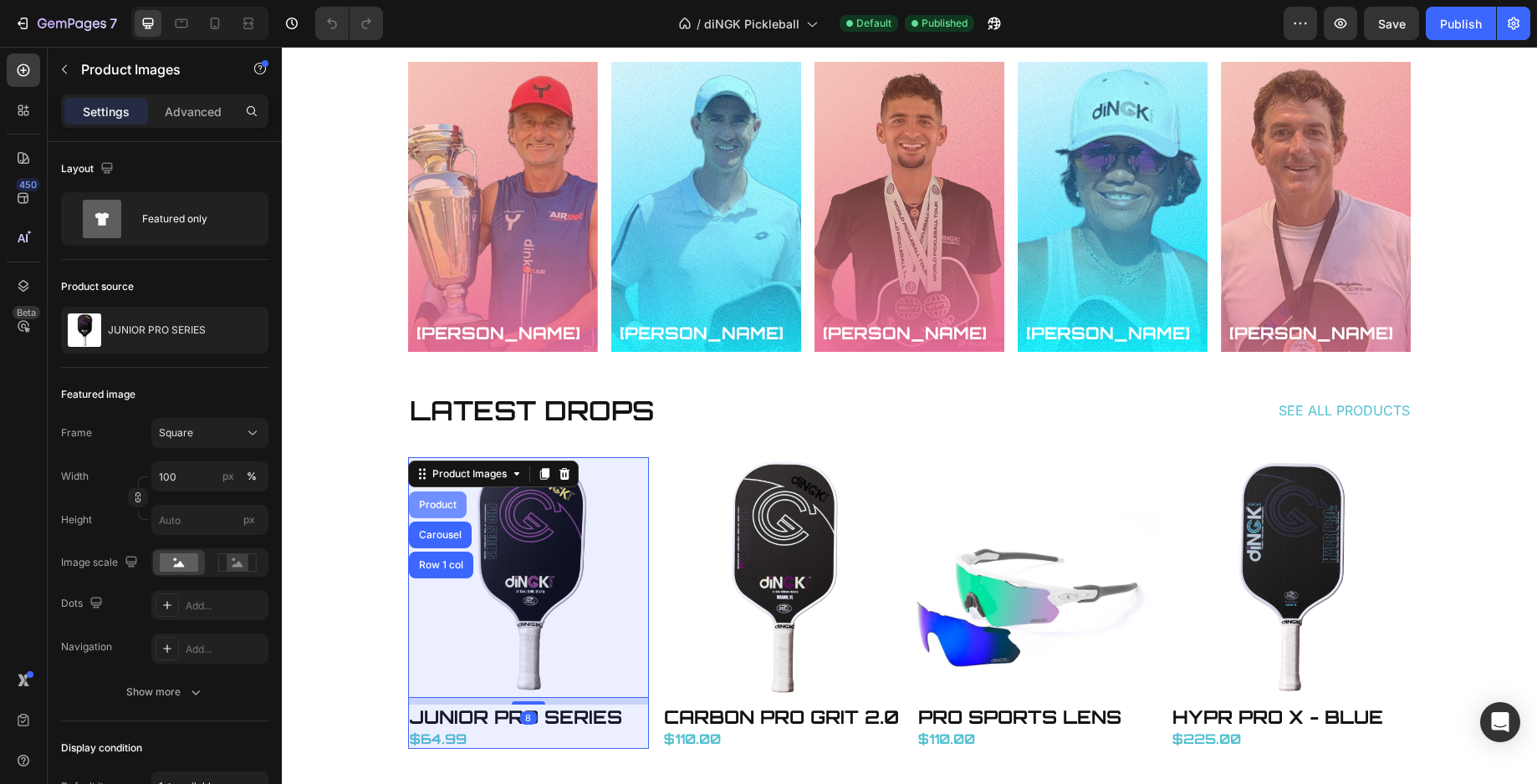
click at [436, 500] on div "Product" at bounding box center [437, 505] width 44 height 10
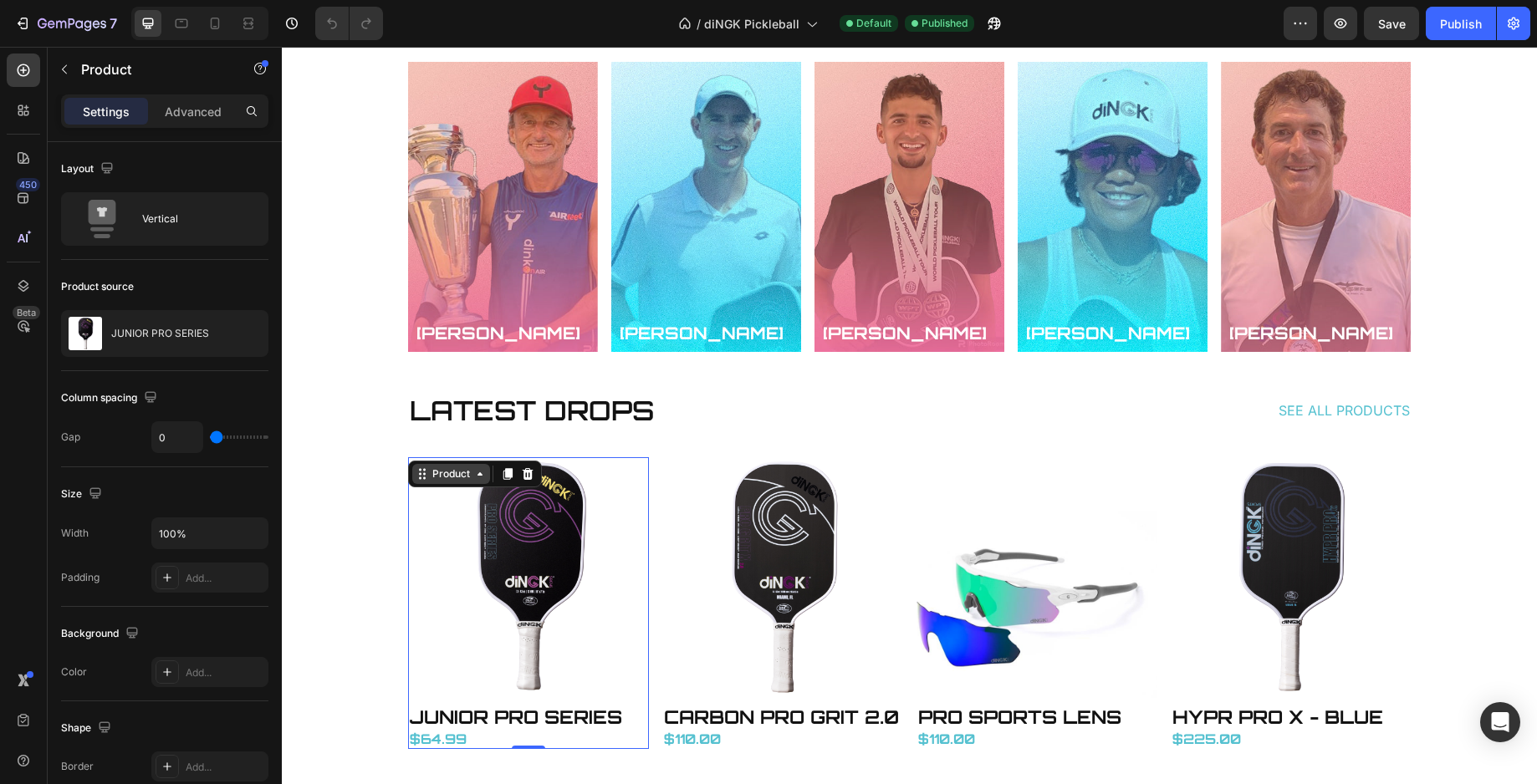
click at [433, 476] on div "Product" at bounding box center [451, 474] width 44 height 15
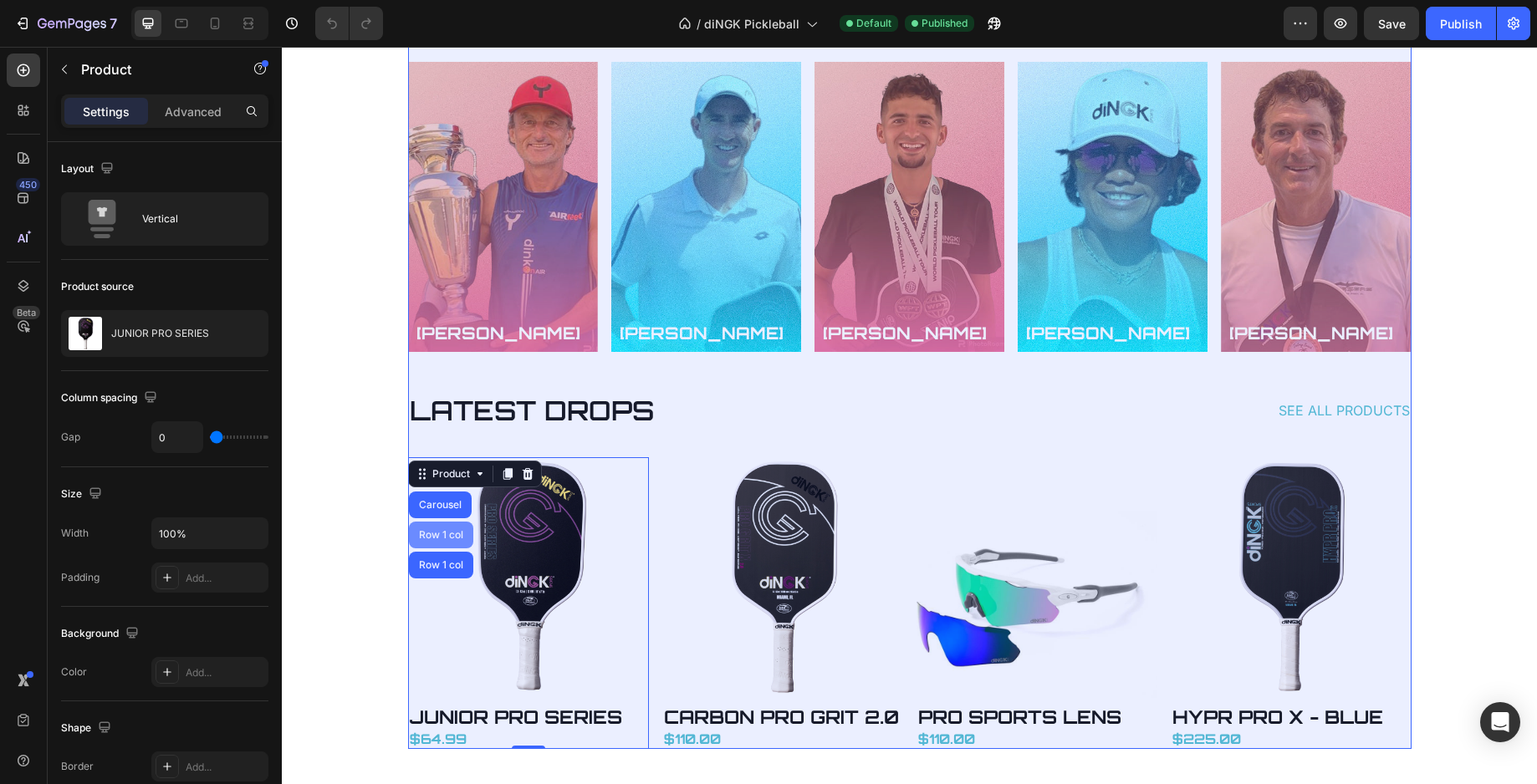
click at [441, 533] on div "Row 1 col" at bounding box center [441, 535] width 51 height 10
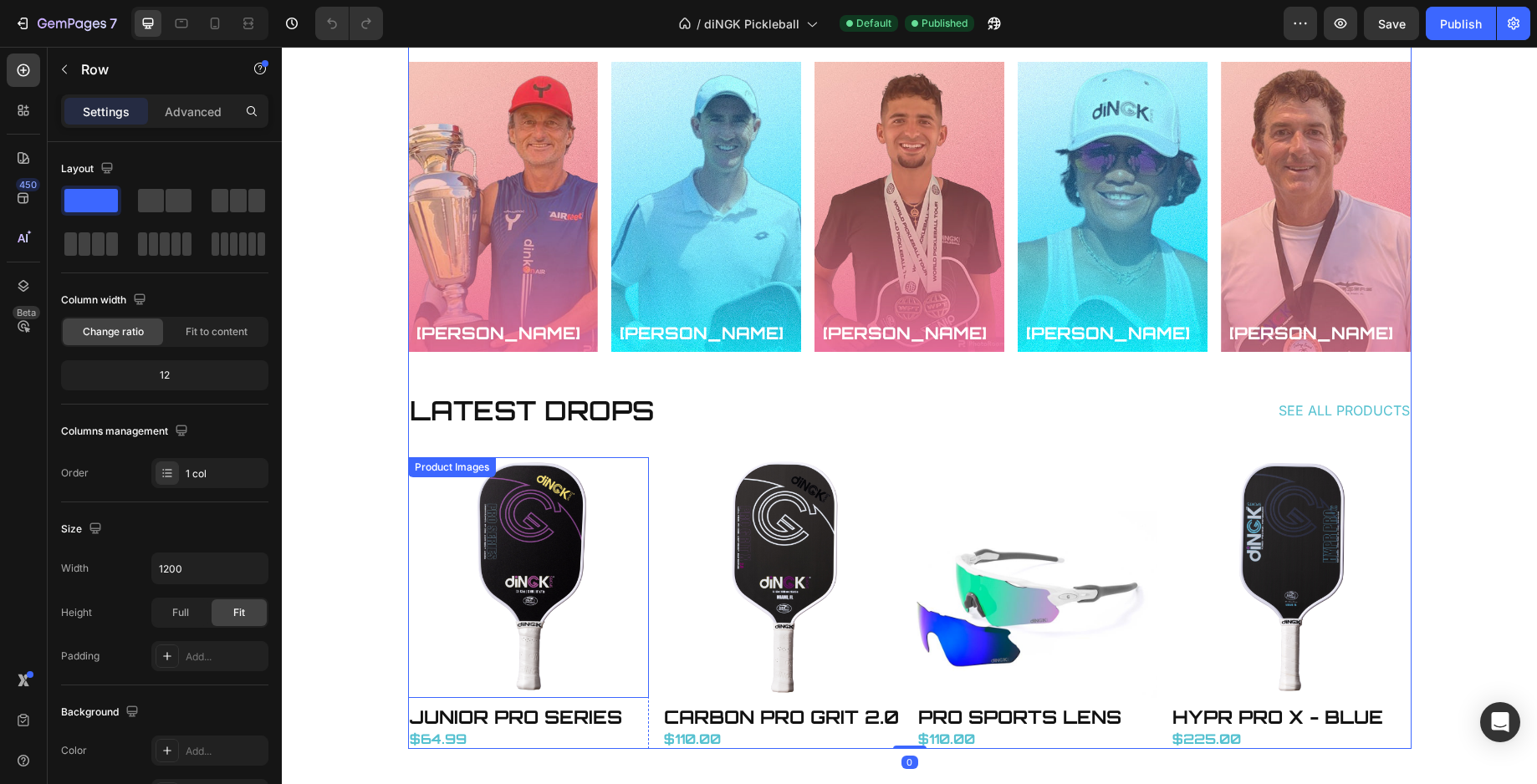
click at [468, 518] on img at bounding box center [528, 578] width 241 height 241
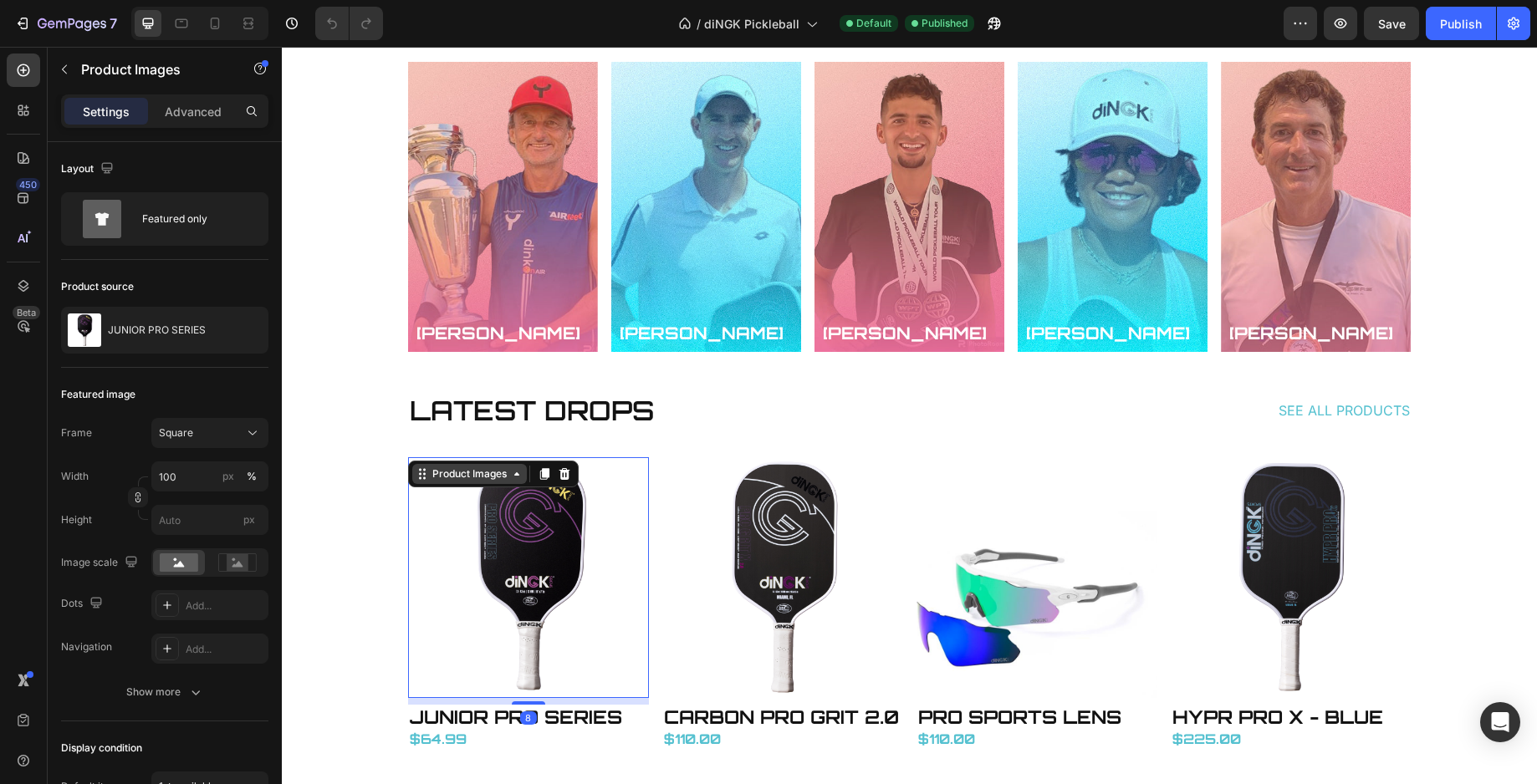
click at [458, 477] on div "Product Images" at bounding box center [469, 474] width 81 height 15
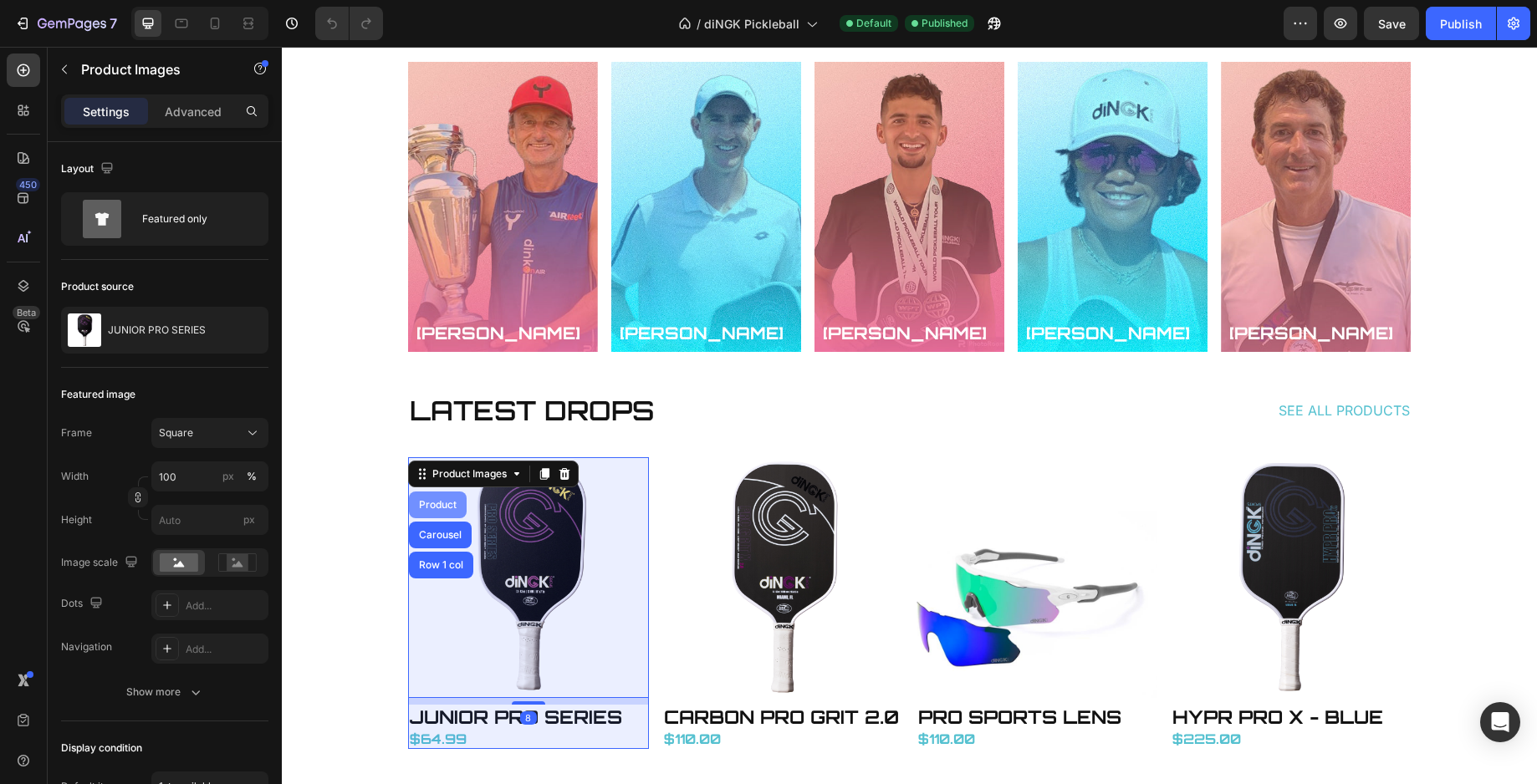
click at [451, 504] on div "Product" at bounding box center [437, 505] width 44 height 10
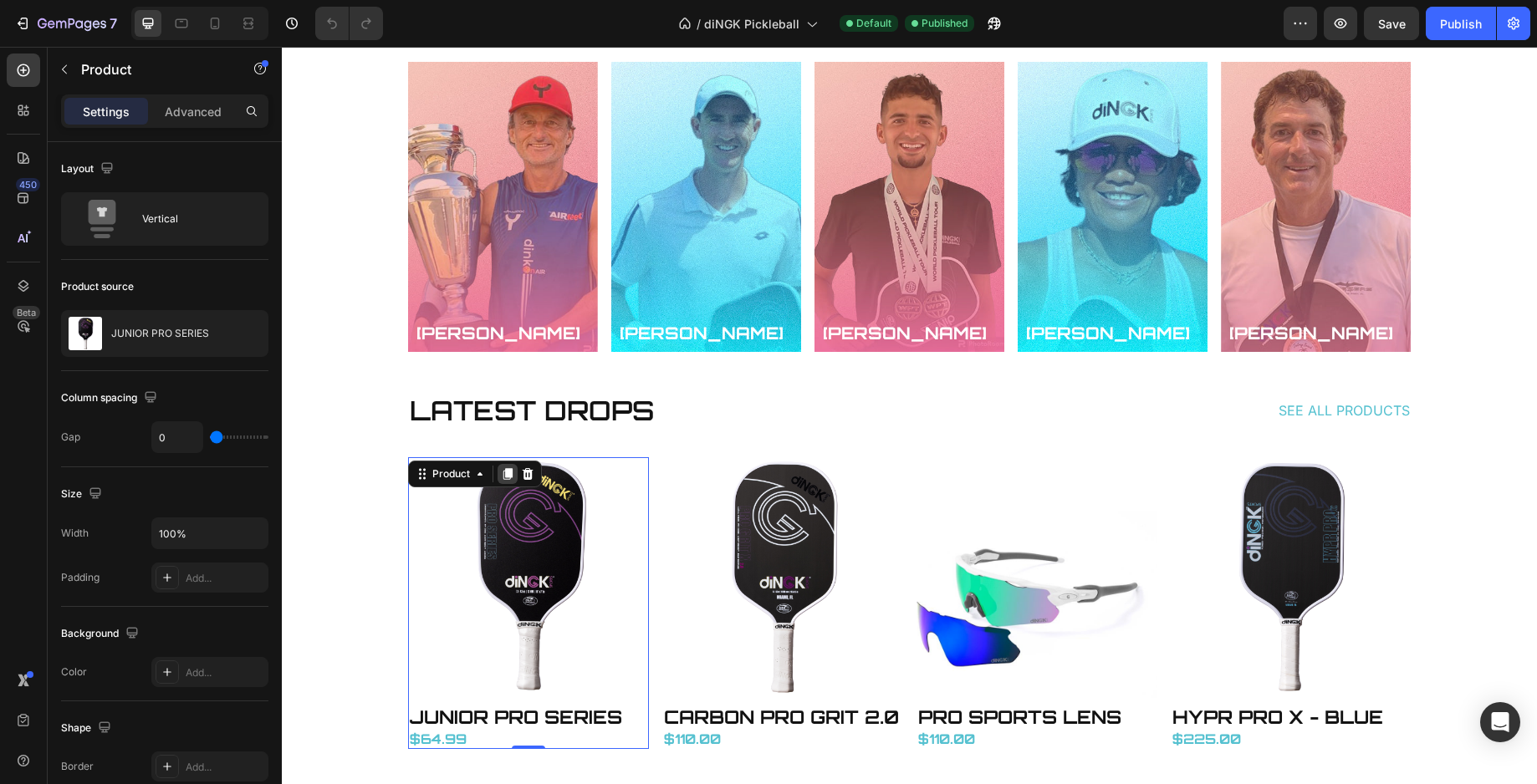
click at [502, 471] on icon at bounding box center [507, 474] width 9 height 12
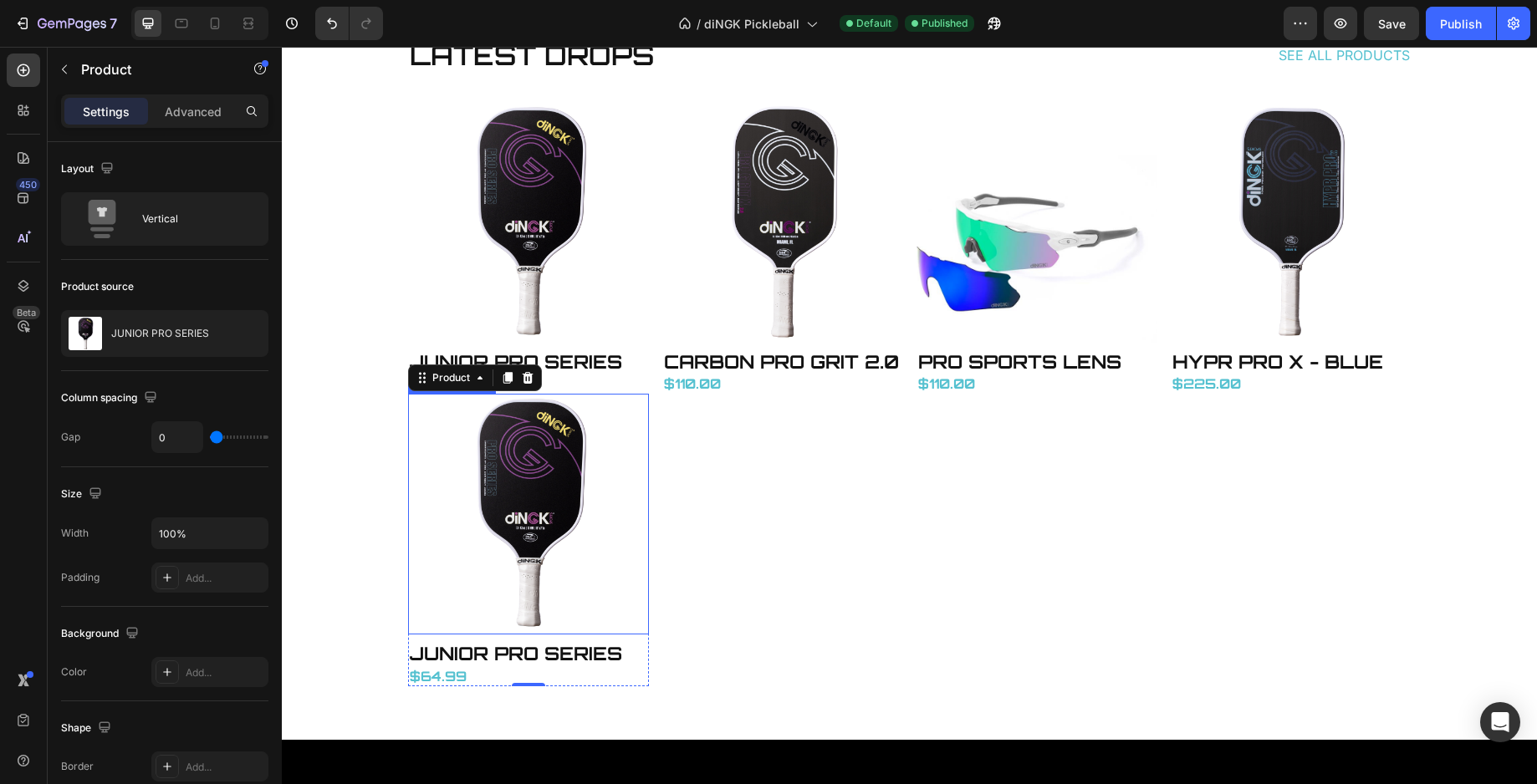
scroll to position [2953, 0]
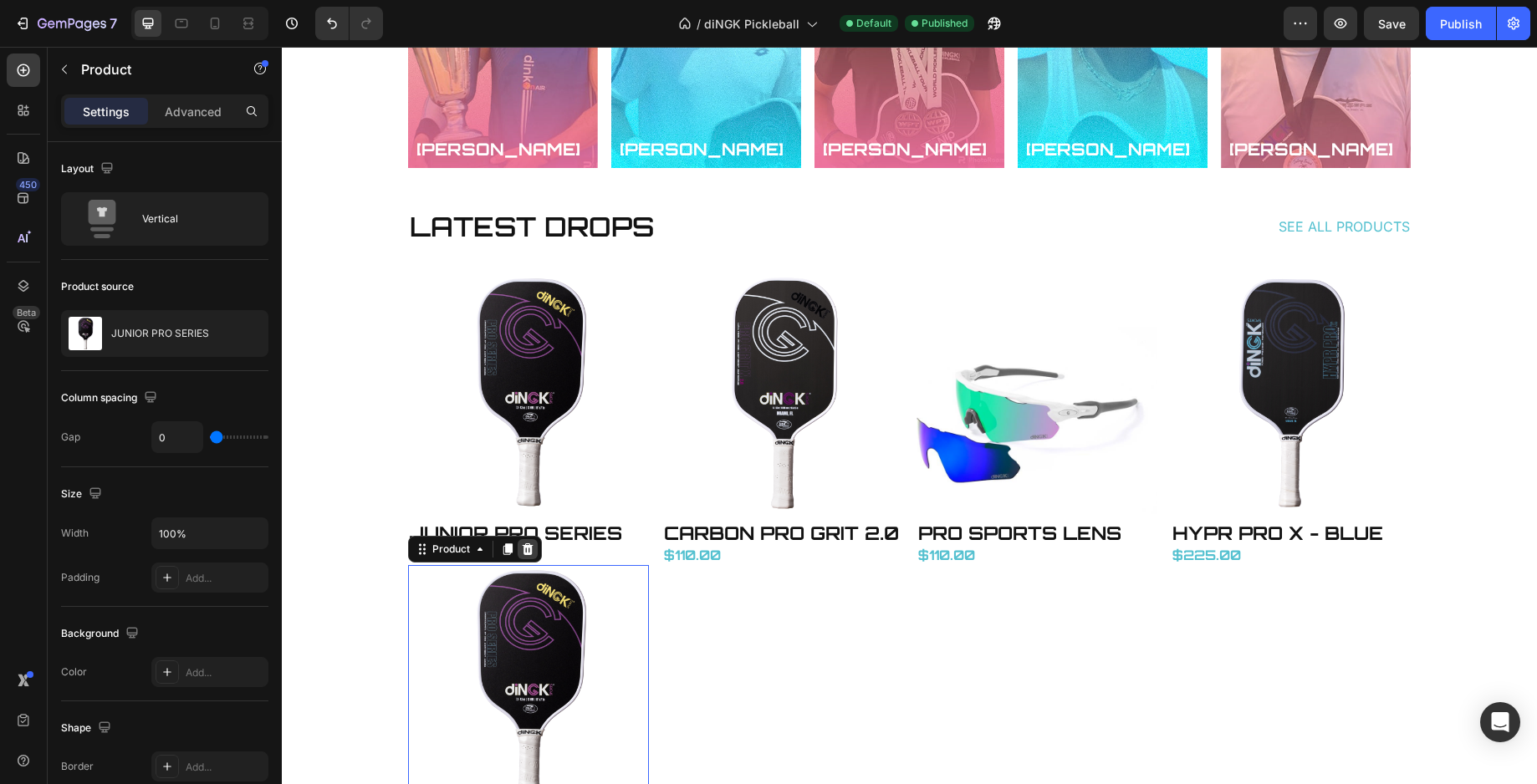
click at [528, 551] on div at bounding box center [528, 550] width 20 height 20
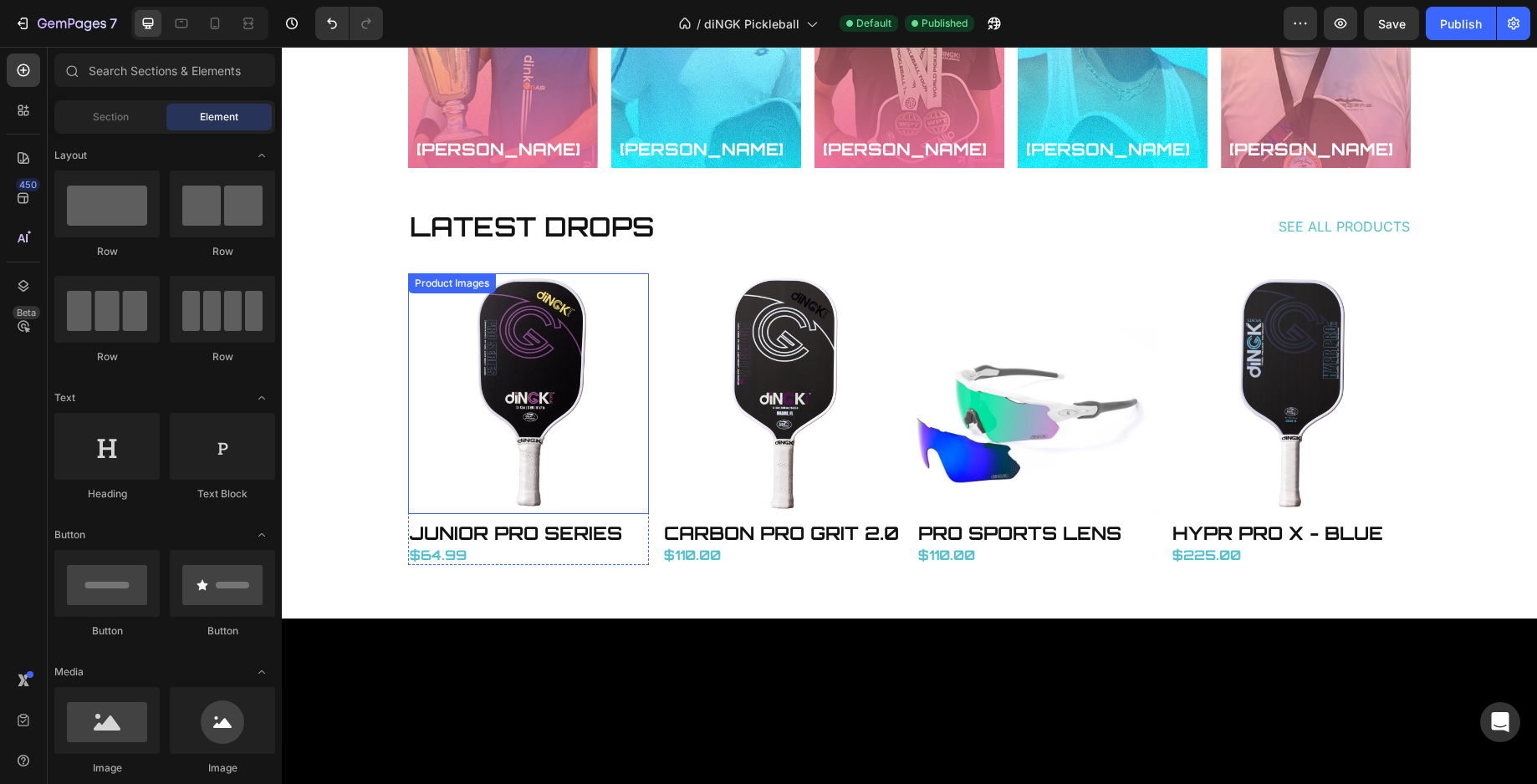
click at [444, 282] on div "Product Images" at bounding box center [452, 283] width 81 height 15
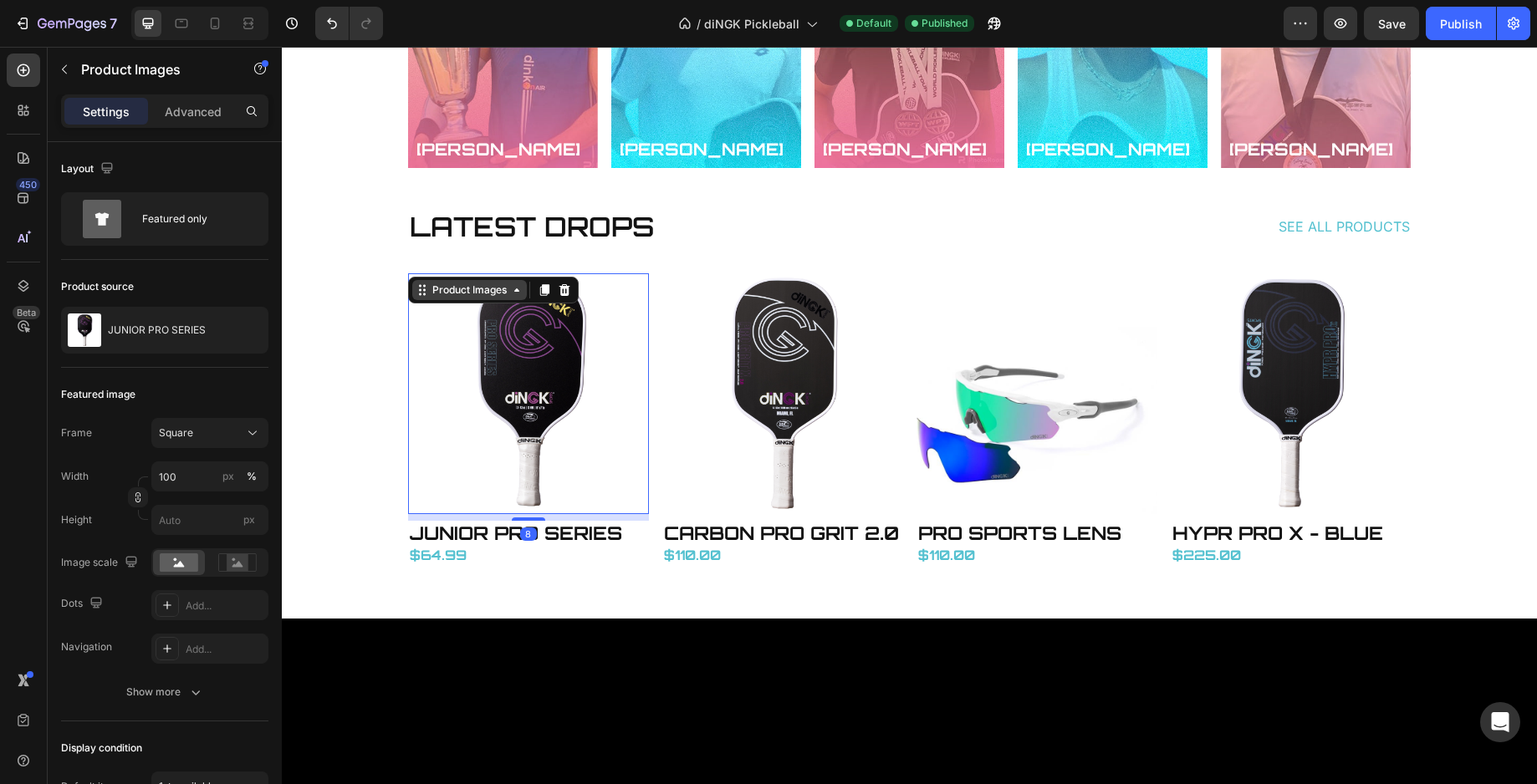
click at [448, 294] on div "Product Images" at bounding box center [469, 290] width 81 height 15
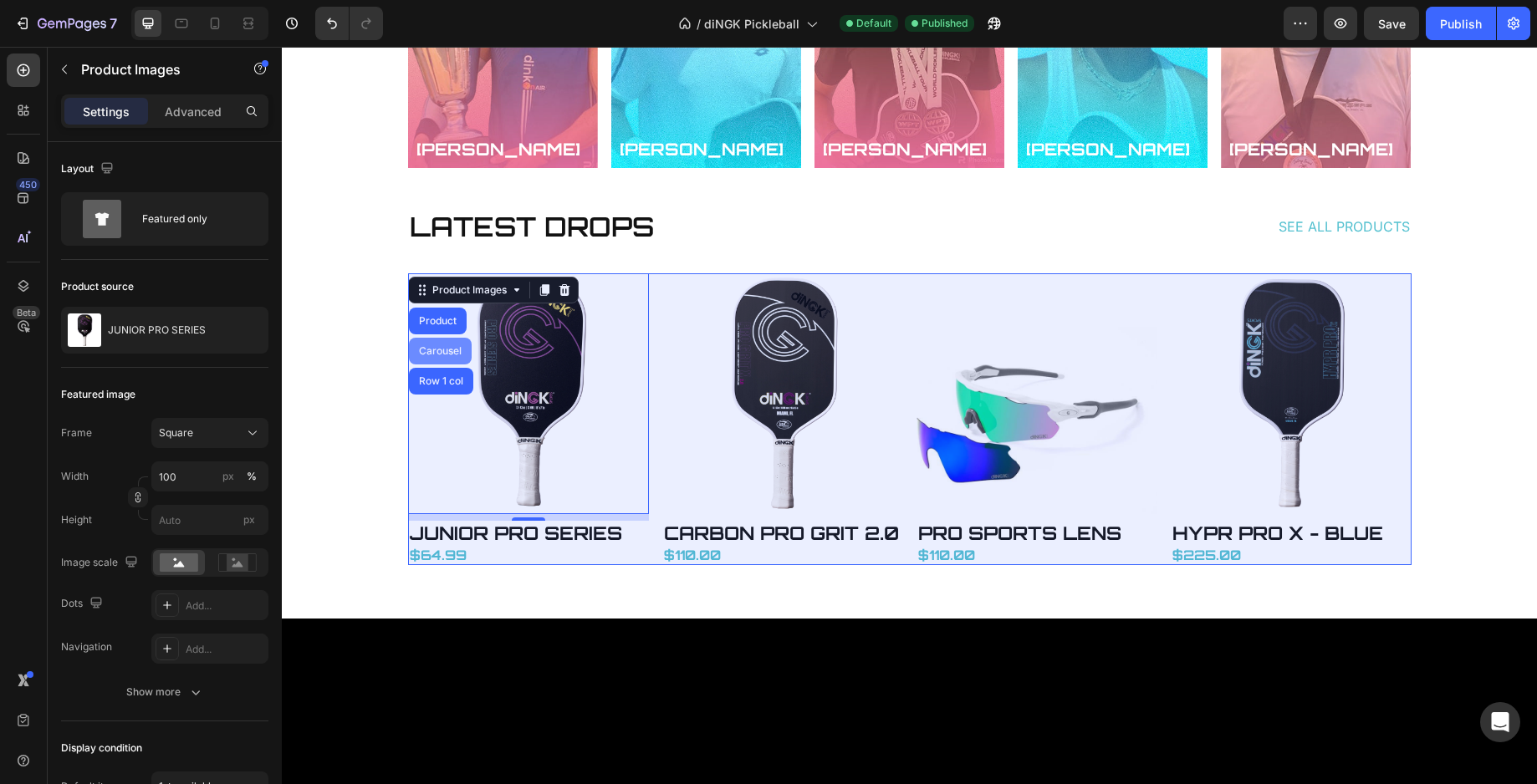
click at [435, 351] on div "Carousel" at bounding box center [440, 351] width 49 height 10
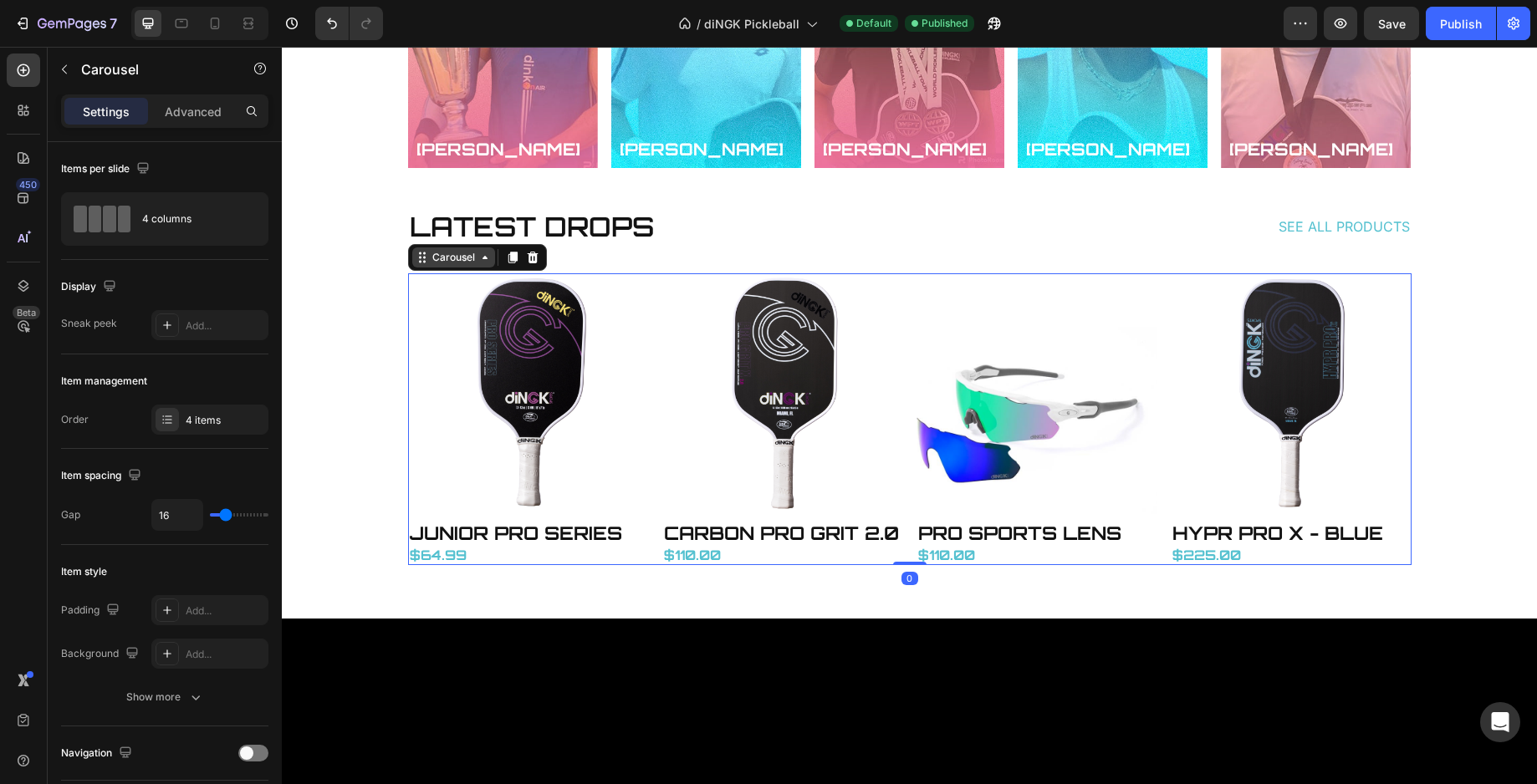
click at [442, 255] on div "Carousel" at bounding box center [453, 258] width 49 height 15
click at [442, 266] on div "Carousel" at bounding box center [453, 258] width 83 height 20
click at [477, 516] on div "Product Images" at bounding box center [528, 397] width 241 height 248
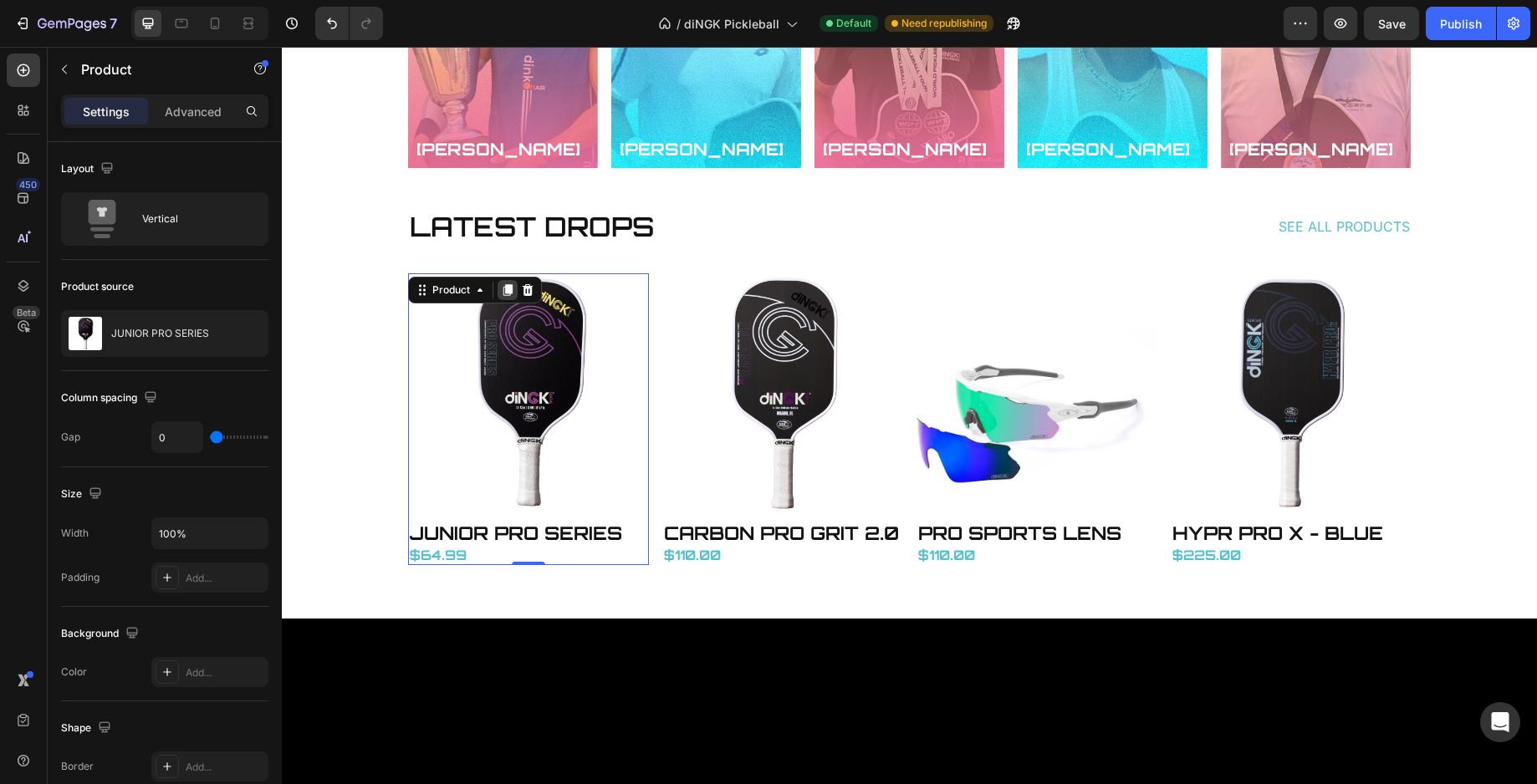
click at [502, 288] on icon at bounding box center [507, 290] width 9 height 12
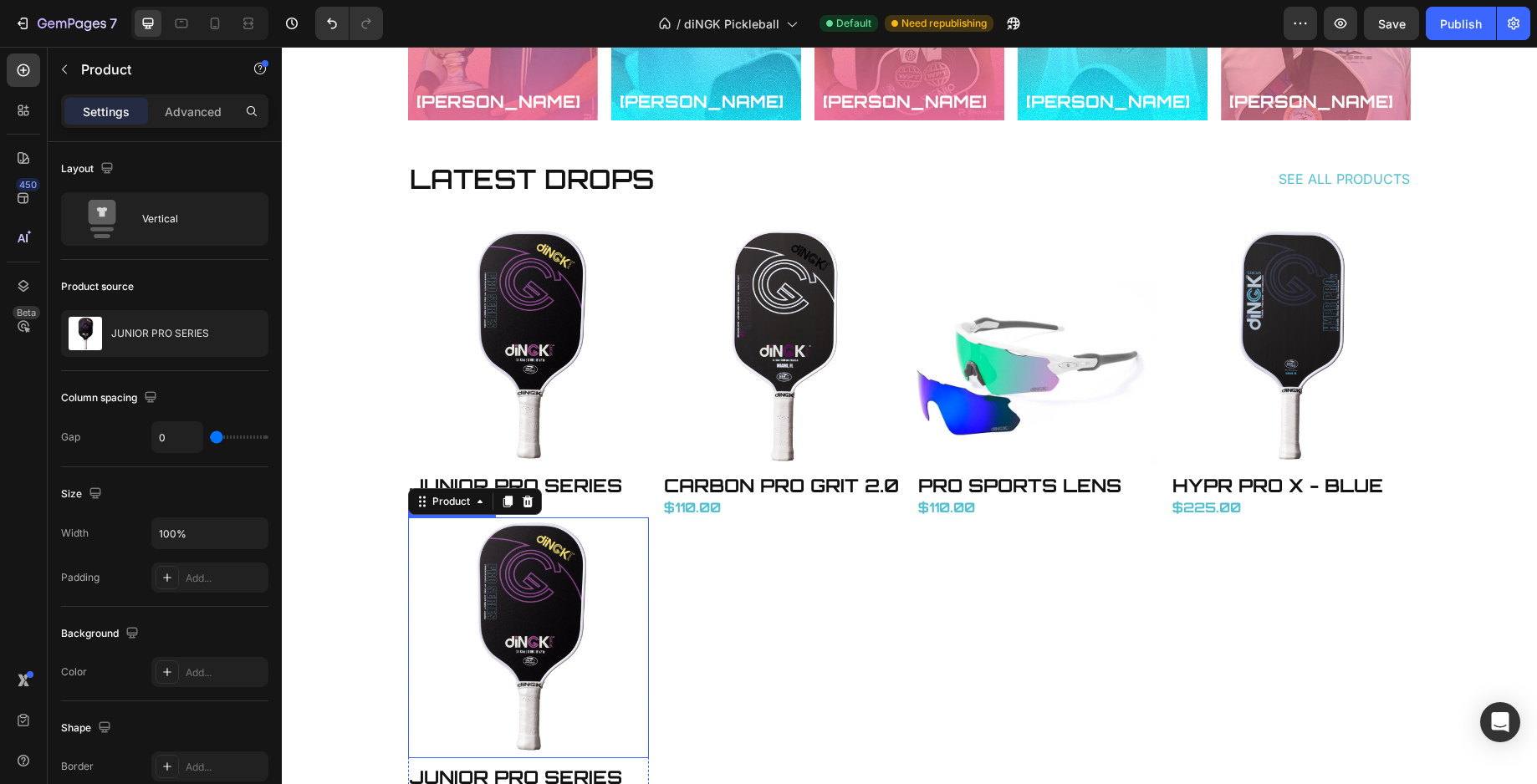
scroll to position [3163, 0]
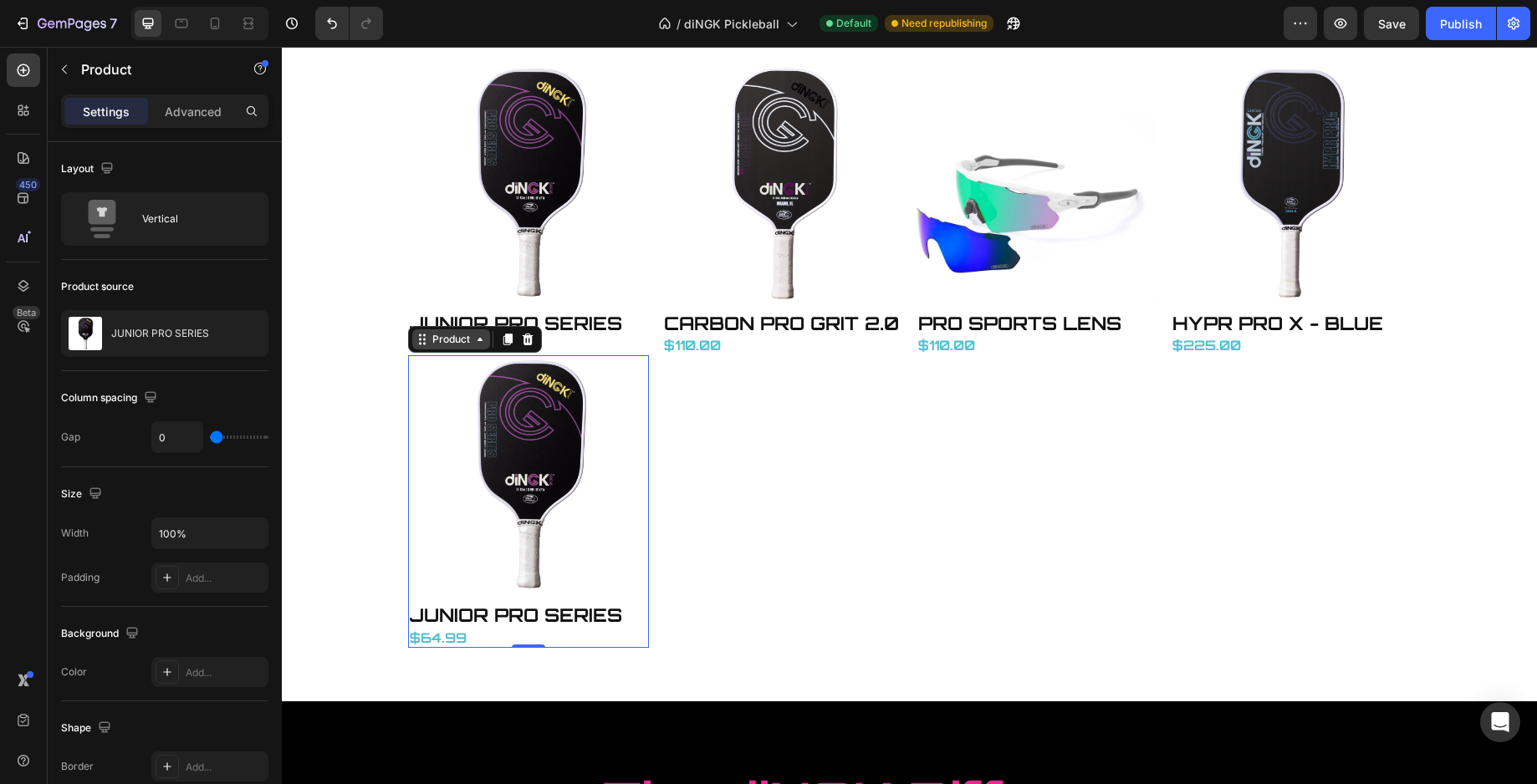
click at [452, 336] on div "Product" at bounding box center [451, 339] width 44 height 15
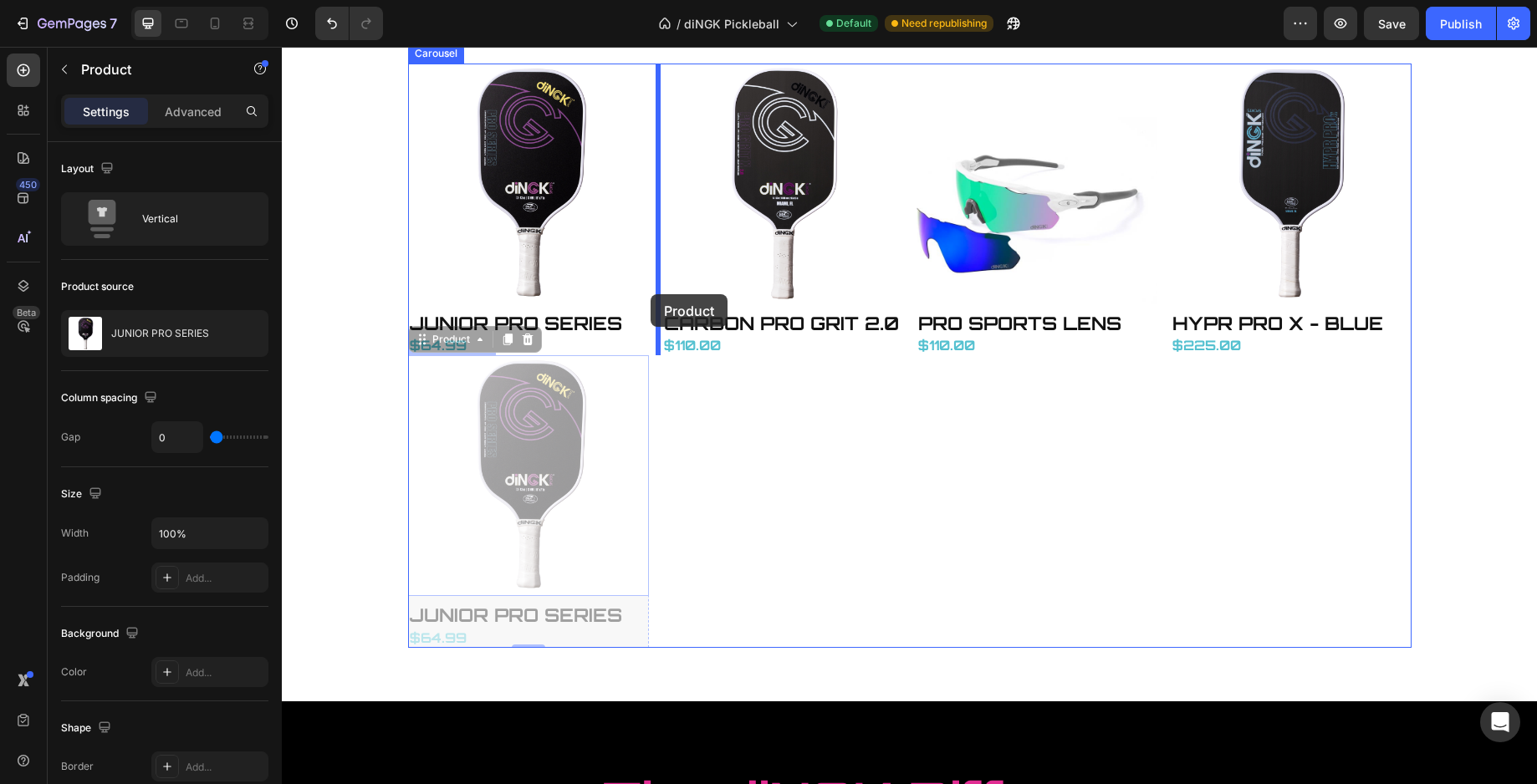
drag, startPoint x: 553, startPoint y: 601, endPoint x: 650, endPoint y: 294, distance: 322.0
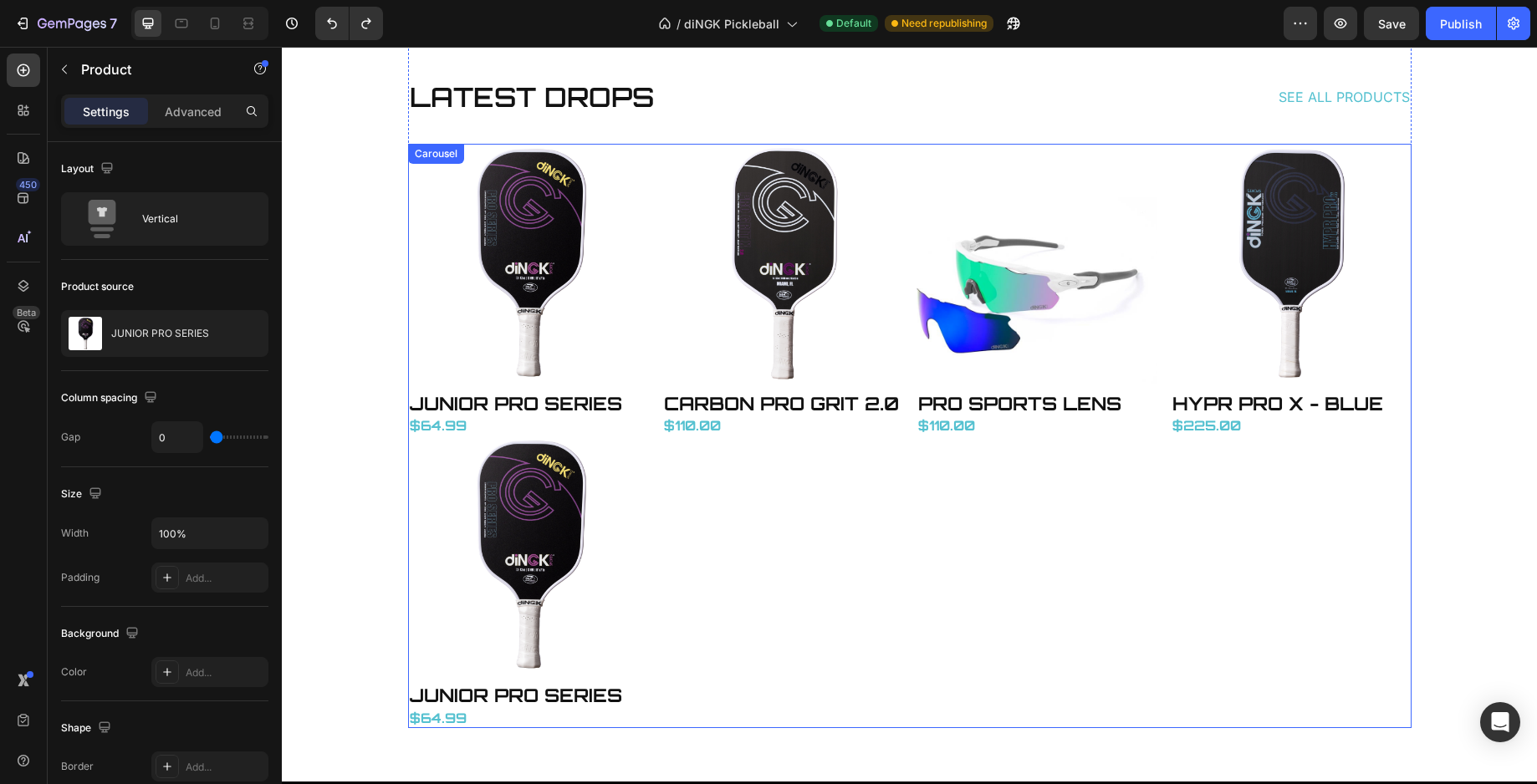
scroll to position [3067, 0]
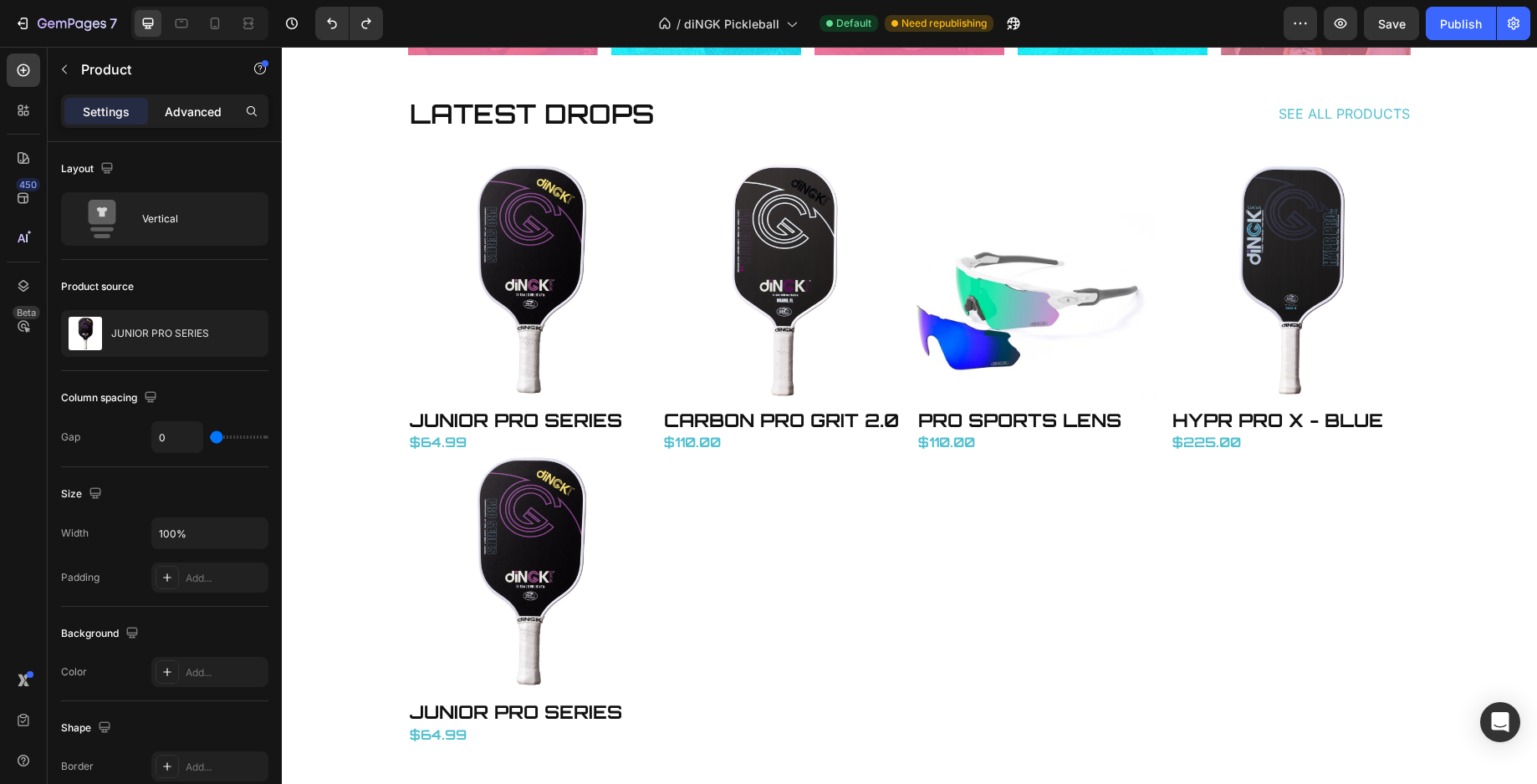
click at [180, 118] on p "Advanced" at bounding box center [193, 112] width 57 height 18
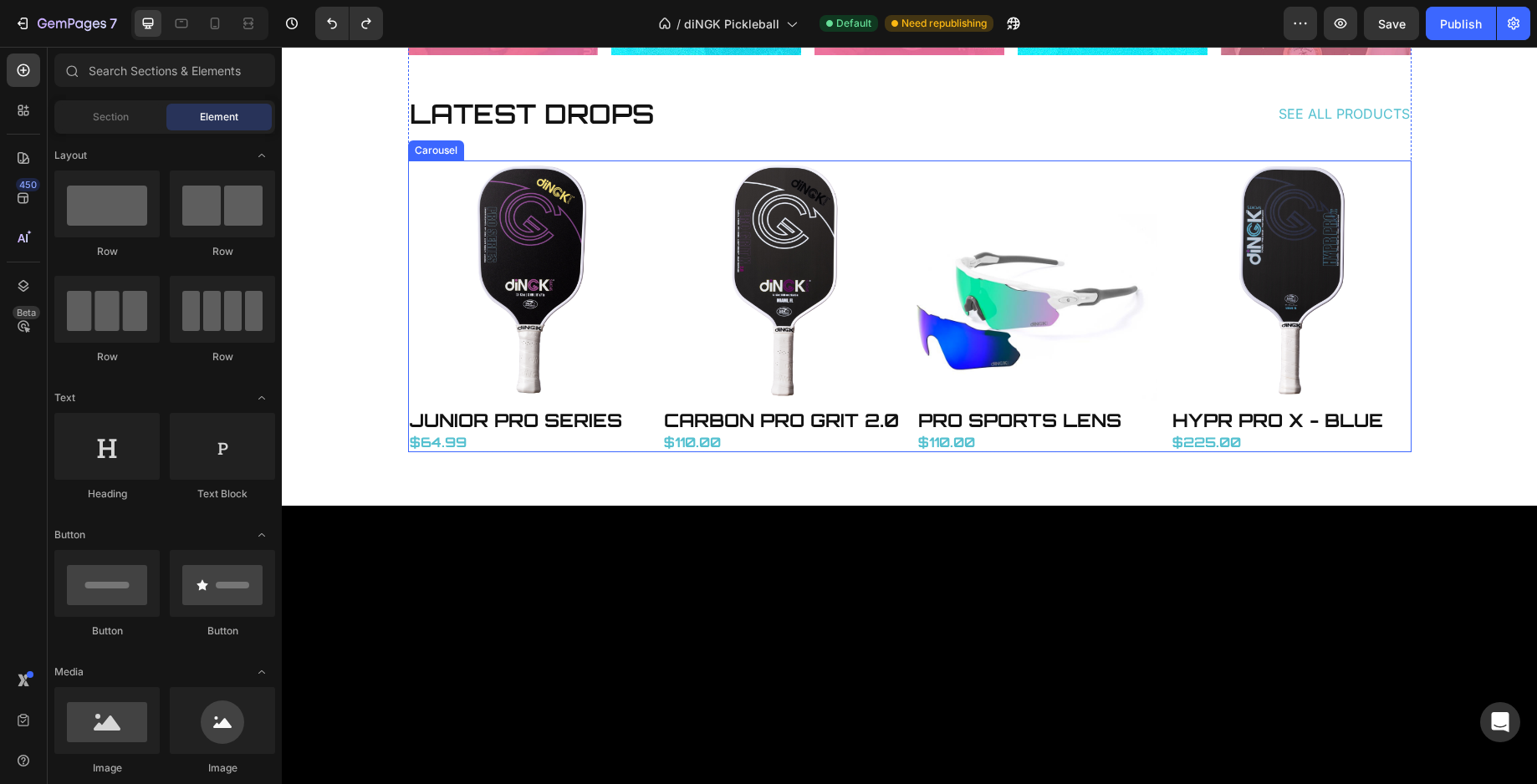
click at [653, 322] on div "Product Images JUNIOR PRO SERIES Product Title $64.99 Price Price Product Produ…" at bounding box center [909, 307] width 1003 height 293
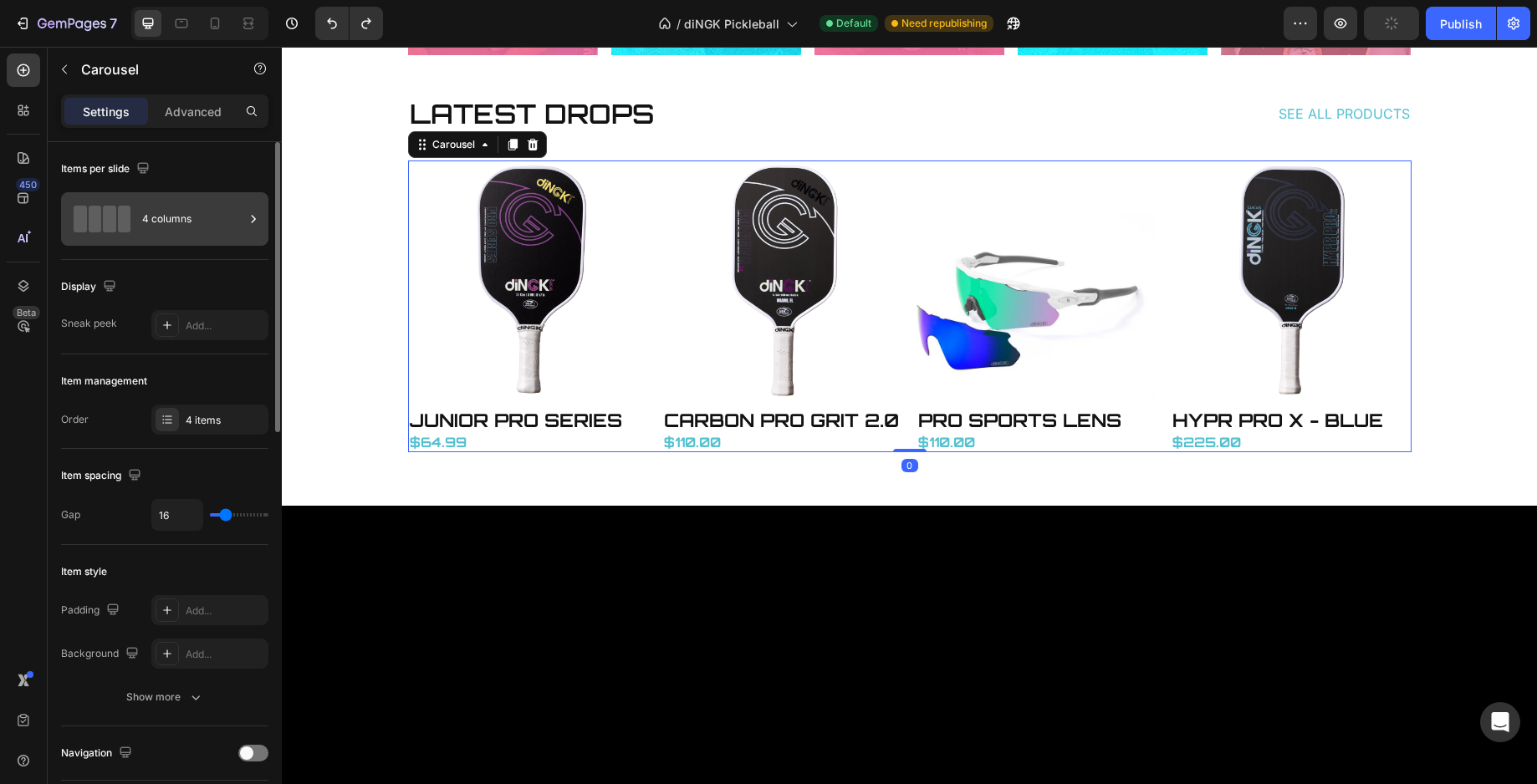
click at [164, 217] on div "4 columns" at bounding box center [193, 218] width 102 height 38
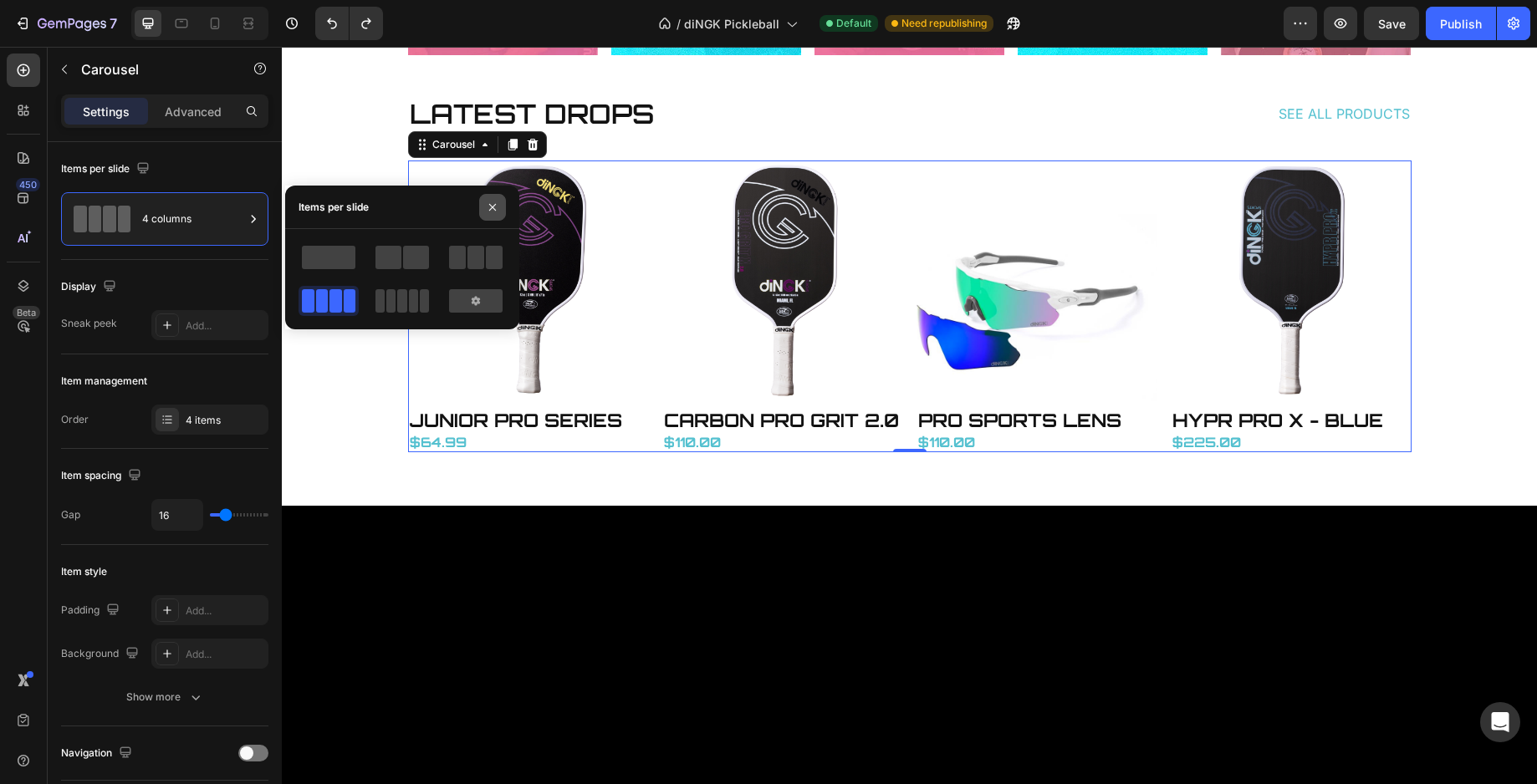
click at [489, 204] on icon "button" at bounding box center [492, 206] width 7 height 7
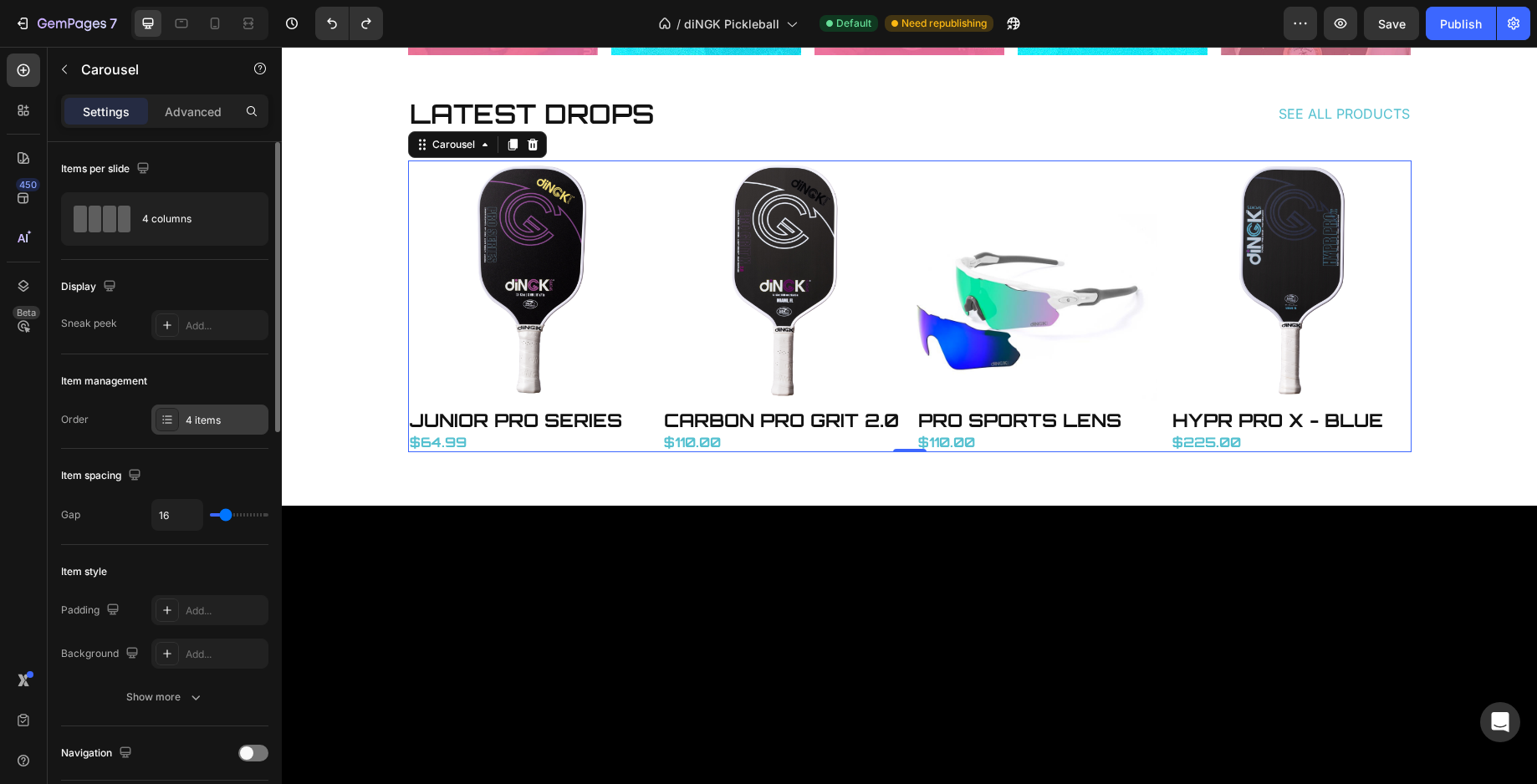
click at [171, 421] on icon at bounding box center [167, 419] width 14 height 14
click at [179, 354] on div "Item management Order 4 items" at bounding box center [164, 402] width 207 height 95
click at [196, 111] on p "Advanced" at bounding box center [193, 112] width 57 height 18
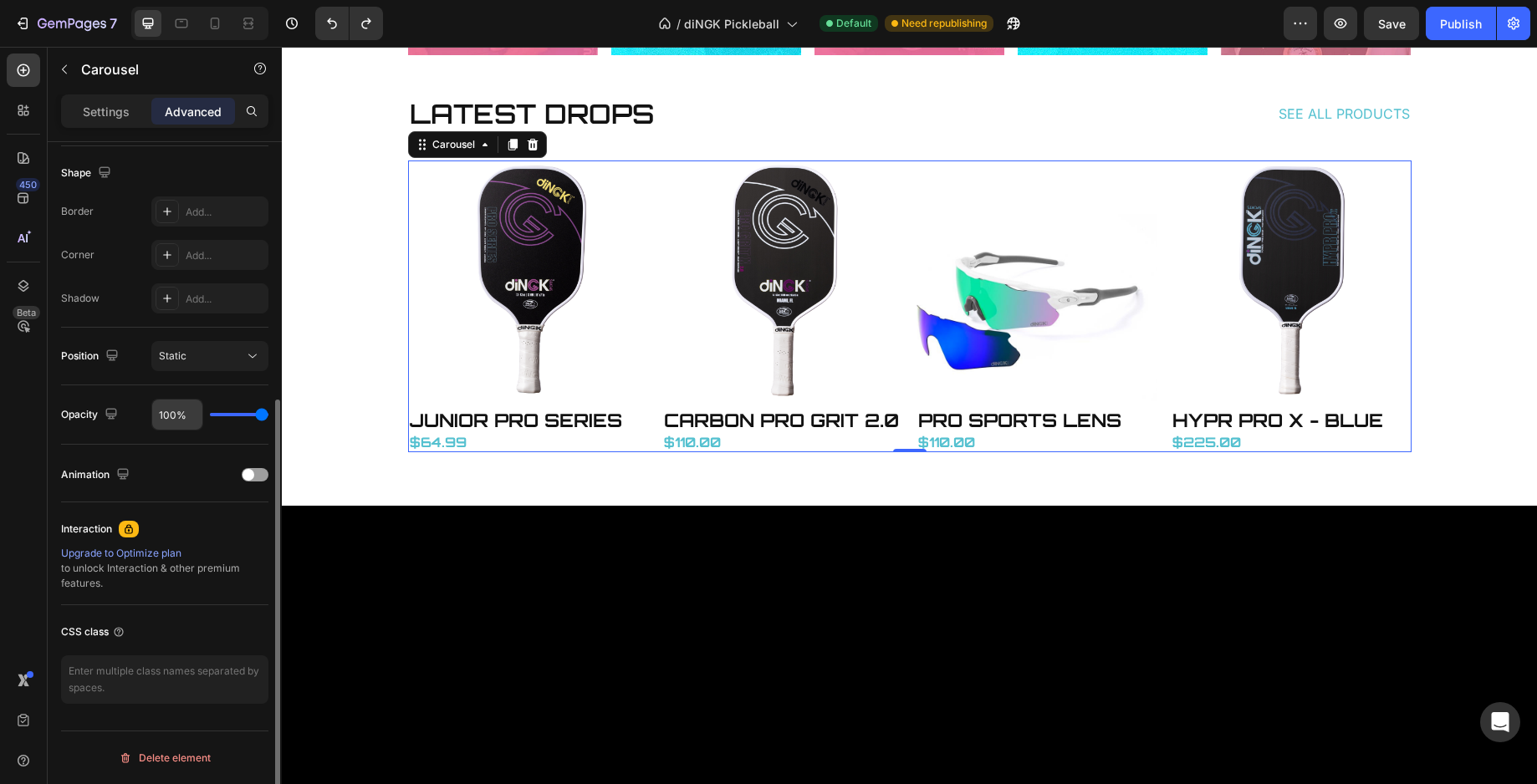
scroll to position [0, 0]
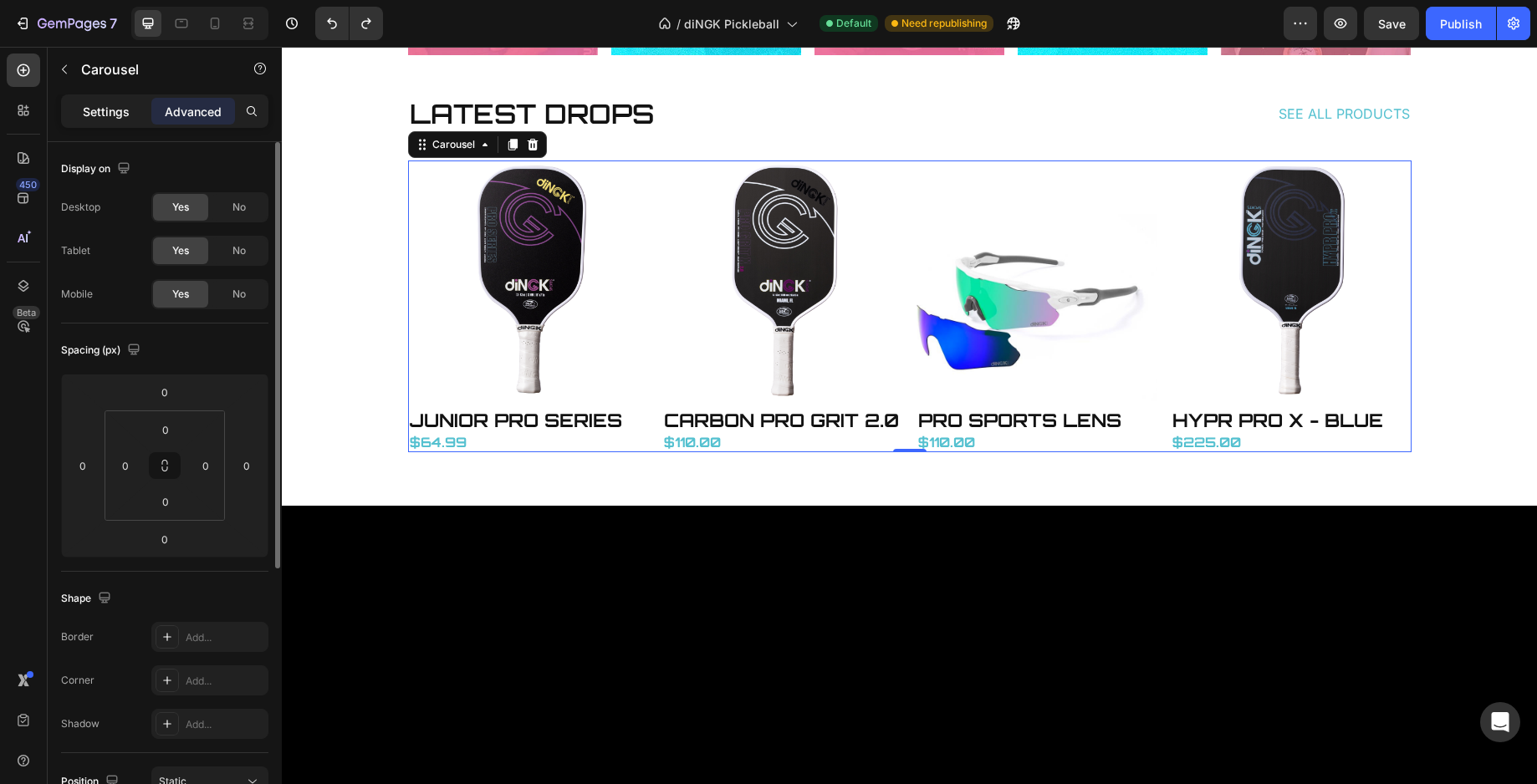
click at [109, 103] on p "Settings" at bounding box center [106, 112] width 47 height 18
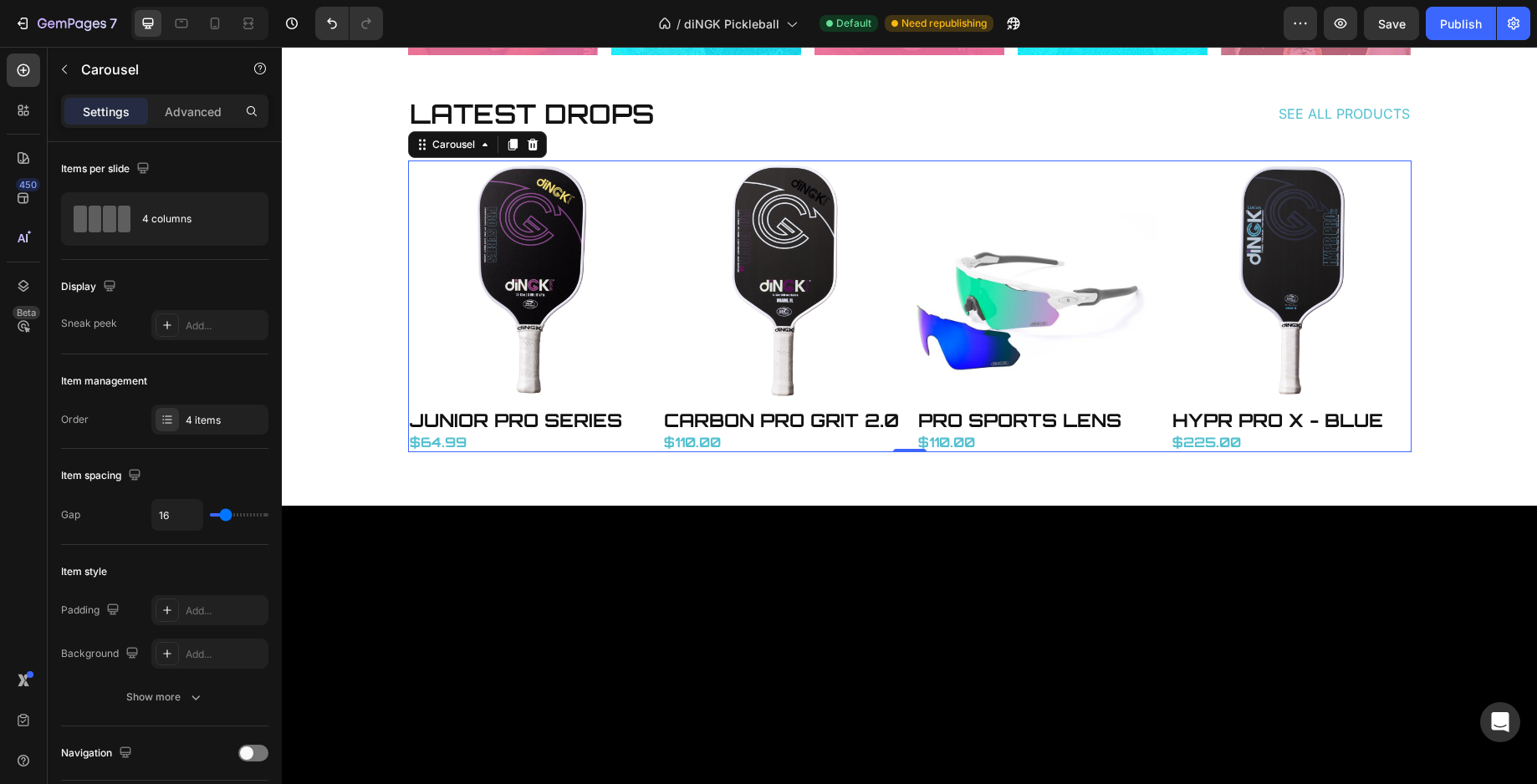
click at [128, 111] on p "Settings" at bounding box center [106, 112] width 47 height 18
click at [67, 67] on icon "button" at bounding box center [64, 69] width 14 height 14
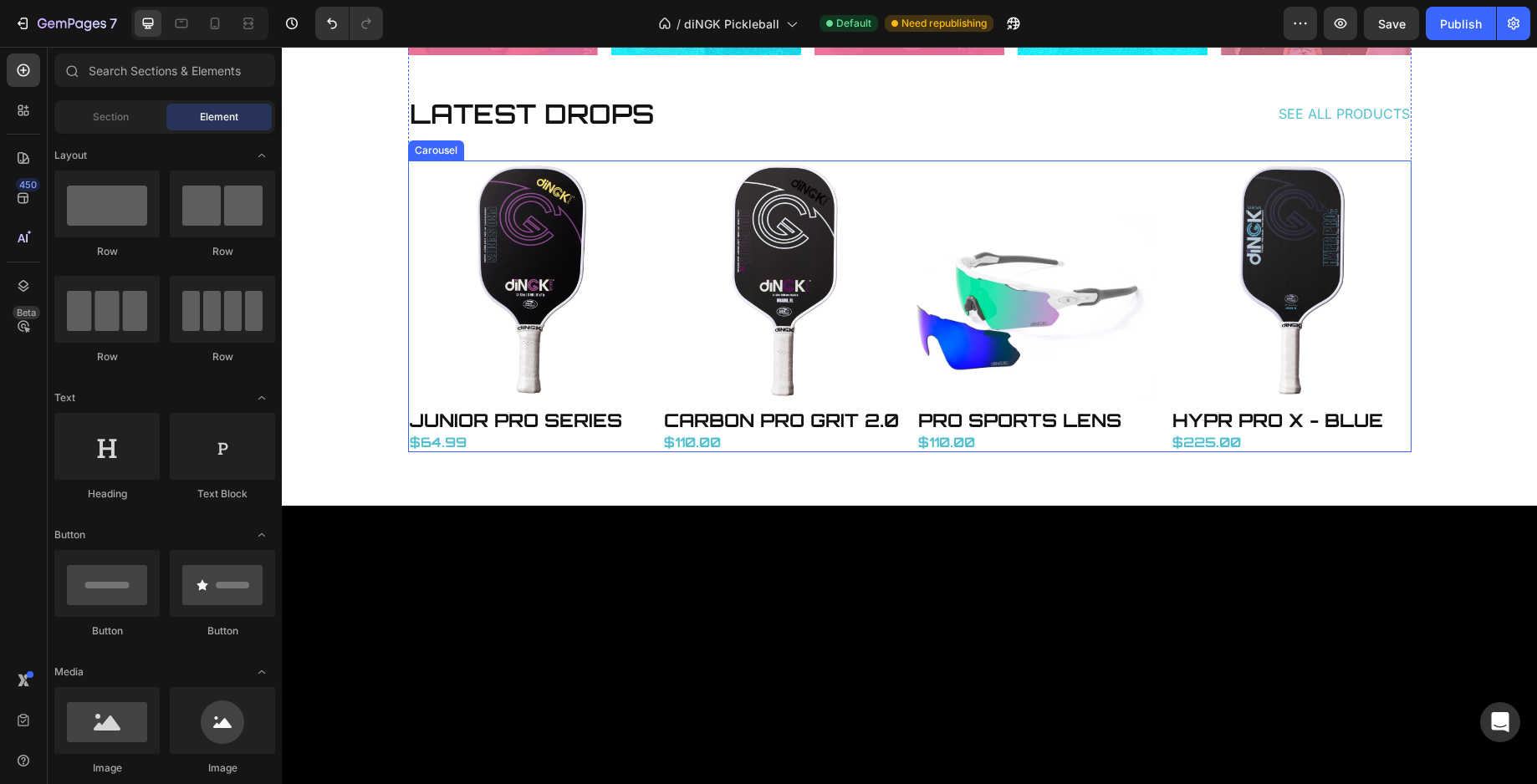
click at [643, 370] on div "Product Images JUNIOR PRO SERIES Product Title $64.99 Price Price Product Produ…" at bounding box center [909, 307] width 1003 height 293
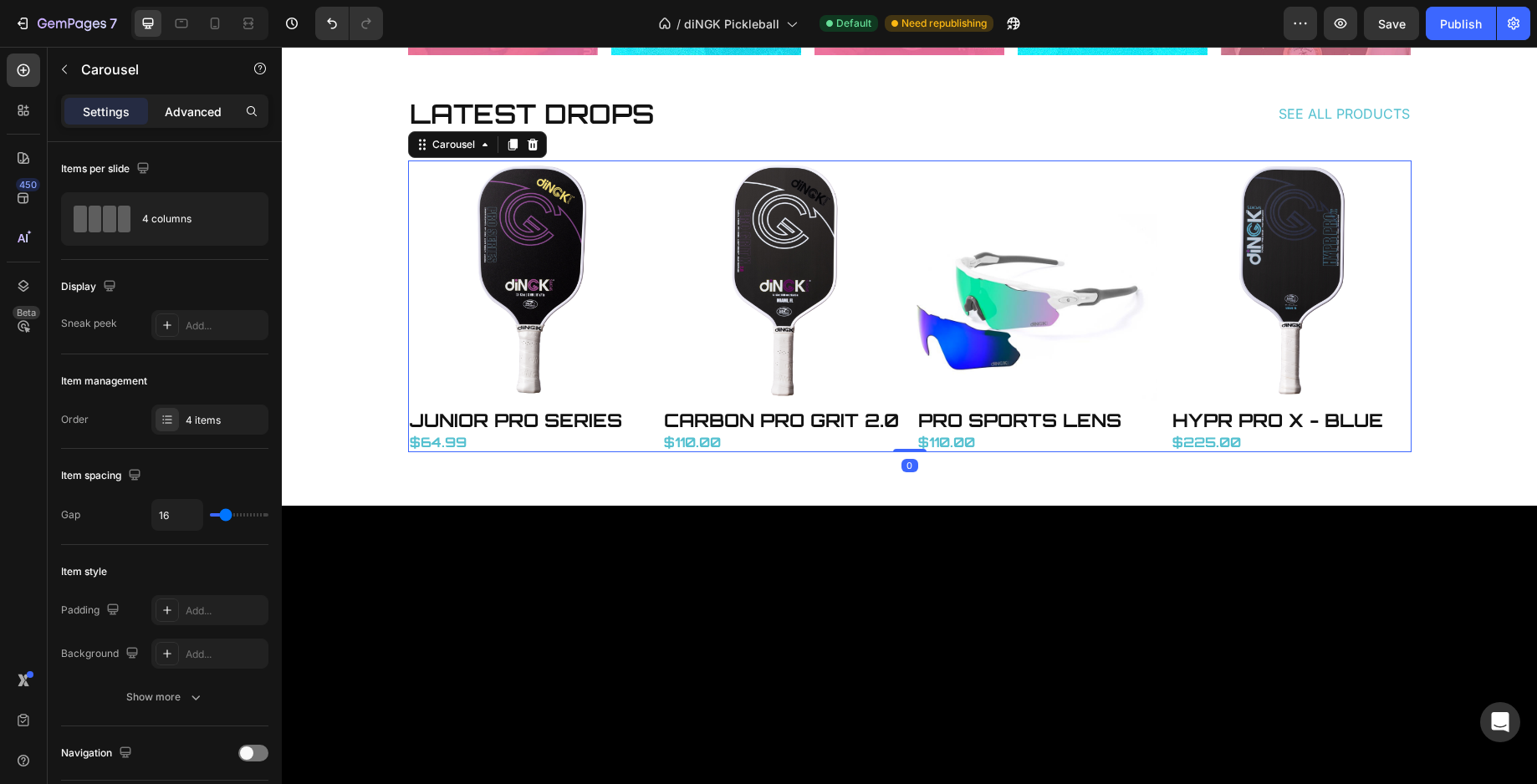
click at [203, 103] on p "Advanced" at bounding box center [193, 112] width 57 height 18
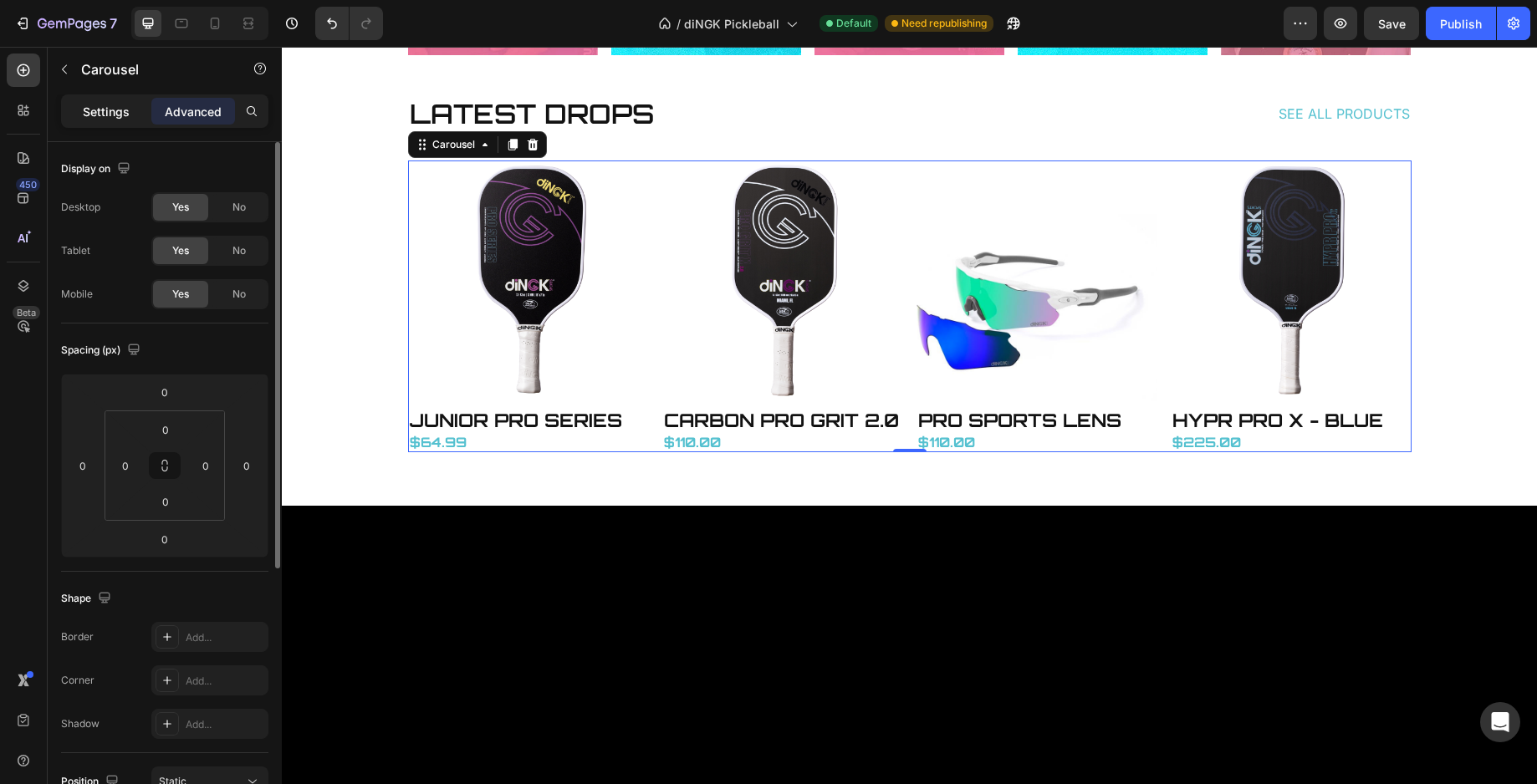
click at [109, 109] on p "Settings" at bounding box center [106, 112] width 47 height 18
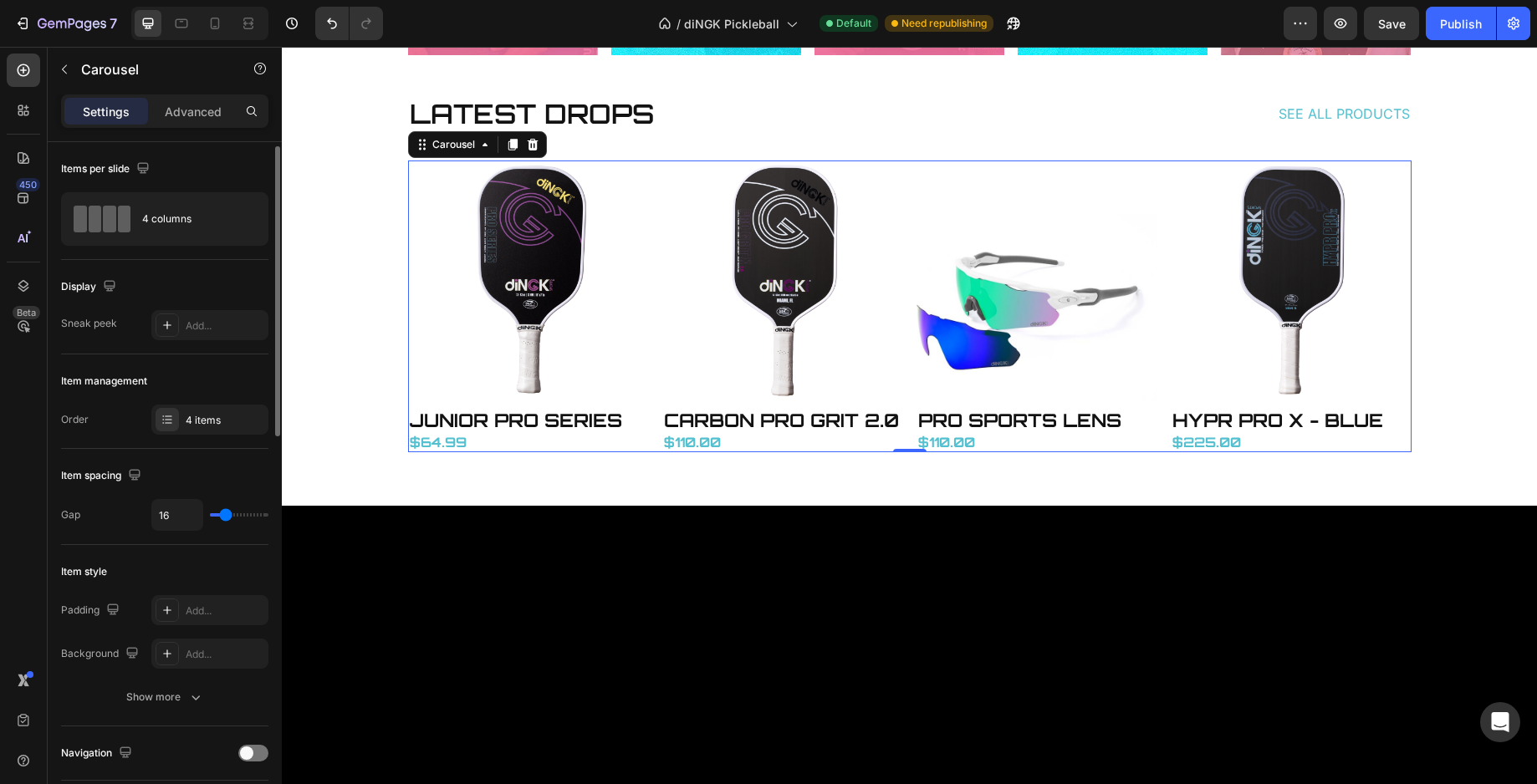
scroll to position [36, 0]
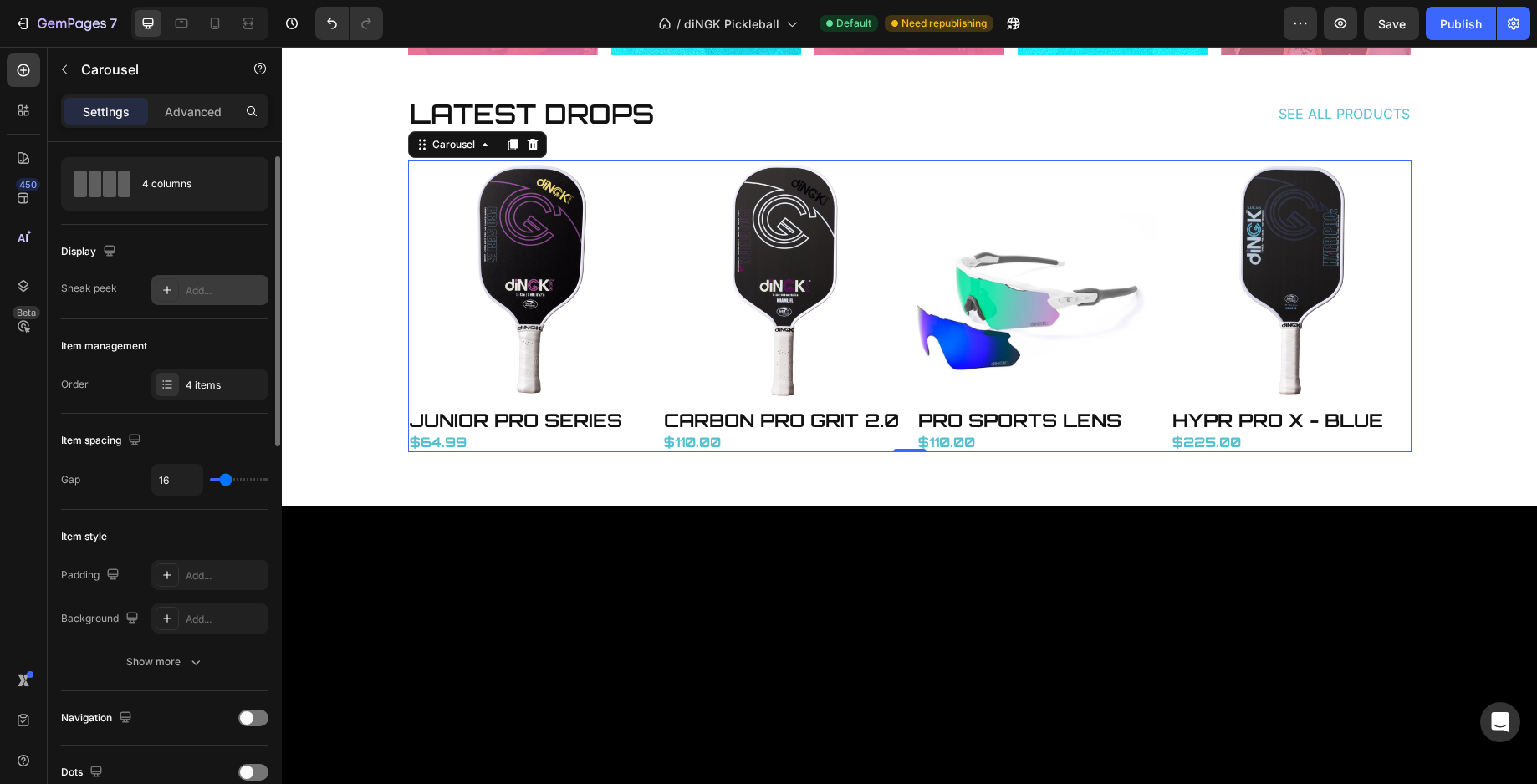
click at [188, 288] on div "Add..." at bounding box center [224, 291] width 79 height 15
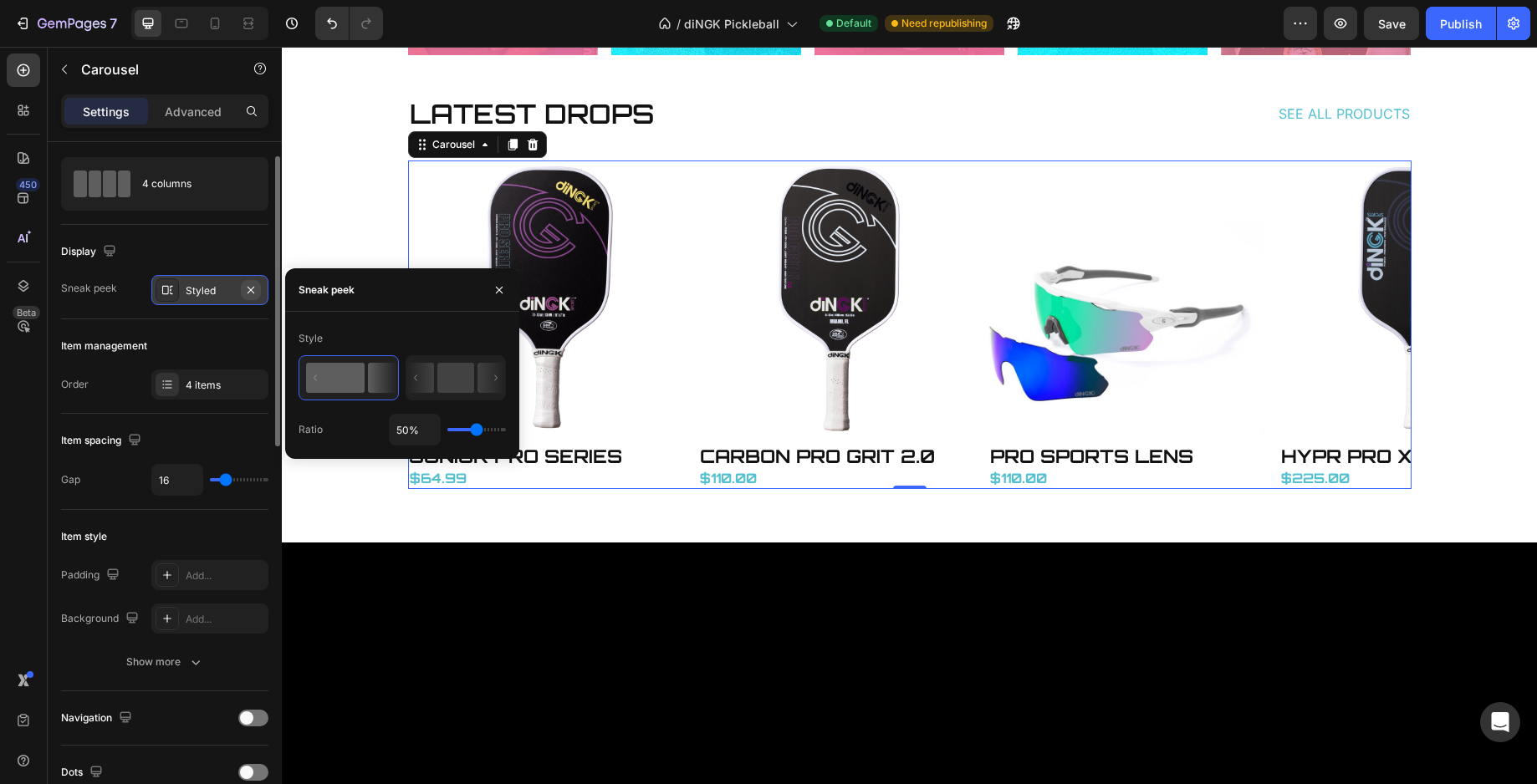
click at [253, 292] on icon "button" at bounding box center [251, 289] width 7 height 7
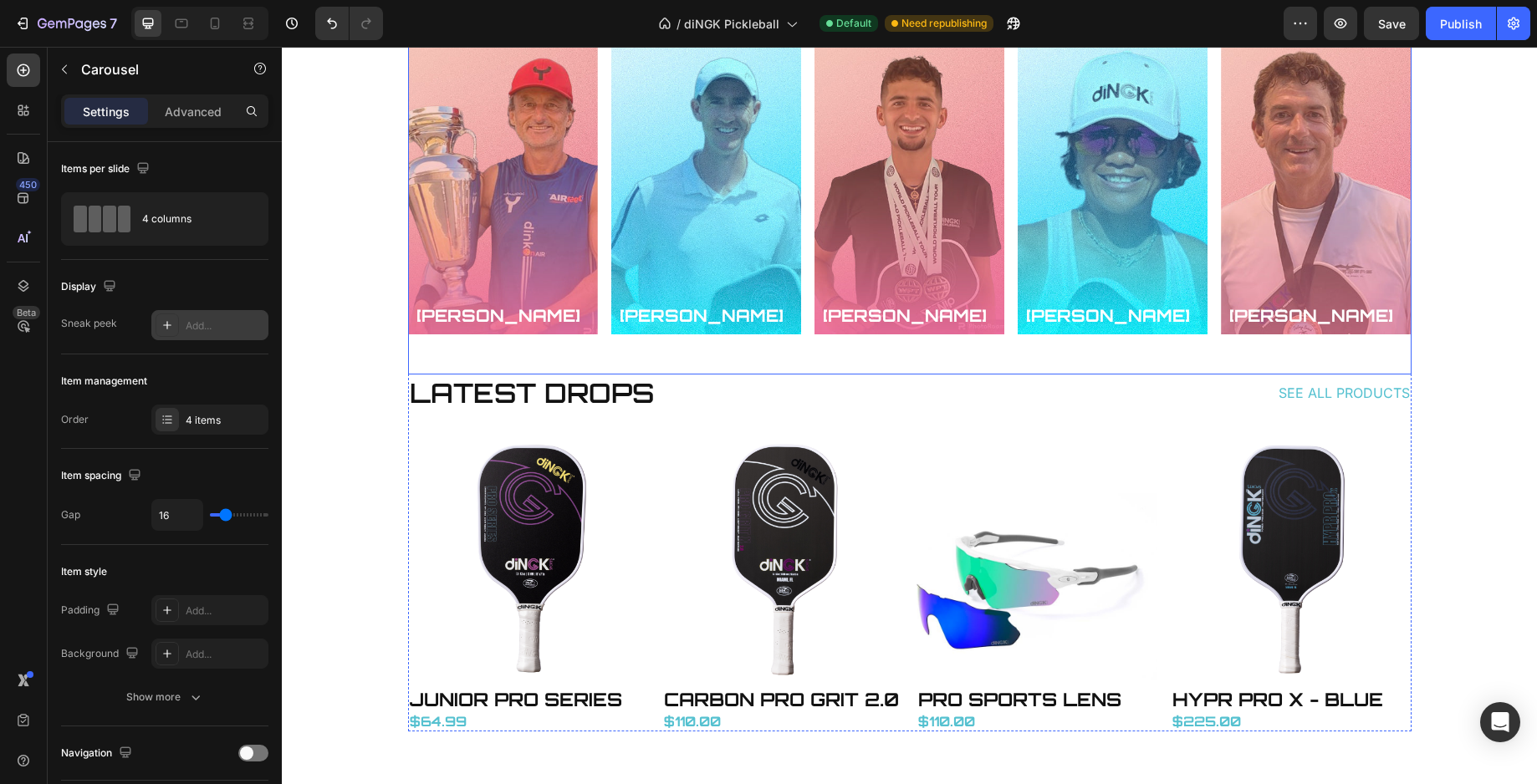
scroll to position [2932, 0]
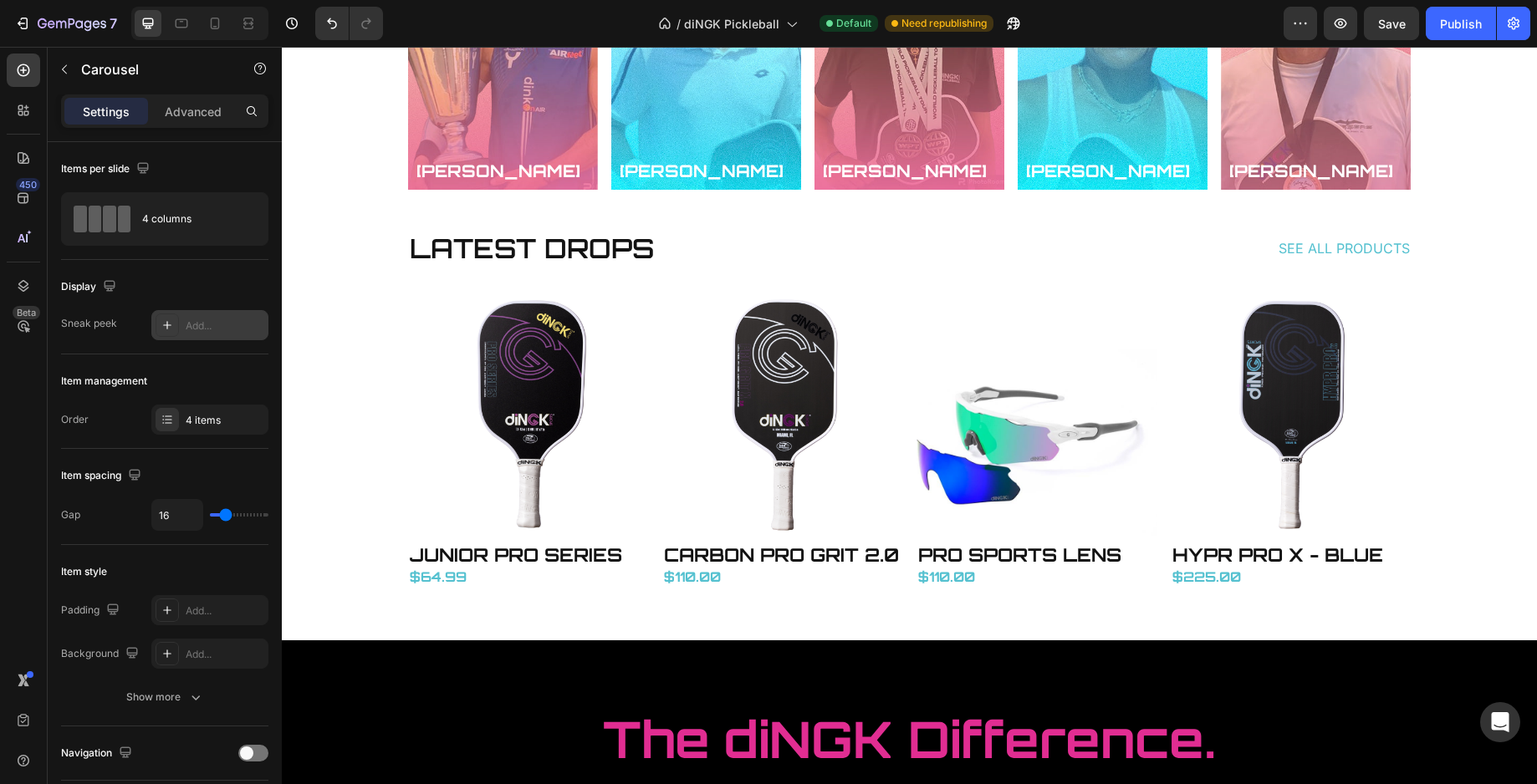
click at [645, 394] on div "Product Images JUNIOR PRO SERIES Product Title $64.99 Price Price Product Produ…" at bounding box center [909, 441] width 1003 height 293
click at [539, 343] on img at bounding box center [528, 415] width 241 height 241
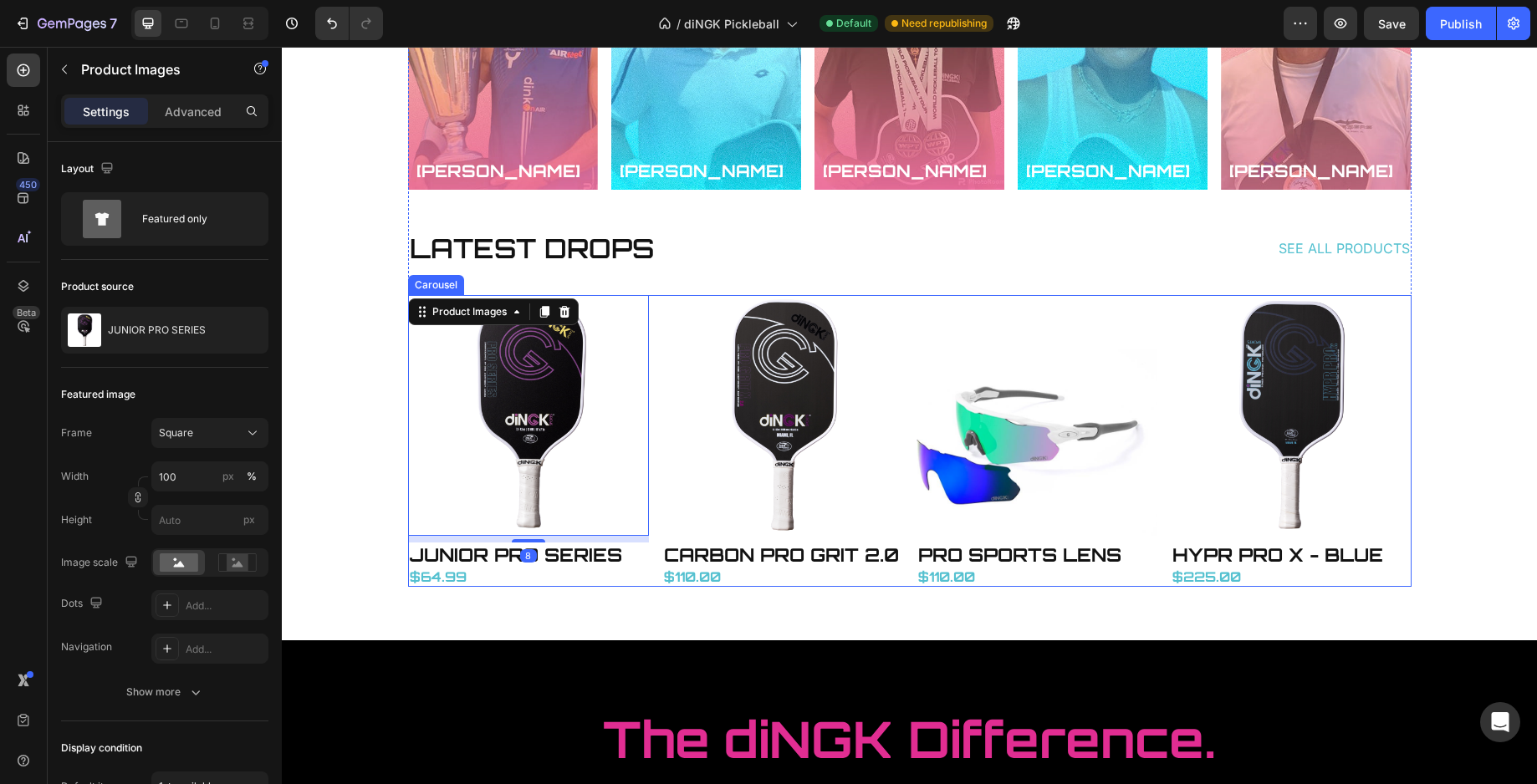
click at [646, 364] on div "Product Images 8 JUNIOR PRO SERIES Product Title $64.99 Price Price Product Pro…" at bounding box center [909, 441] width 1003 height 293
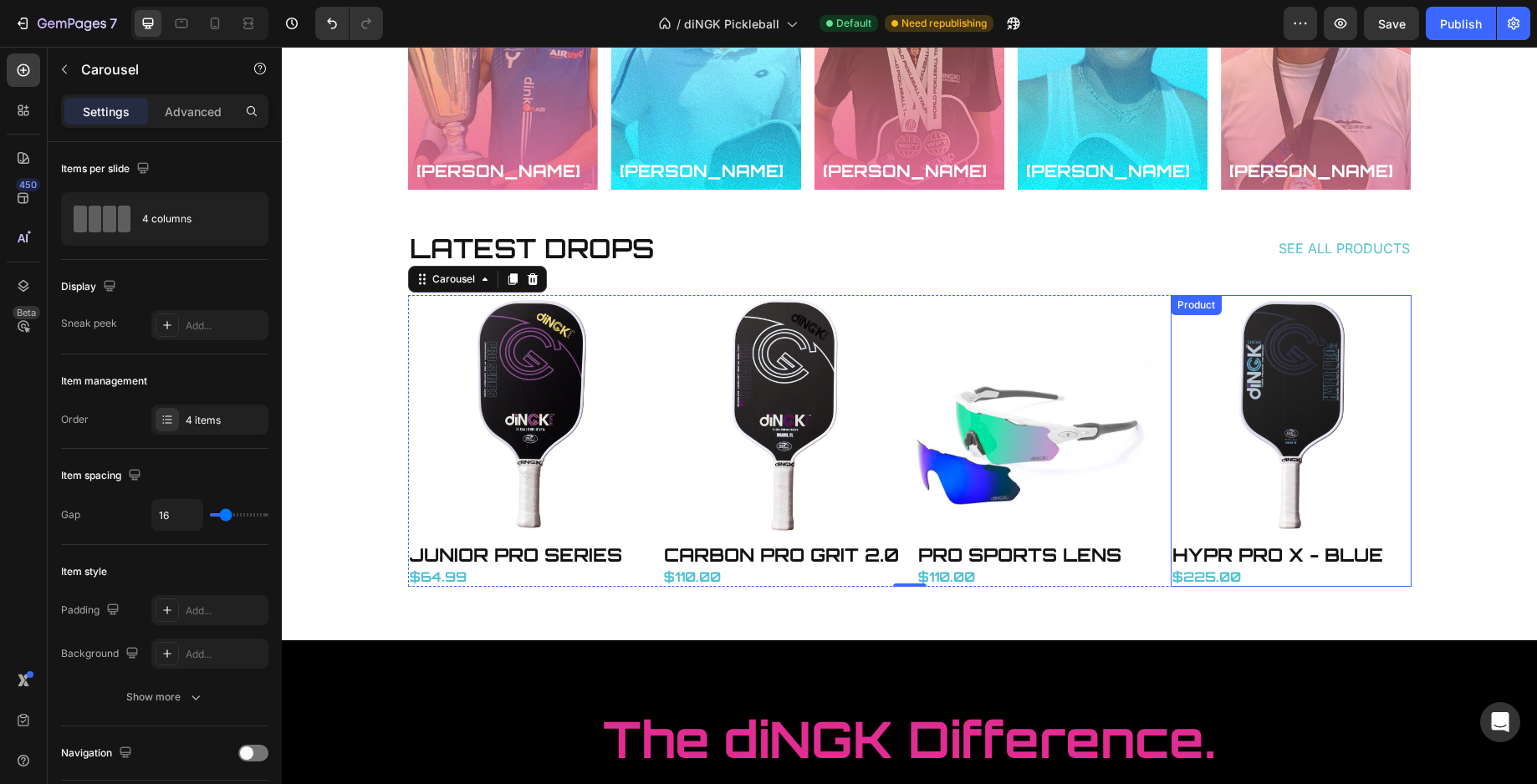
click at [1231, 539] on div "Product Images" at bounding box center [1291, 419] width 241 height 248
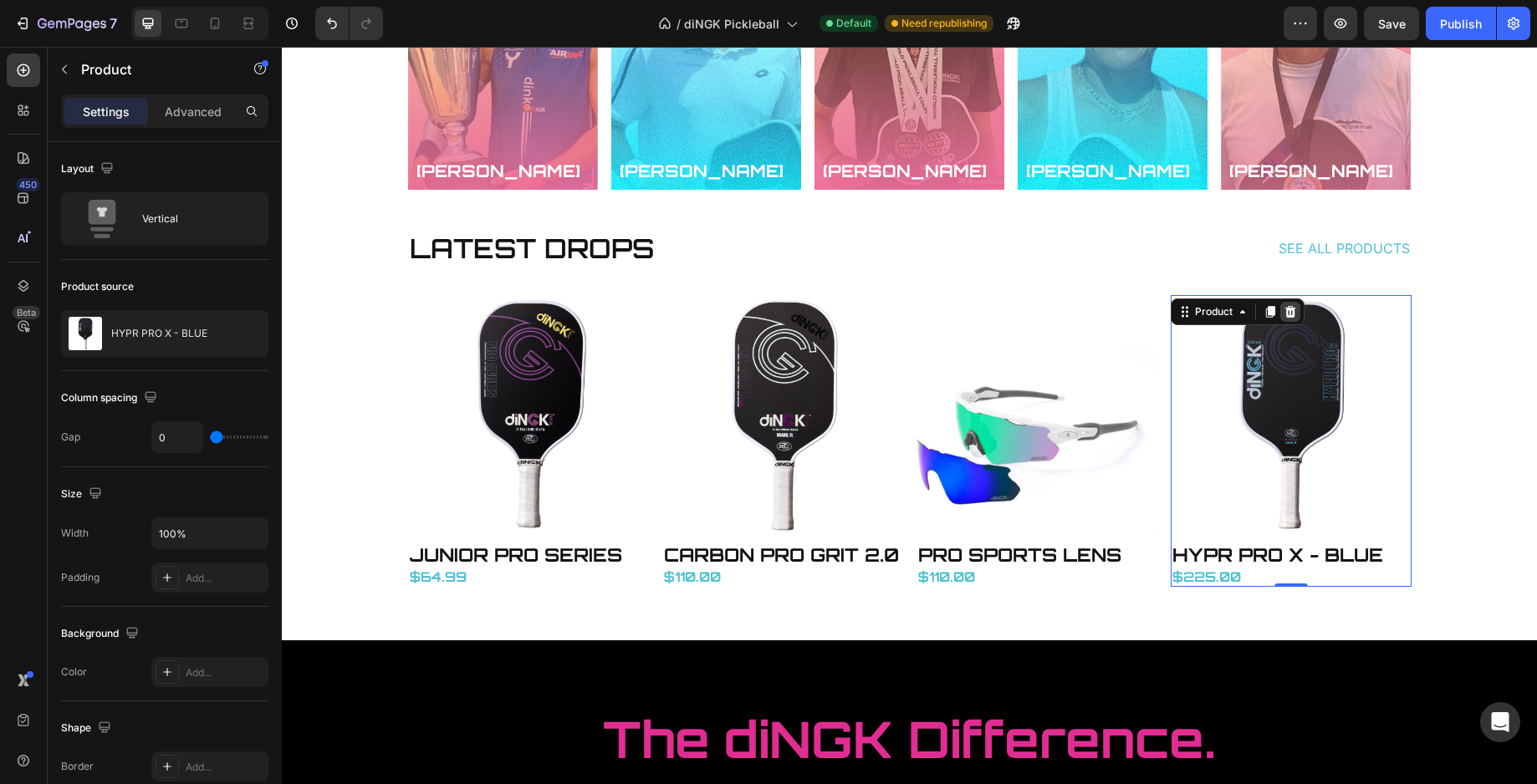
click at [1285, 312] on icon at bounding box center [1289, 312] width 11 height 12
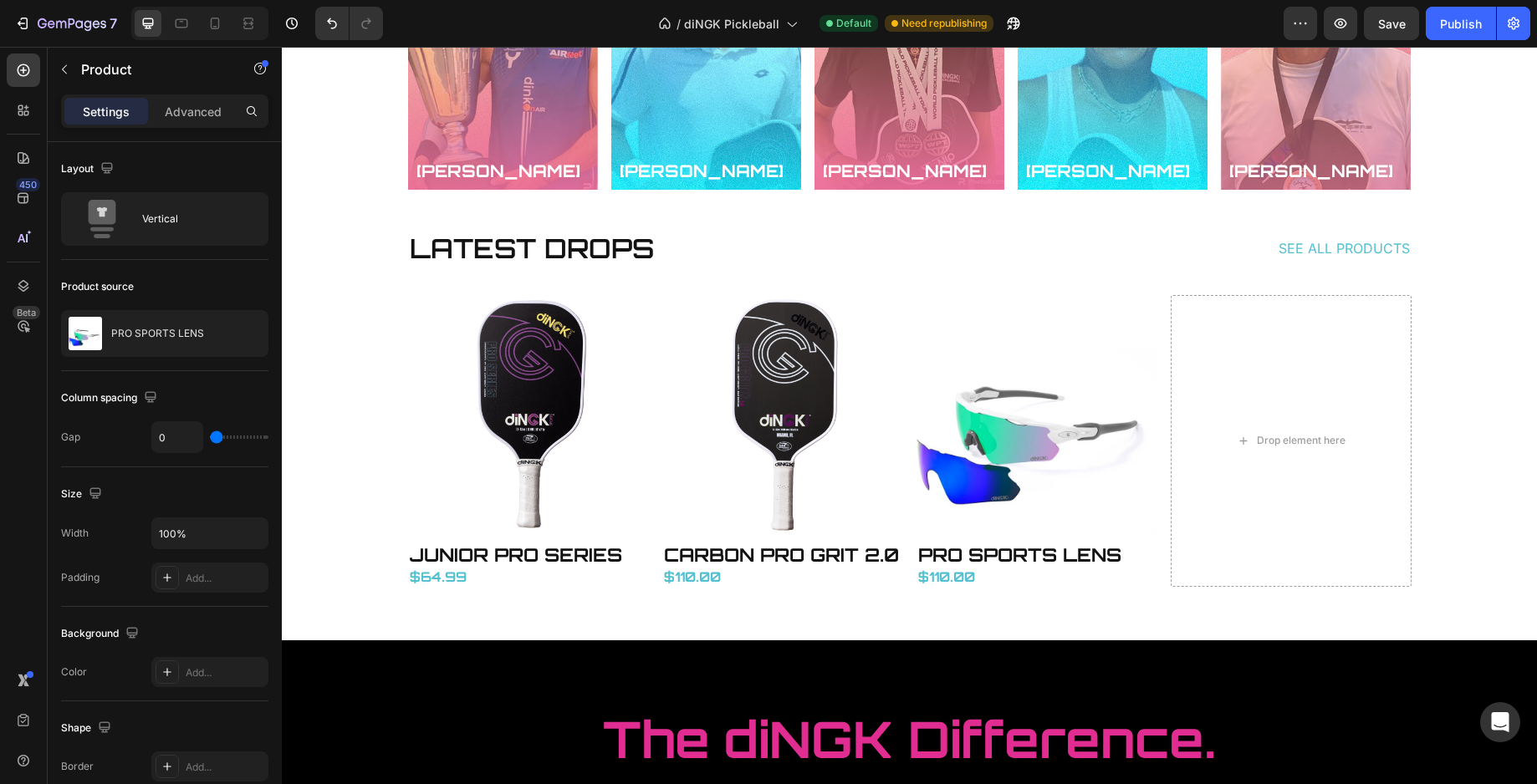
click at [998, 536] on div "Product Images" at bounding box center [1036, 419] width 241 height 248
click at [1134, 540] on div "Product Images" at bounding box center [1036, 419] width 241 height 248
click at [1078, 543] on h1 "PRO SPORTS LENS" at bounding box center [1036, 556] width 241 height 25
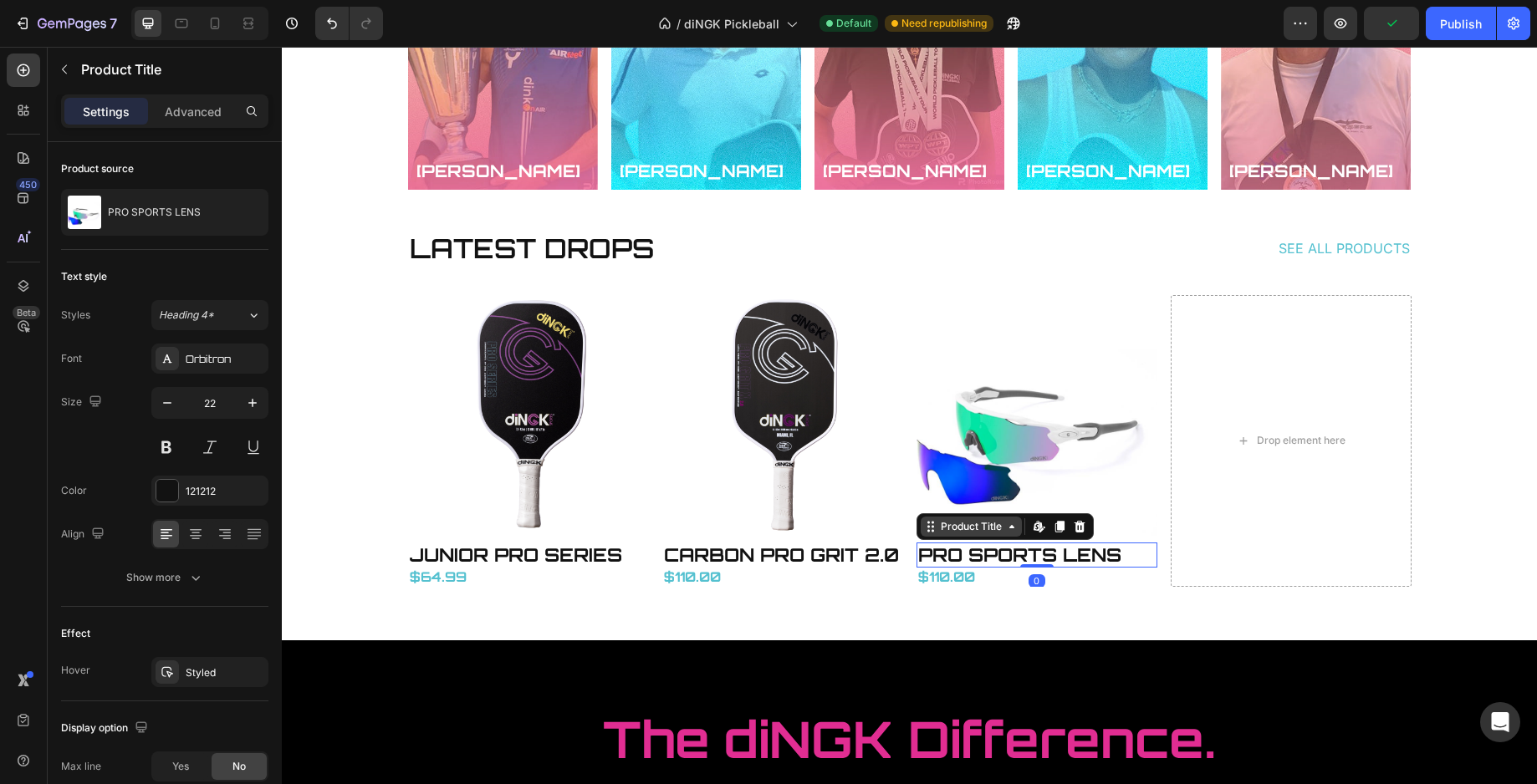
click at [985, 529] on div "Product Title" at bounding box center [971, 527] width 68 height 15
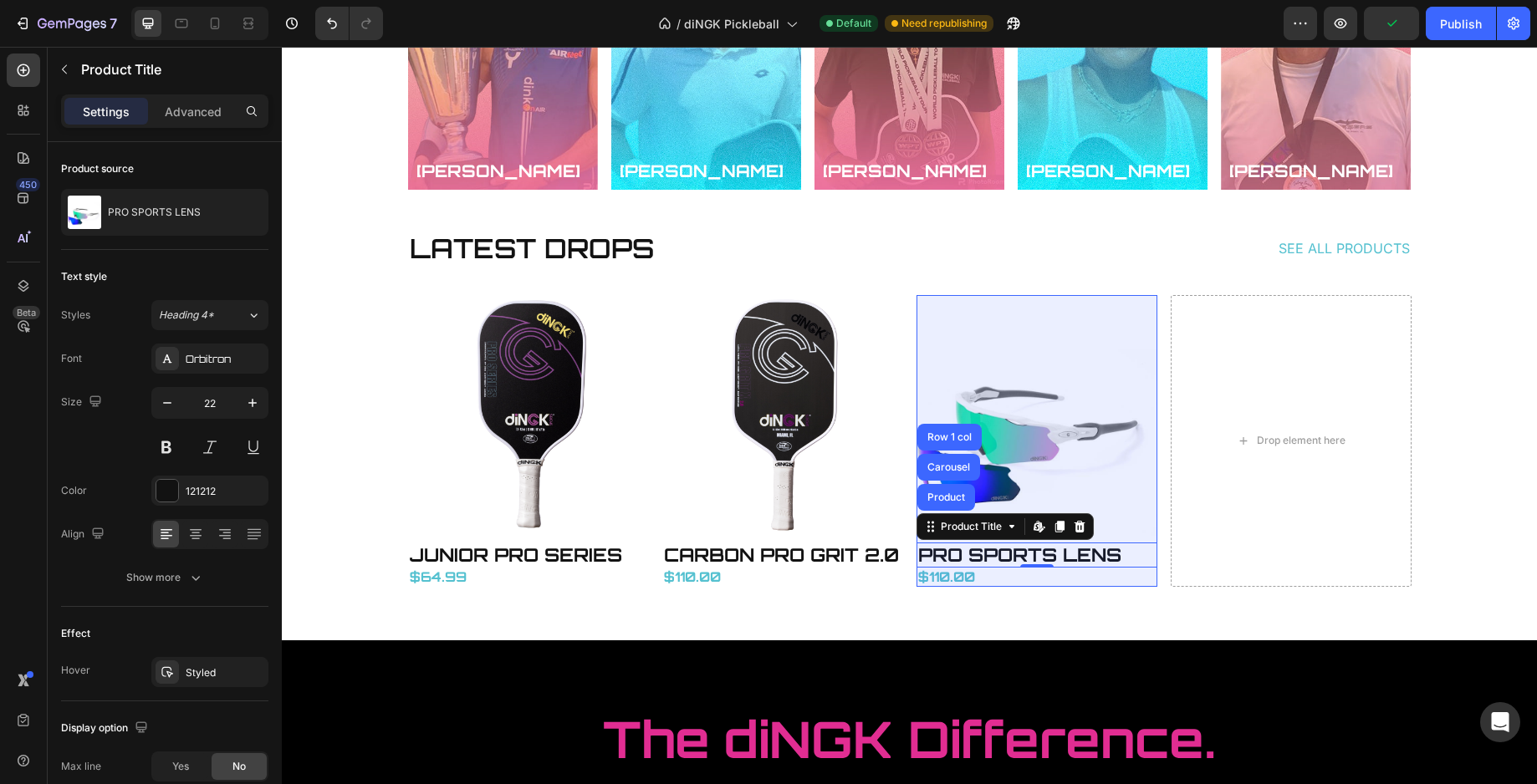
click at [951, 498] on div "Product" at bounding box center [946, 497] width 44 height 10
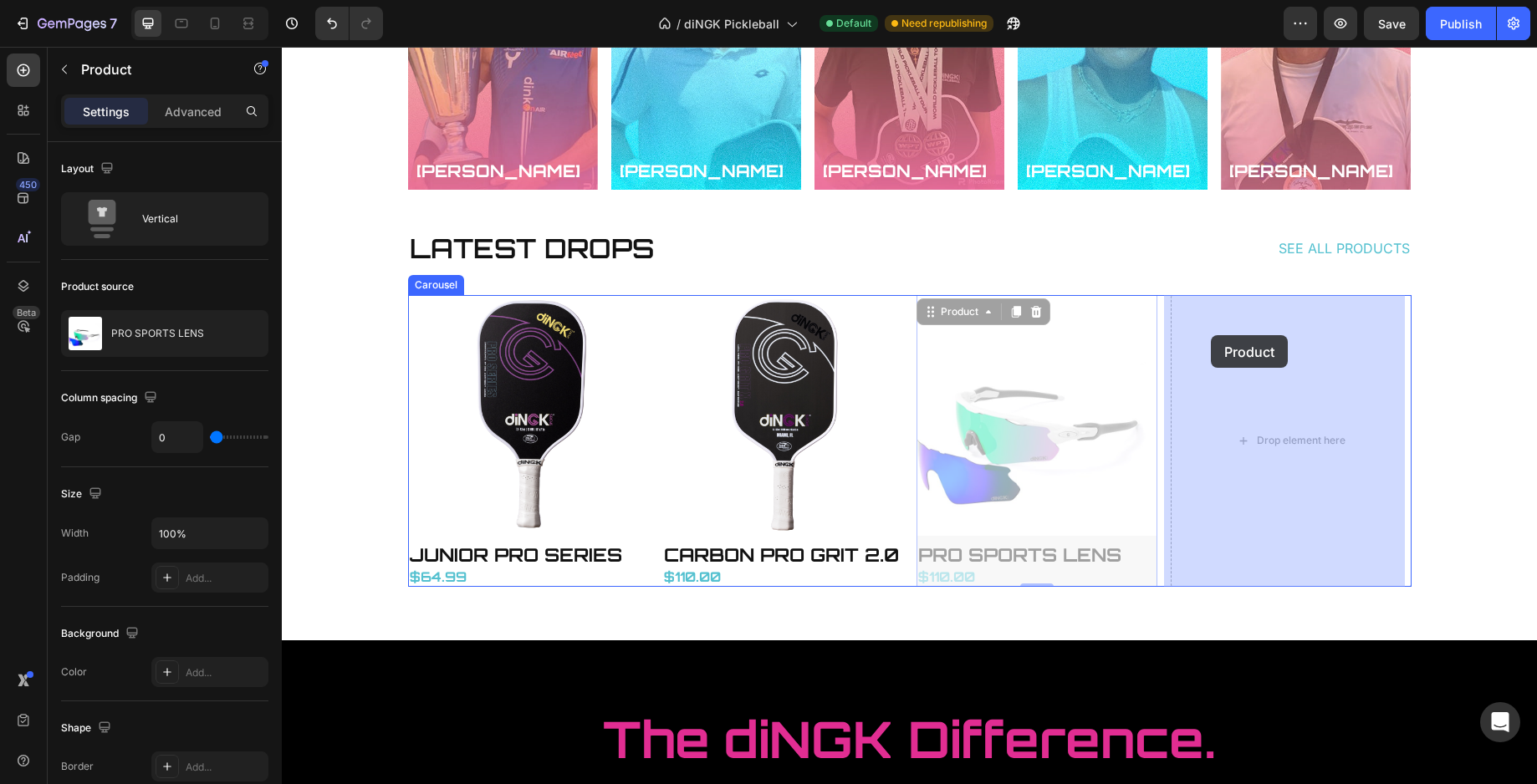
drag, startPoint x: 925, startPoint y: 310, endPoint x: 1210, endPoint y: 335, distance: 286.1
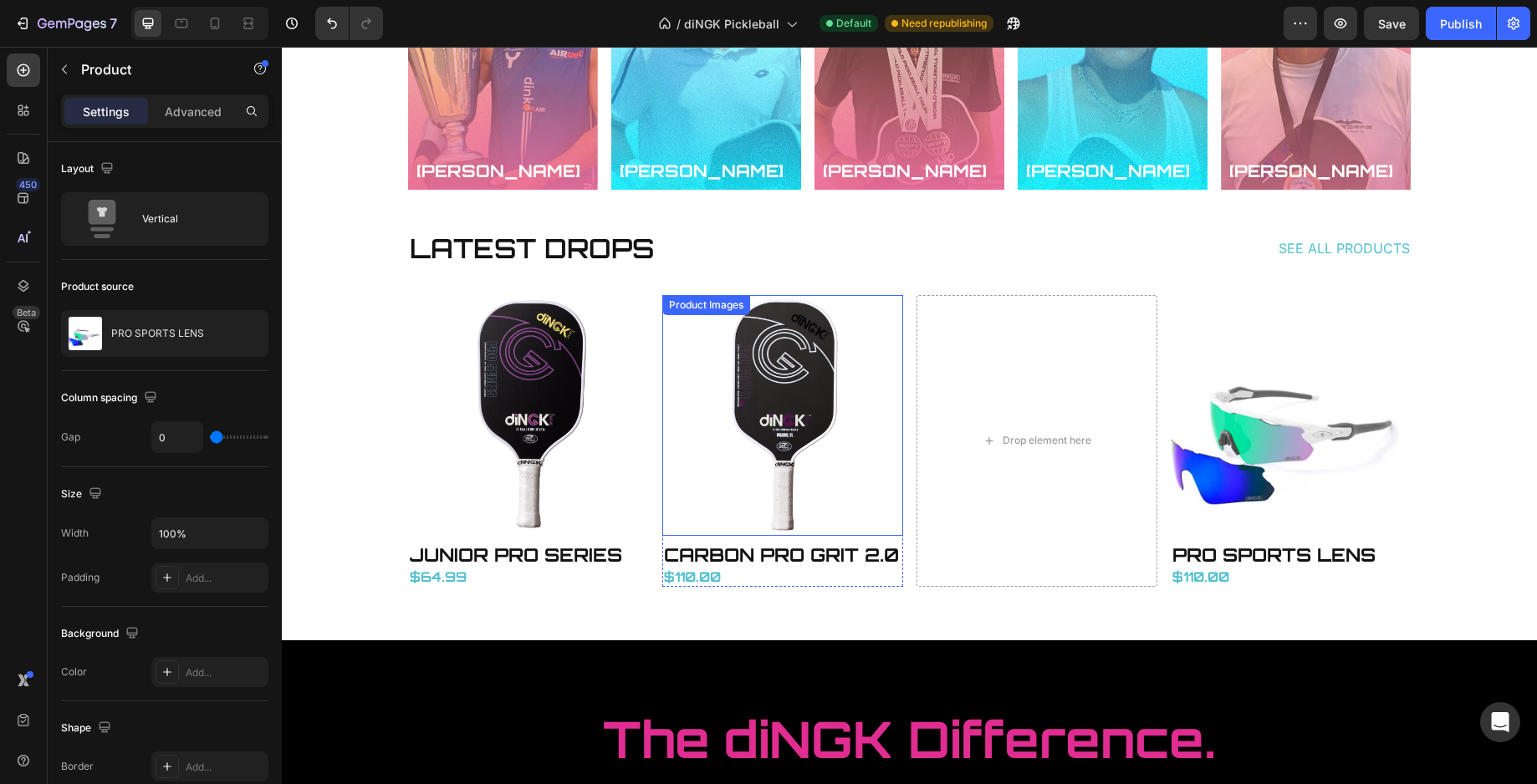
click at [689, 392] on img at bounding box center [782, 415] width 241 height 241
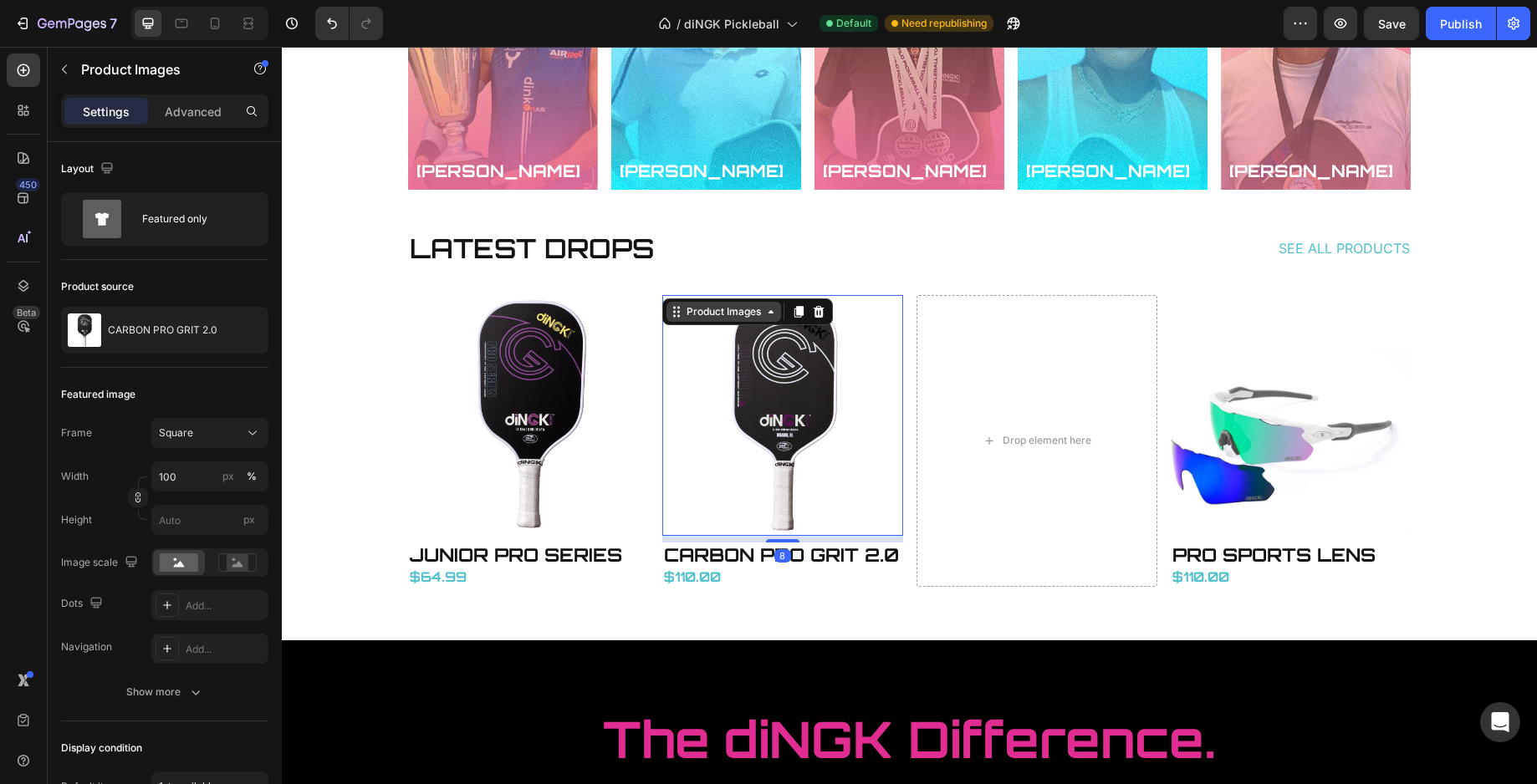
click at [683, 312] on div "Product Images" at bounding box center [724, 312] width 81 height 15
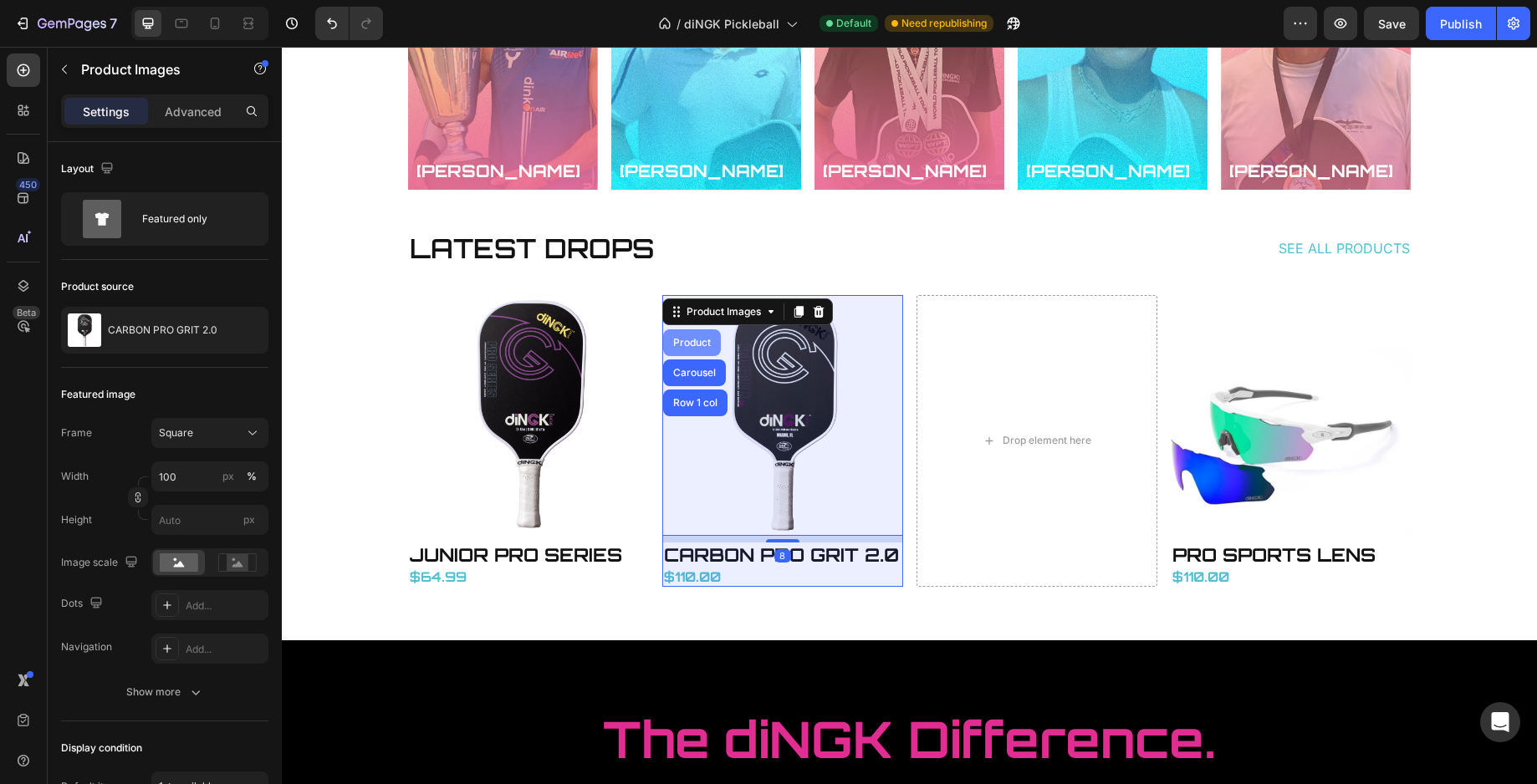
click at [686, 346] on div "Product" at bounding box center [692, 343] width 44 height 10
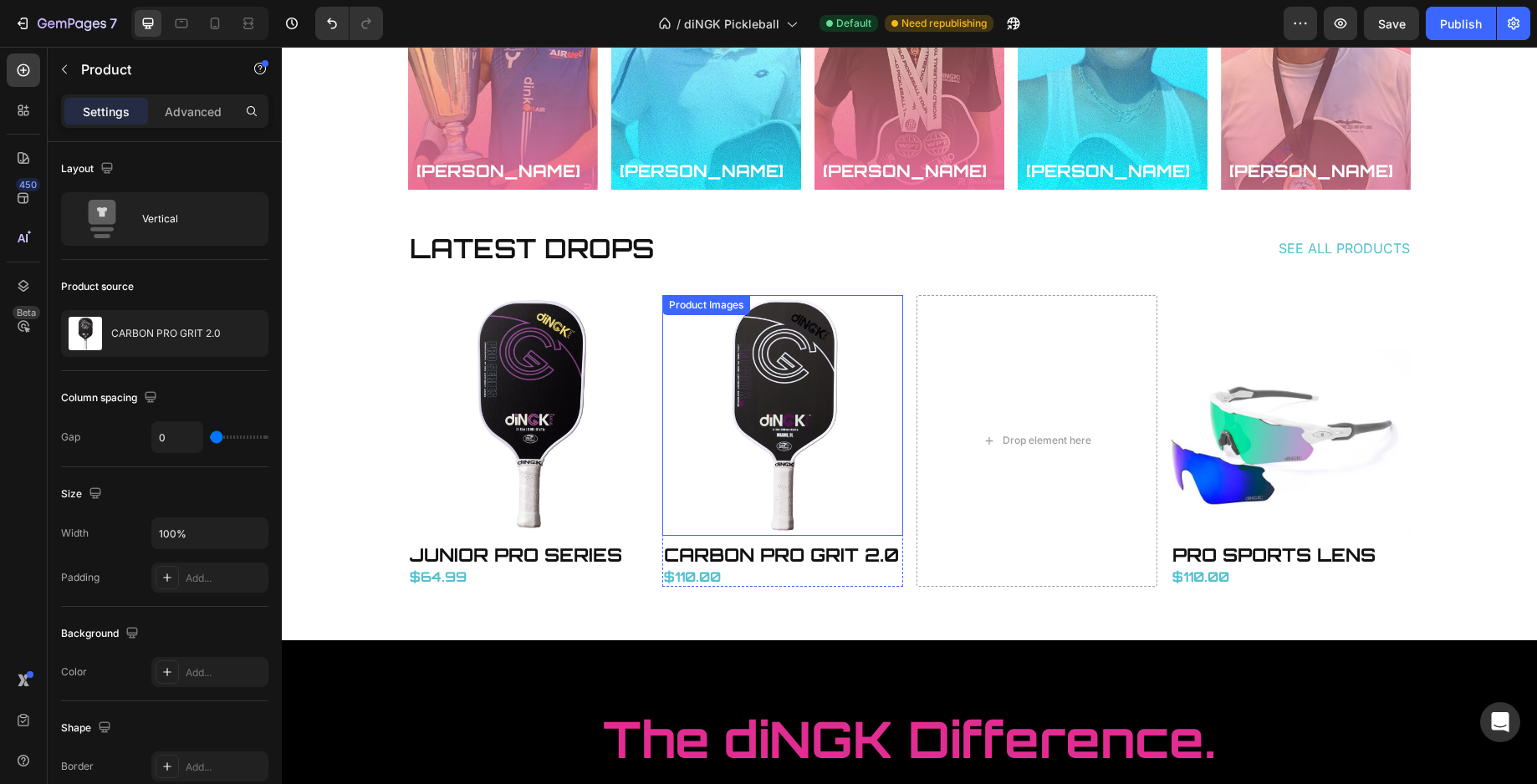
click at [689, 381] on img at bounding box center [782, 415] width 241 height 241
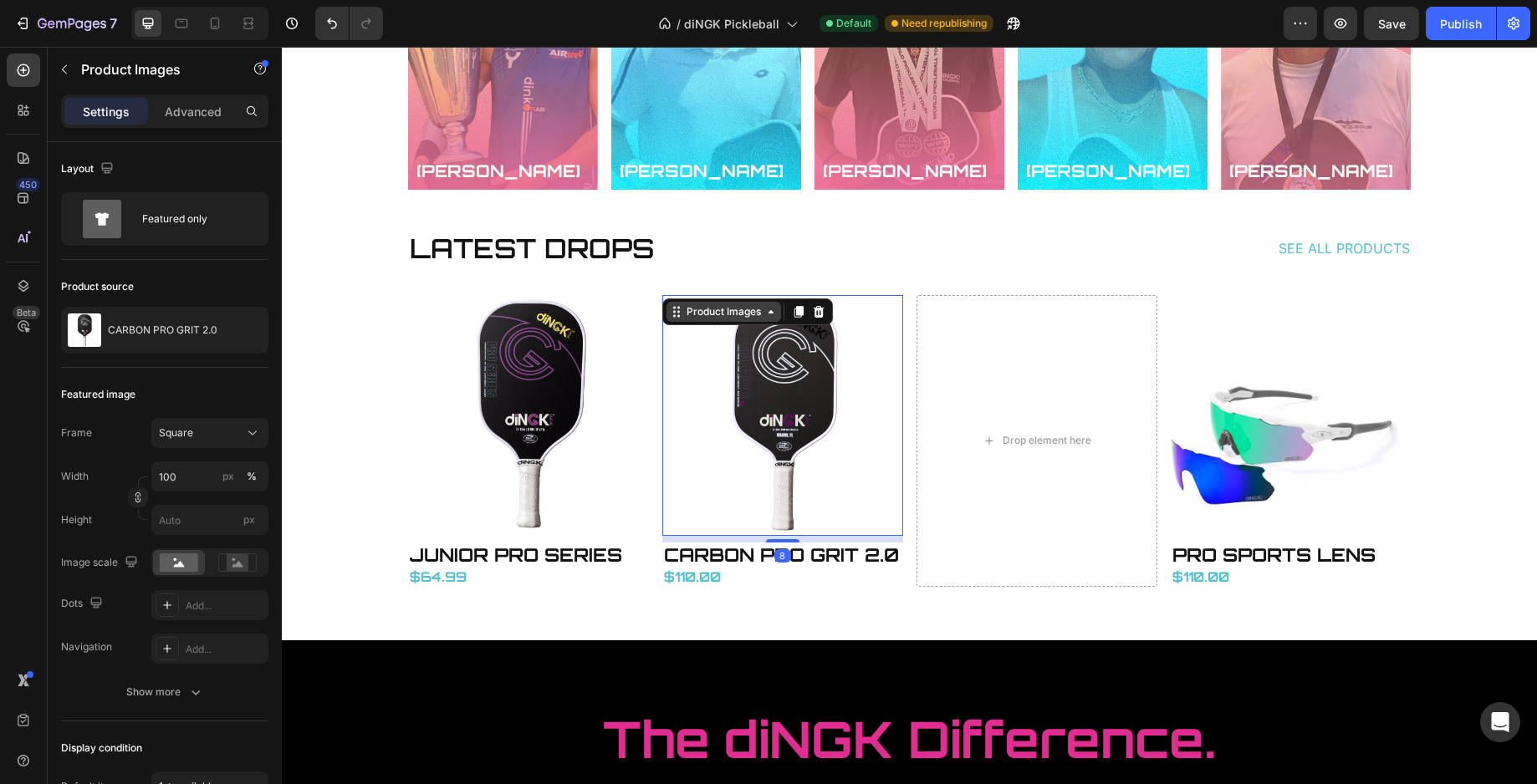
click at [683, 312] on div "Product Images" at bounding box center [724, 312] width 81 height 15
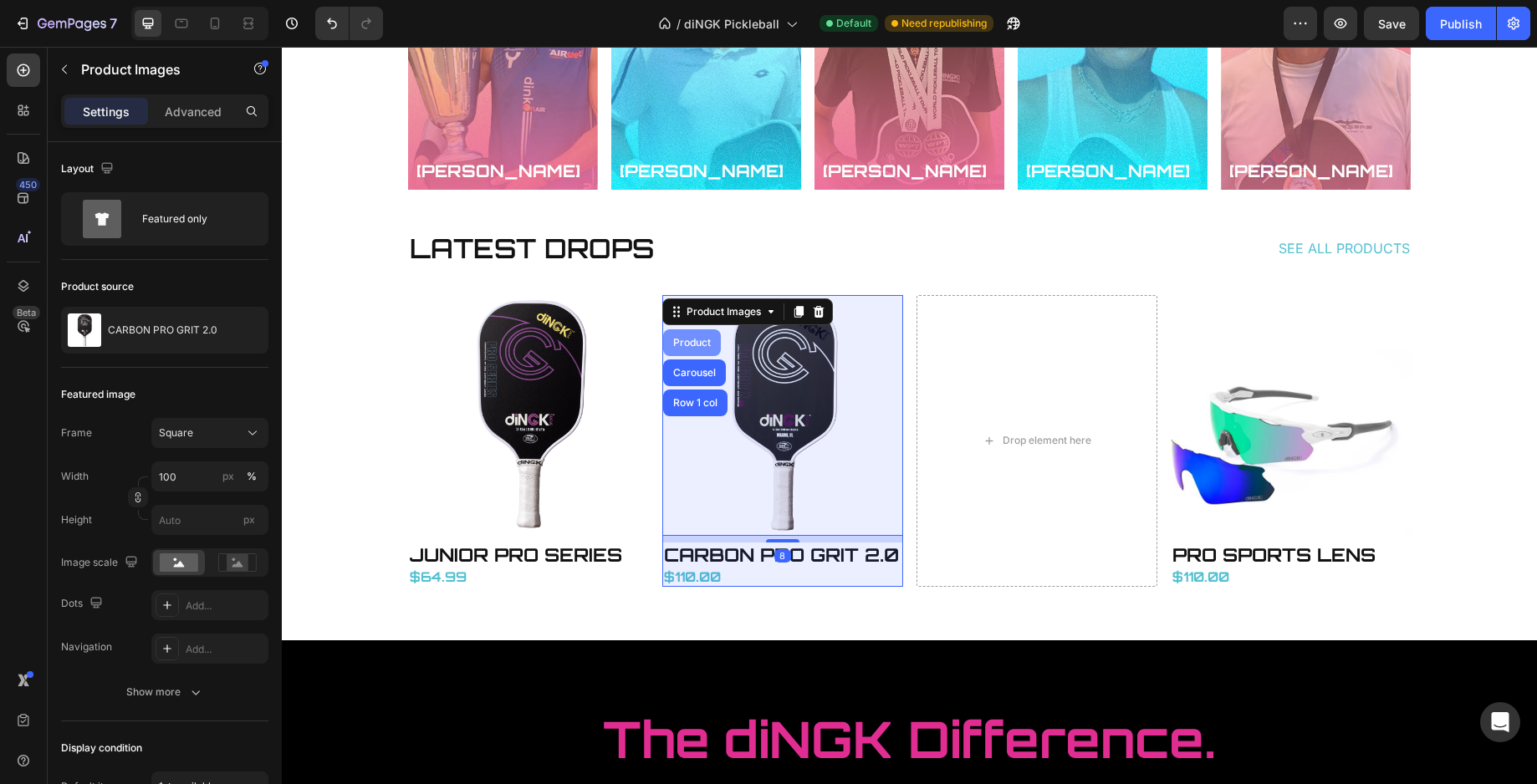
click at [681, 350] on div "Product" at bounding box center [692, 343] width 58 height 27
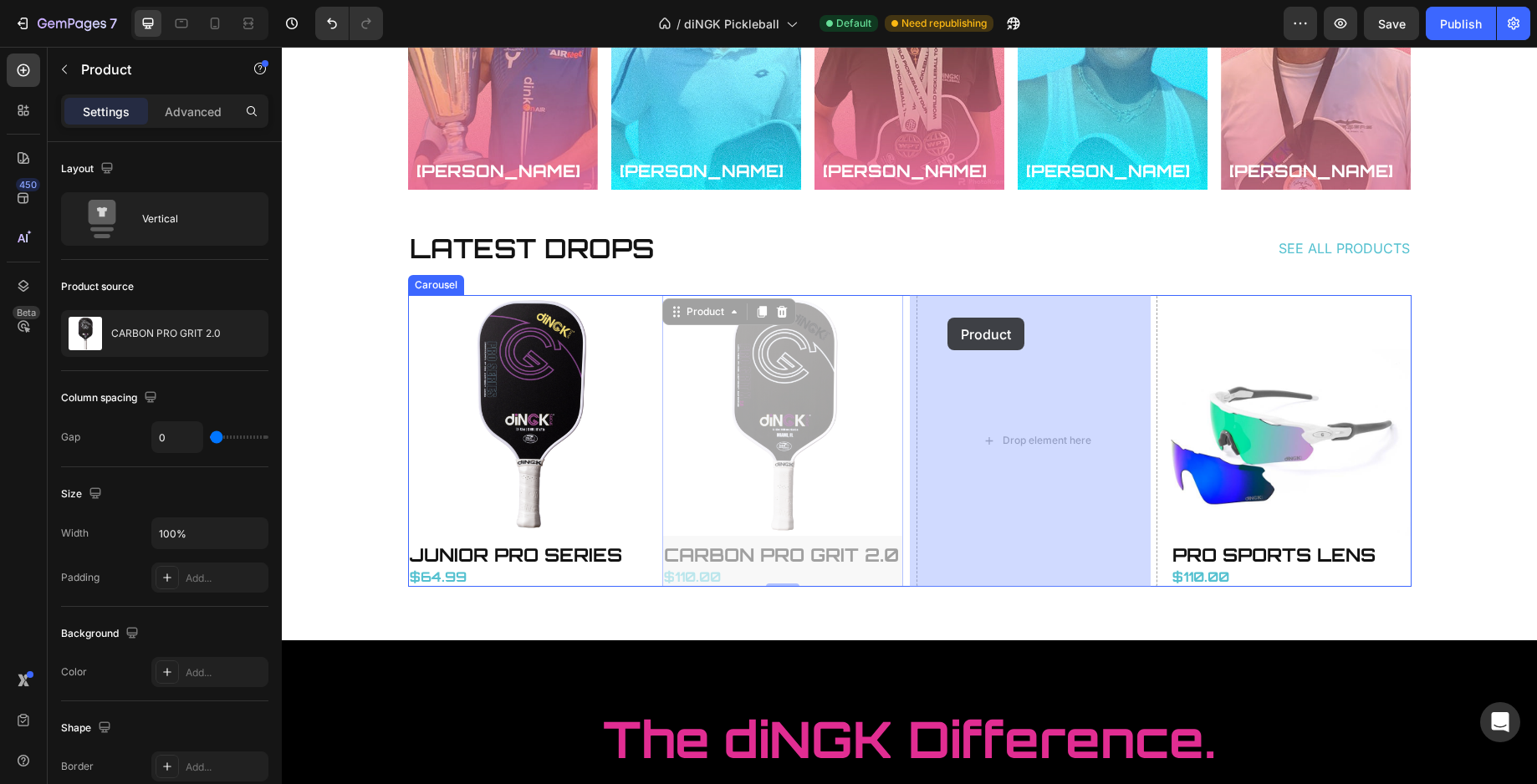
drag, startPoint x: 672, startPoint y: 315, endPoint x: 947, endPoint y: 318, distance: 275.0
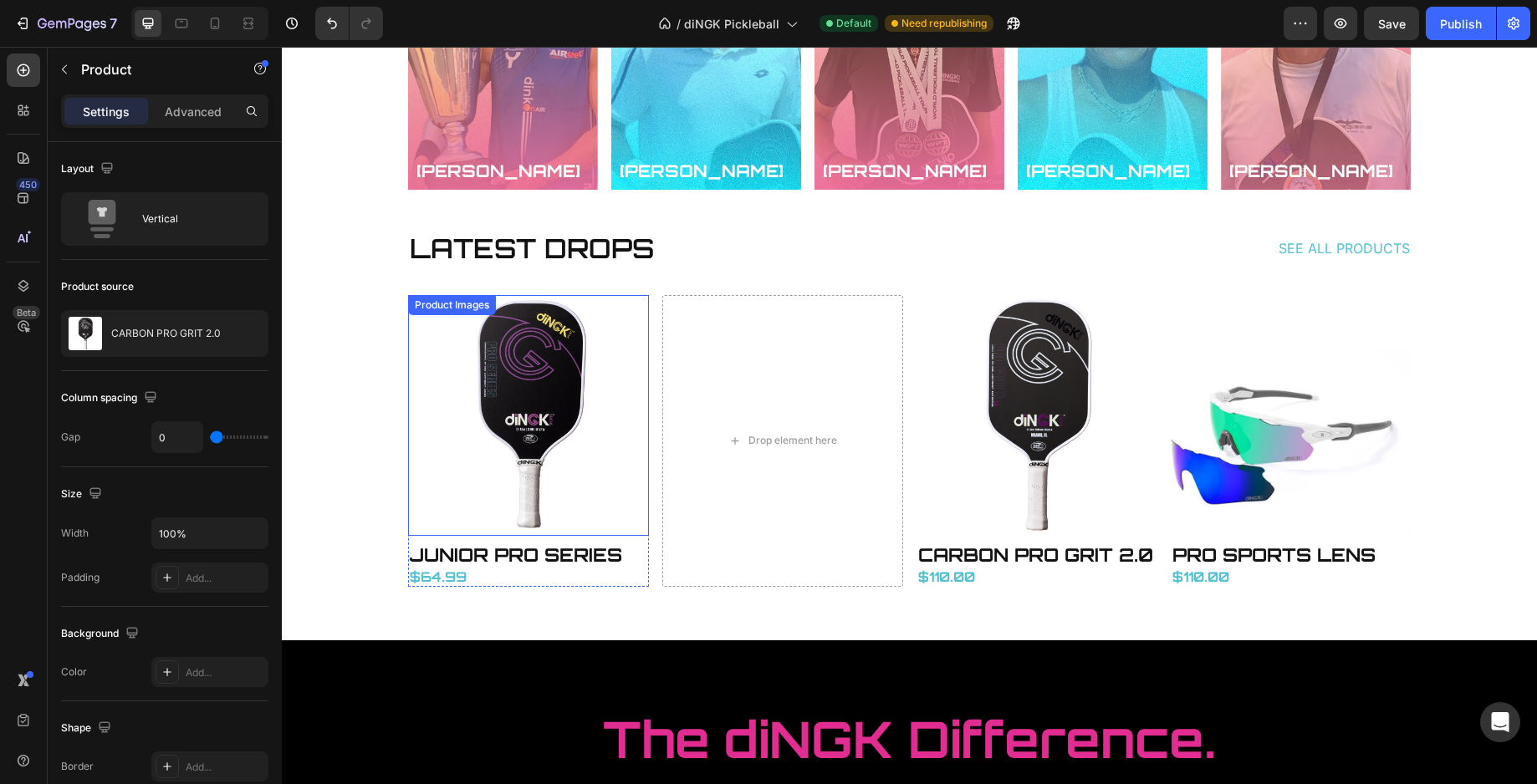
click at [469, 354] on img at bounding box center [528, 415] width 241 height 241
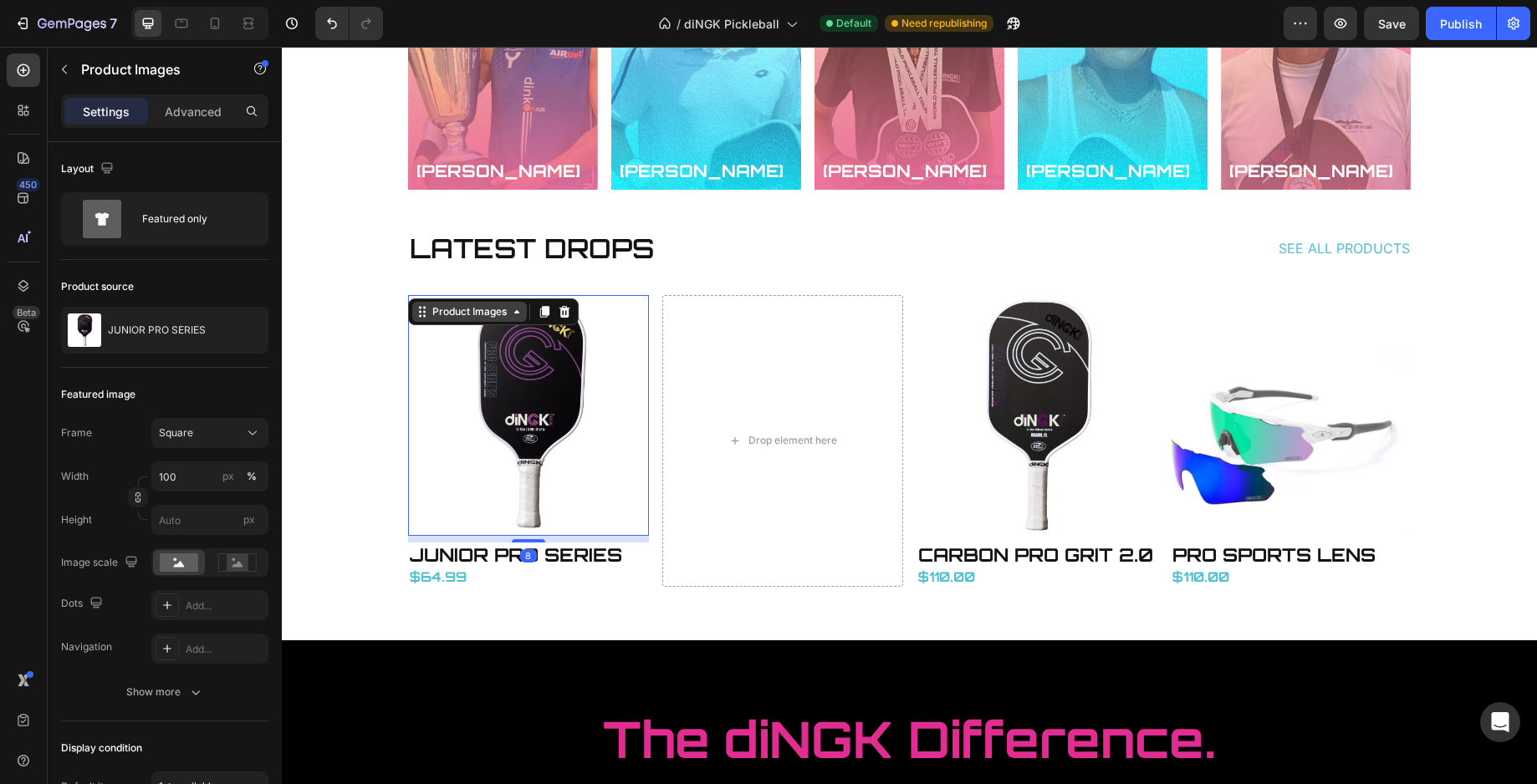
click at [460, 309] on div "Product Images" at bounding box center [469, 312] width 81 height 15
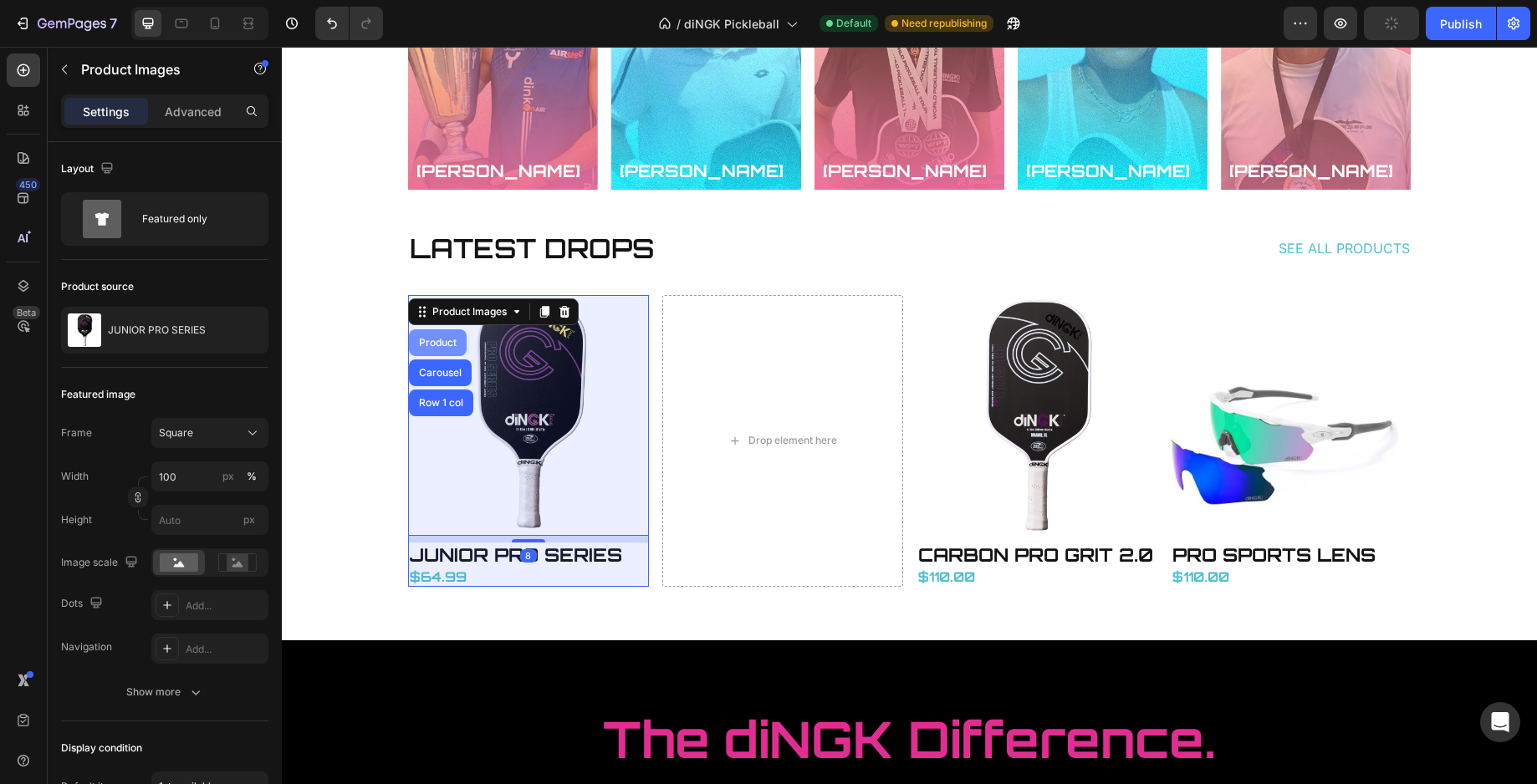
click at [424, 339] on div "Product" at bounding box center [437, 343] width 44 height 10
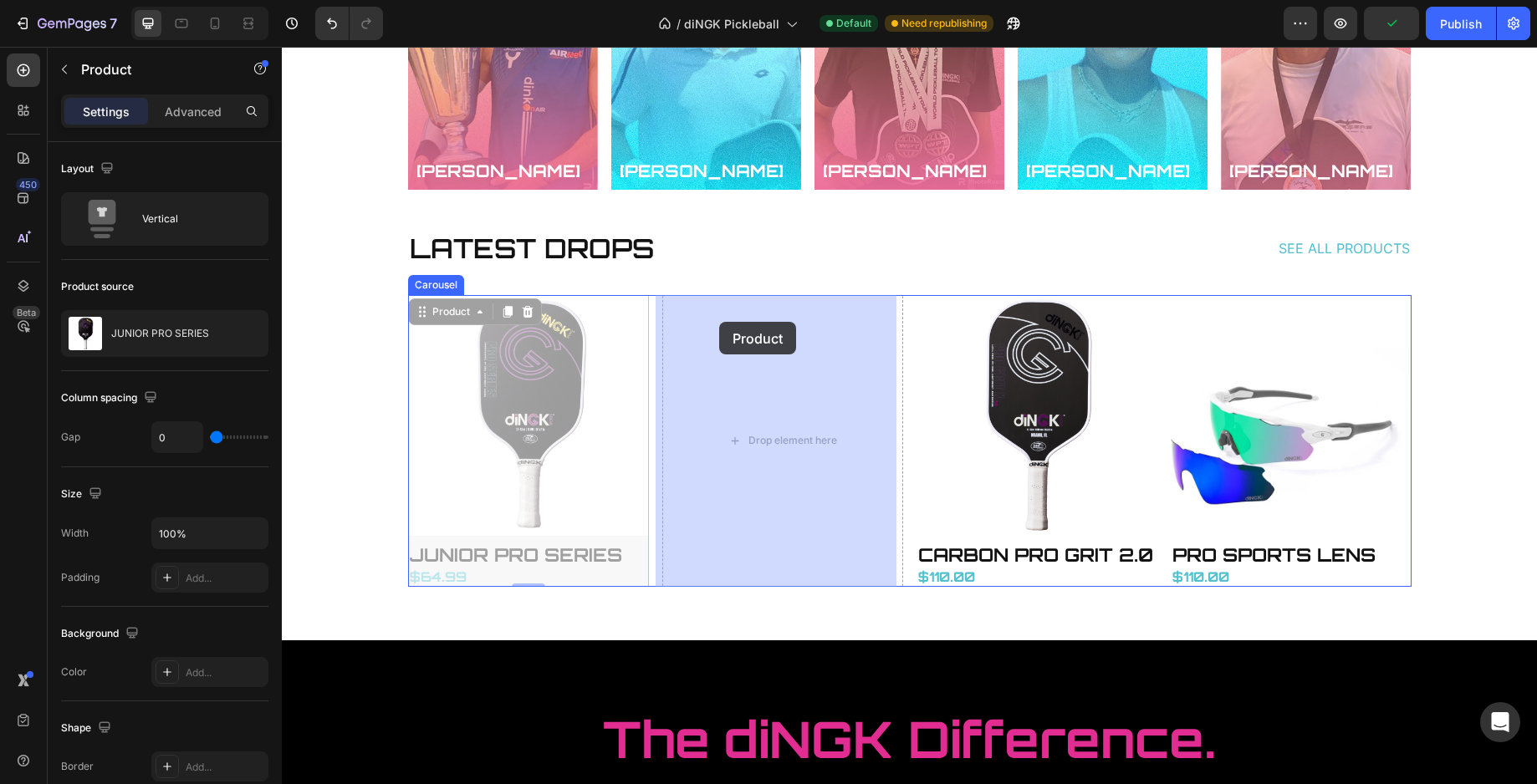
drag, startPoint x: 409, startPoint y: 310, endPoint x: 719, endPoint y: 322, distance: 310.2
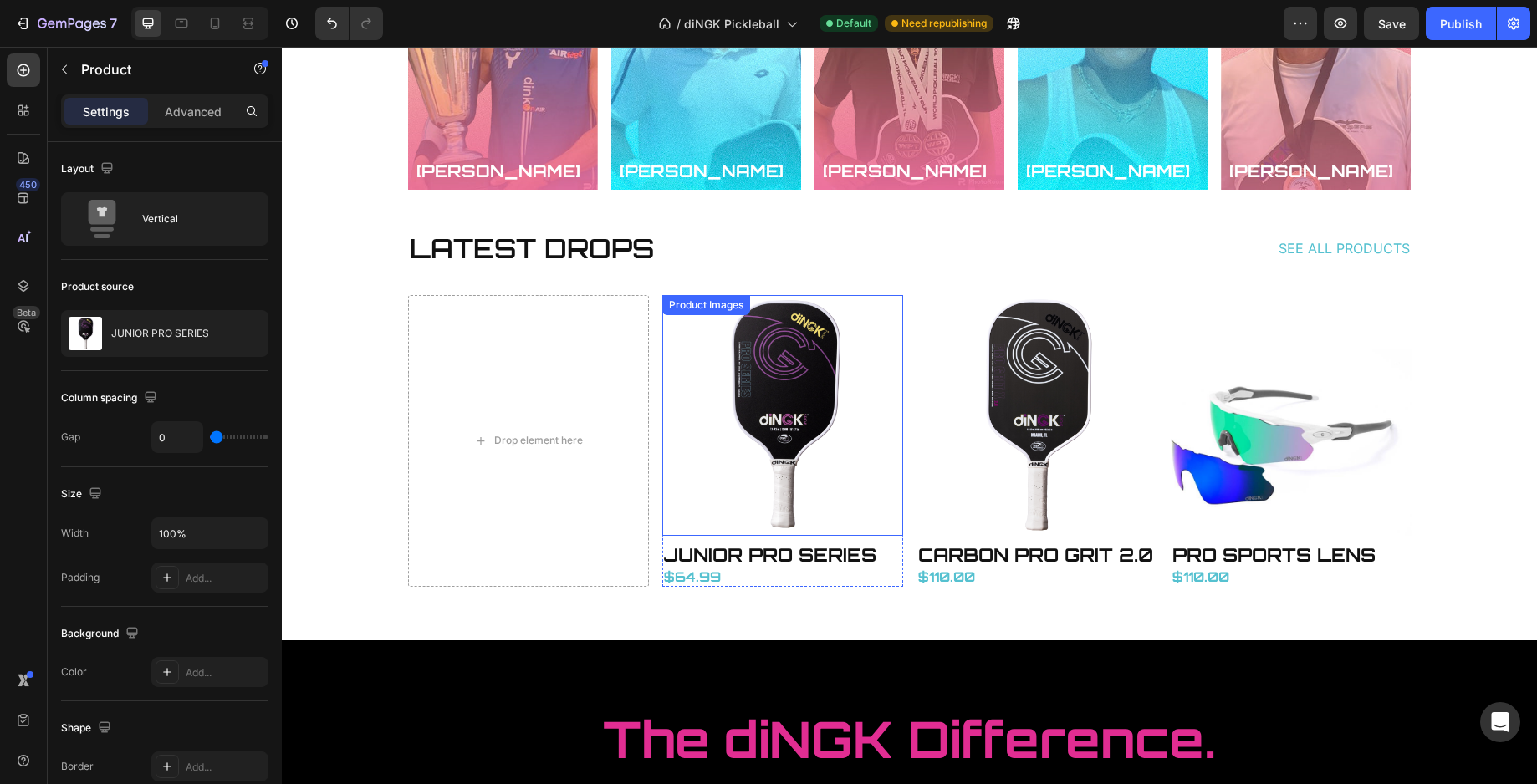
click at [667, 308] on div "Product Images" at bounding box center [706, 305] width 81 height 15
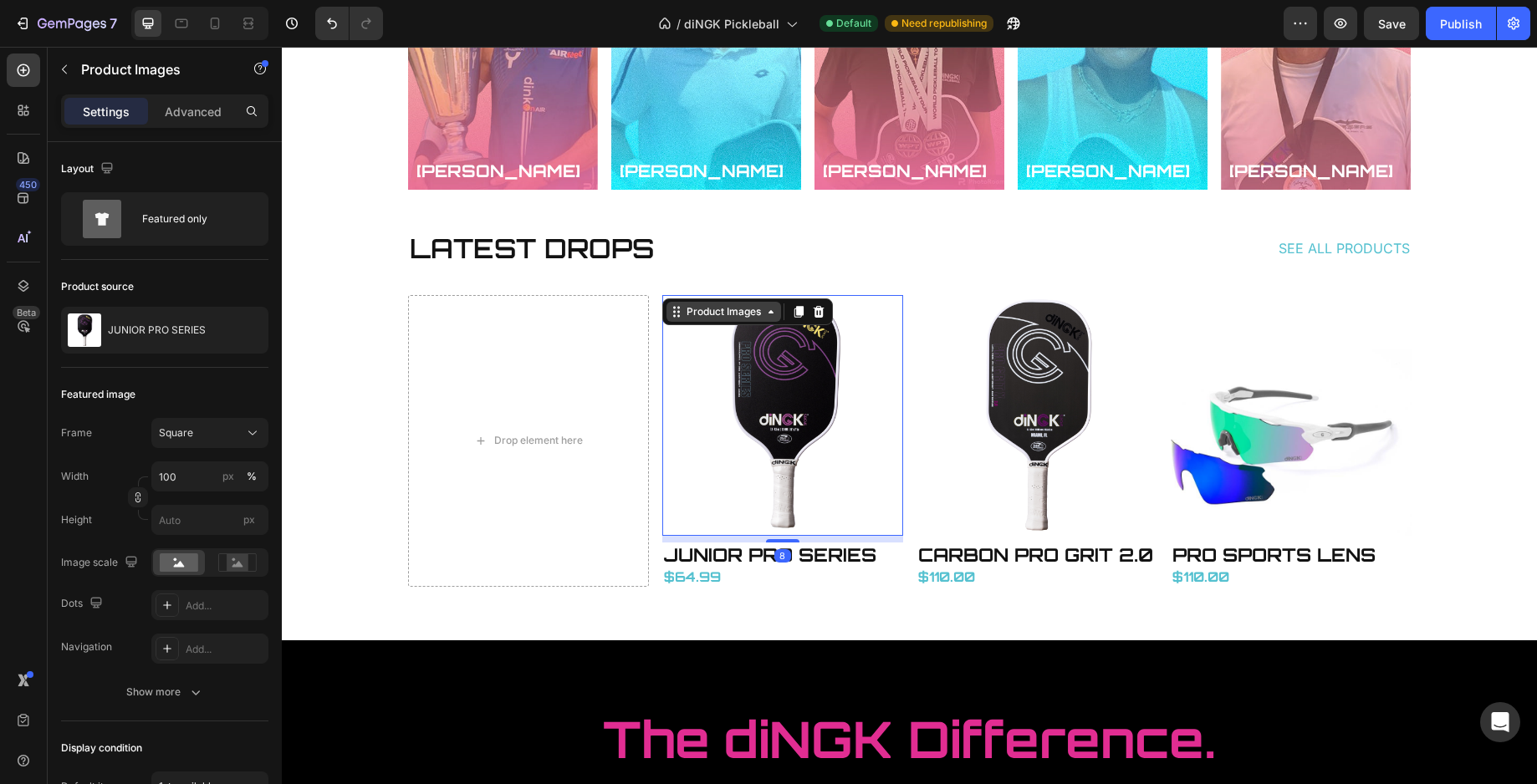
click at [675, 313] on icon at bounding box center [677, 312] width 14 height 14
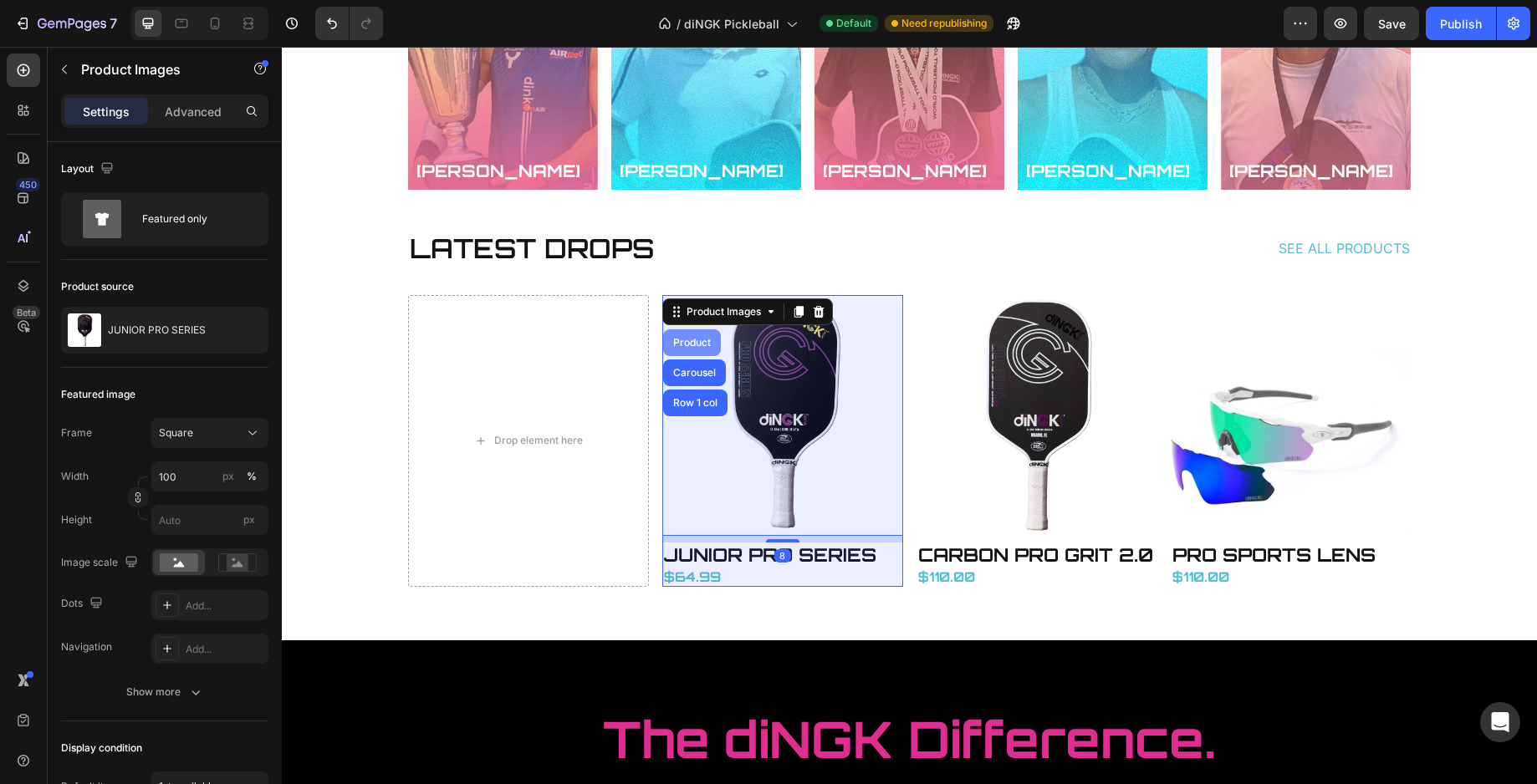
click at [678, 339] on div "Product" at bounding box center [692, 343] width 44 height 10
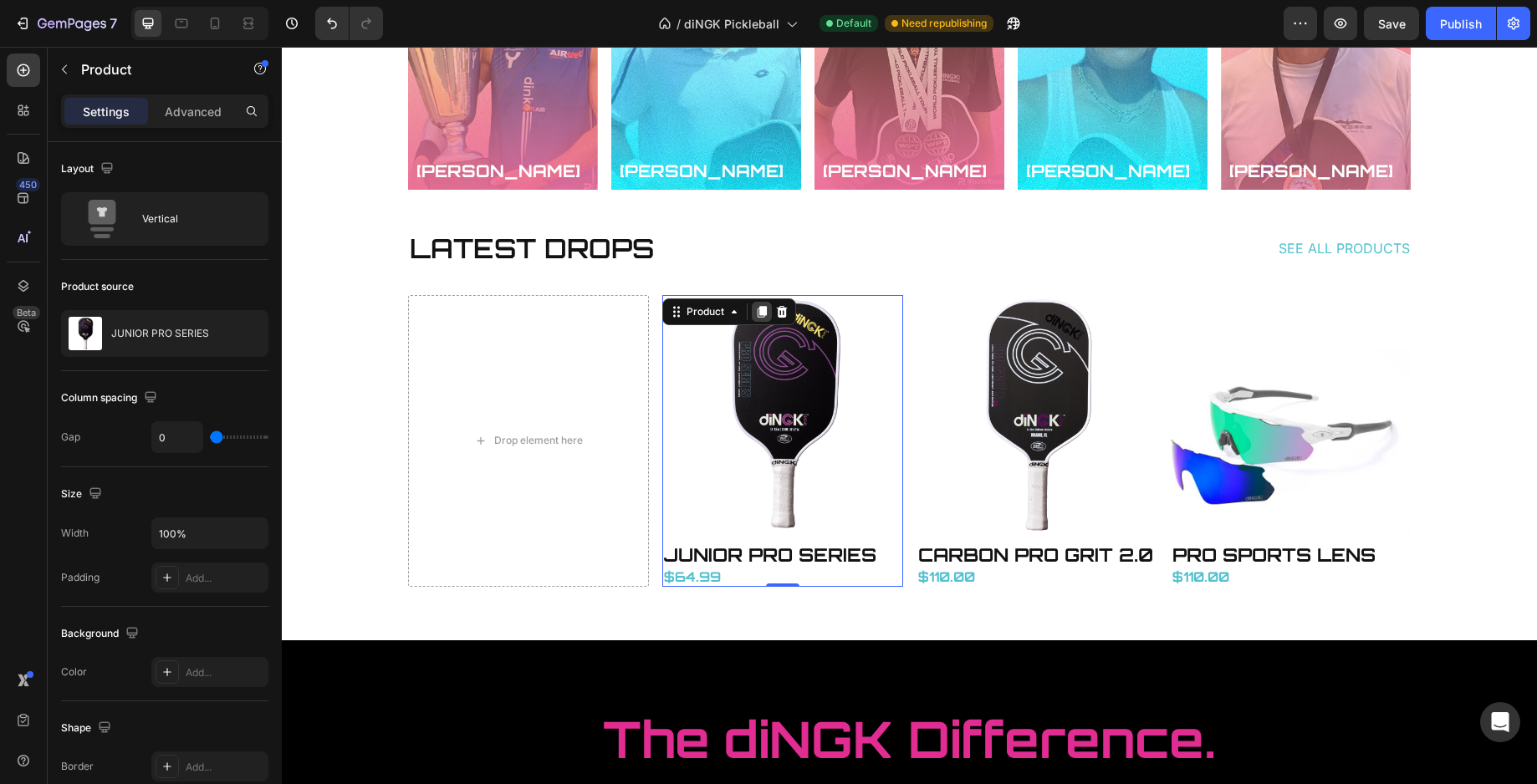
click at [757, 314] on icon at bounding box center [761, 312] width 9 height 12
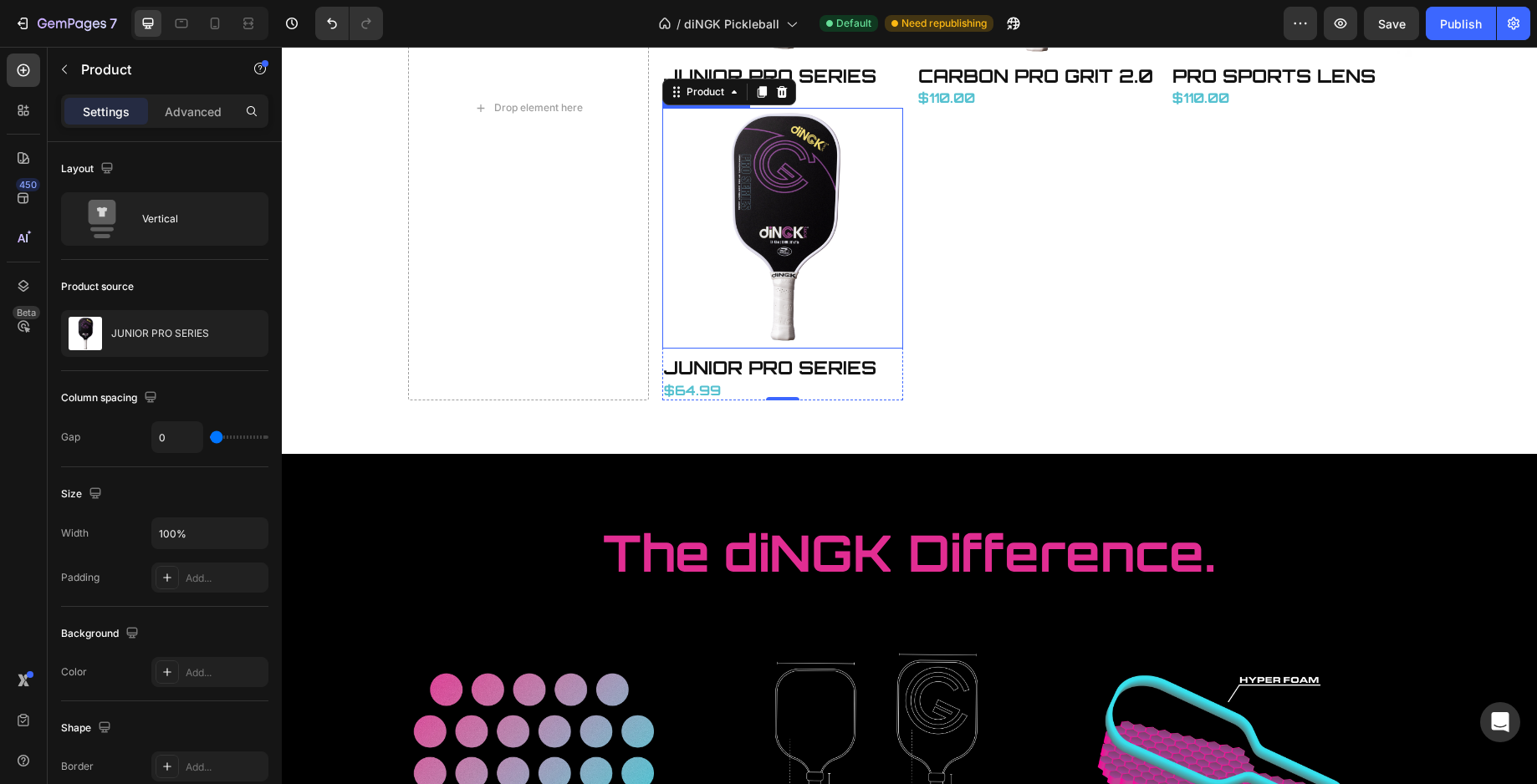
scroll to position [3413, 0]
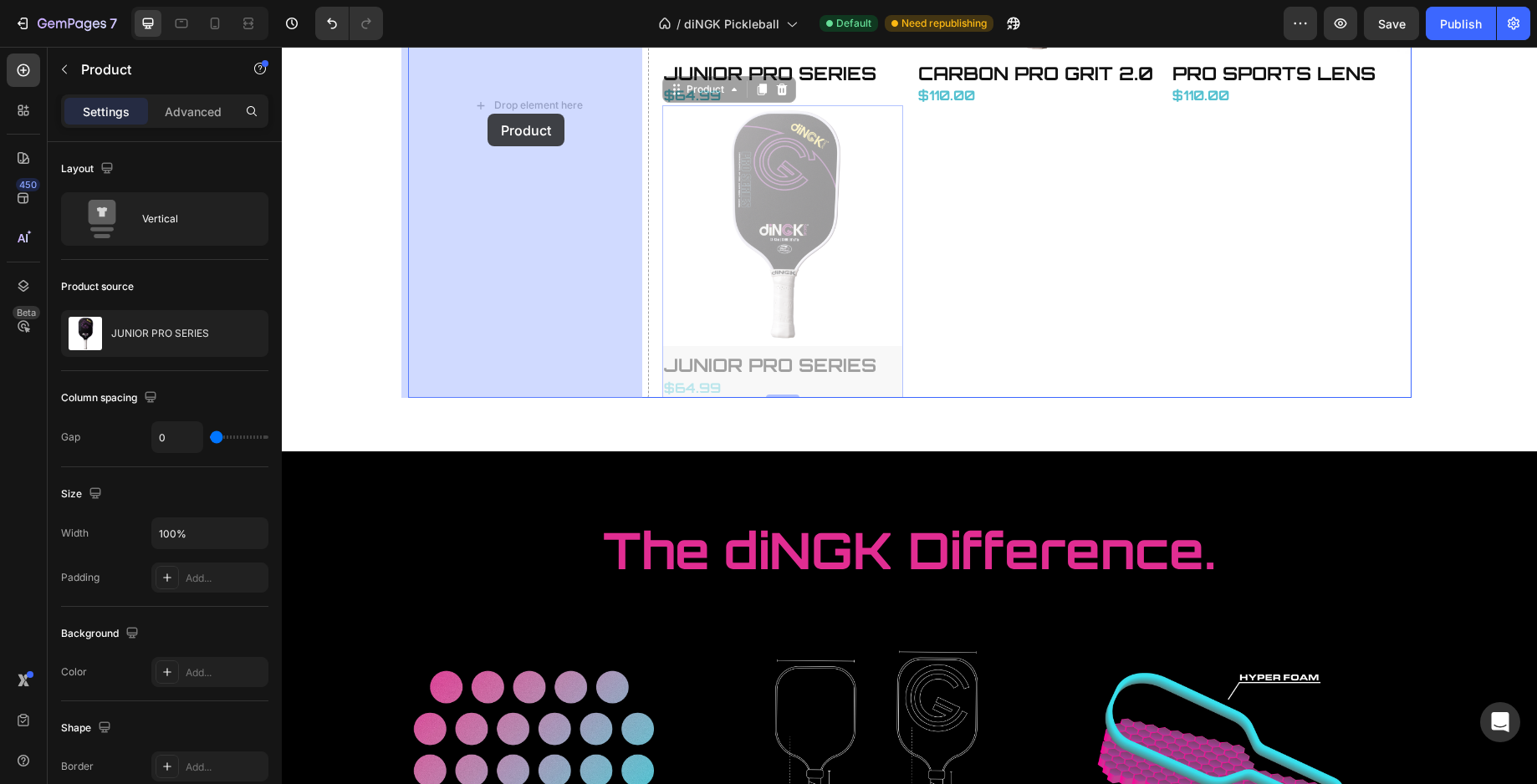
drag, startPoint x: 666, startPoint y: 90, endPoint x: 487, endPoint y: 113, distance: 180.5
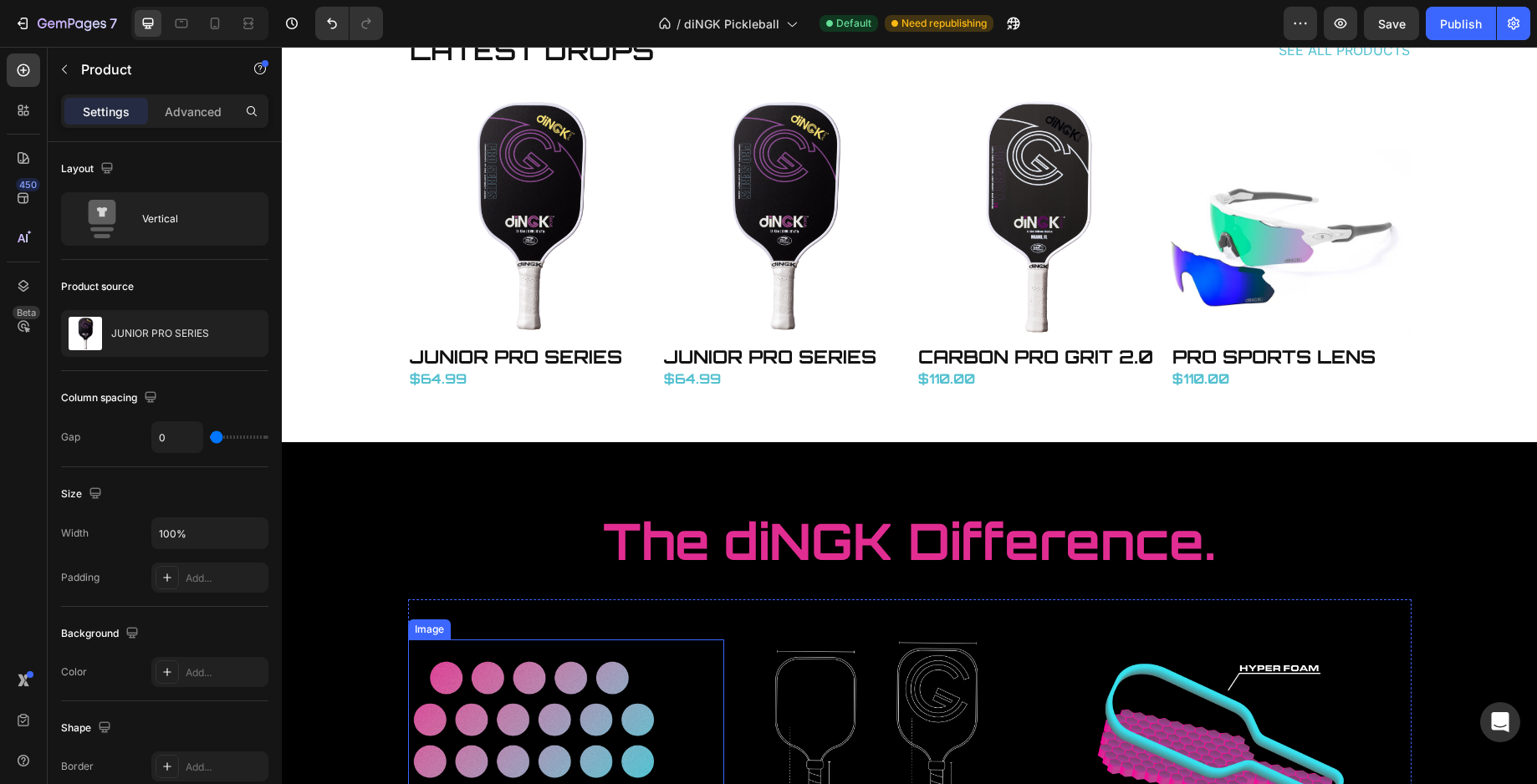
scroll to position [2952, 0]
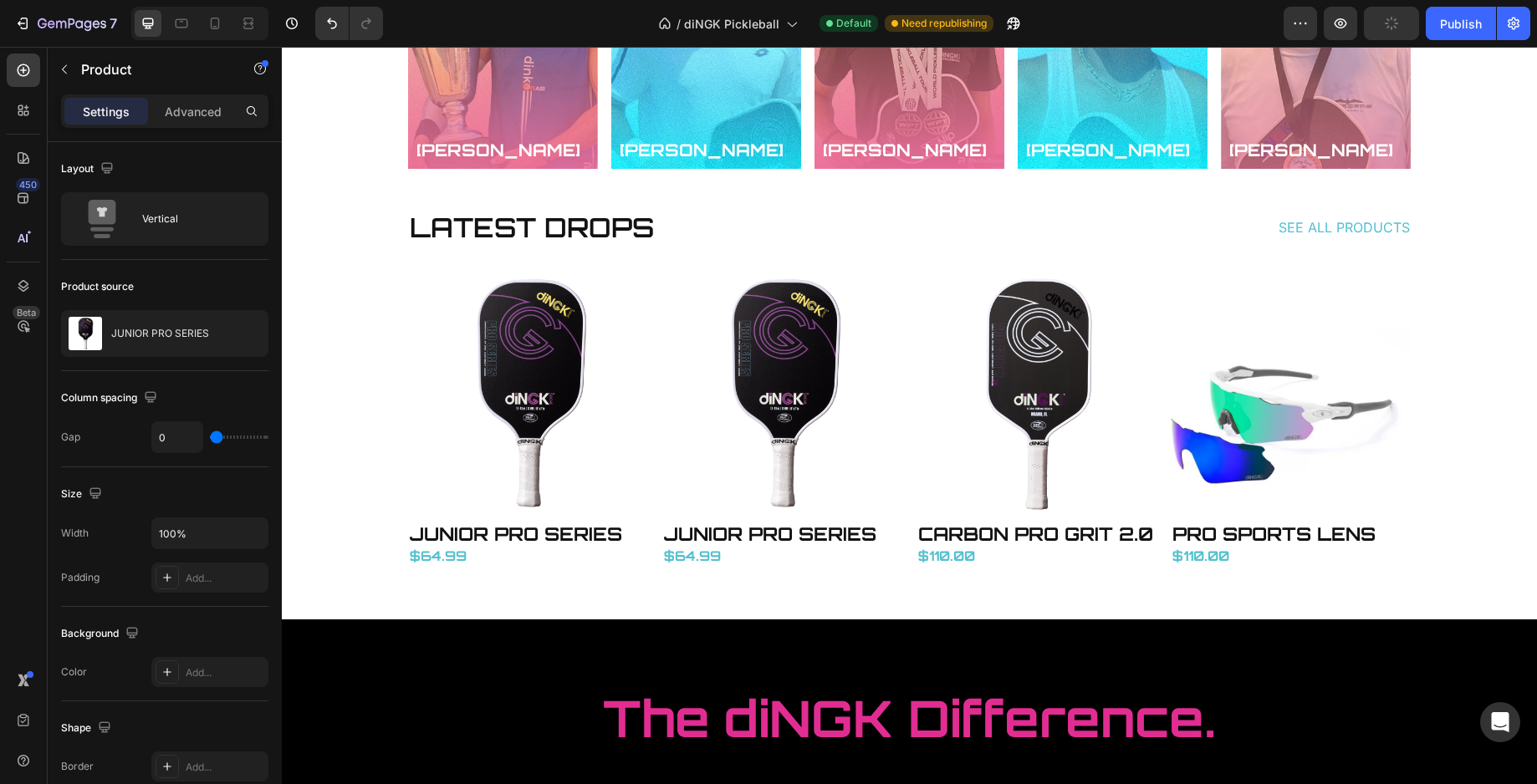
click at [633, 519] on div "Product Images" at bounding box center [528, 397] width 241 height 248
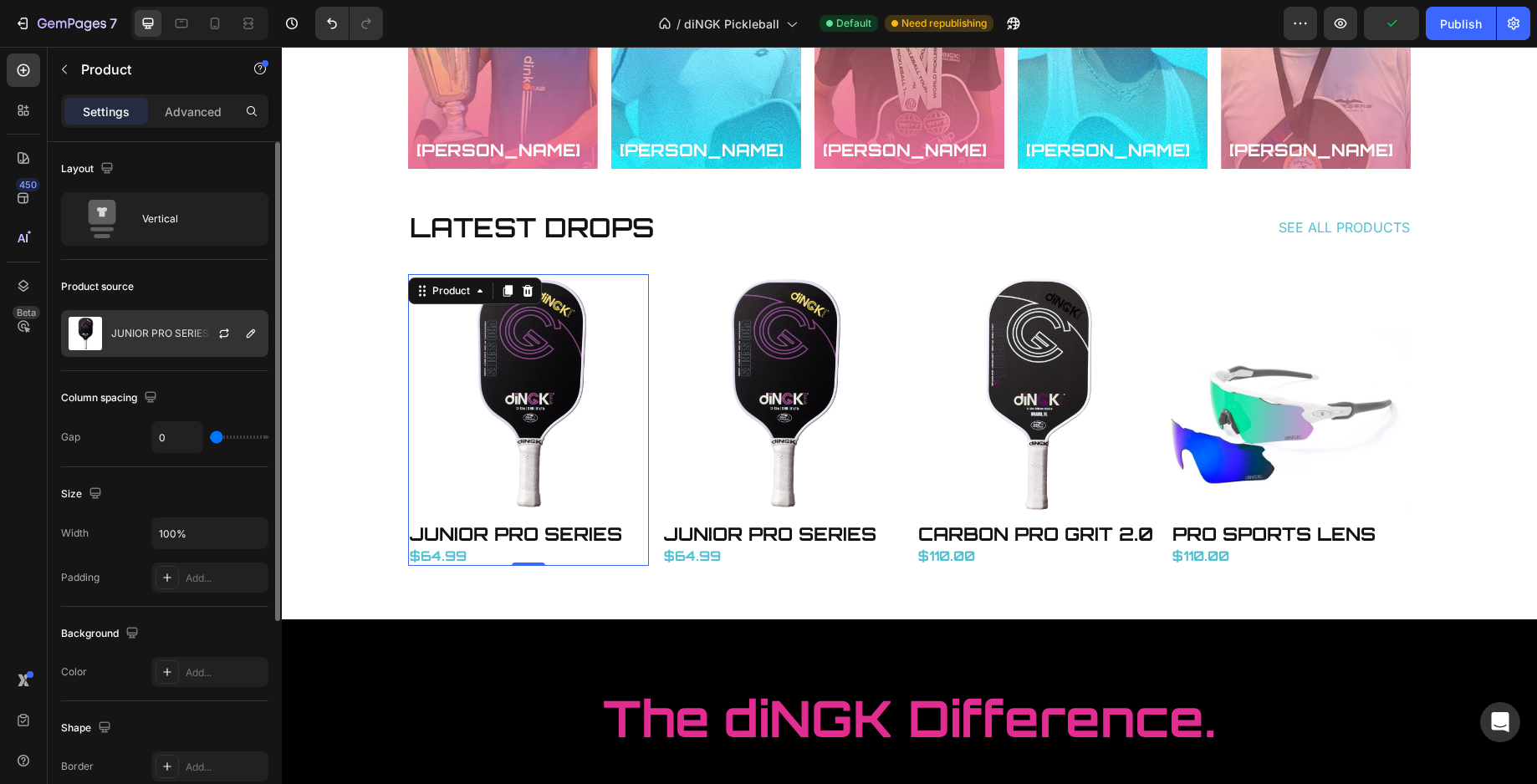
click at [183, 330] on p "JUNIOR PRO SERIES" at bounding box center [160, 333] width 98 height 12
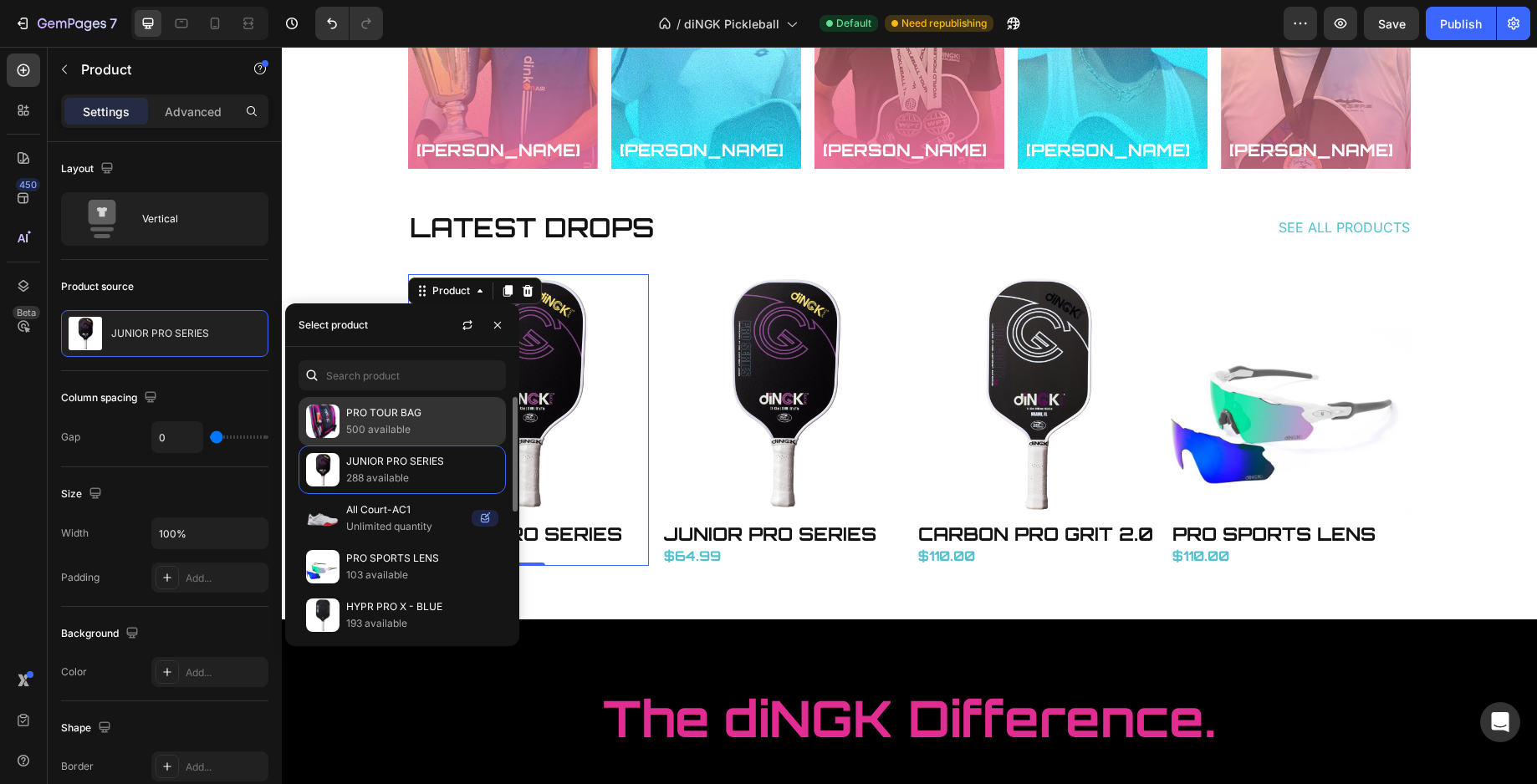
click at [411, 420] on p "PRO TOUR BAG" at bounding box center [422, 413] width 152 height 17
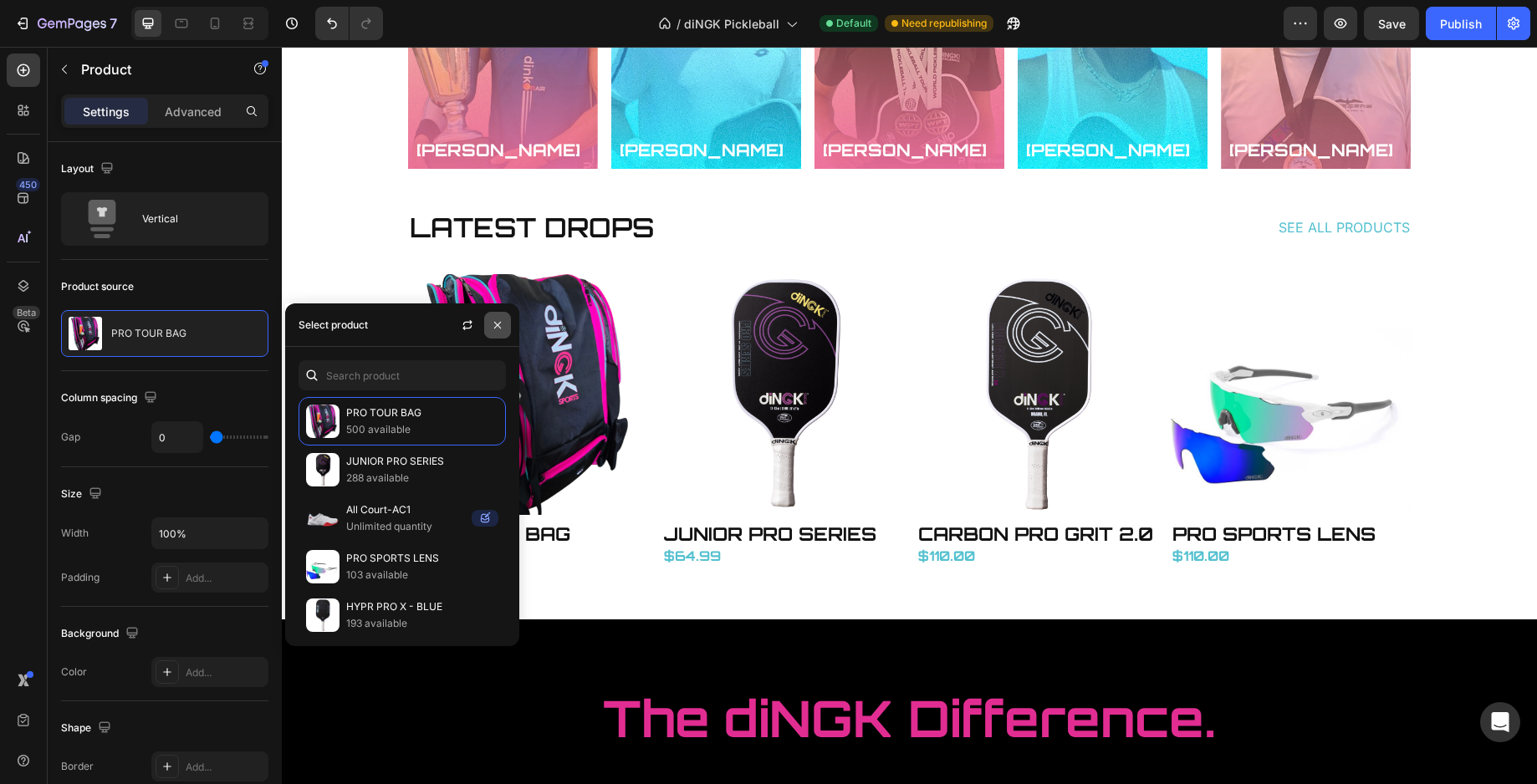
click at [499, 321] on icon "button" at bounding box center [497, 326] width 14 height 14
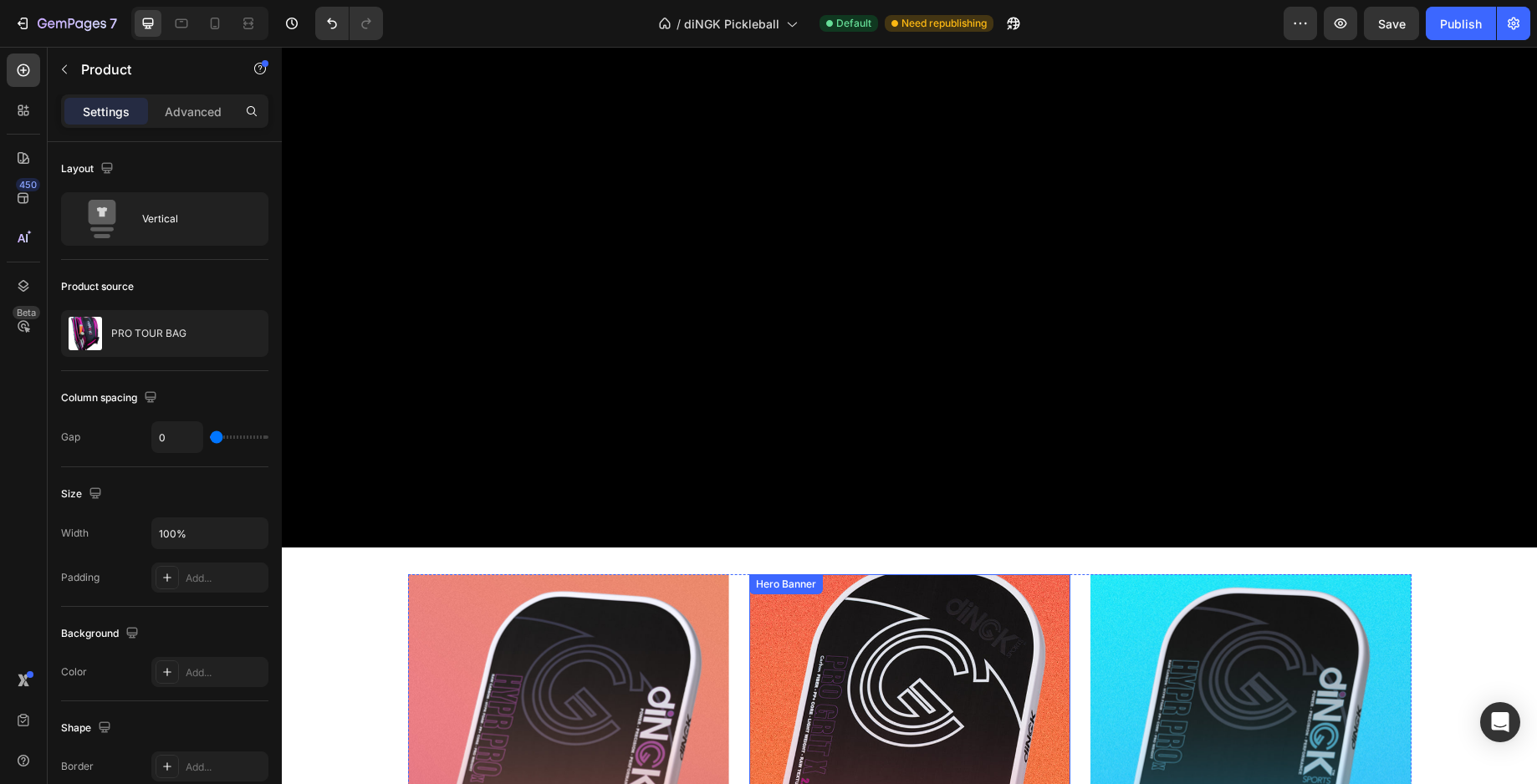
scroll to position [0, 0]
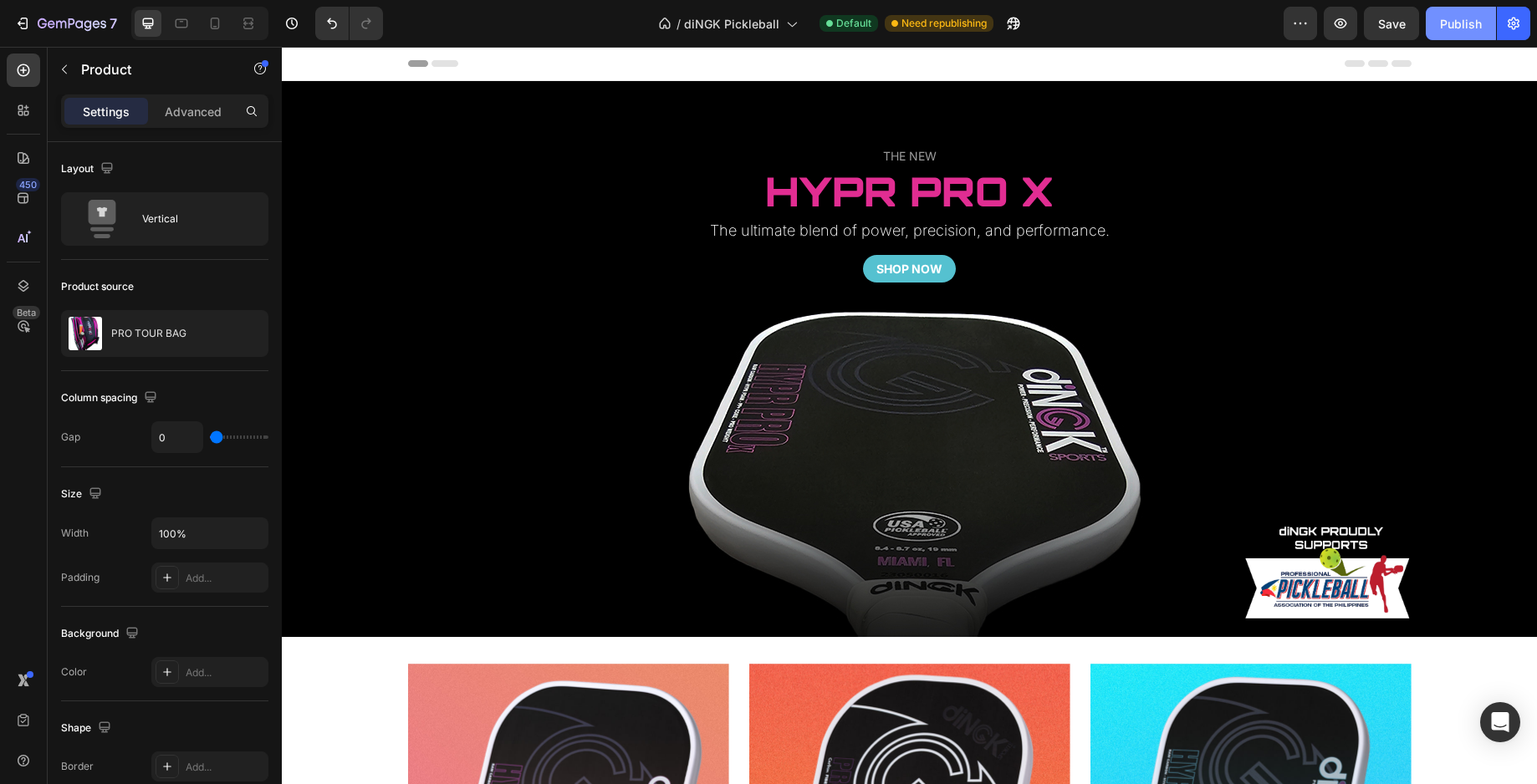
click at [1457, 24] on div "Publish" at bounding box center [1460, 24] width 41 height 18
